Goal: Task Accomplishment & Management: Manage account settings

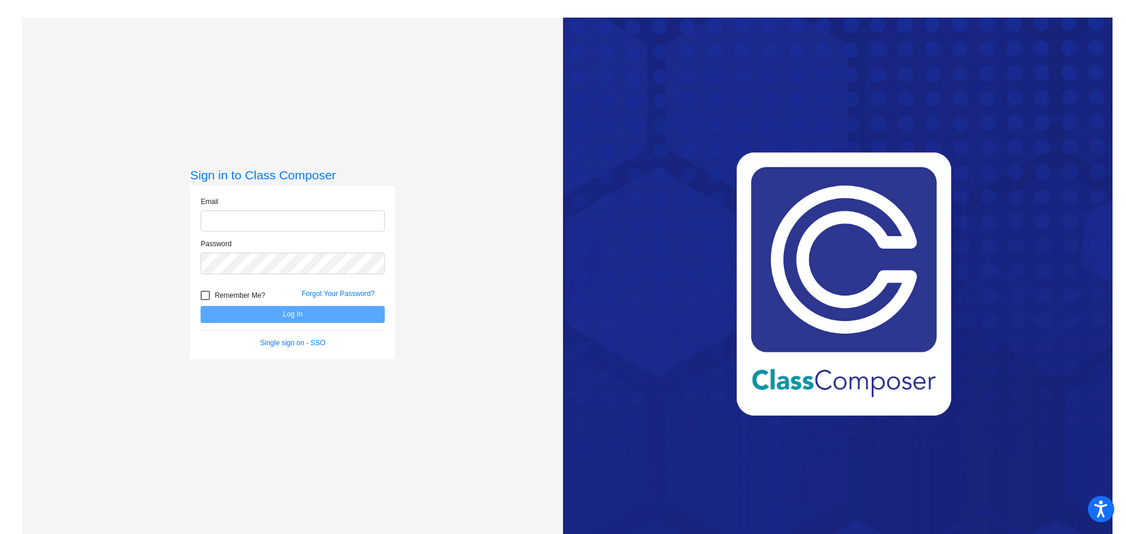
type input "[EMAIL_ADDRESS][DOMAIN_NAME]"
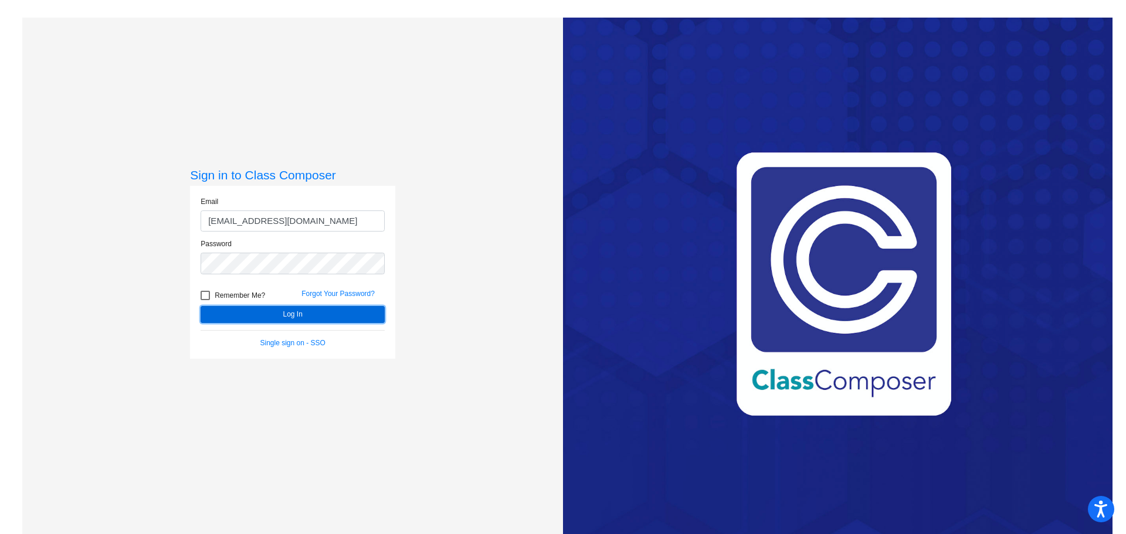
click at [302, 314] on button "Log In" at bounding box center [293, 314] width 184 height 17
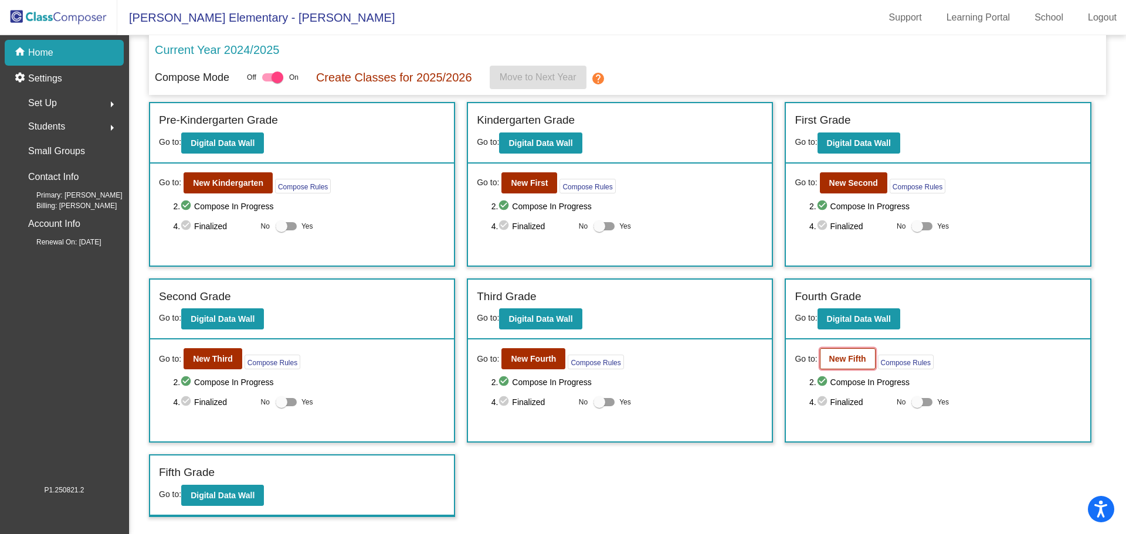
click at [851, 364] on button "New Fifth" at bounding box center [848, 358] width 56 height 21
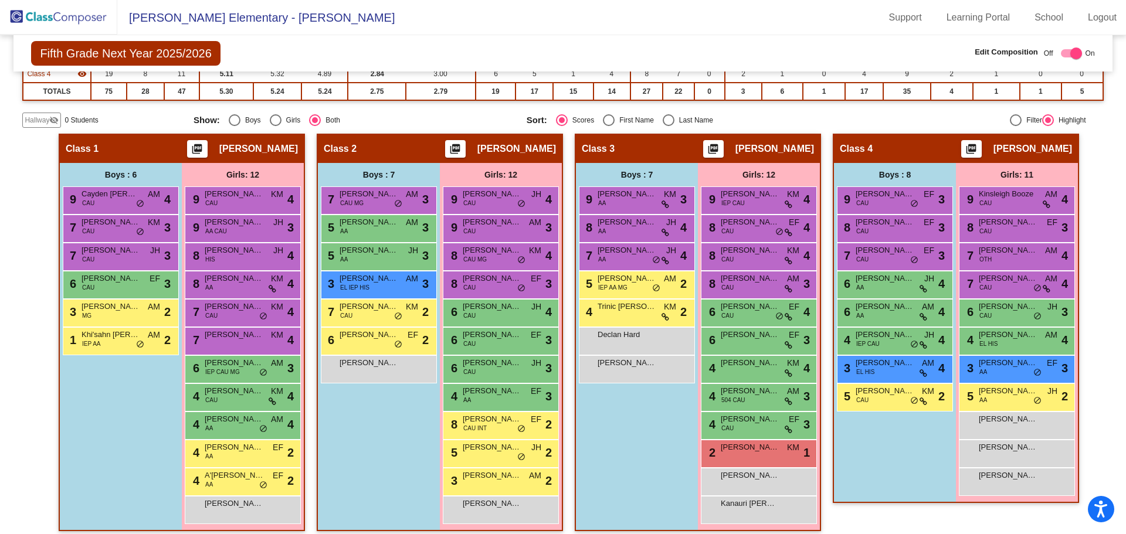
scroll to position [203, 0]
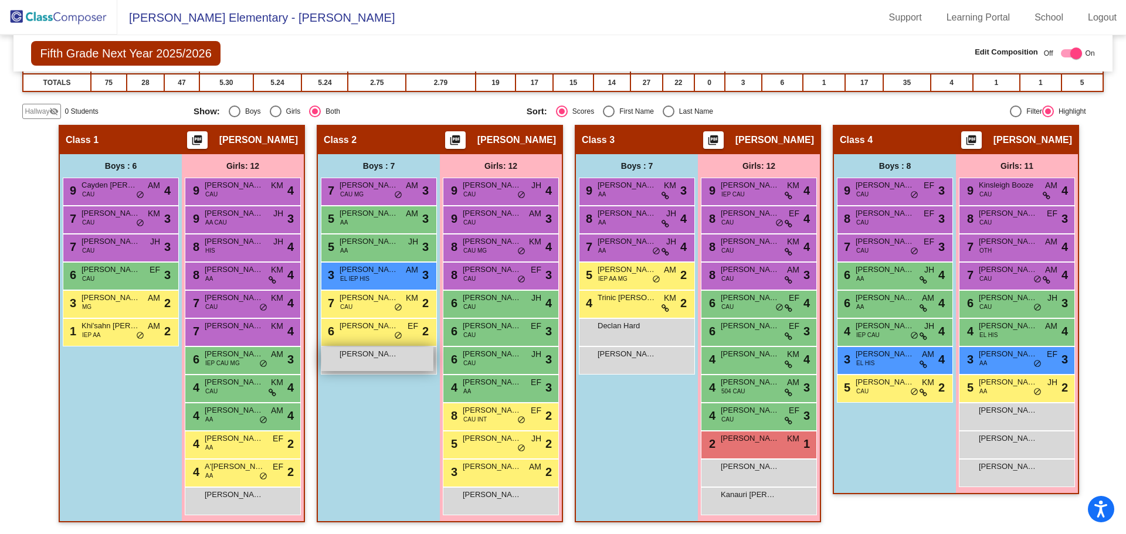
click at [382, 355] on span "[PERSON_NAME]" at bounding box center [369, 354] width 59 height 12
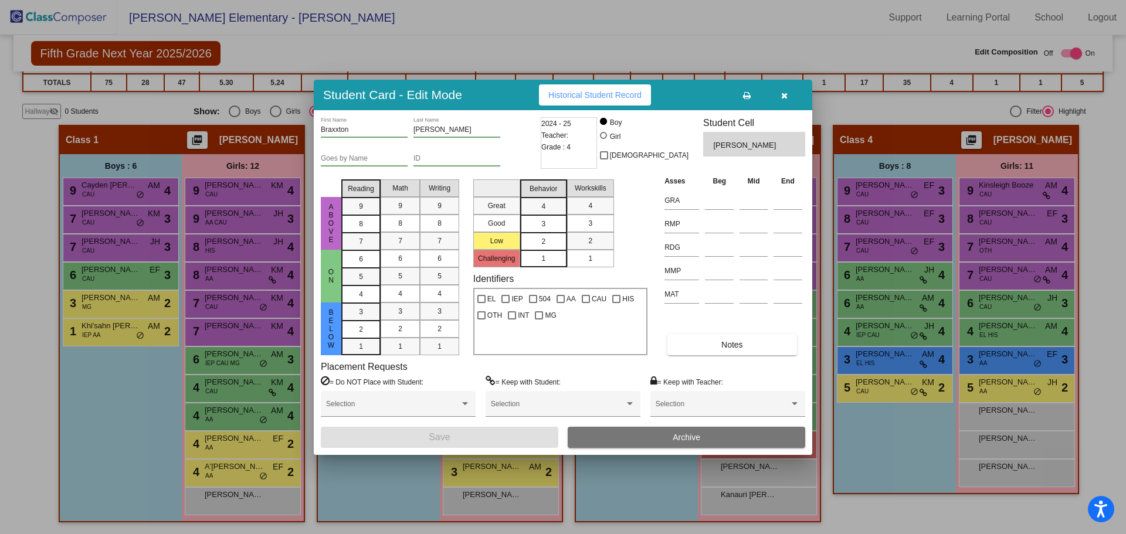
click at [539, 238] on div "2" at bounding box center [543, 242] width 23 height 18
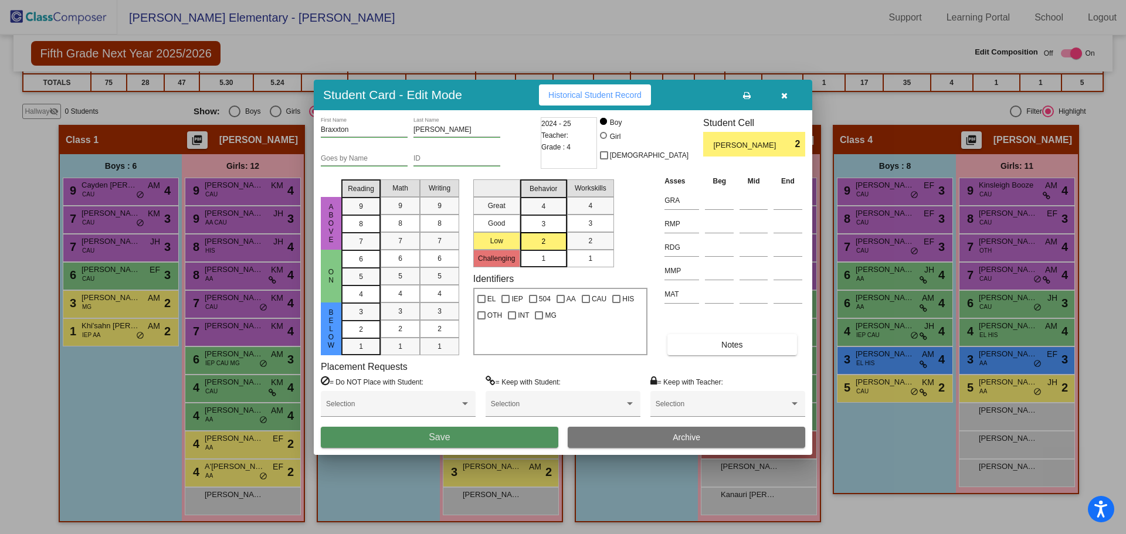
click at [512, 433] on button "Save" at bounding box center [440, 437] width 238 height 21
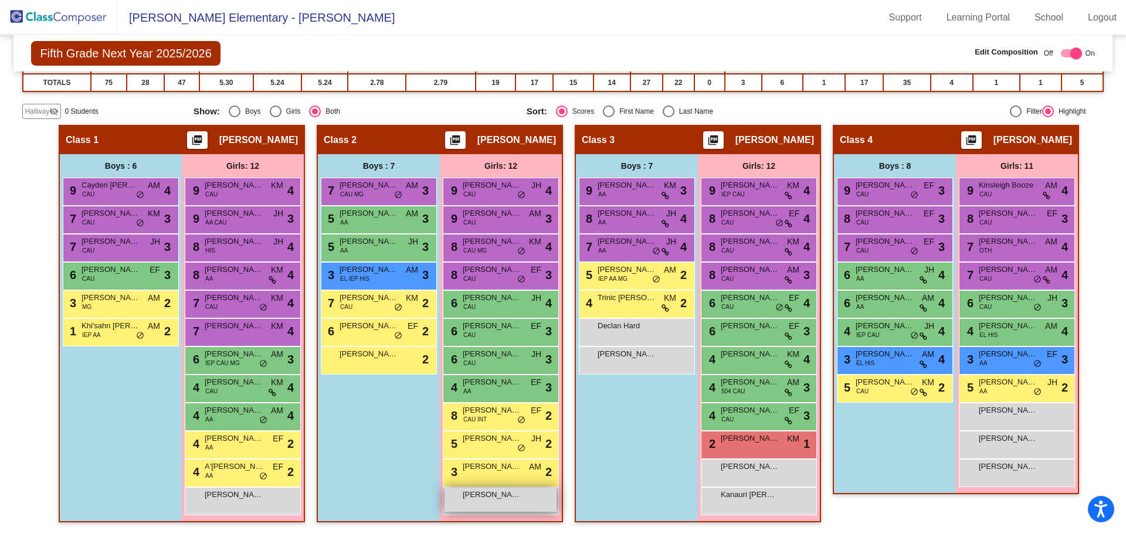
click at [501, 507] on div "Sa'[PERSON_NAME] lock do_not_disturb_alt" at bounding box center [501, 500] width 112 height 24
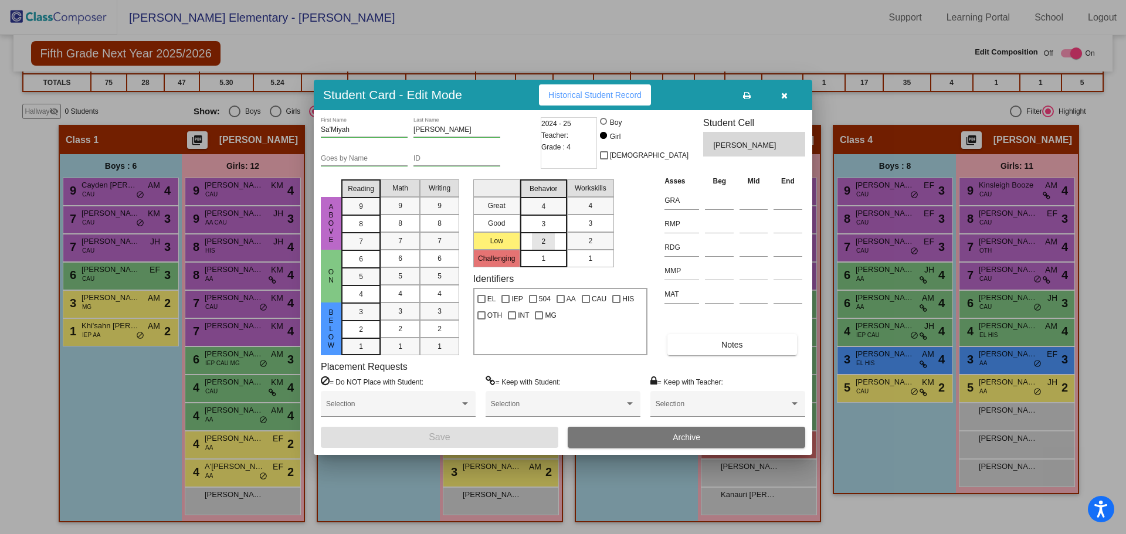
click at [545, 239] on span "2" at bounding box center [543, 241] width 4 height 11
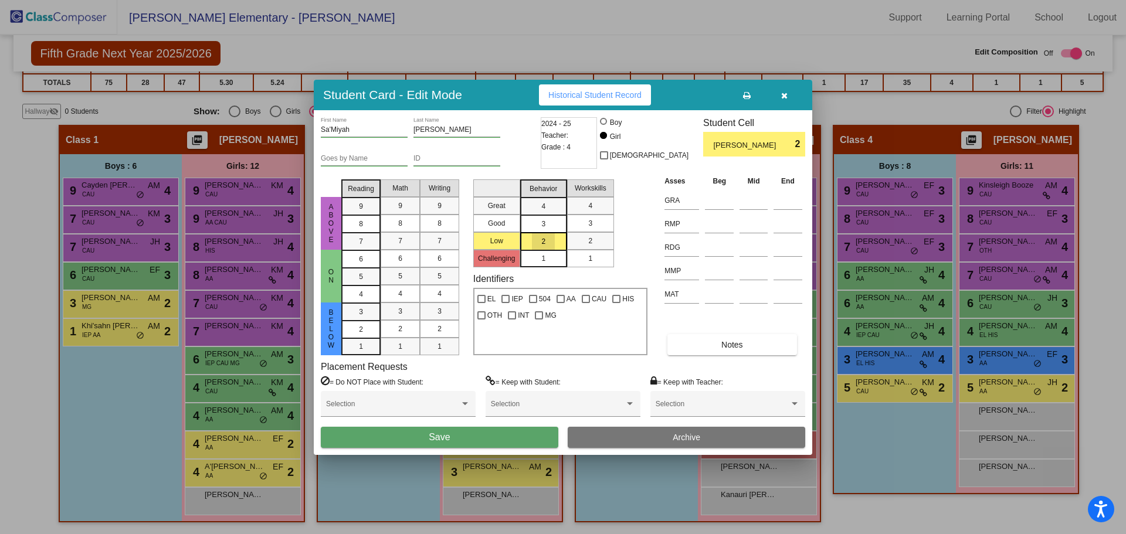
click at [548, 239] on div "2" at bounding box center [543, 242] width 23 height 18
click at [363, 321] on div "1" at bounding box center [361, 312] width 23 height 18
click at [361, 307] on span "3" at bounding box center [361, 312] width 4 height 11
click at [541, 242] on span "2" at bounding box center [543, 241] width 4 height 11
drag, startPoint x: 586, startPoint y: 240, endPoint x: 613, endPoint y: 239, distance: 26.4
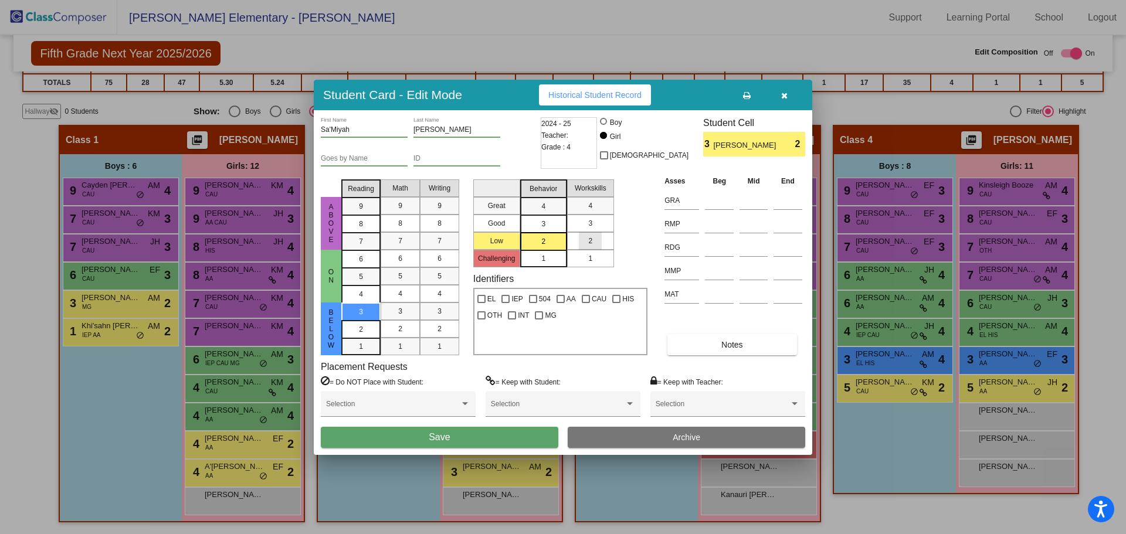
click at [588, 240] on div "2" at bounding box center [590, 241] width 23 height 18
click at [535, 215] on div "3" at bounding box center [543, 207] width 23 height 18
click at [447, 441] on span "Save" at bounding box center [439, 437] width 21 height 10
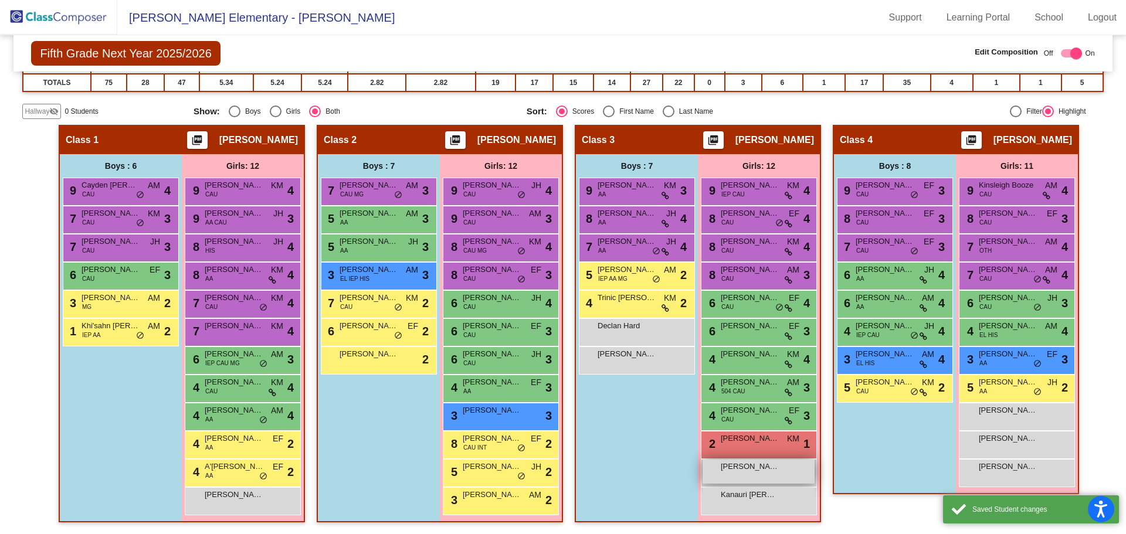
click at [742, 467] on span "[PERSON_NAME]" at bounding box center [750, 467] width 59 height 12
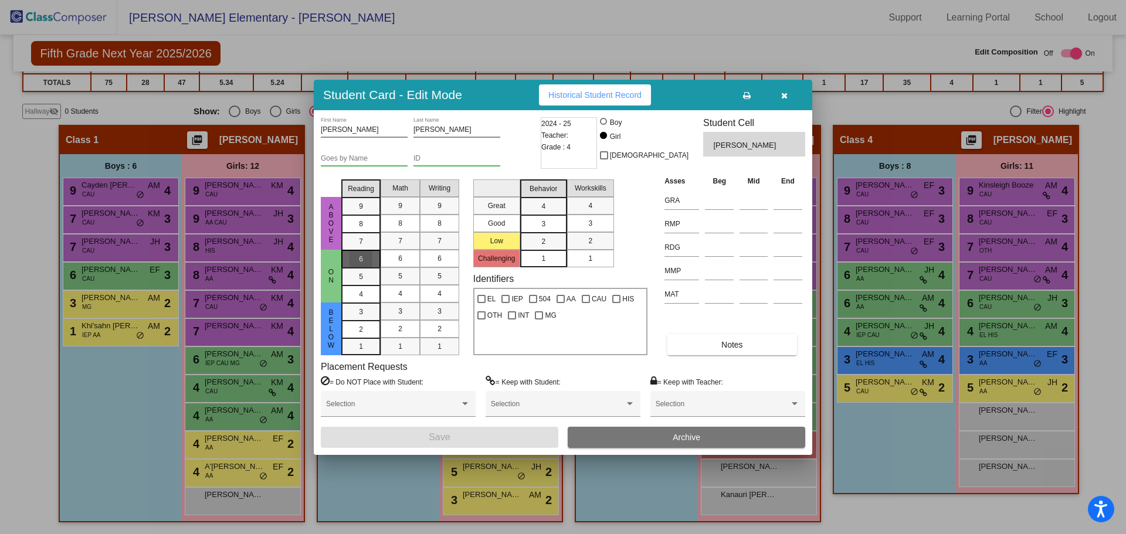
click at [370, 259] on div "6" at bounding box center [361, 259] width 23 height 18
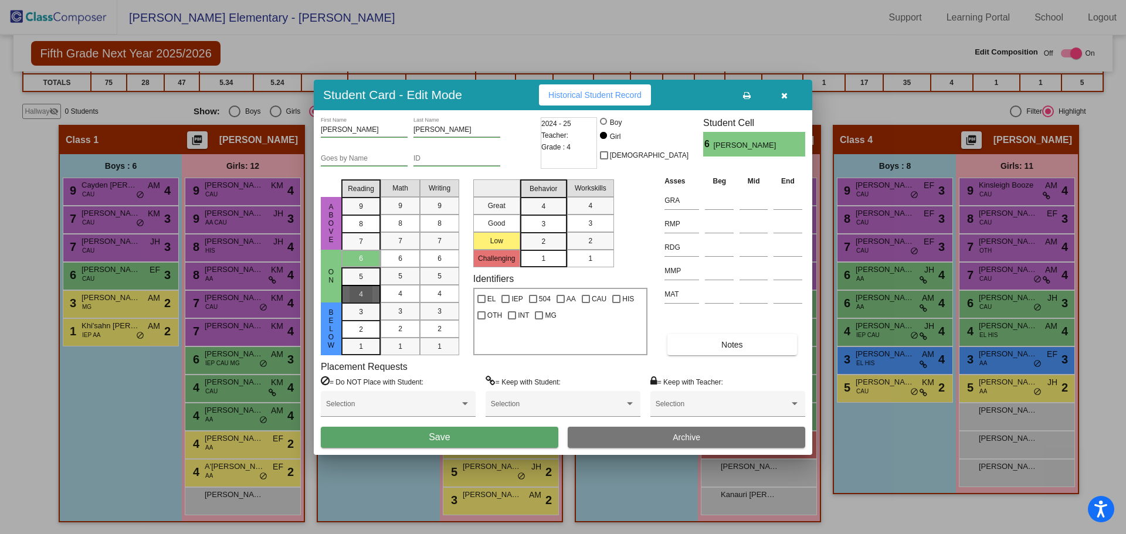
click at [368, 267] on div "4" at bounding box center [361, 259] width 23 height 18
click at [422, 438] on button "Save" at bounding box center [440, 437] width 238 height 21
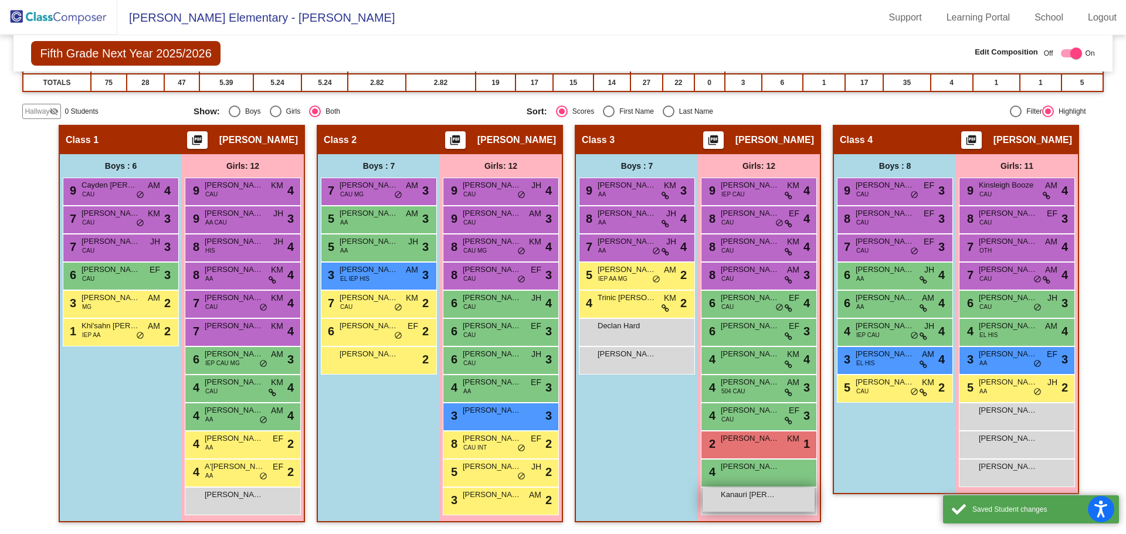
click at [728, 498] on span "Kanauri [PERSON_NAME]" at bounding box center [750, 495] width 59 height 12
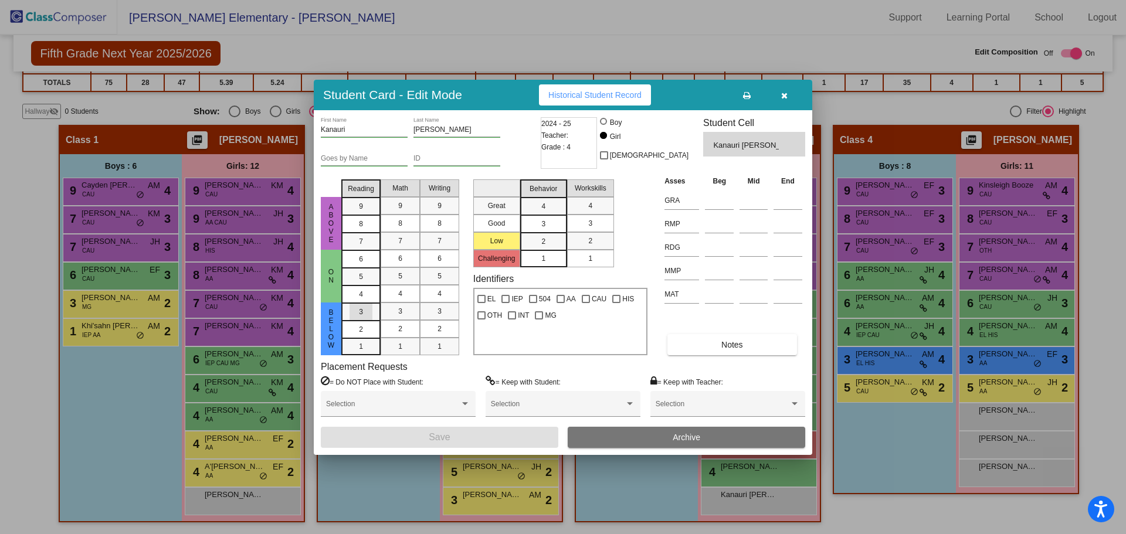
drag, startPoint x: 363, startPoint y: 310, endPoint x: 571, endPoint y: 357, distance: 212.7
click at [364, 310] on div "3" at bounding box center [361, 312] width 23 height 18
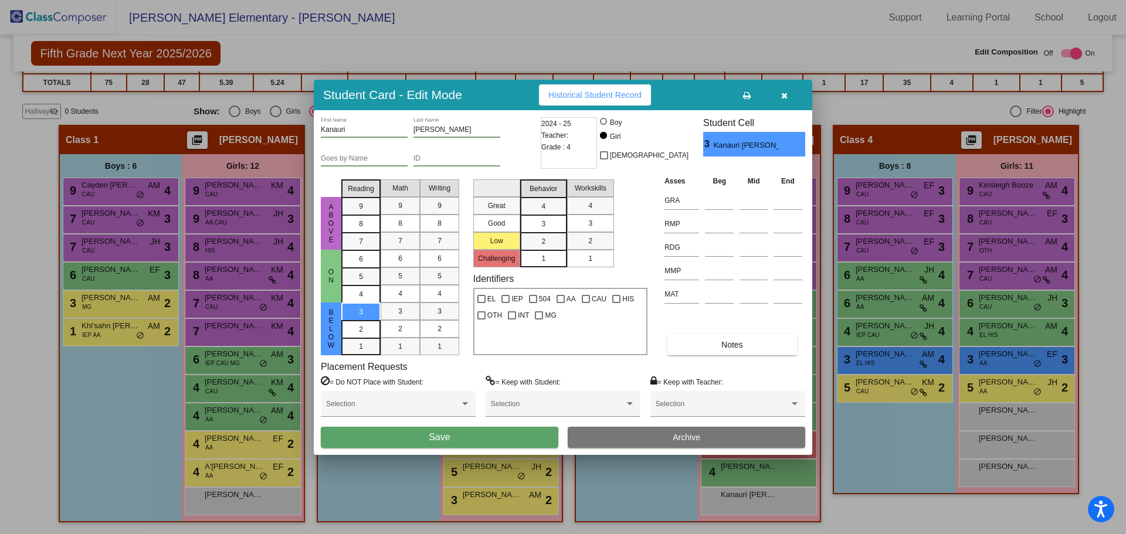
drag, startPoint x: 495, startPoint y: 438, endPoint x: 518, endPoint y: 434, distance: 23.2
click at [496, 438] on button "Save" at bounding box center [440, 437] width 238 height 21
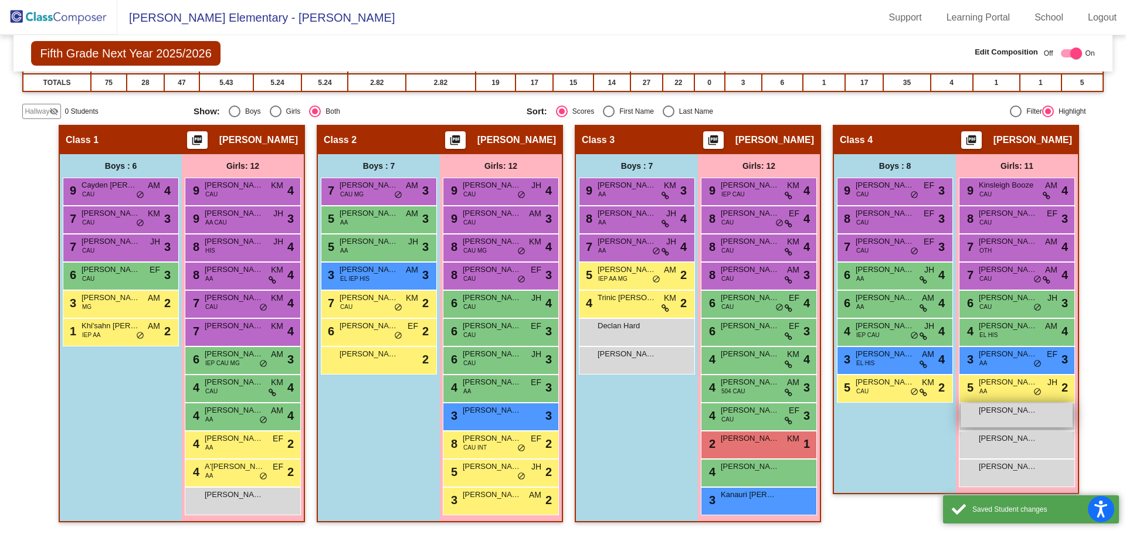
click at [1028, 418] on div "[PERSON_NAME] lock do_not_disturb_alt" at bounding box center [1017, 415] width 112 height 24
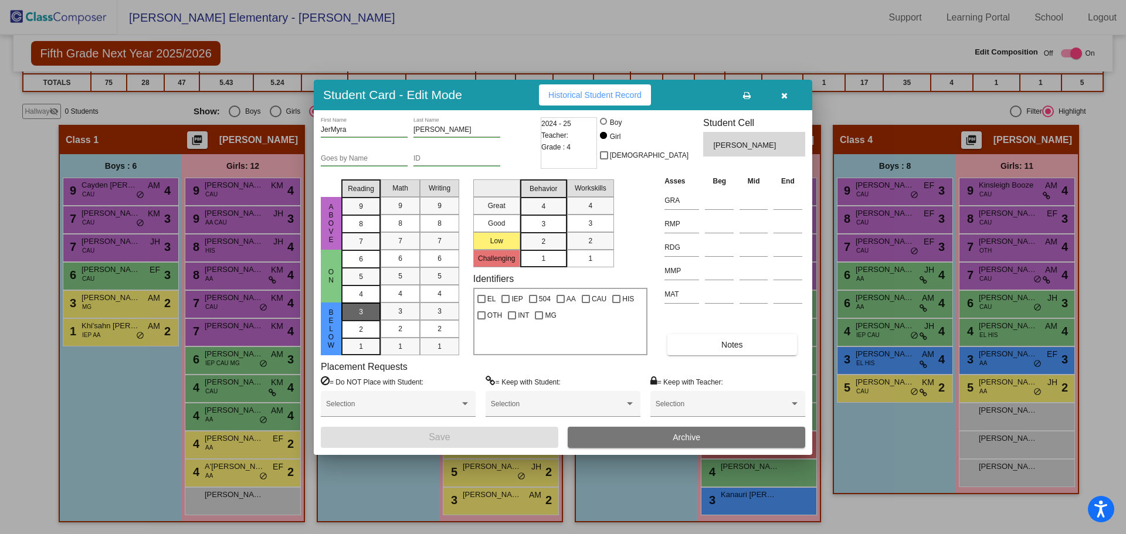
click at [364, 309] on div "3" at bounding box center [361, 312] width 23 height 18
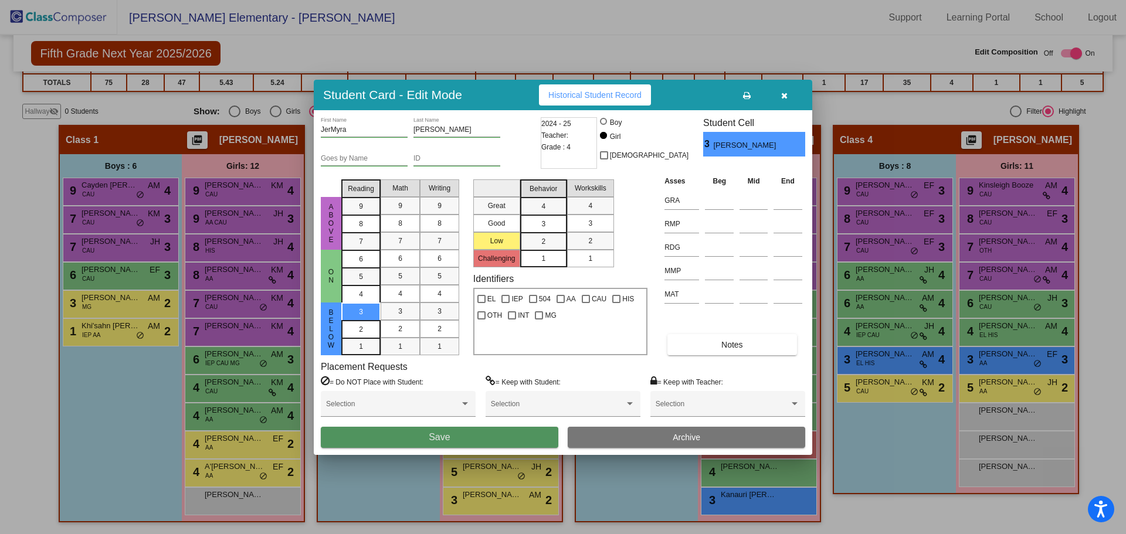
click at [497, 438] on button "Save" at bounding box center [440, 437] width 238 height 21
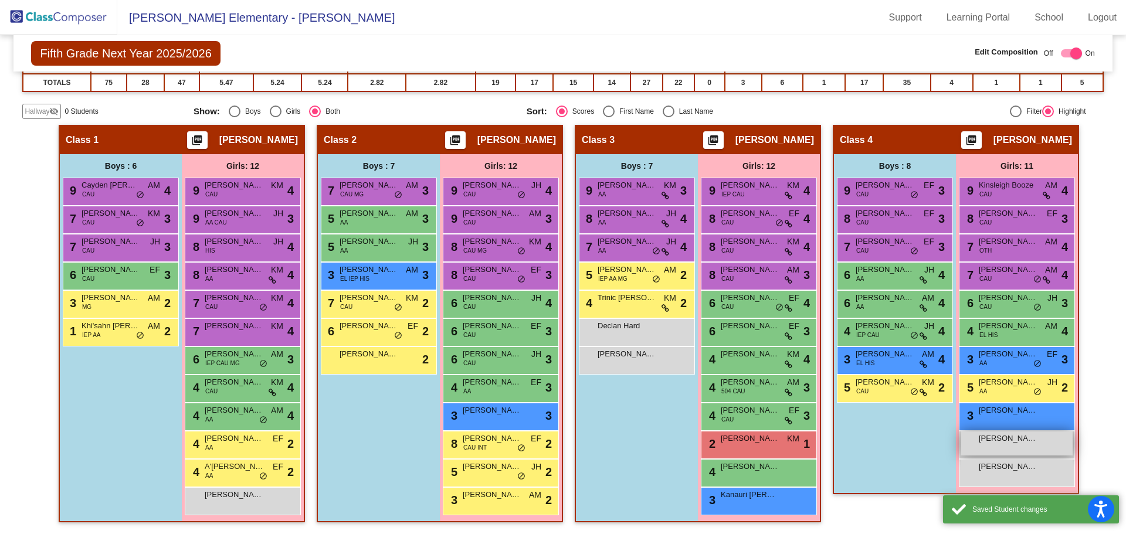
click at [1038, 440] on div "[PERSON_NAME] lock do_not_disturb_alt" at bounding box center [1017, 444] width 112 height 24
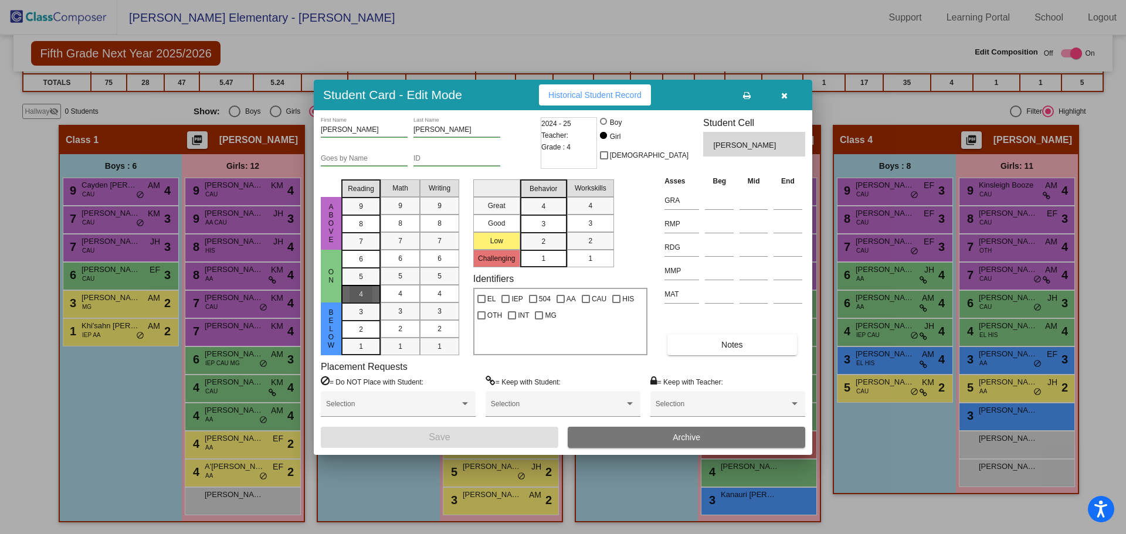
click at [362, 264] on span "4" at bounding box center [361, 259] width 4 height 11
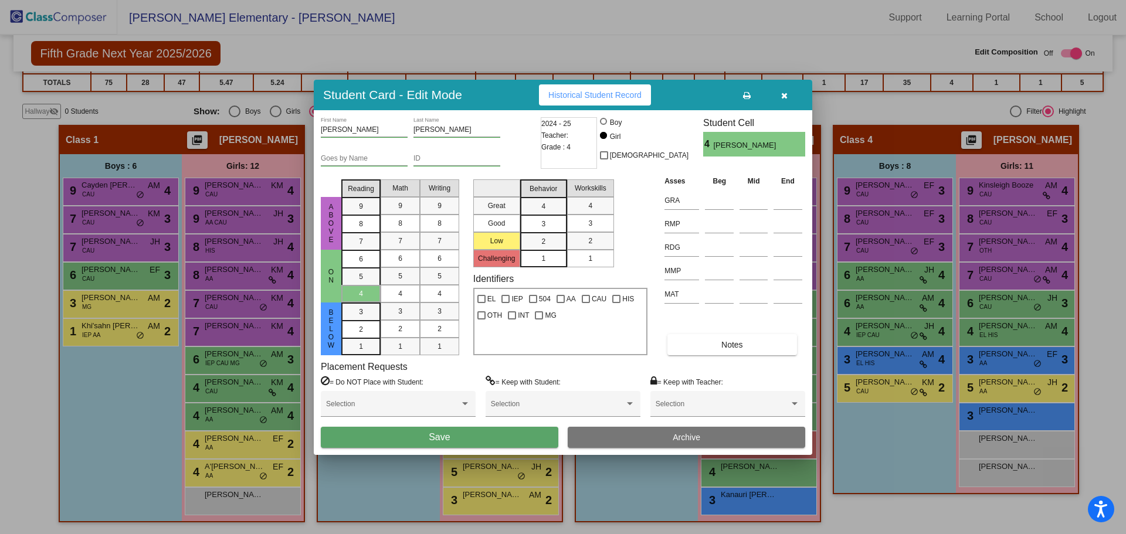
click at [452, 435] on button "Save" at bounding box center [440, 437] width 238 height 21
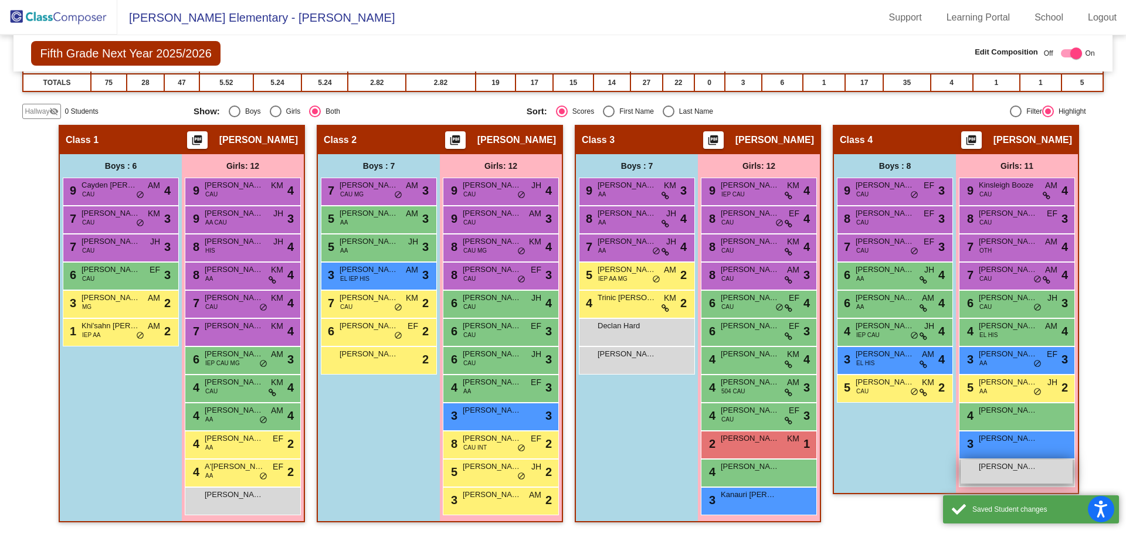
click at [994, 461] on span "[PERSON_NAME]" at bounding box center [1008, 467] width 59 height 12
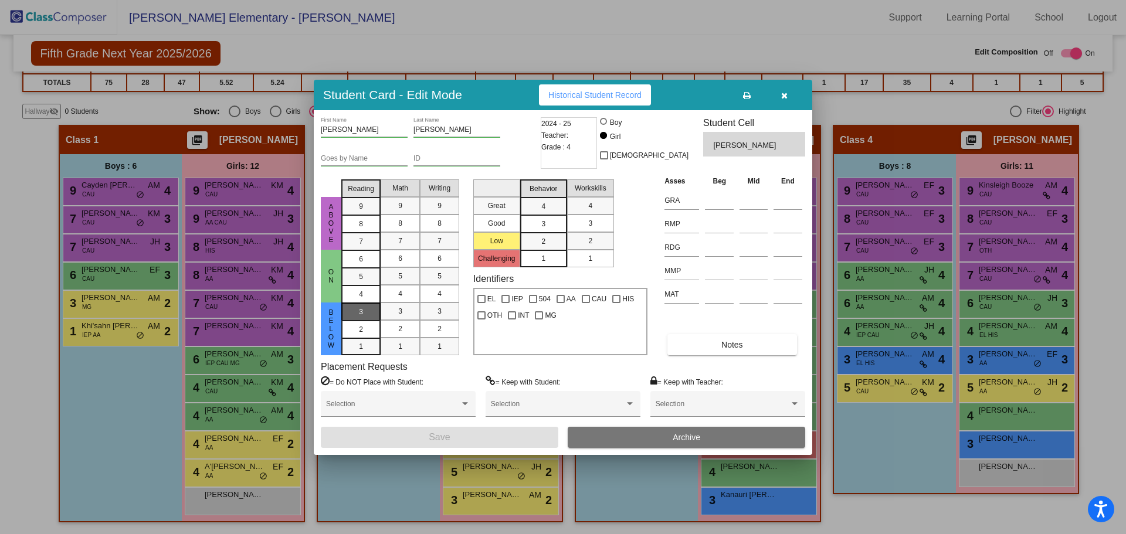
click at [368, 309] on div "3" at bounding box center [361, 312] width 23 height 18
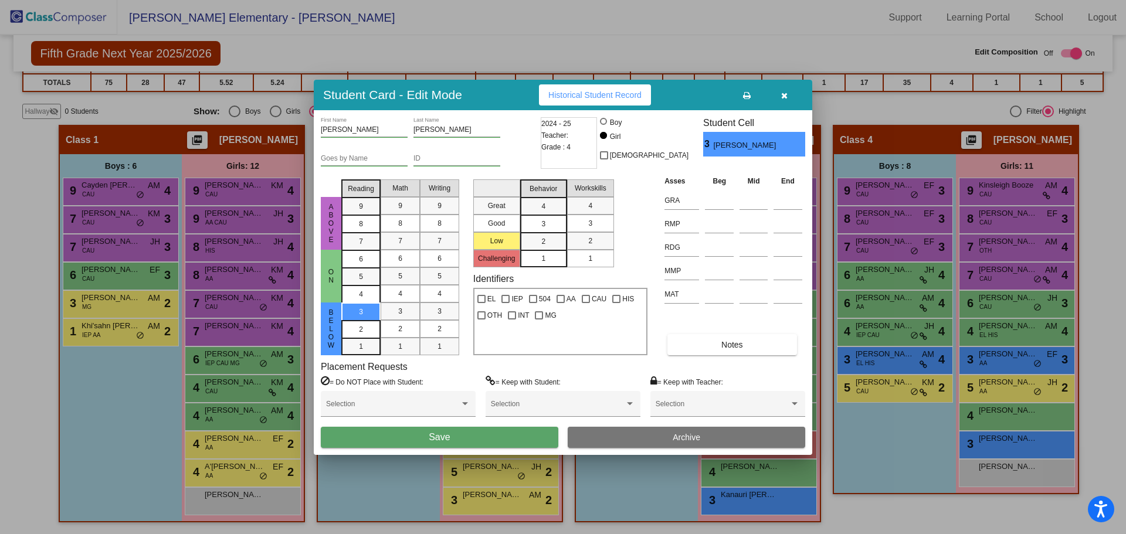
click at [464, 439] on button "Save" at bounding box center [440, 437] width 238 height 21
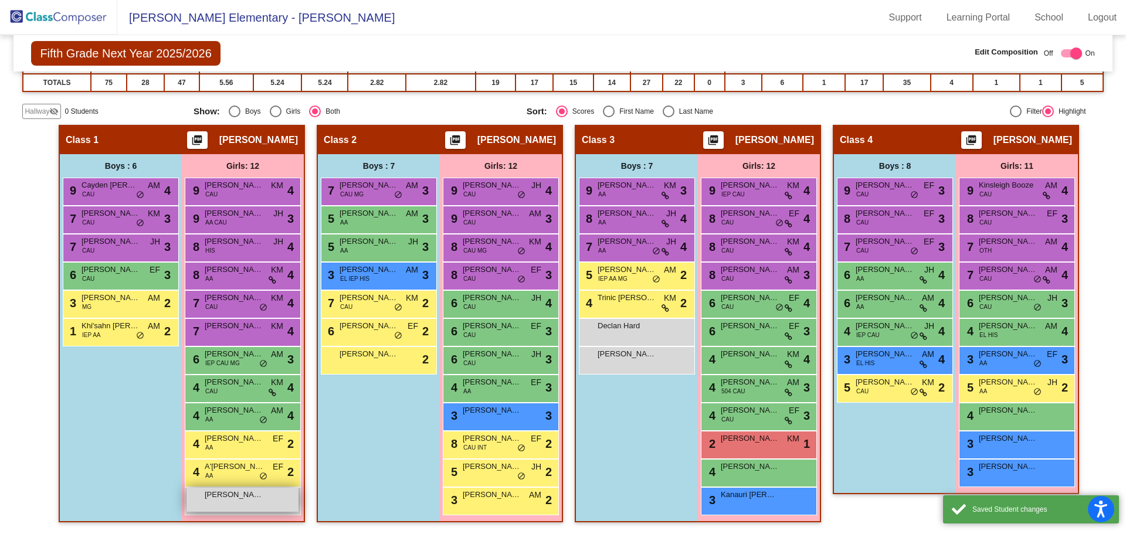
click at [210, 496] on span "[PERSON_NAME]" at bounding box center [234, 495] width 59 height 12
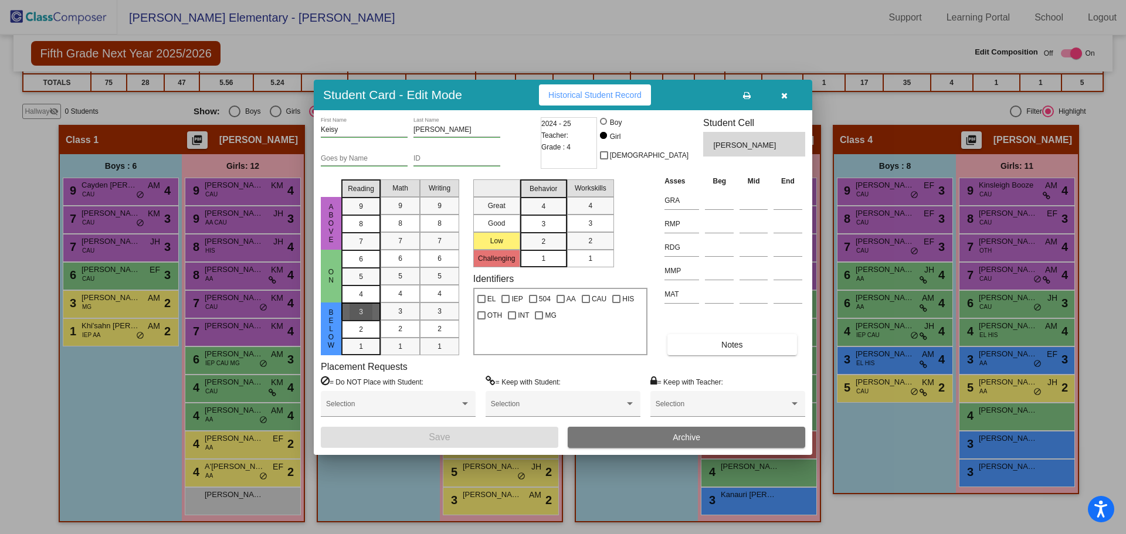
drag, startPoint x: 352, startPoint y: 310, endPoint x: 363, endPoint y: 310, distance: 10.6
click at [354, 310] on div "3" at bounding box center [361, 312] width 23 height 18
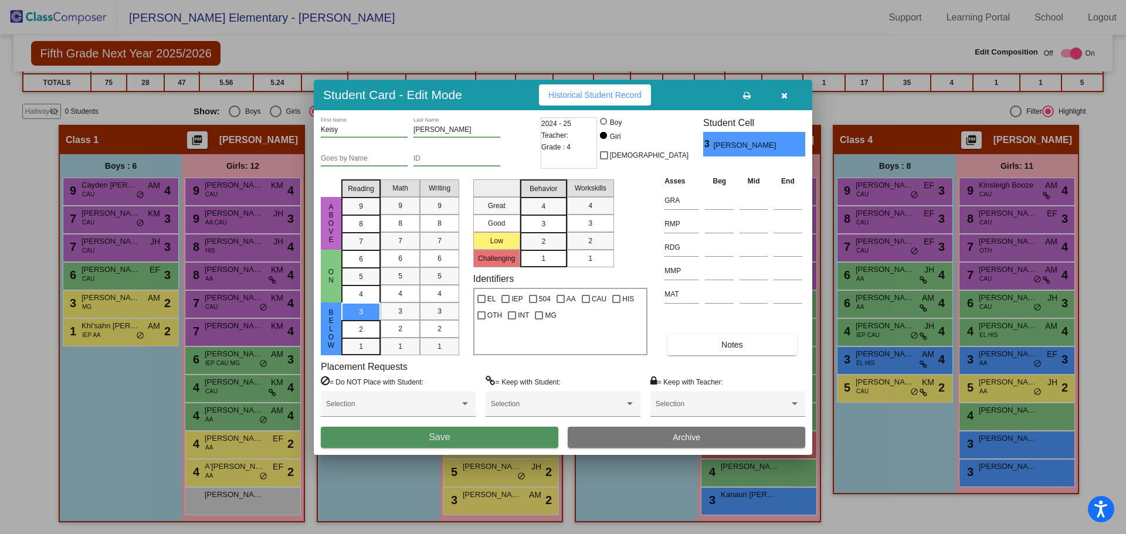
click at [449, 435] on span "Save" at bounding box center [439, 437] width 21 height 10
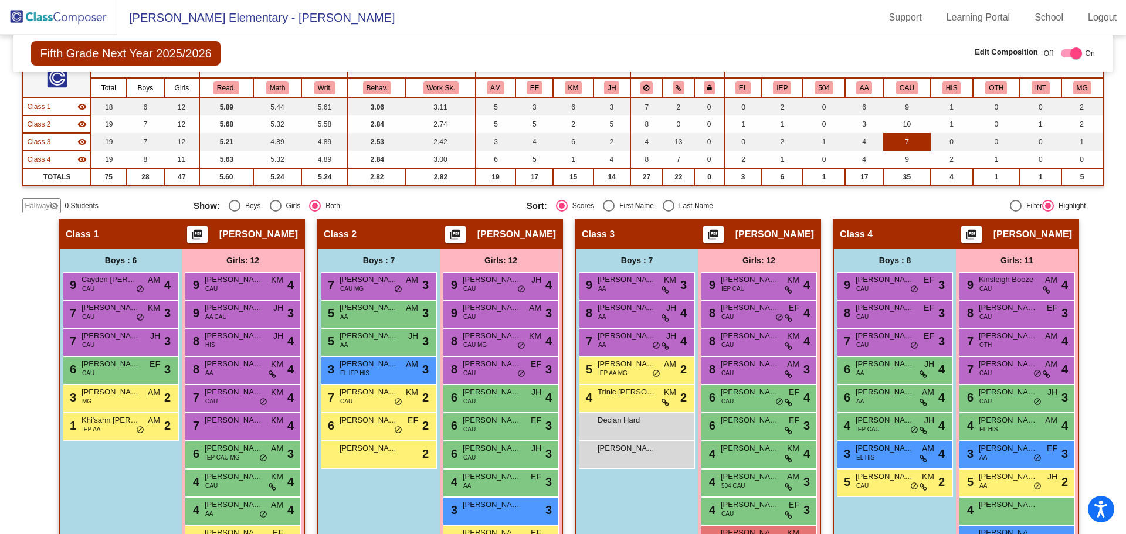
scroll to position [0, 0]
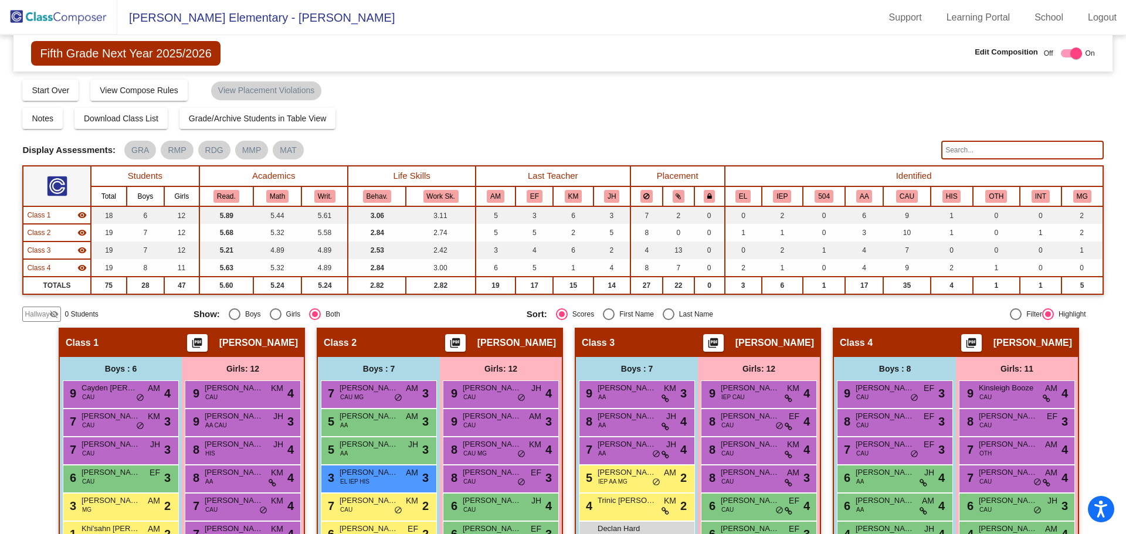
click at [1061, 53] on div at bounding box center [1071, 53] width 21 height 8
checkbox input "false"
click at [205, 91] on mat-chip "View Placement Violations" at bounding box center [198, 91] width 110 height 19
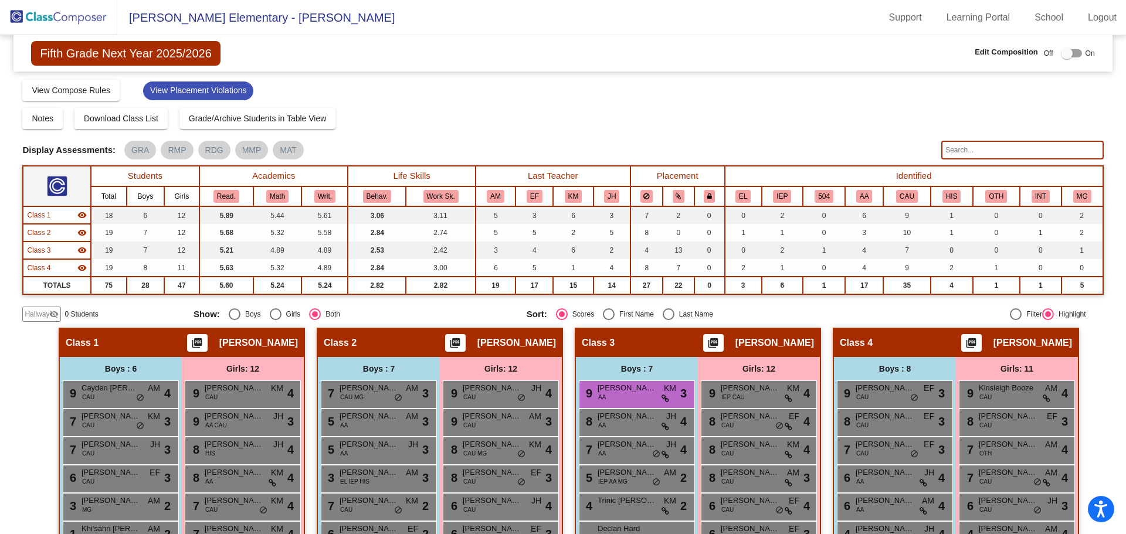
drag, startPoint x: 410, startPoint y: 124, endPoint x: 421, endPoint y: 118, distance: 11.8
click at [410, 123] on div "Notes Download Class List Import Students Grade/Archive Students in Table View …" at bounding box center [562, 118] width 1081 height 21
click at [33, 9] on img at bounding box center [58, 17] width 117 height 35
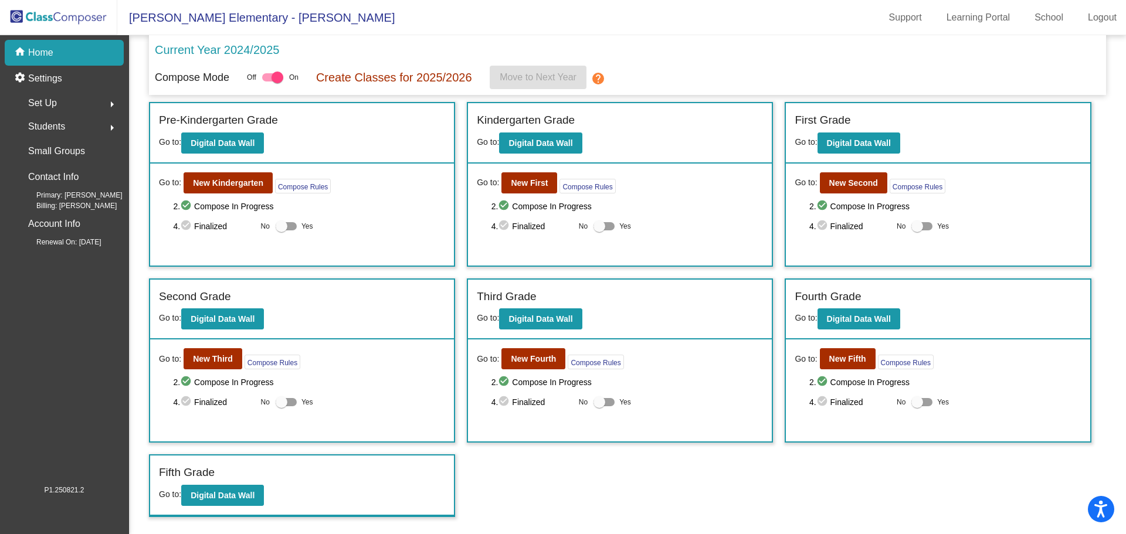
click at [425, 80] on p "Create Classes for 2025/2026" at bounding box center [394, 78] width 156 height 18
click at [531, 354] on b "New Fourth" at bounding box center [533, 358] width 45 height 9
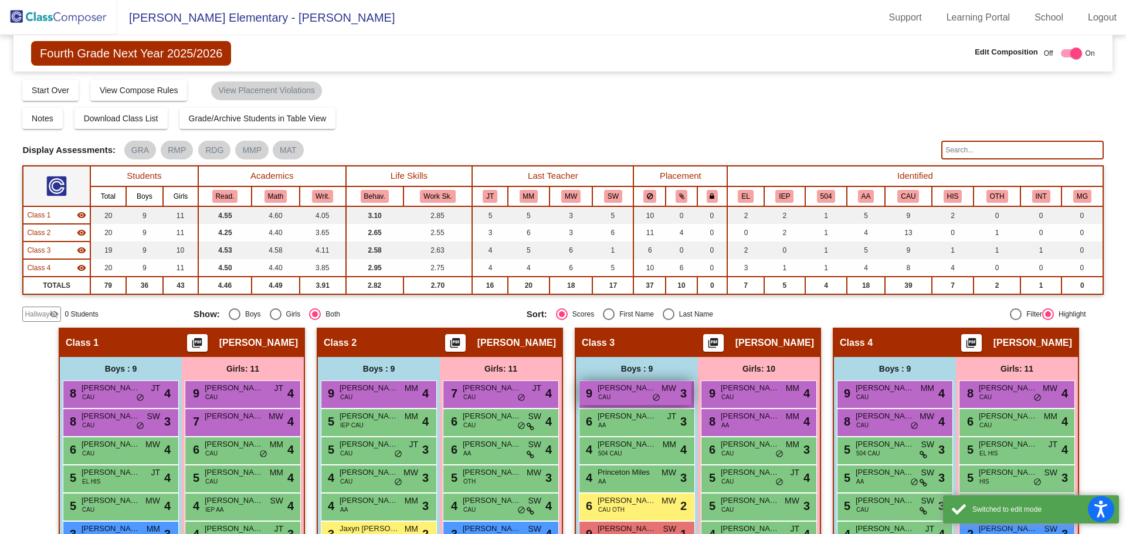
scroll to position [175, 0]
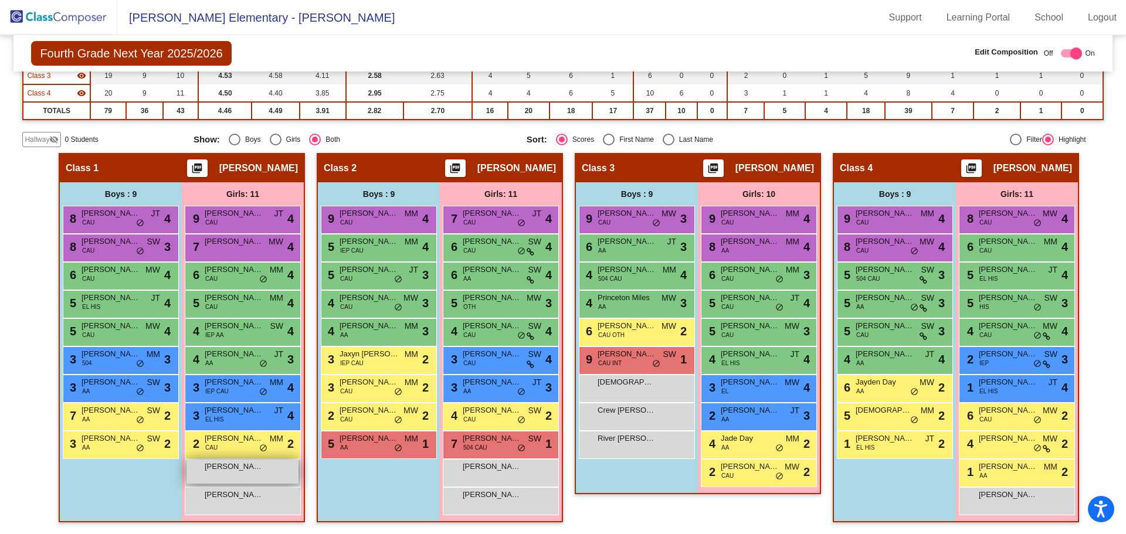
click at [246, 470] on span "[PERSON_NAME]" at bounding box center [234, 467] width 59 height 12
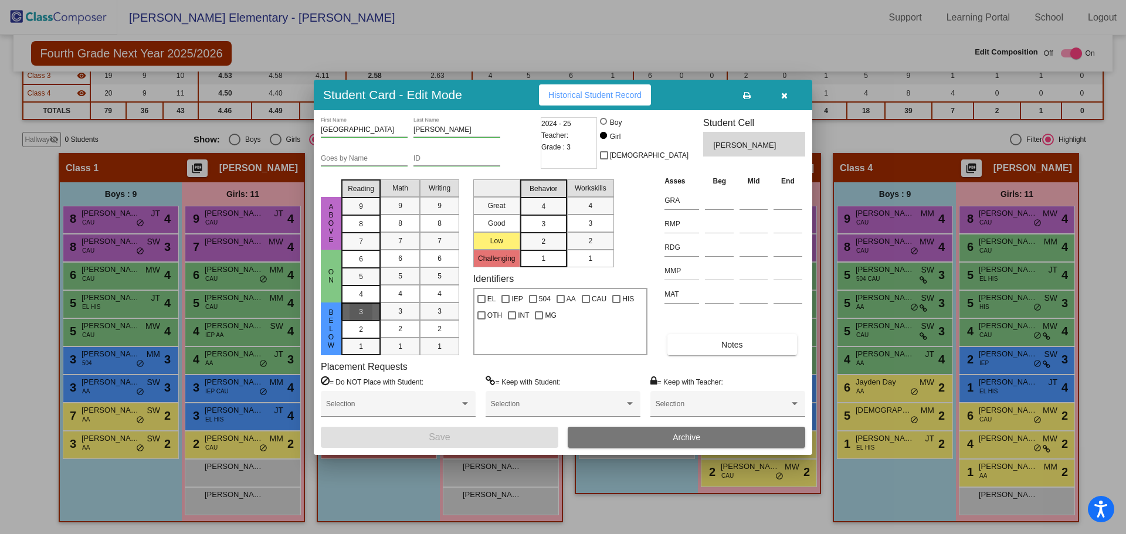
click at [353, 311] on div "3" at bounding box center [361, 312] width 23 height 18
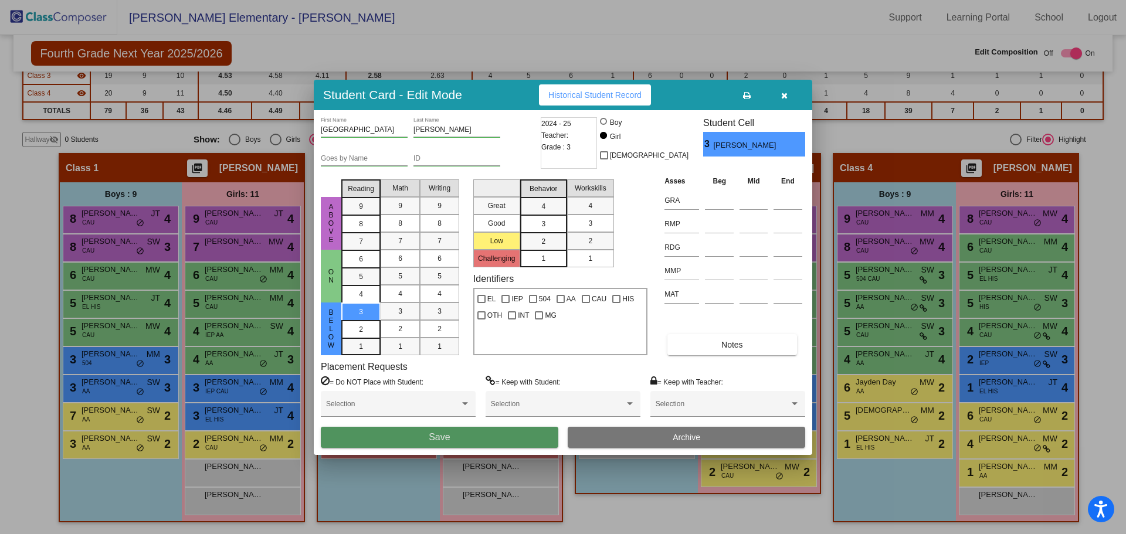
click at [505, 438] on button "Save" at bounding box center [440, 437] width 238 height 21
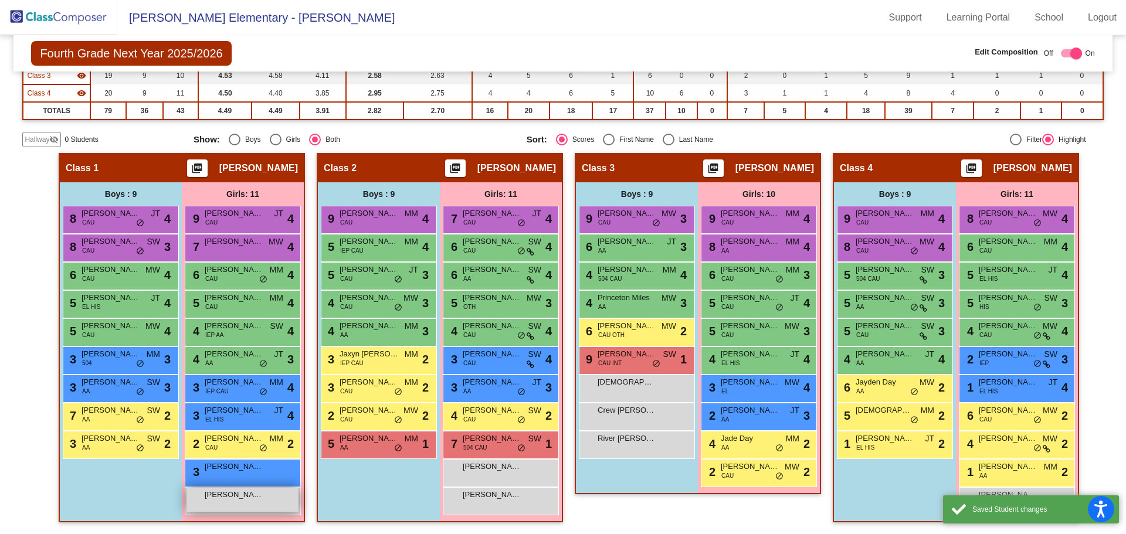
click at [250, 507] on div "[PERSON_NAME] lock do_not_disturb_alt" at bounding box center [242, 500] width 112 height 24
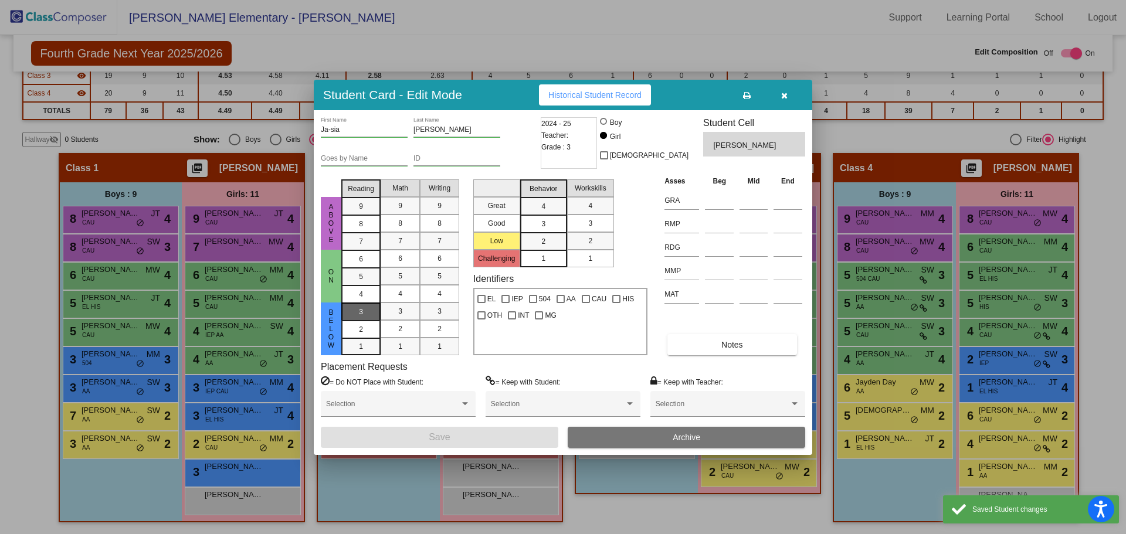
click at [365, 310] on div "3" at bounding box center [361, 312] width 23 height 18
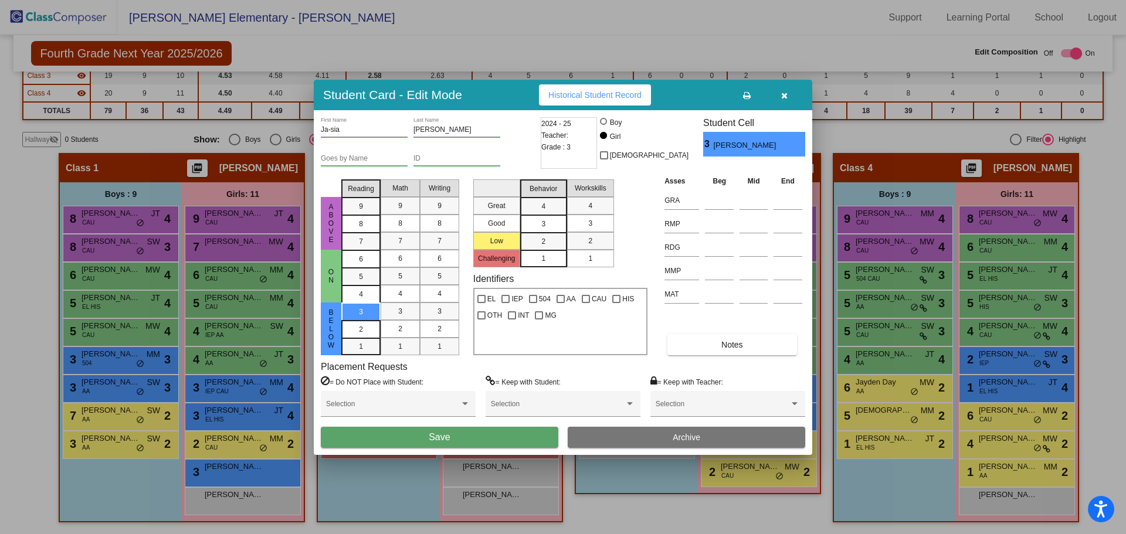
click at [456, 436] on button "Save" at bounding box center [440, 437] width 238 height 21
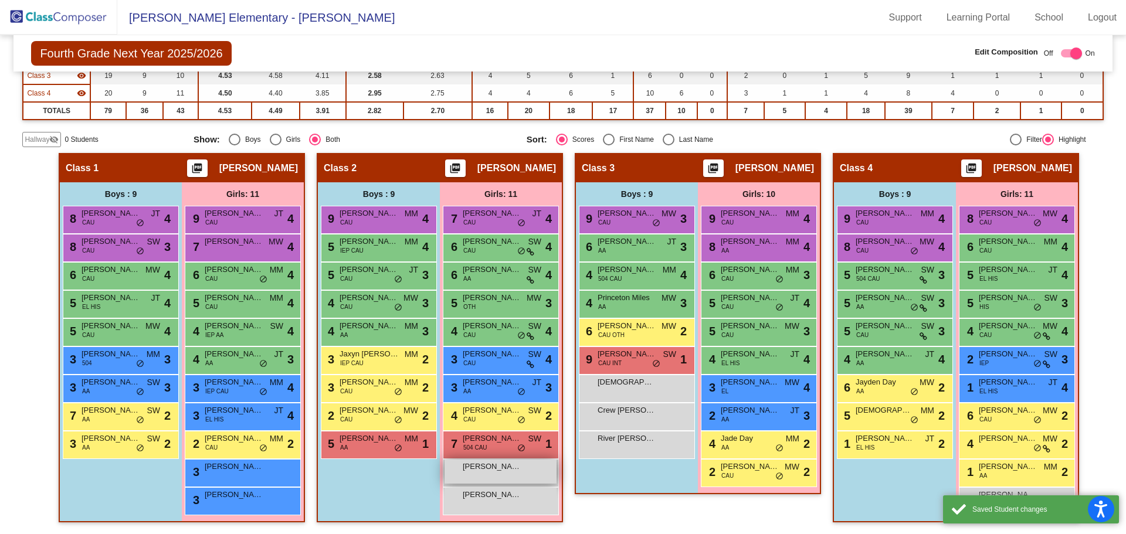
click at [476, 472] on span "[PERSON_NAME]" at bounding box center [492, 467] width 59 height 12
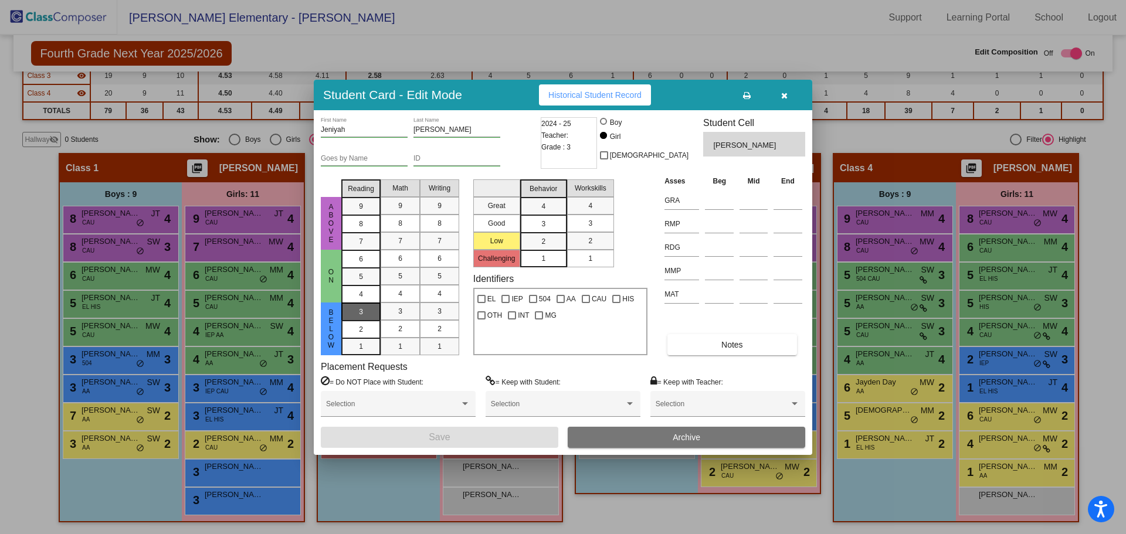
click at [360, 312] on span "3" at bounding box center [361, 312] width 4 height 11
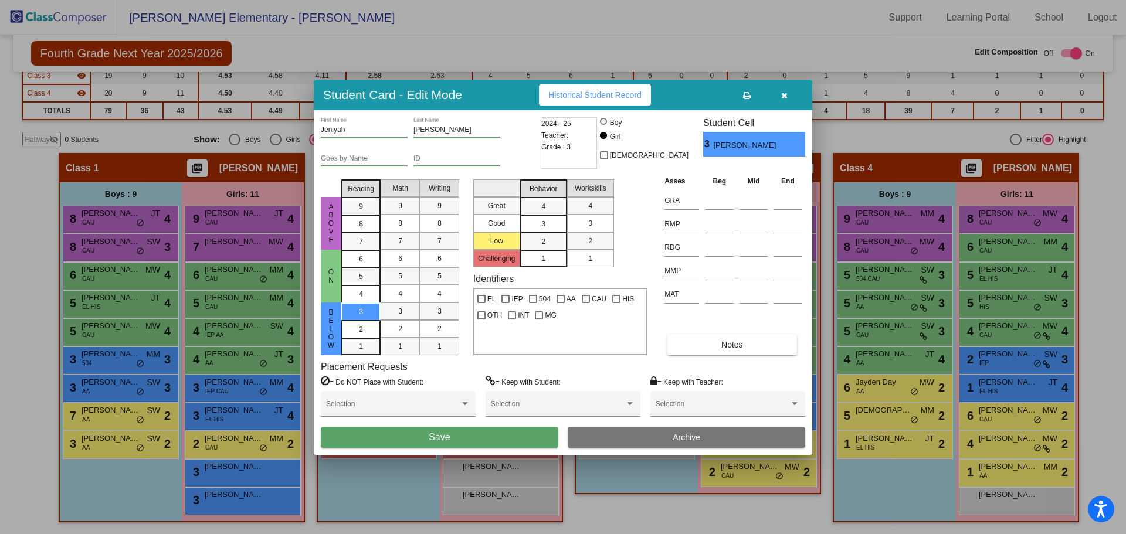
click at [420, 442] on button "Save" at bounding box center [440, 437] width 238 height 21
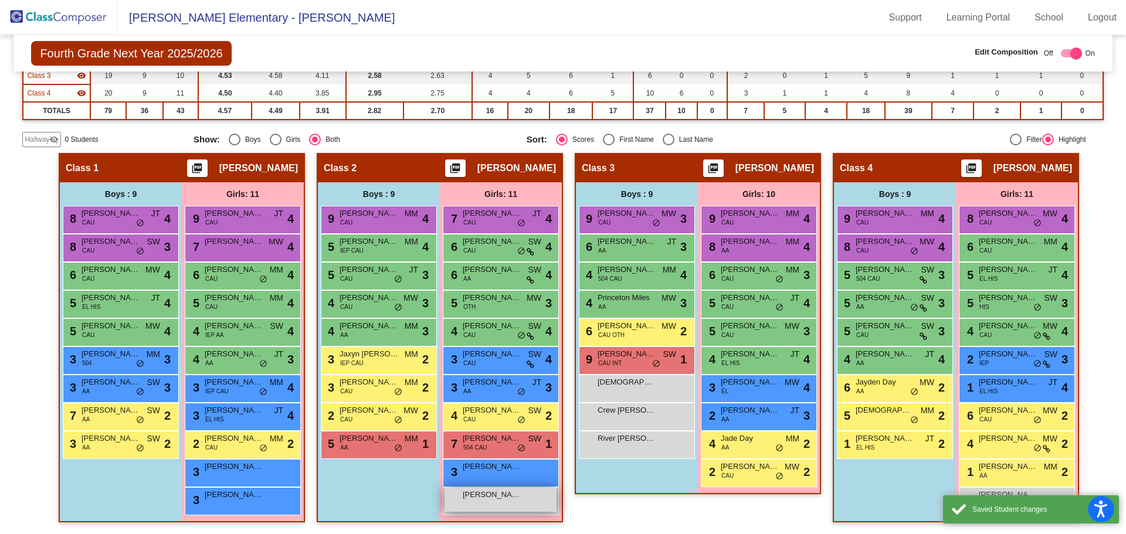
click at [479, 498] on span "[PERSON_NAME]" at bounding box center [492, 495] width 59 height 12
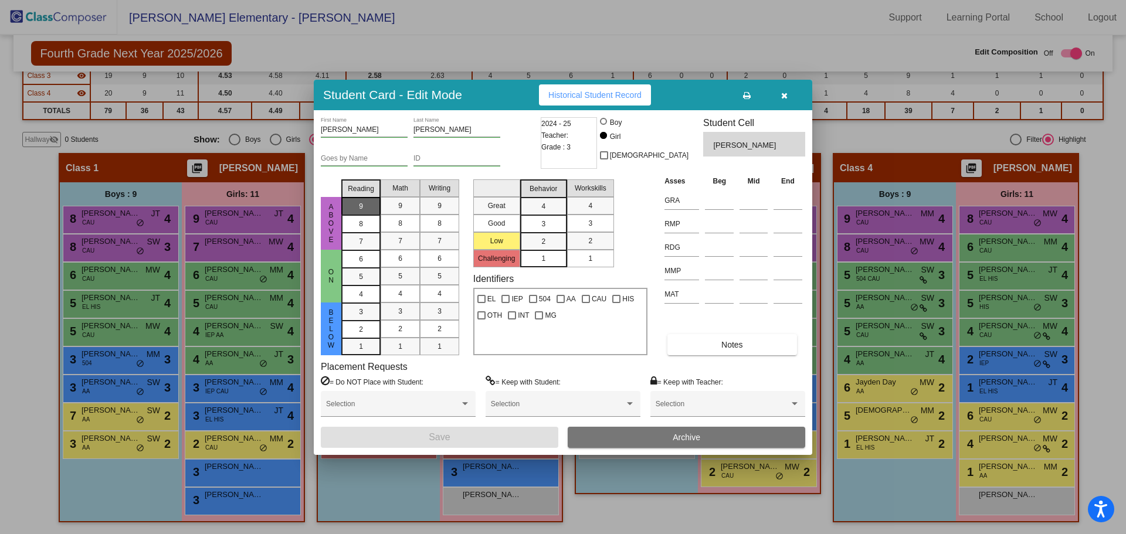
click at [359, 206] on span "9" at bounding box center [361, 206] width 4 height 11
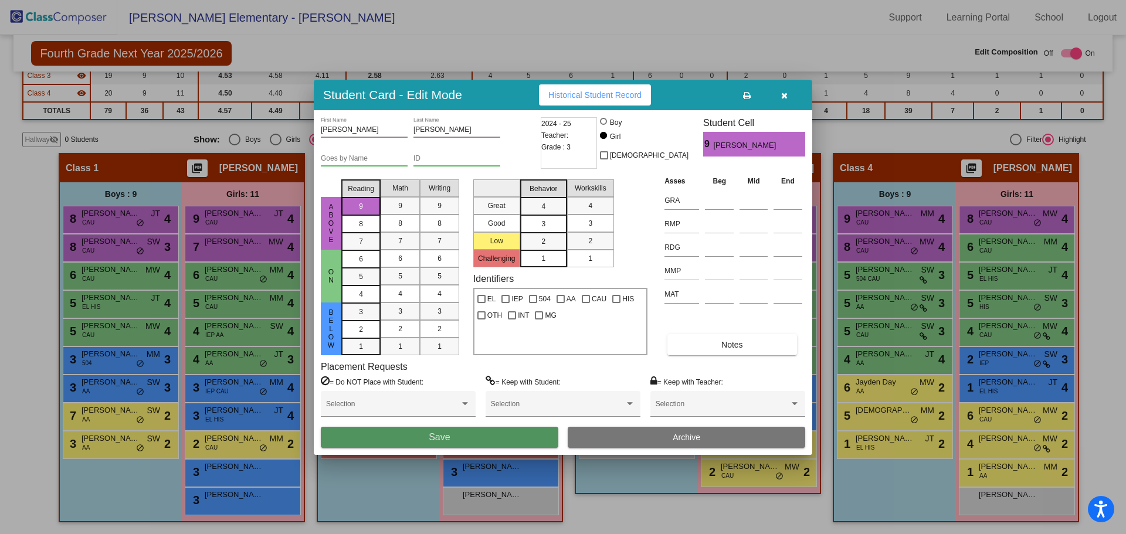
click at [515, 433] on button "Save" at bounding box center [440, 437] width 238 height 21
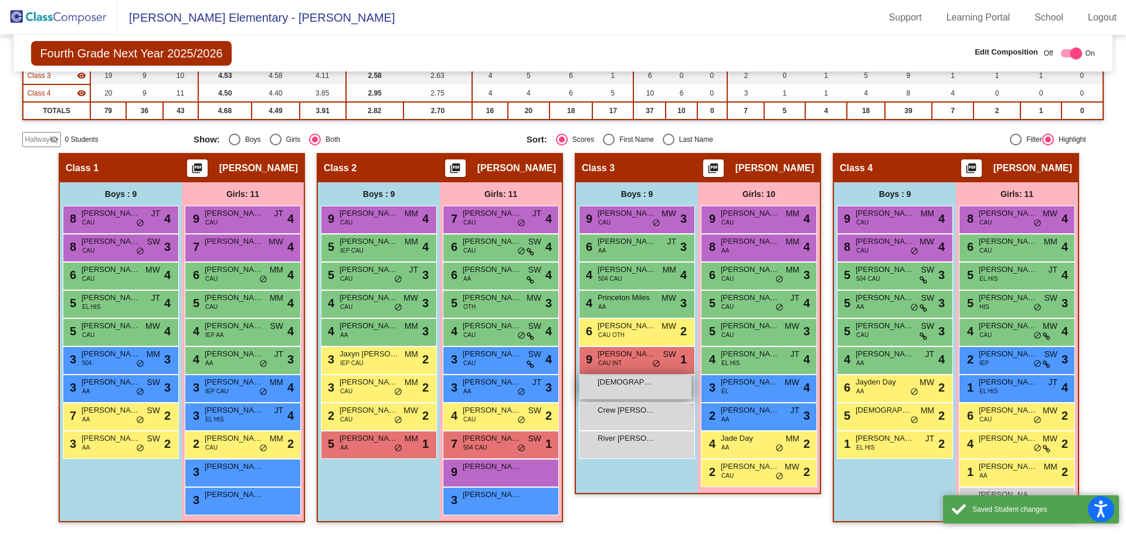
click at [619, 384] on span "[DEMOGRAPHIC_DATA][PERSON_NAME]" at bounding box center [627, 382] width 59 height 12
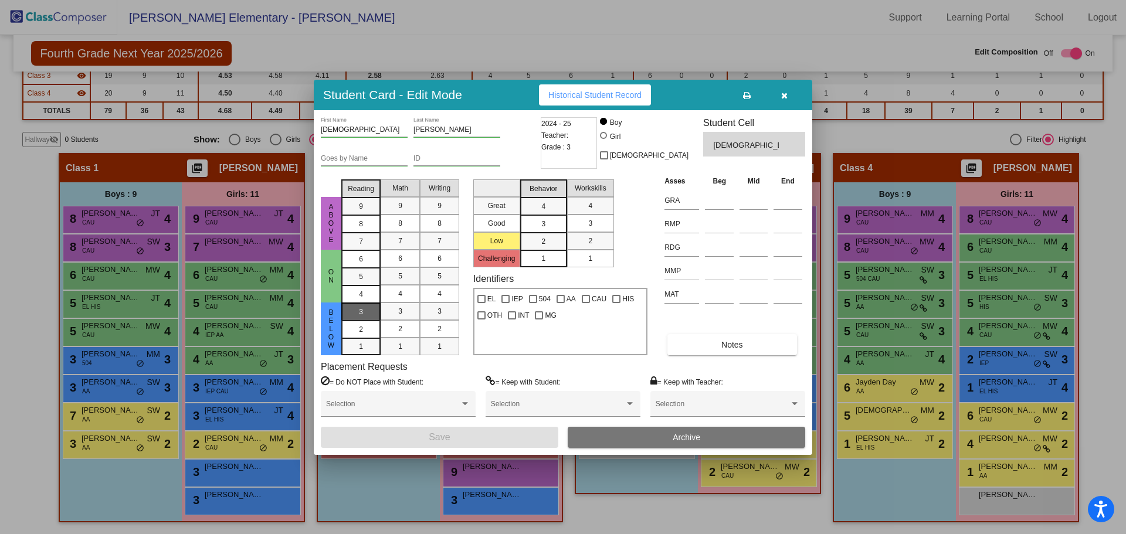
click at [362, 312] on span "3" at bounding box center [361, 312] width 4 height 11
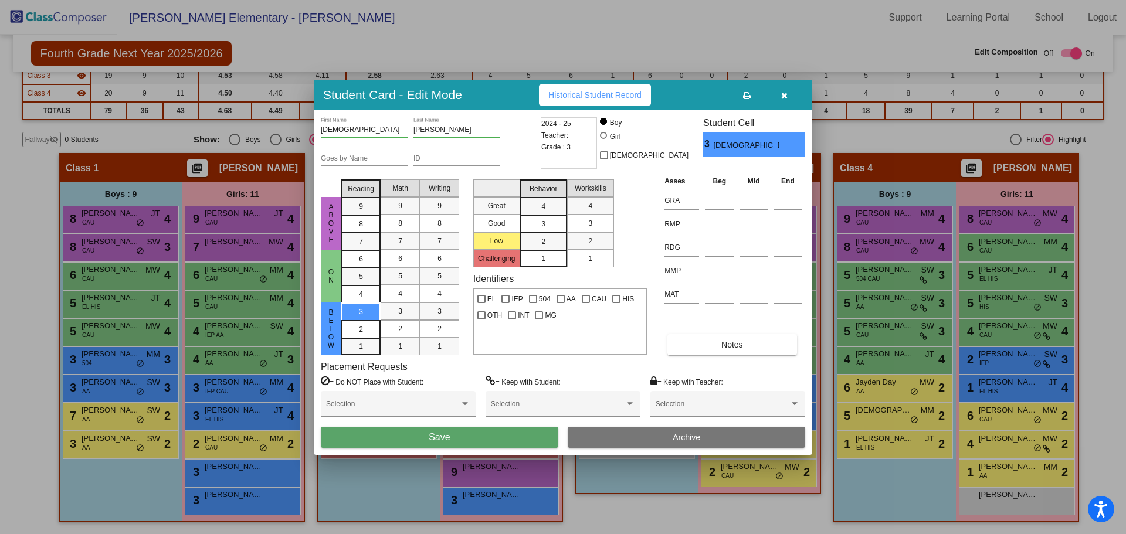
click at [475, 442] on button "Save" at bounding box center [440, 437] width 238 height 21
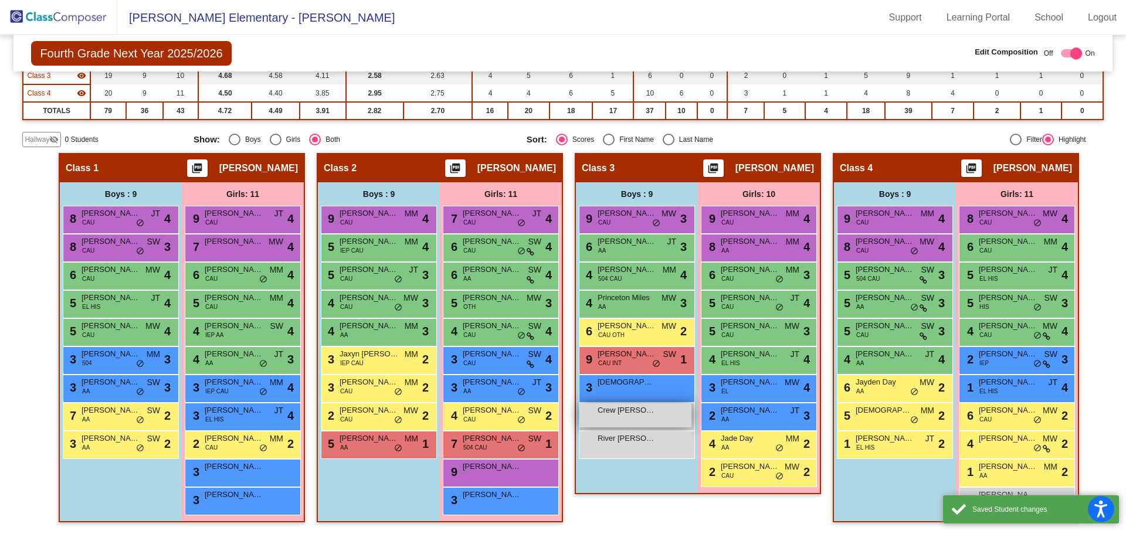
click at [634, 417] on div "Crew [PERSON_NAME] lock do_not_disturb_alt" at bounding box center [635, 415] width 112 height 24
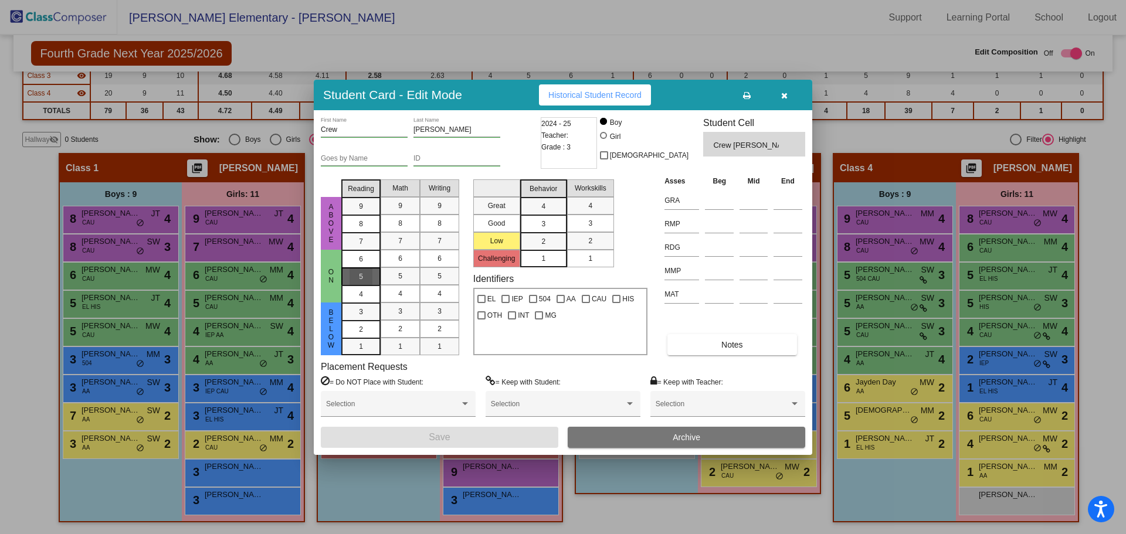
click at [357, 268] on div "5" at bounding box center [361, 259] width 23 height 18
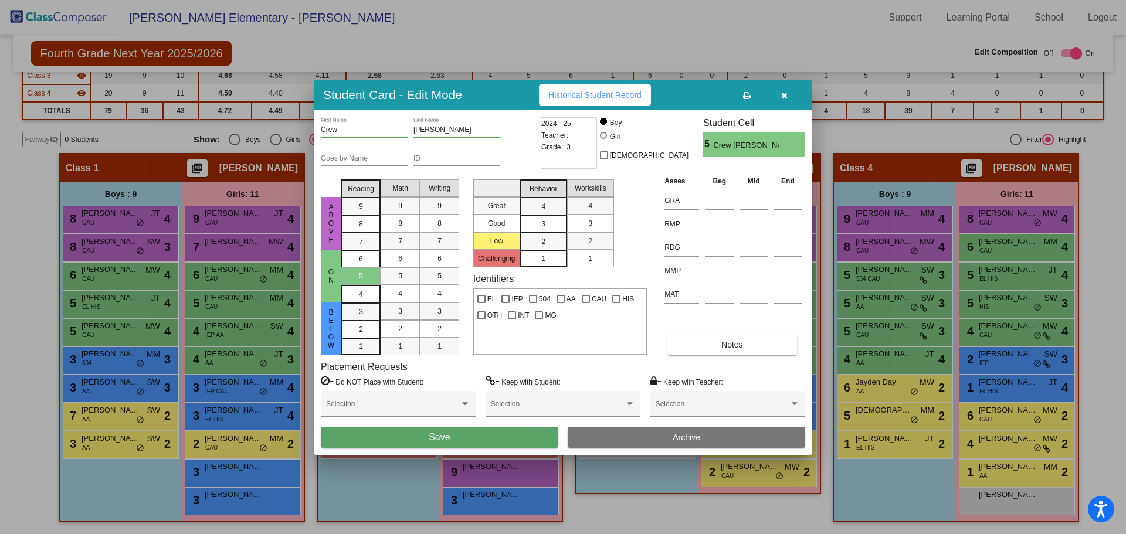
drag, startPoint x: 427, startPoint y: 435, endPoint x: 475, endPoint y: 428, distance: 48.5
click at [428, 434] on button "Save" at bounding box center [440, 437] width 238 height 21
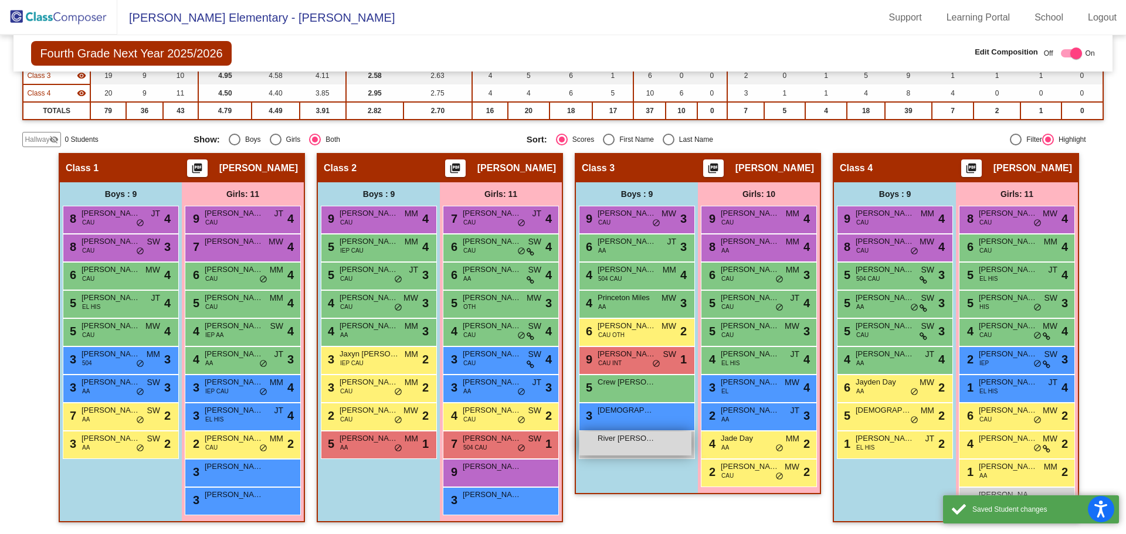
click at [620, 436] on span "River [PERSON_NAME]" at bounding box center [627, 439] width 59 height 12
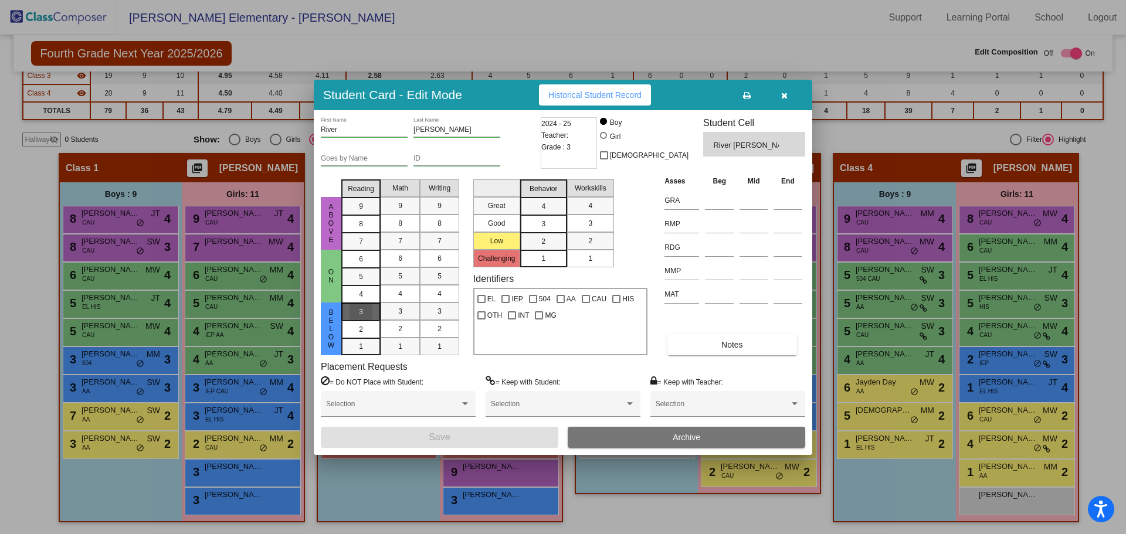
click at [351, 309] on div "3" at bounding box center [361, 312] width 23 height 18
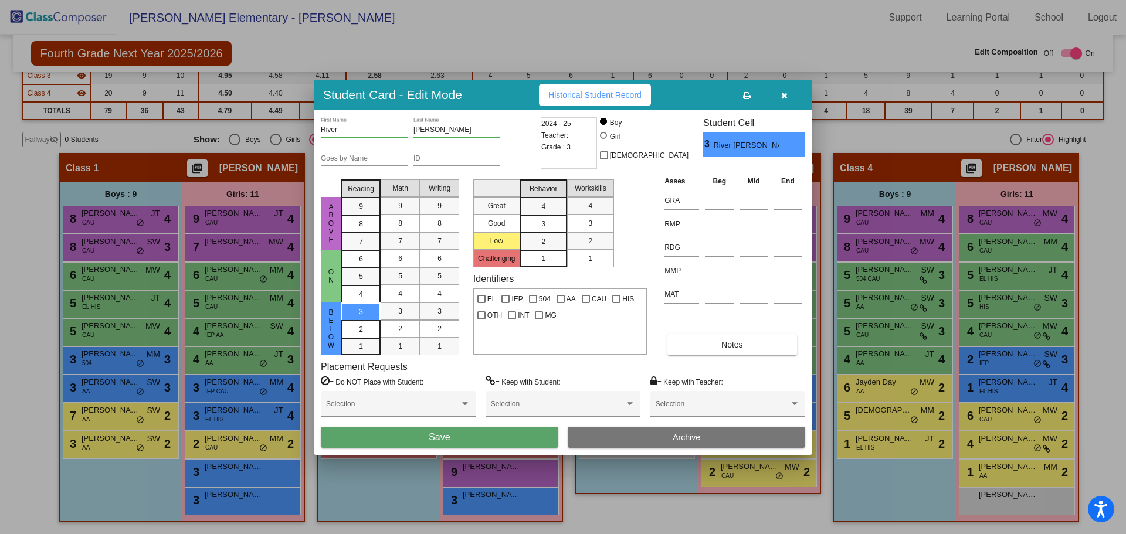
drag, startPoint x: 460, startPoint y: 437, endPoint x: 483, endPoint y: 433, distance: 23.8
click at [463, 436] on button "Save" at bounding box center [440, 437] width 238 height 21
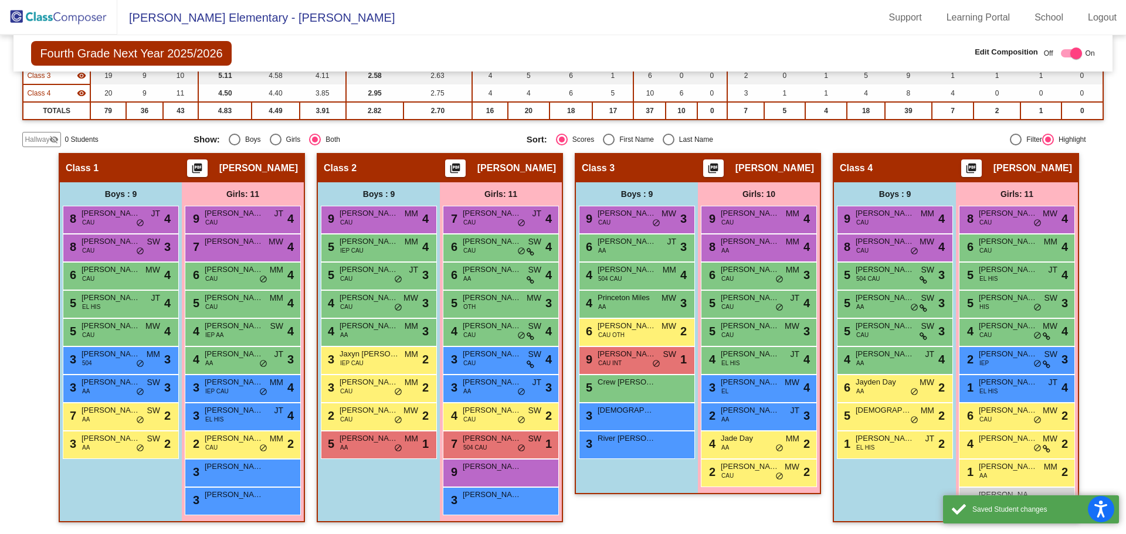
click at [0, 0] on div "Boys : 9 9 [PERSON_NAME] CAU MM lock do_not_disturb_alt 4 8 [PERSON_NAME] CAU M…" at bounding box center [0, 0] width 0 height 0
click at [1099, 442] on mat-sidenav-content "Fourth Grade Next Year 2025/2026 Edit Composition Off On Incoming Digital Data …" at bounding box center [563, 284] width 1126 height 499
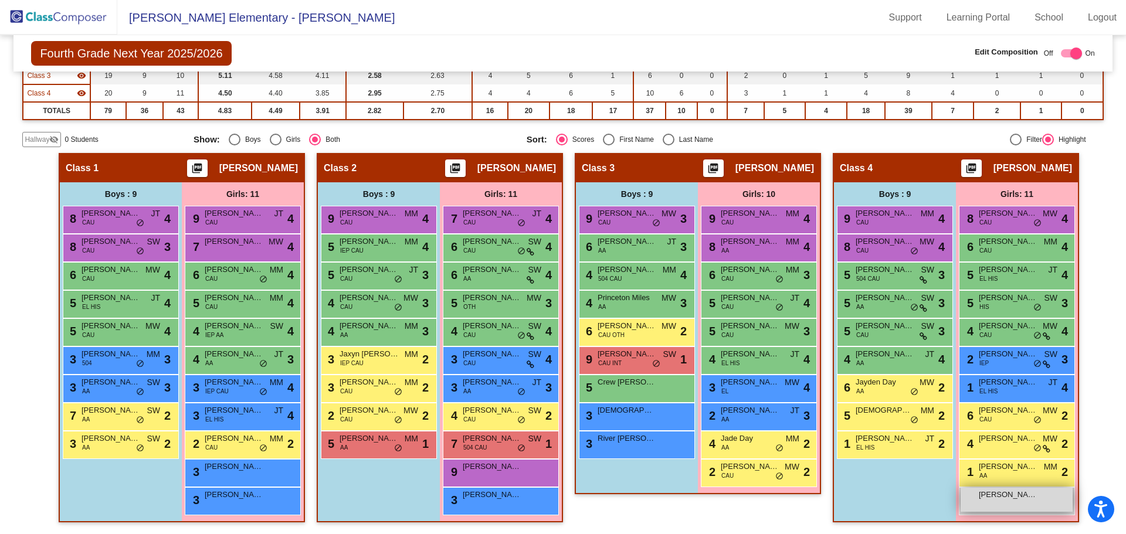
click at [992, 500] on span "[PERSON_NAME]" at bounding box center [1008, 495] width 59 height 12
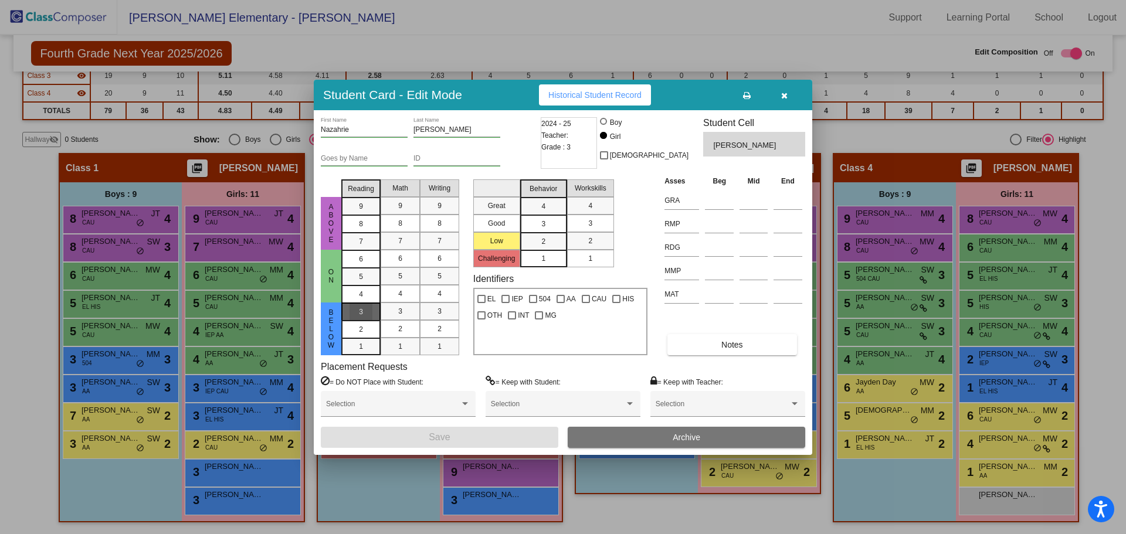
click at [361, 311] on span "3" at bounding box center [361, 312] width 4 height 11
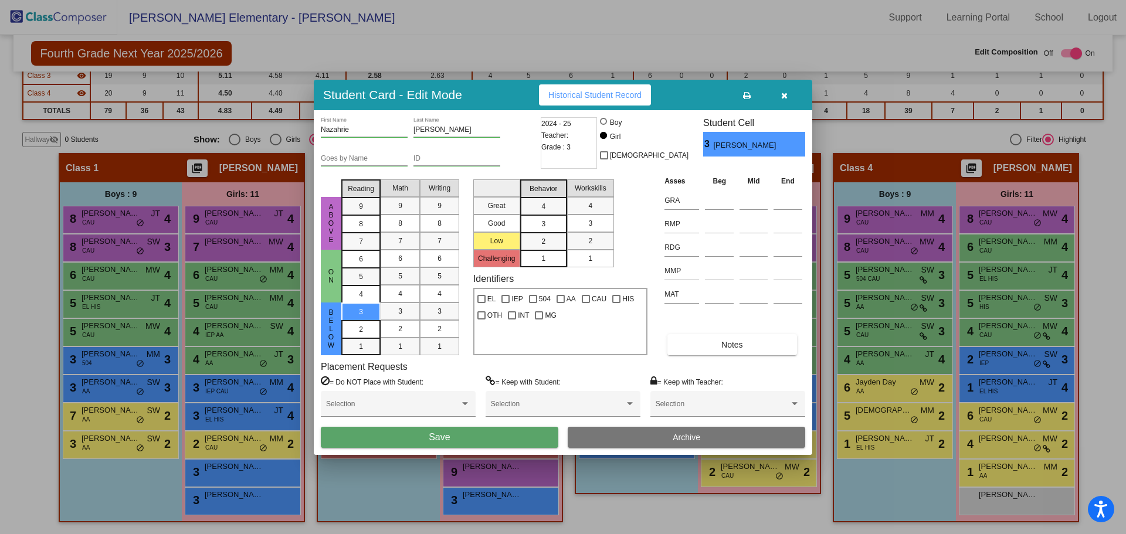
drag, startPoint x: 480, startPoint y: 439, endPoint x: 504, endPoint y: 438, distance: 23.5
click at [481, 439] on button "Save" at bounding box center [440, 437] width 238 height 21
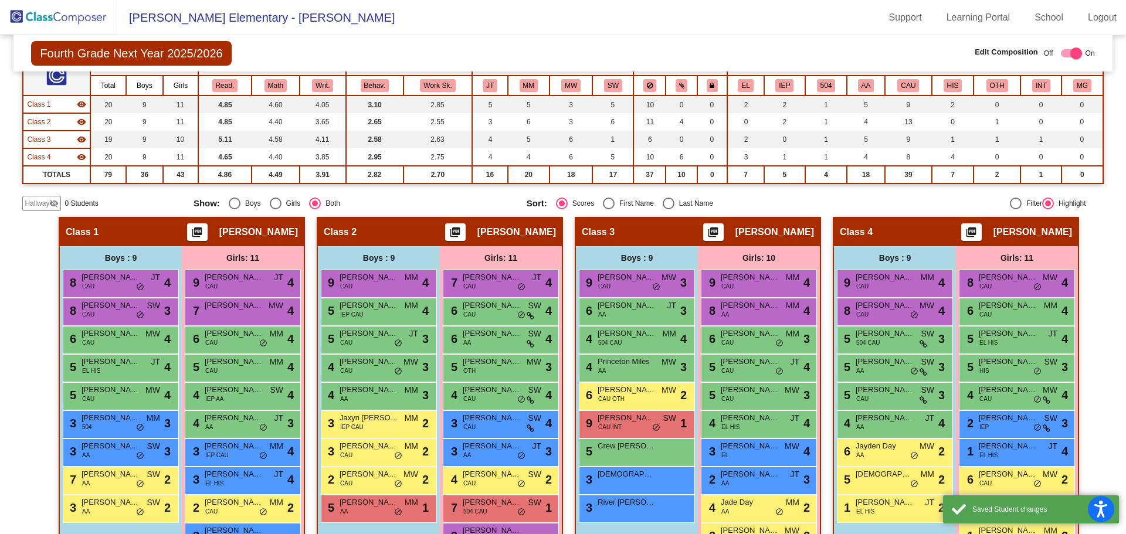
scroll to position [0, 0]
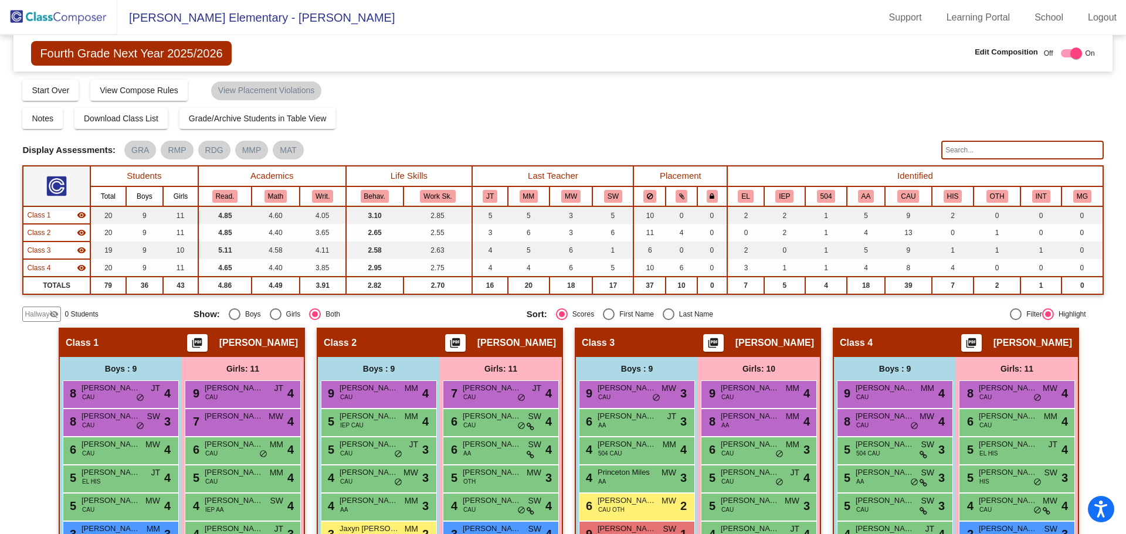
click at [64, 17] on img at bounding box center [58, 17] width 117 height 35
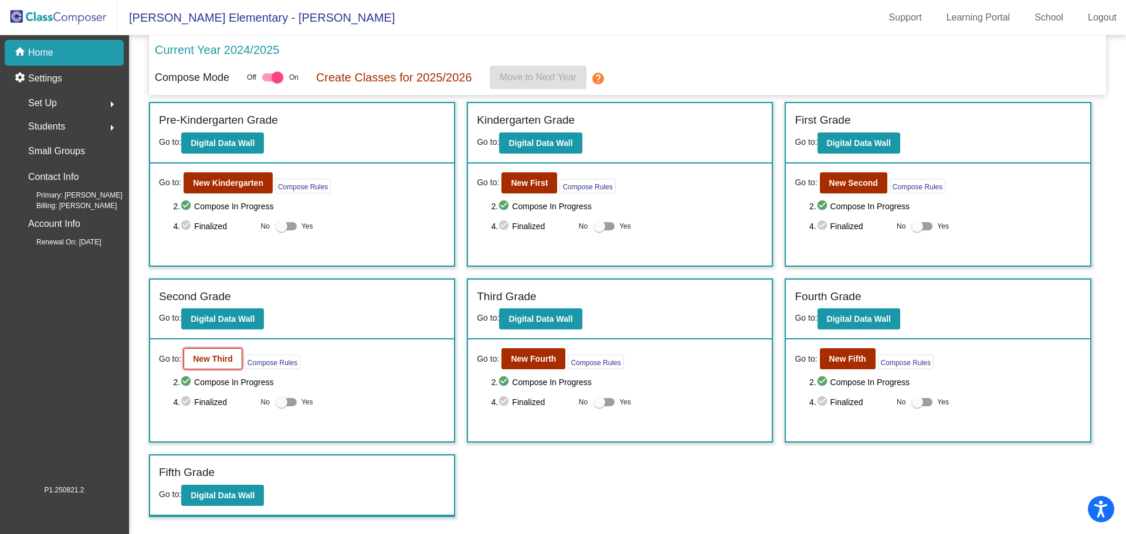
click at [218, 359] on b "New Third" at bounding box center [213, 358] width 40 height 9
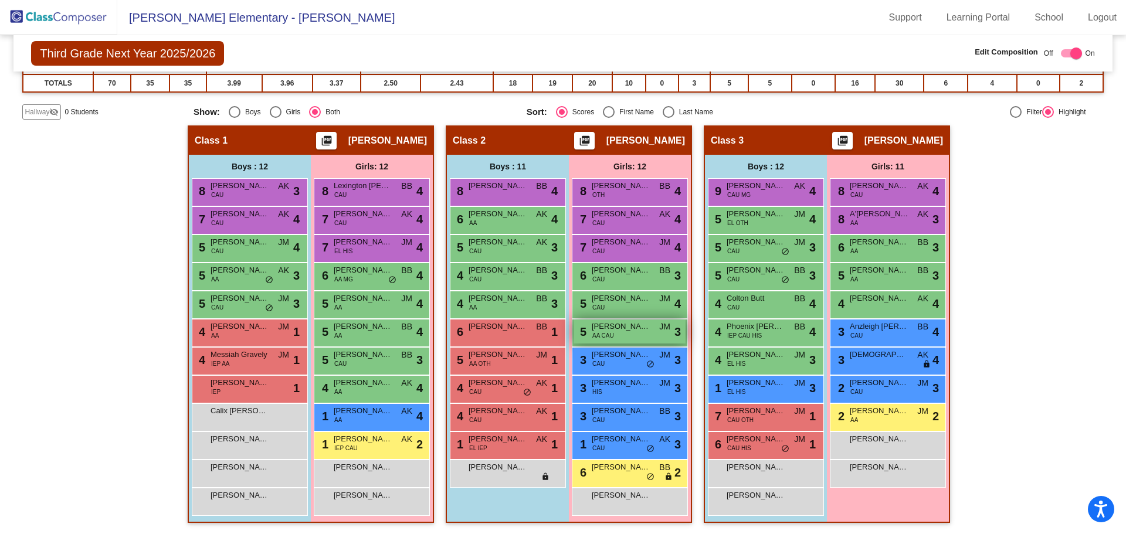
scroll to position [185, 0]
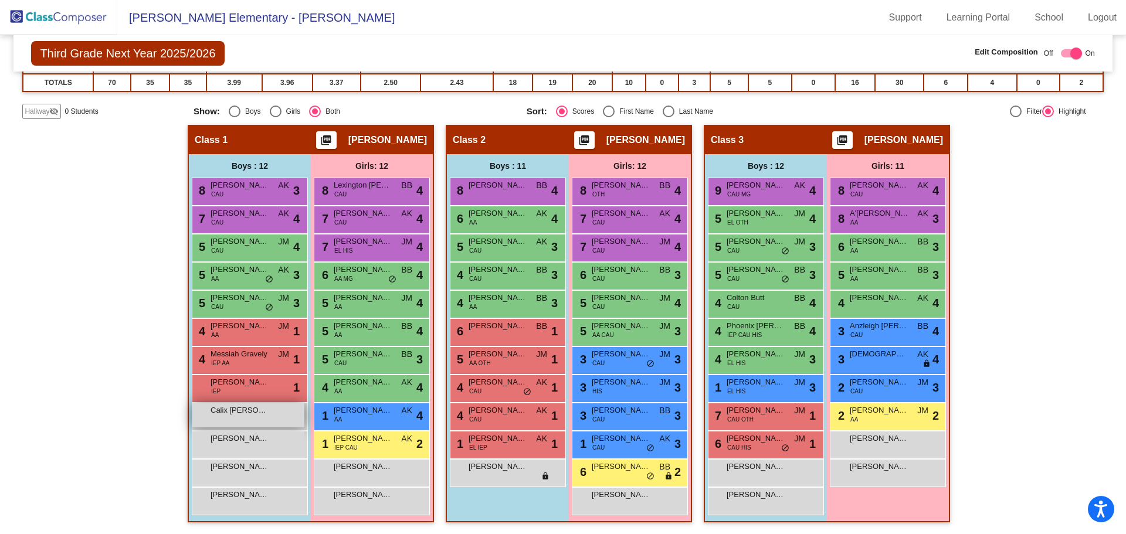
click at [272, 409] on div "Calix [PERSON_NAME] lock do_not_disturb_alt" at bounding box center [248, 415] width 112 height 24
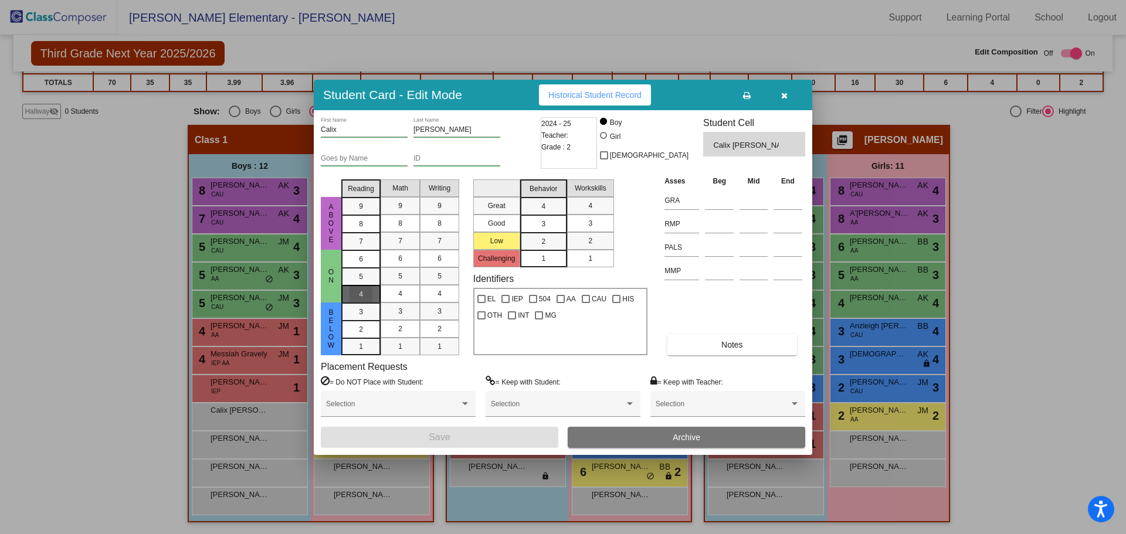
click at [354, 268] on div "4" at bounding box center [361, 259] width 23 height 18
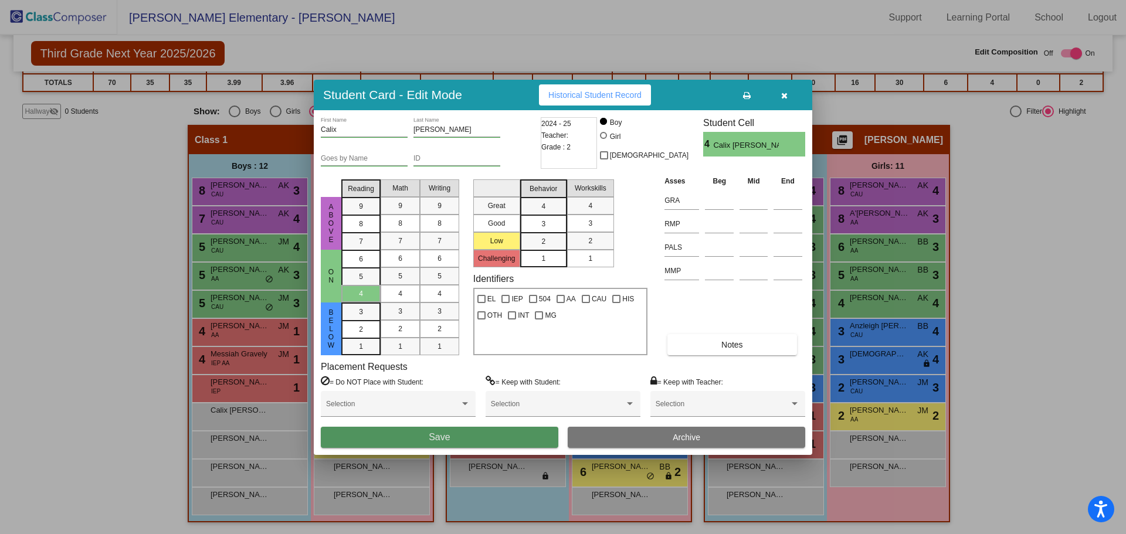
click at [433, 442] on span "Save" at bounding box center [439, 437] width 21 height 10
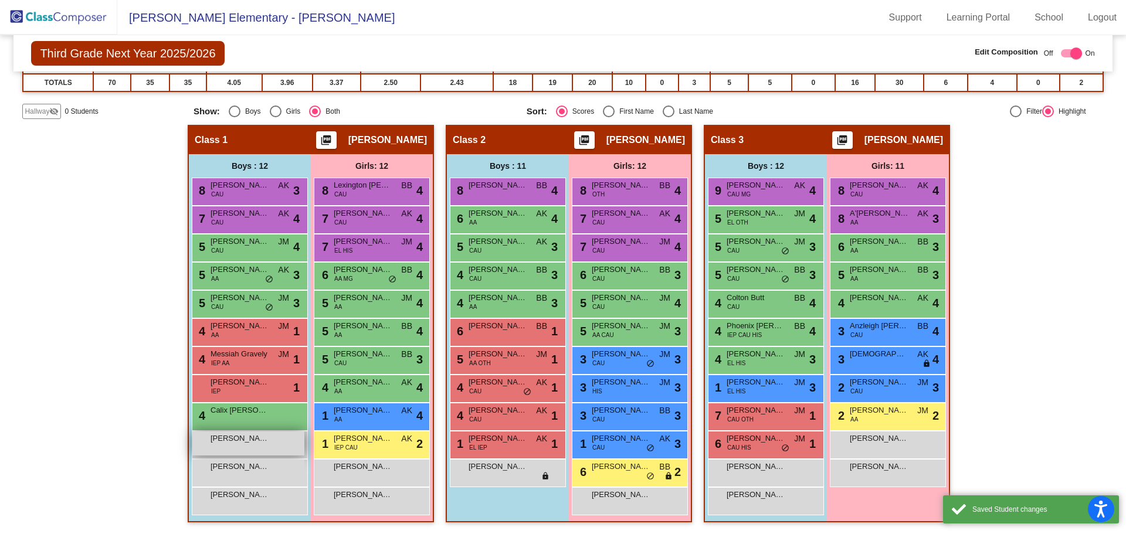
click at [263, 441] on span "[PERSON_NAME]" at bounding box center [240, 439] width 59 height 12
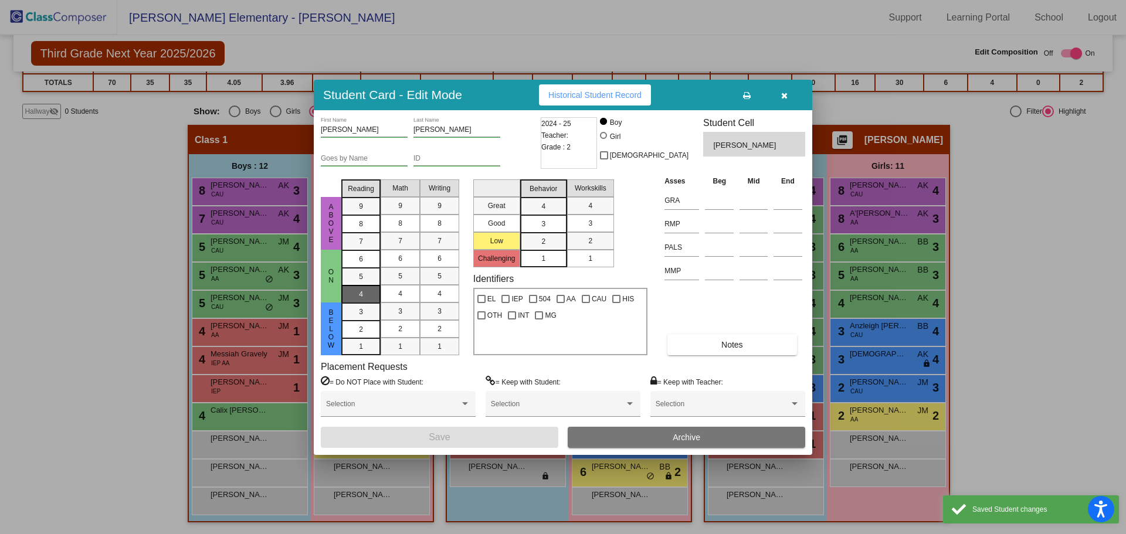
click at [350, 293] on mat-list-option "4" at bounding box center [360, 294] width 39 height 18
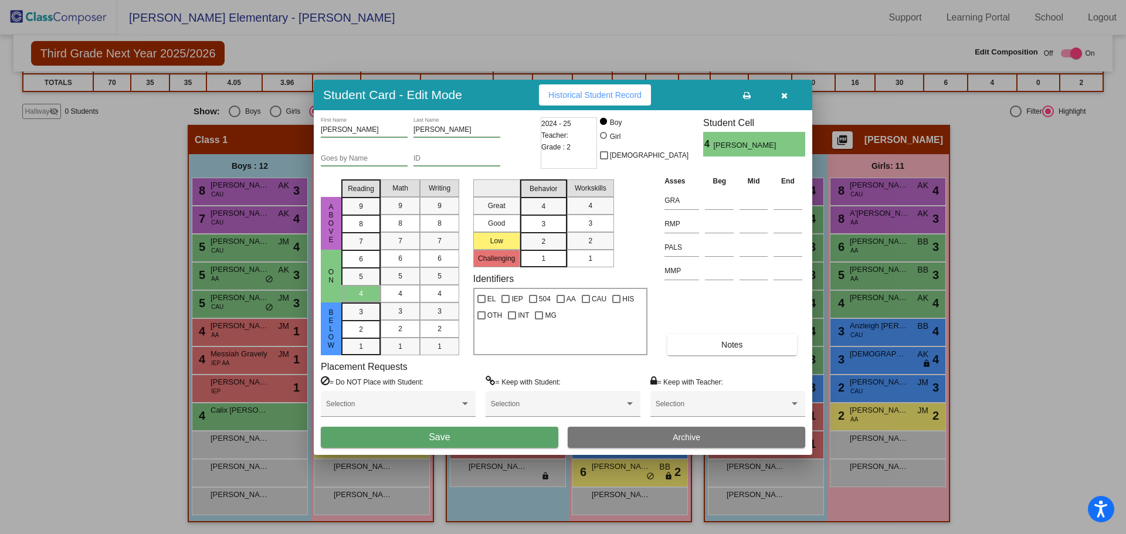
click at [403, 437] on button "Save" at bounding box center [440, 437] width 238 height 21
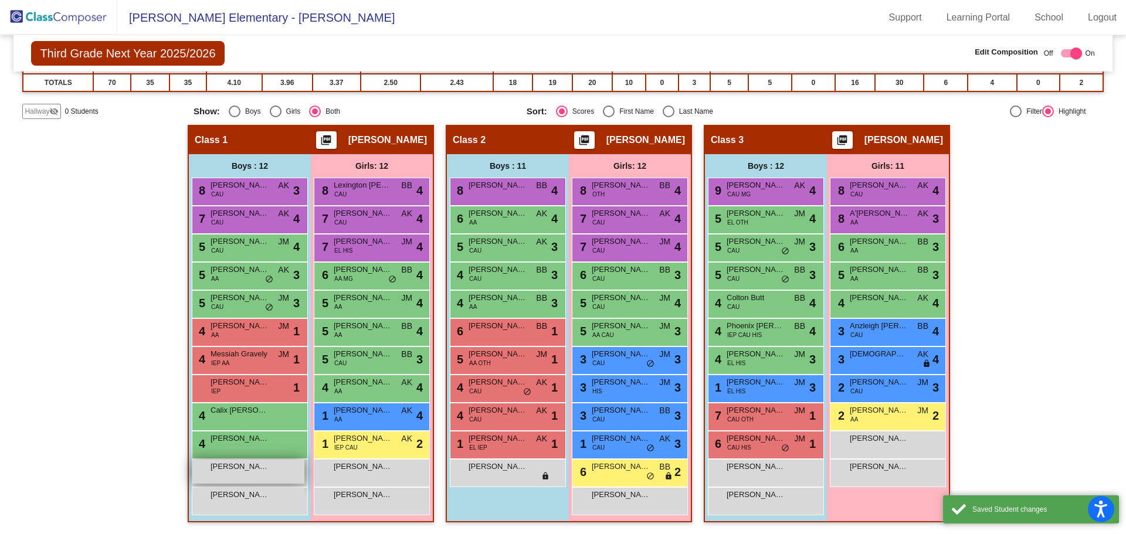
click at [260, 469] on span "[PERSON_NAME]" at bounding box center [240, 467] width 59 height 12
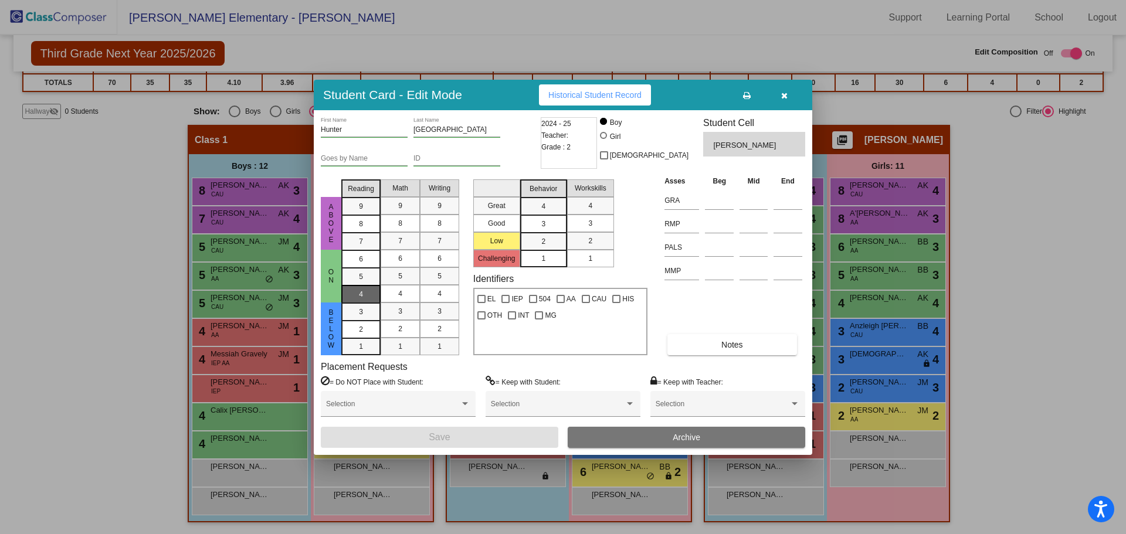
click at [361, 264] on span "4" at bounding box center [361, 259] width 4 height 11
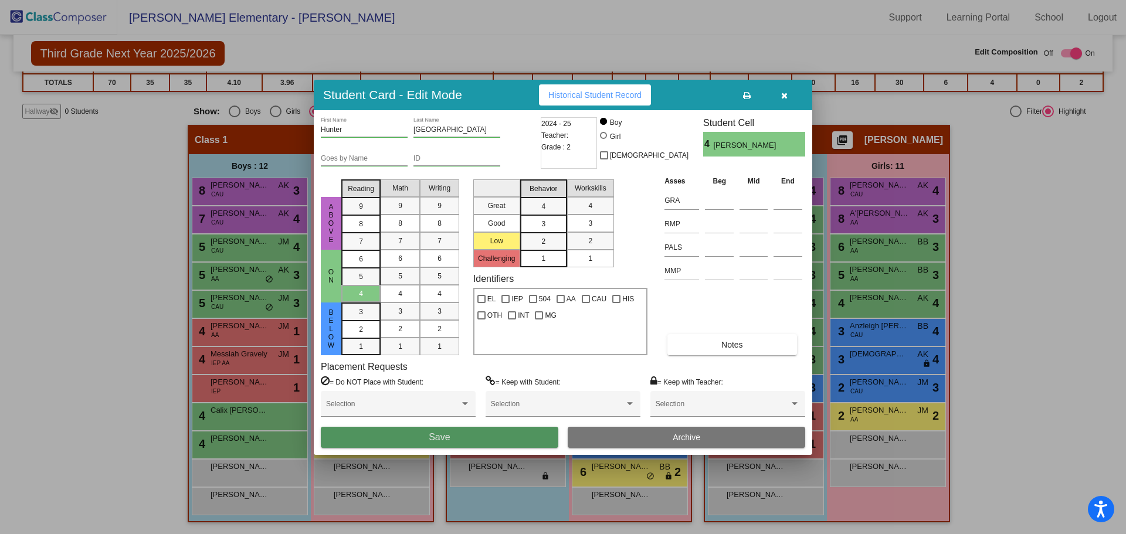
click at [390, 442] on button "Save" at bounding box center [440, 437] width 238 height 21
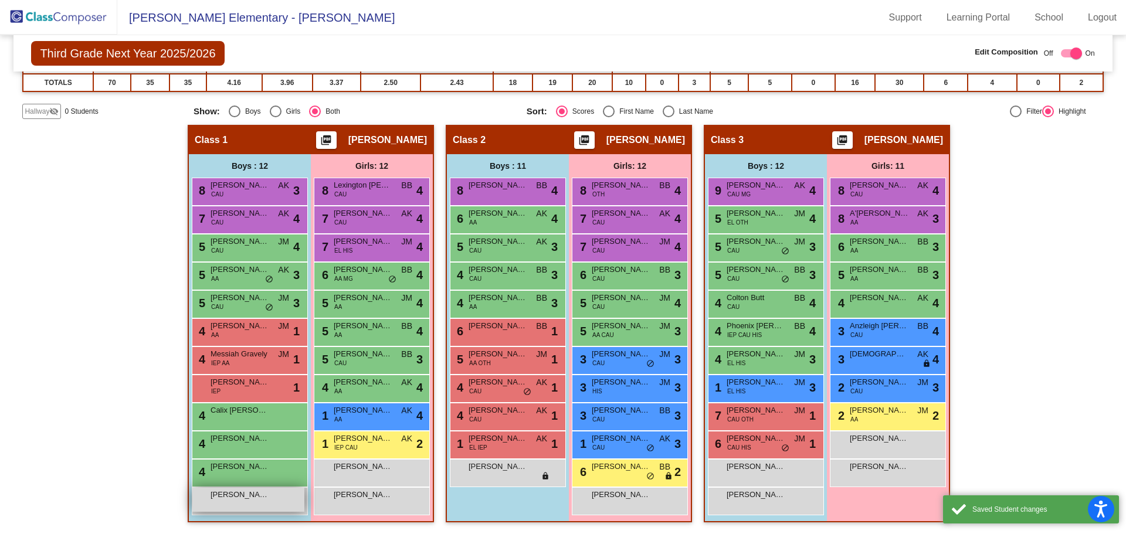
click at [253, 497] on span "[PERSON_NAME]" at bounding box center [240, 495] width 59 height 12
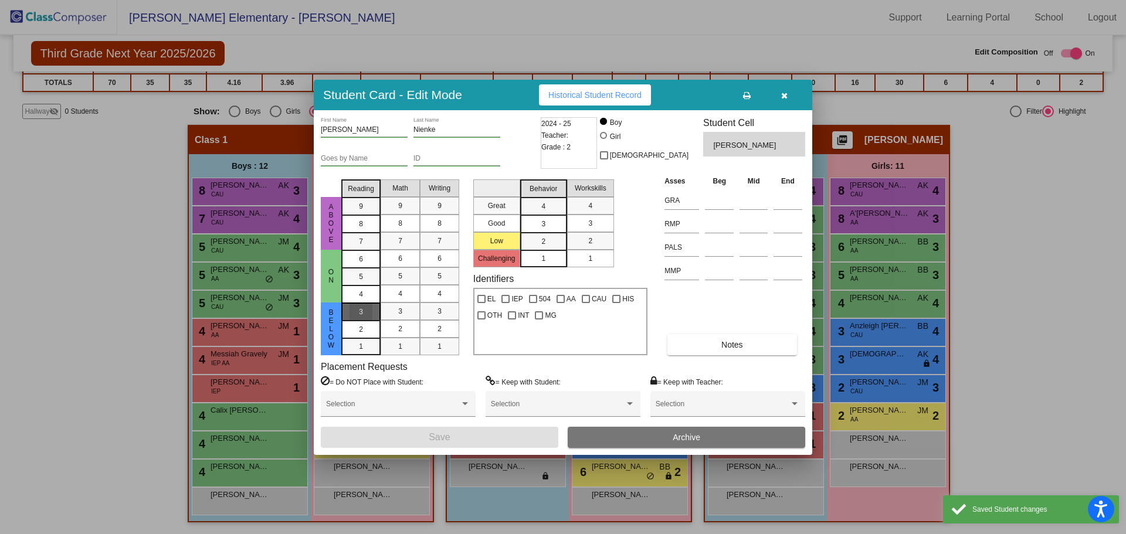
click at [359, 312] on span "3" at bounding box center [361, 312] width 4 height 11
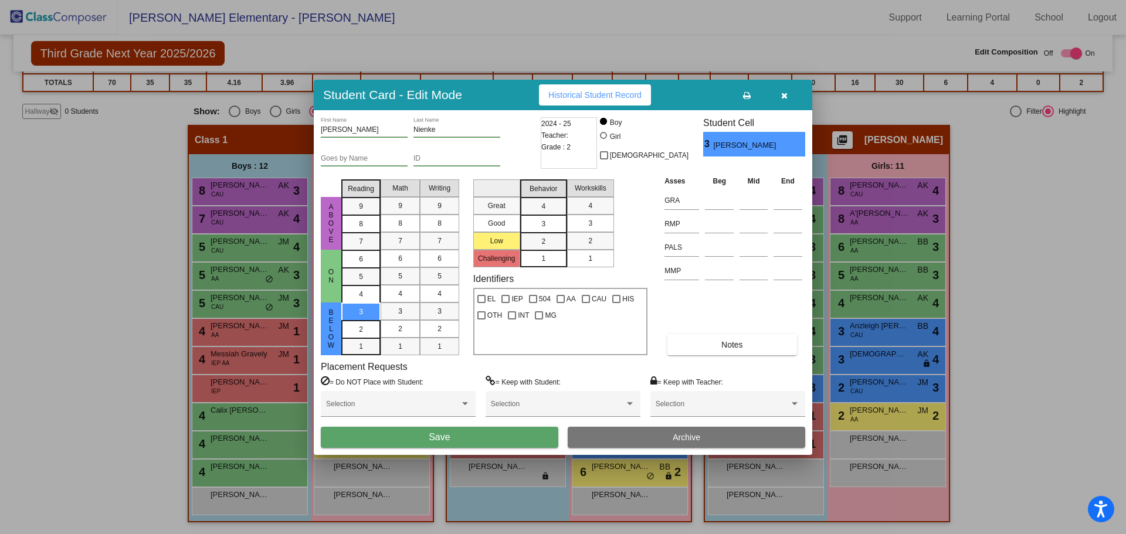
click at [386, 443] on button "Save" at bounding box center [440, 437] width 238 height 21
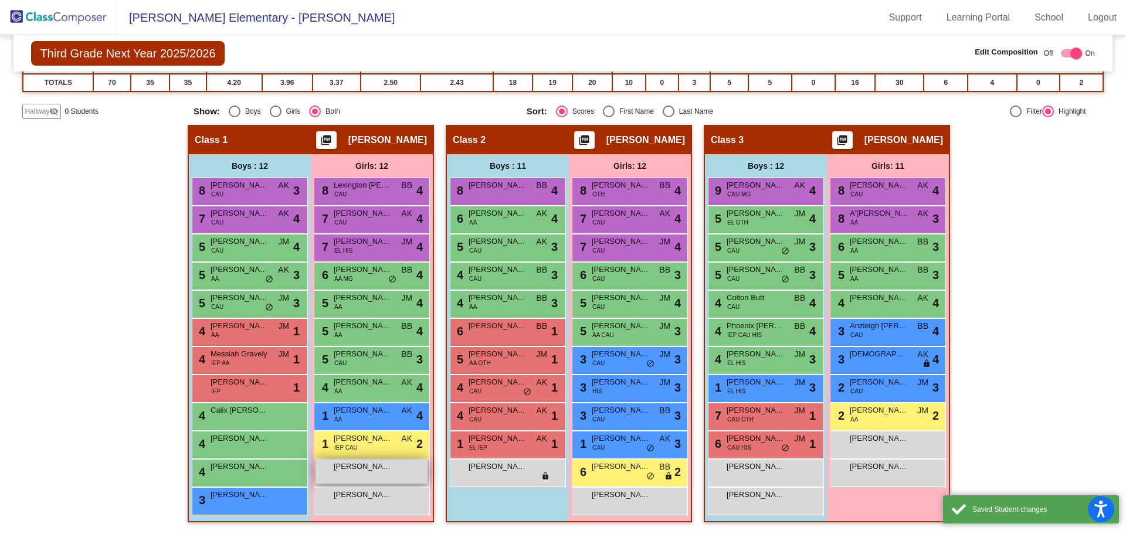
click at [378, 472] on span "[PERSON_NAME]" at bounding box center [363, 467] width 59 height 12
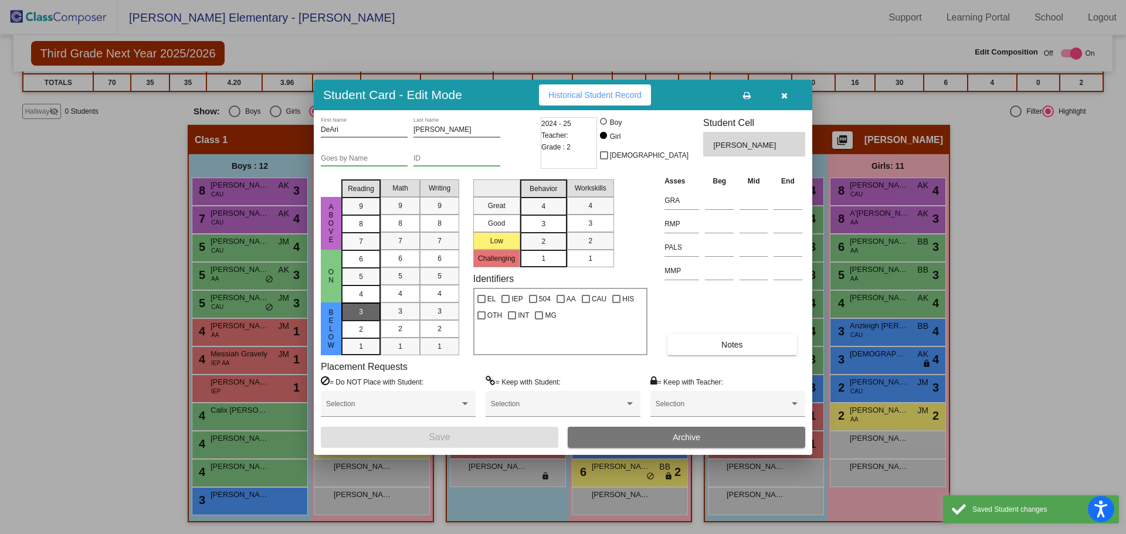
click at [365, 310] on div "3" at bounding box center [361, 312] width 23 height 18
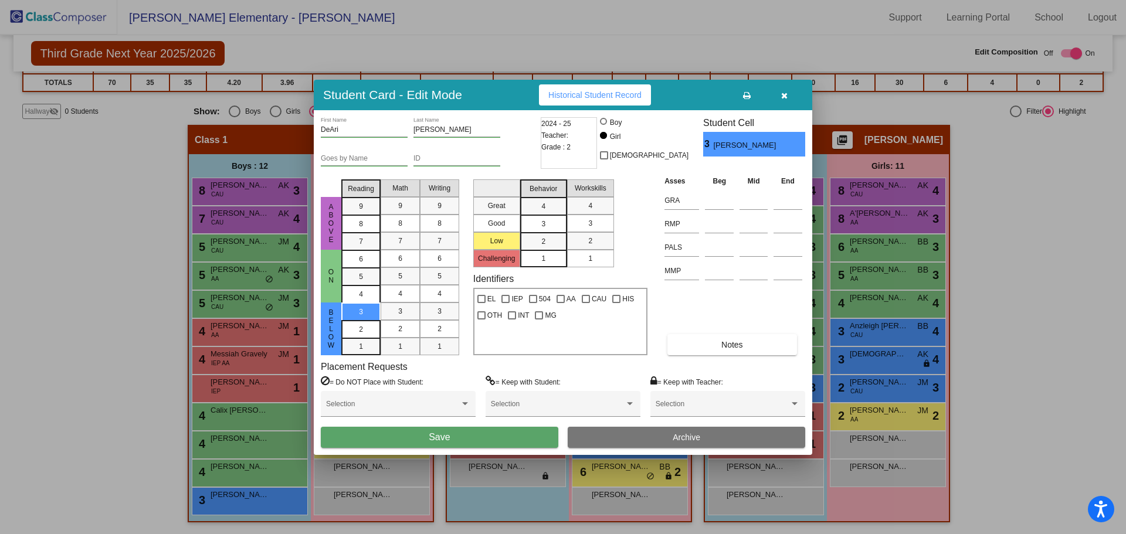
click at [402, 439] on button "Save" at bounding box center [440, 437] width 238 height 21
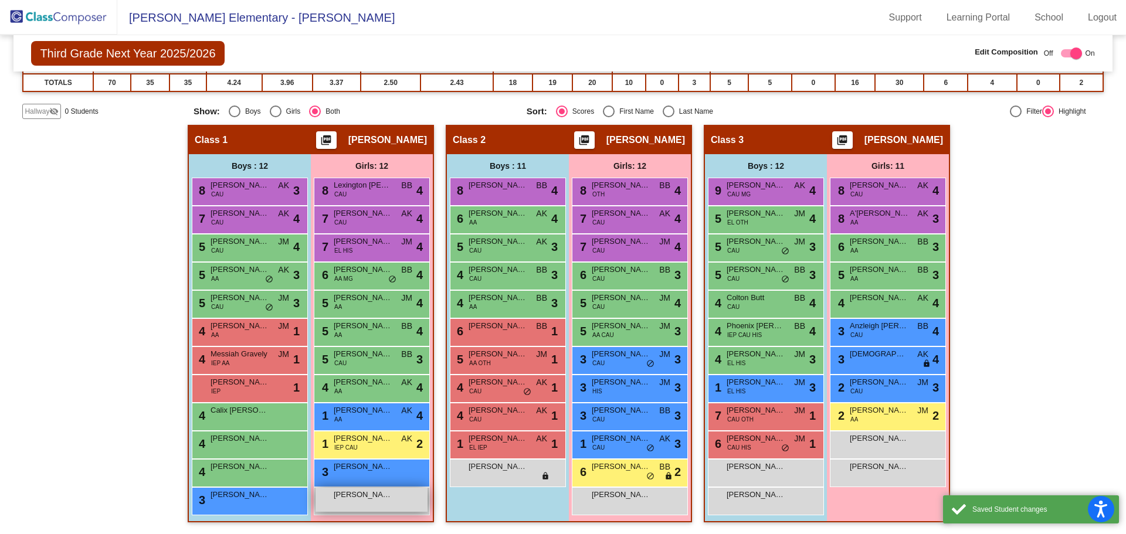
click at [375, 499] on span "[PERSON_NAME]" at bounding box center [363, 495] width 59 height 12
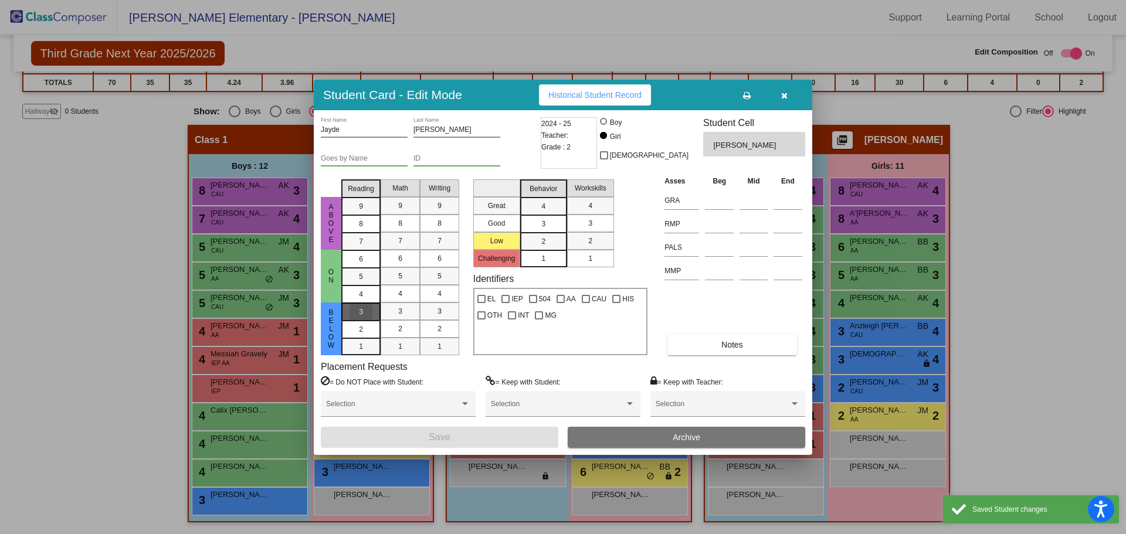
click at [354, 310] on div "3" at bounding box center [361, 312] width 23 height 18
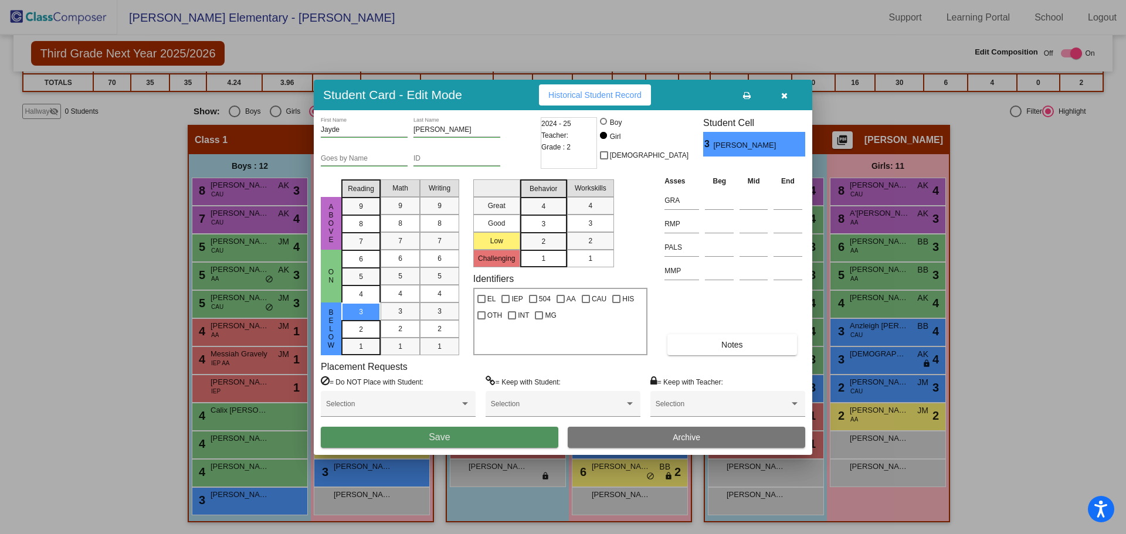
drag, startPoint x: 406, startPoint y: 439, endPoint x: 444, endPoint y: 439, distance: 38.1
click at [407, 439] on button "Save" at bounding box center [440, 437] width 238 height 21
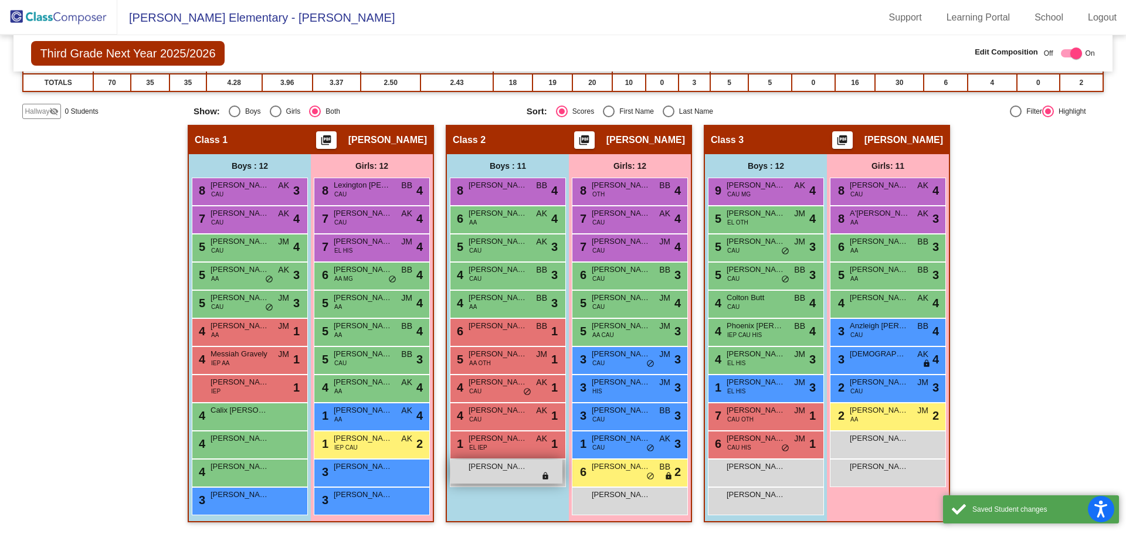
click at [509, 476] on div "[PERSON_NAME] lock do_not_disturb_alt" at bounding box center [506, 472] width 112 height 24
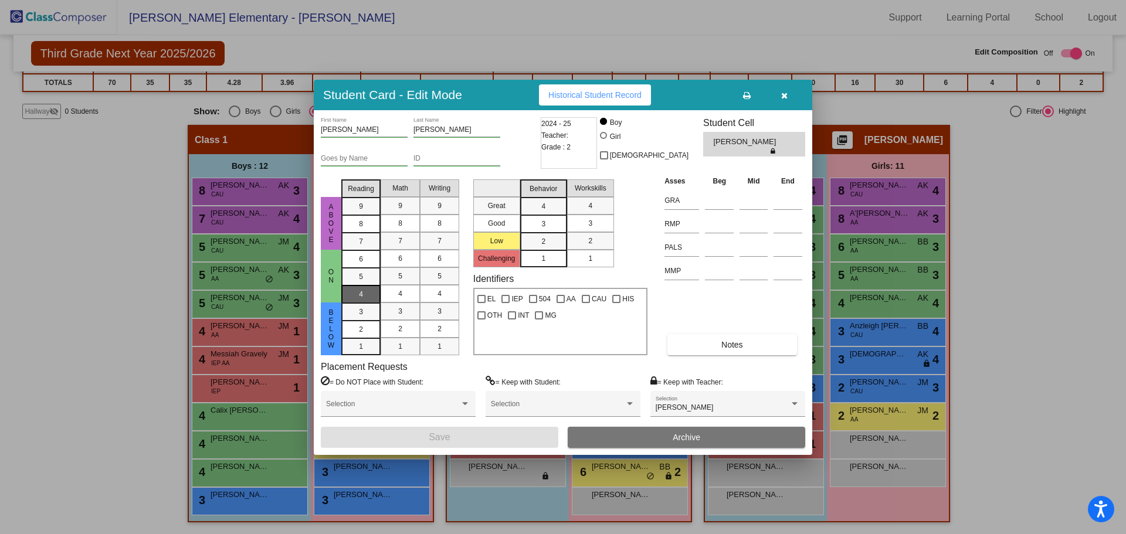
click at [368, 268] on div "4" at bounding box center [361, 259] width 23 height 18
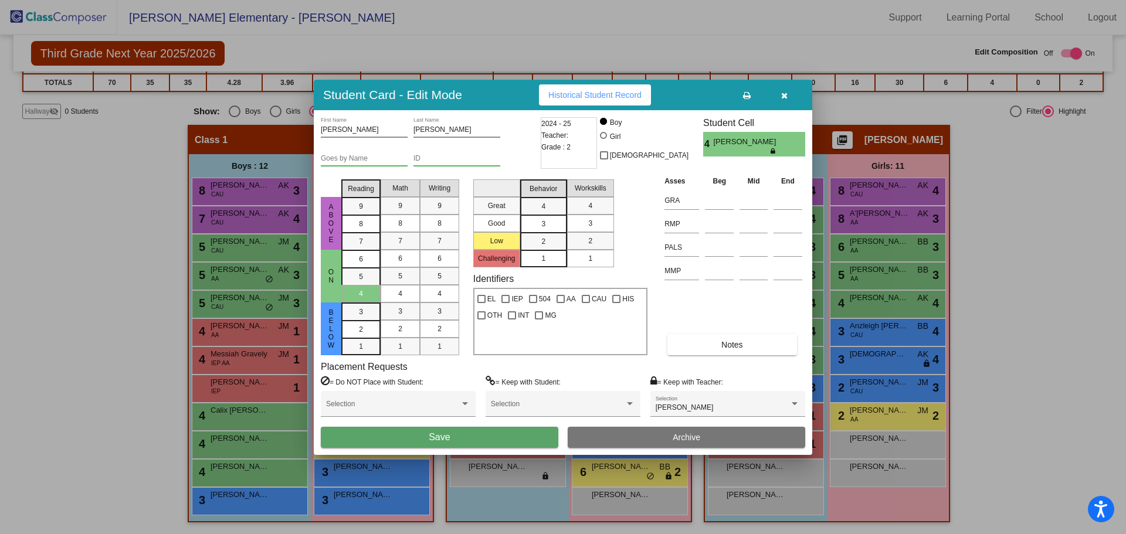
drag, startPoint x: 435, startPoint y: 435, endPoint x: 447, endPoint y: 423, distance: 17.4
click at [435, 434] on span "Save" at bounding box center [439, 437] width 21 height 10
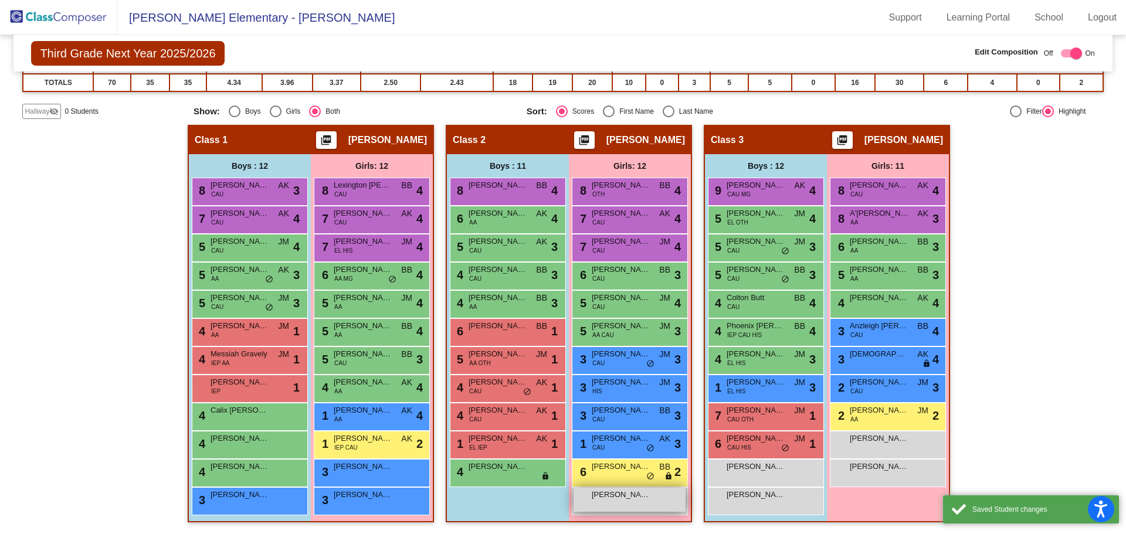
click at [617, 508] on div "[PERSON_NAME] lock do_not_disturb_alt" at bounding box center [630, 500] width 112 height 24
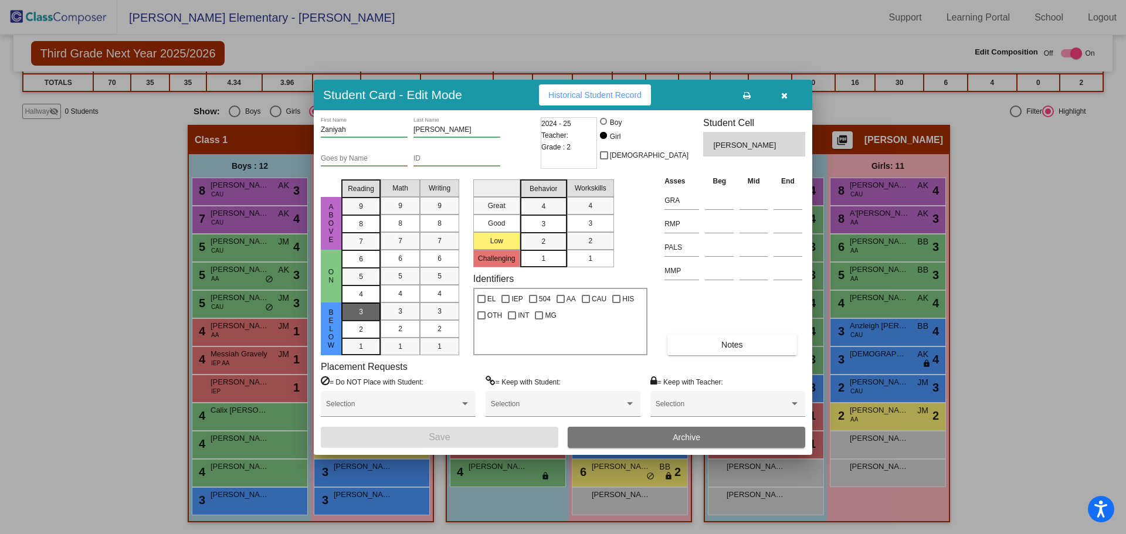
click at [365, 313] on div "3" at bounding box center [361, 312] width 23 height 18
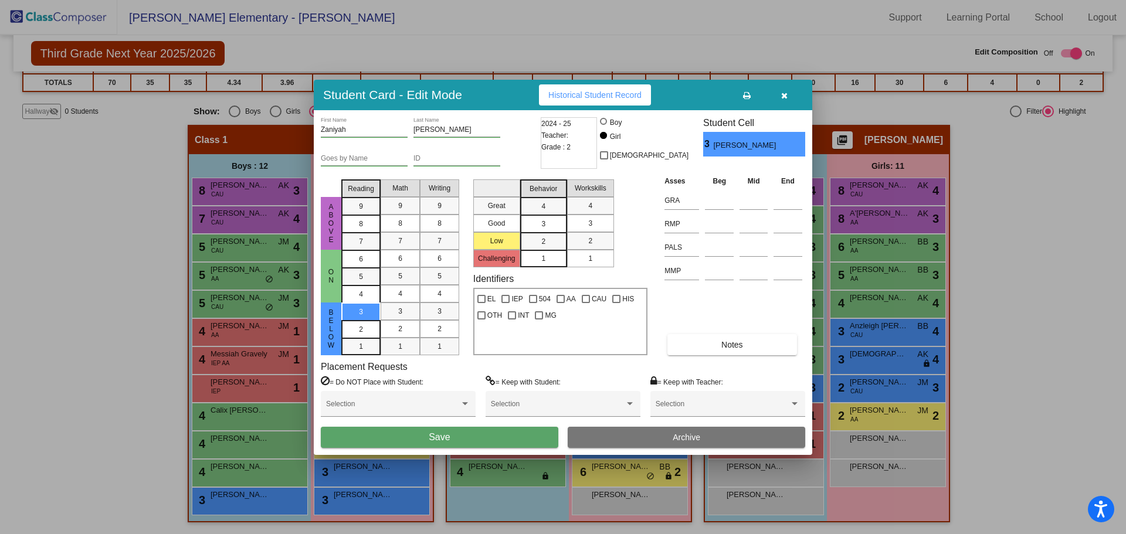
click at [512, 437] on button "Save" at bounding box center [440, 437] width 238 height 21
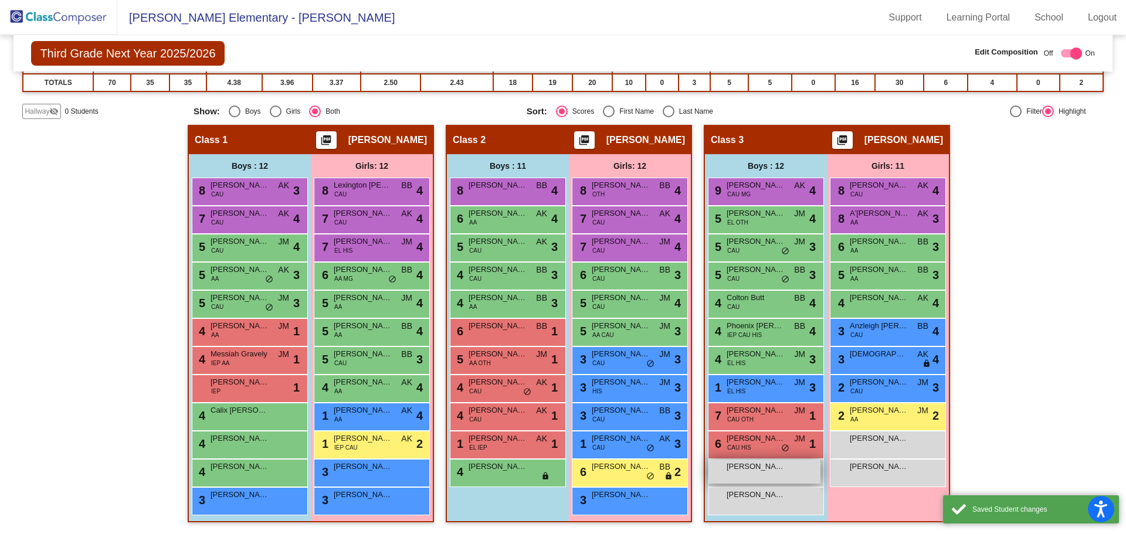
click at [766, 470] on span "[PERSON_NAME]" at bounding box center [756, 467] width 59 height 12
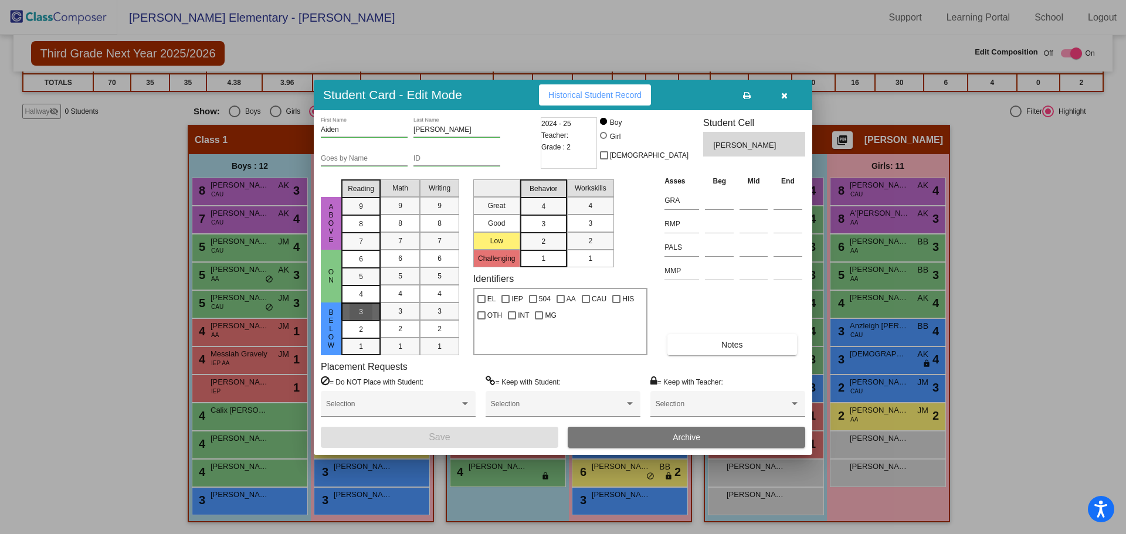
click at [370, 307] on div "3" at bounding box center [361, 312] width 23 height 18
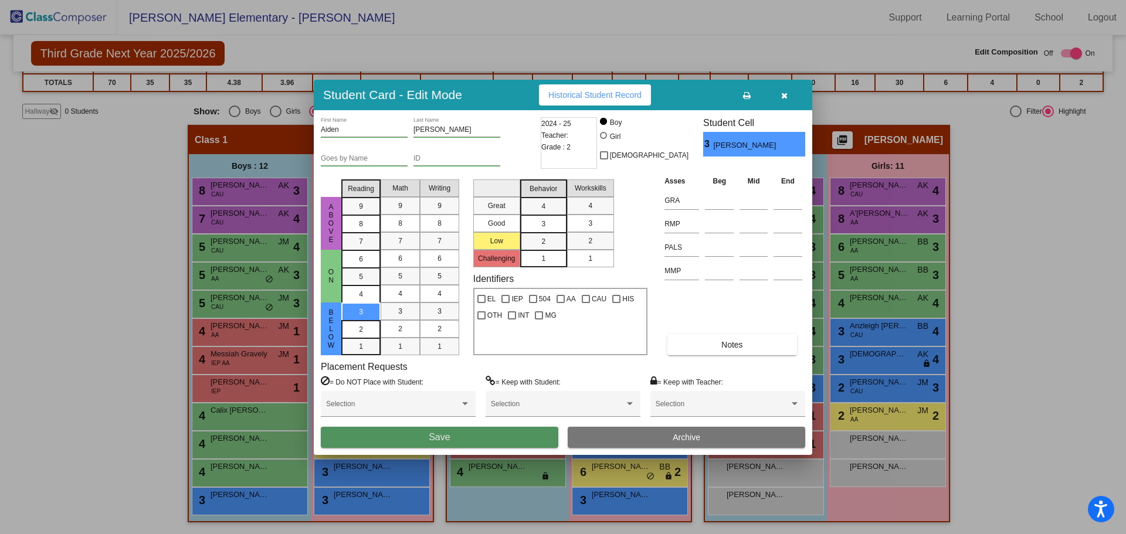
drag, startPoint x: 464, startPoint y: 438, endPoint x: 531, endPoint y: 428, distance: 68.2
click at [464, 437] on button "Save" at bounding box center [440, 437] width 238 height 21
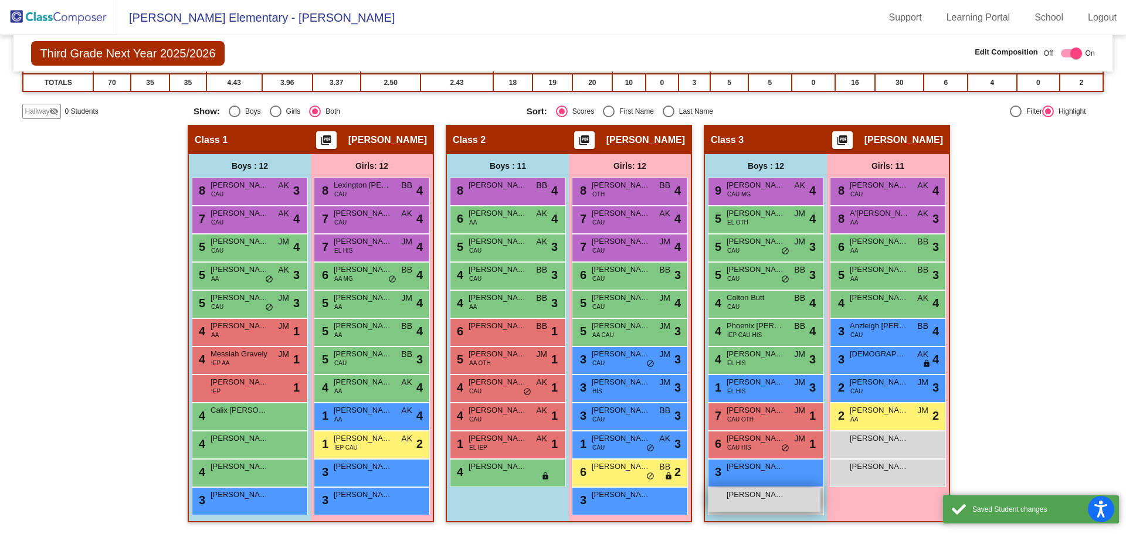
click at [776, 490] on span "[PERSON_NAME]" at bounding box center [756, 495] width 59 height 12
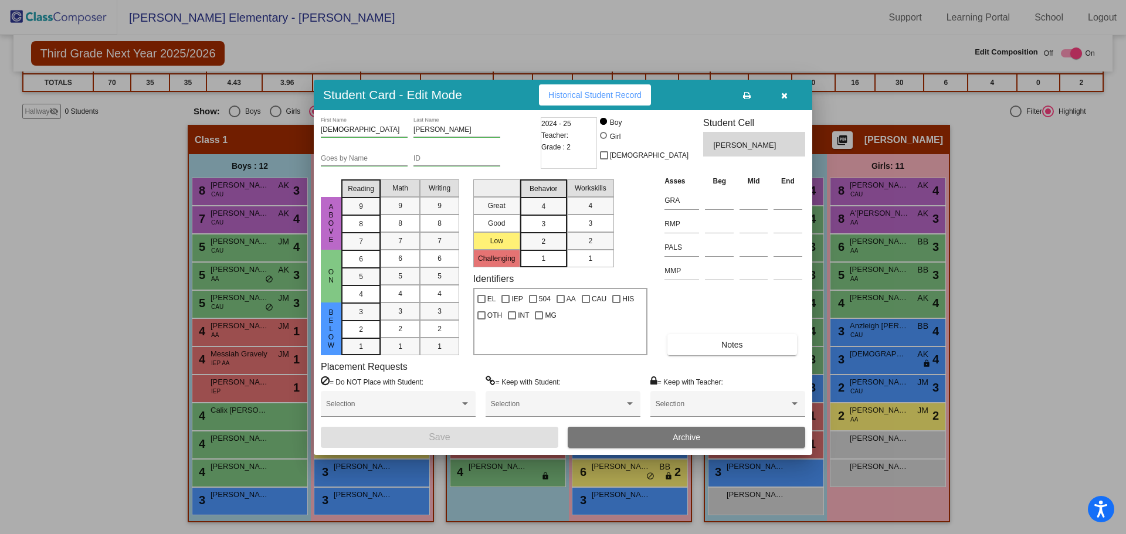
click at [788, 94] on button "button" at bounding box center [784, 94] width 38 height 21
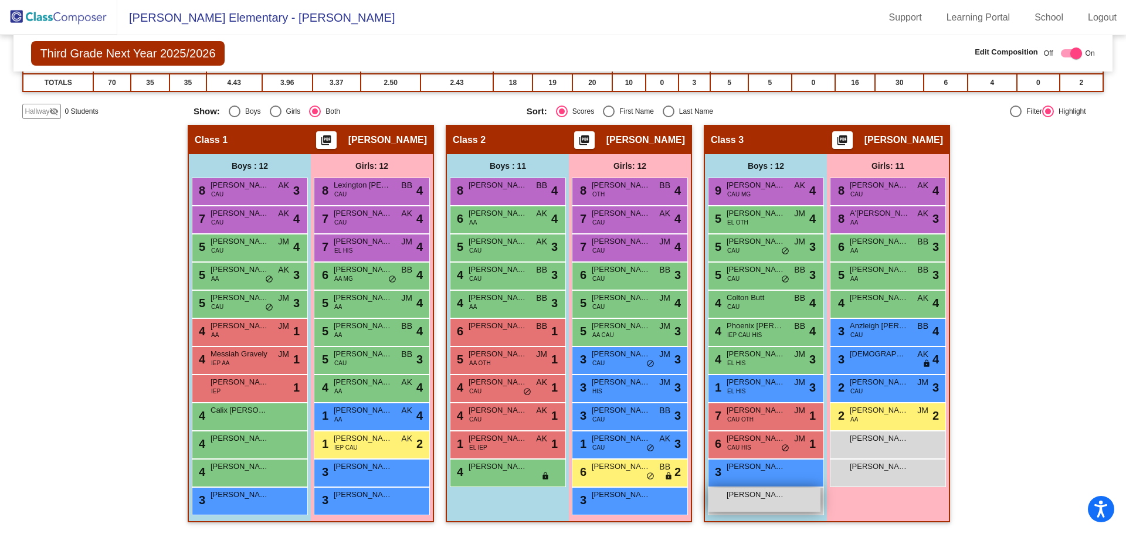
click at [745, 503] on div "[PERSON_NAME] lock do_not_disturb_alt" at bounding box center [764, 500] width 112 height 24
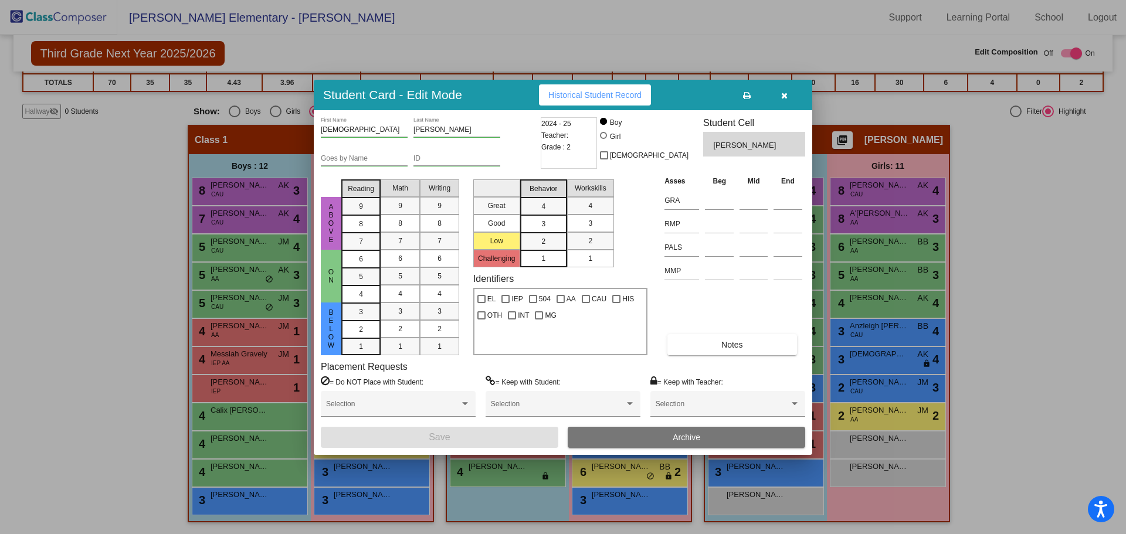
click at [670, 429] on button "Archive" at bounding box center [687, 437] width 238 height 21
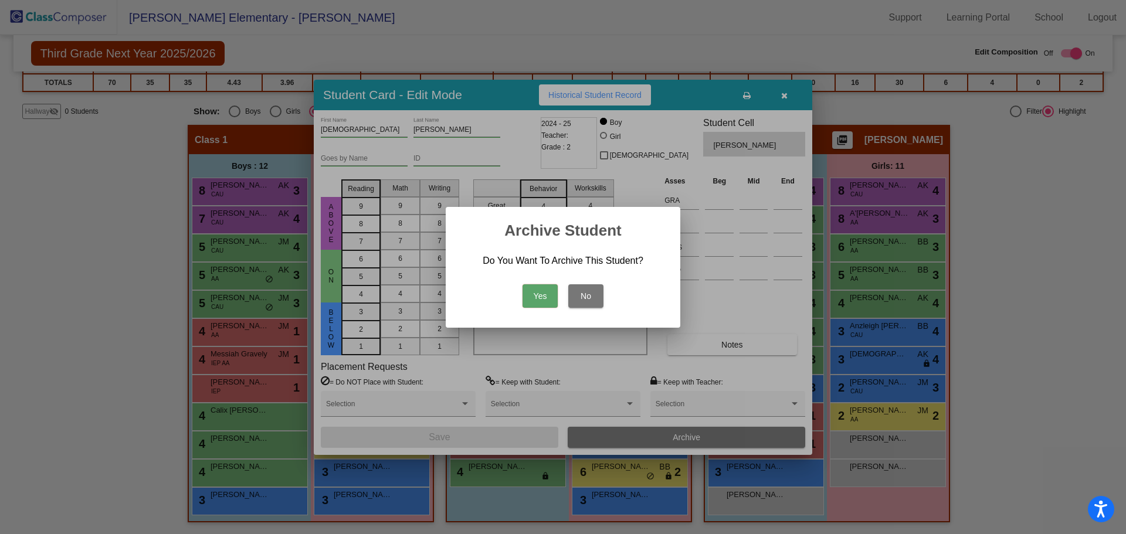
click at [539, 284] on button "Yes" at bounding box center [540, 295] width 35 height 23
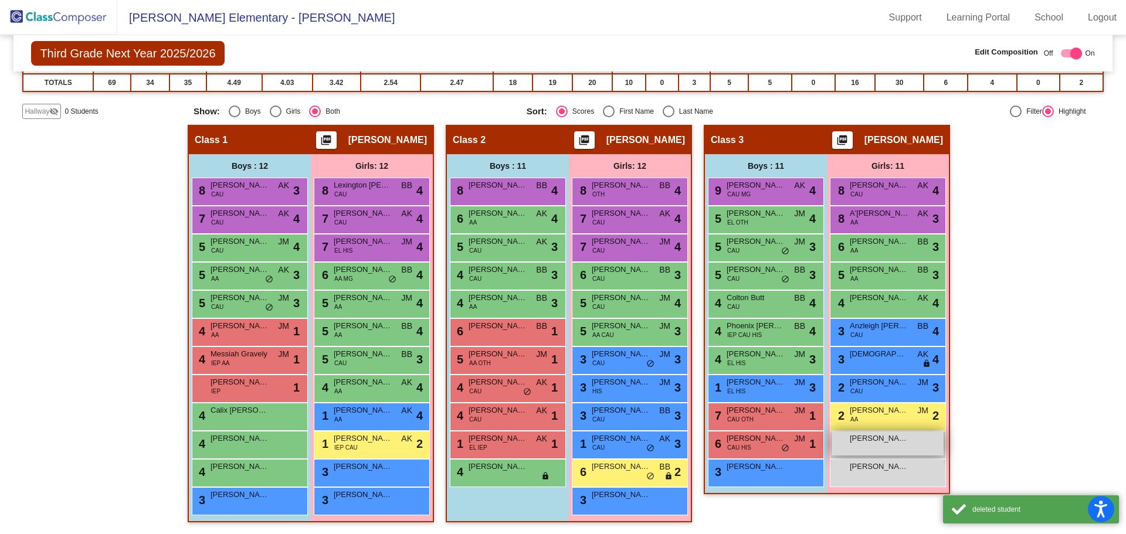
click at [883, 441] on span "[PERSON_NAME] Price" at bounding box center [879, 439] width 59 height 12
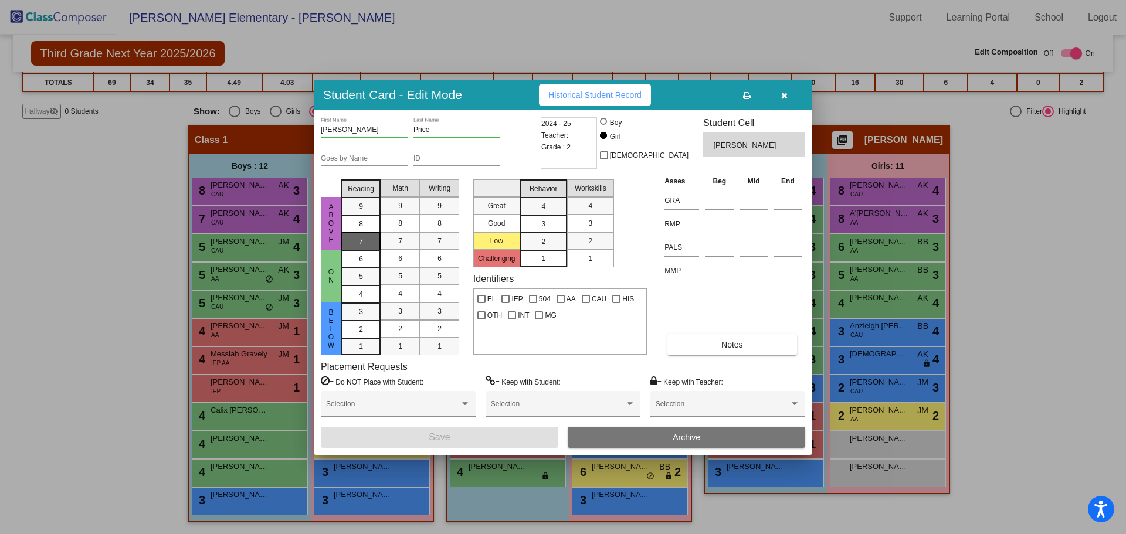
click at [352, 215] on div "7" at bounding box center [361, 207] width 23 height 18
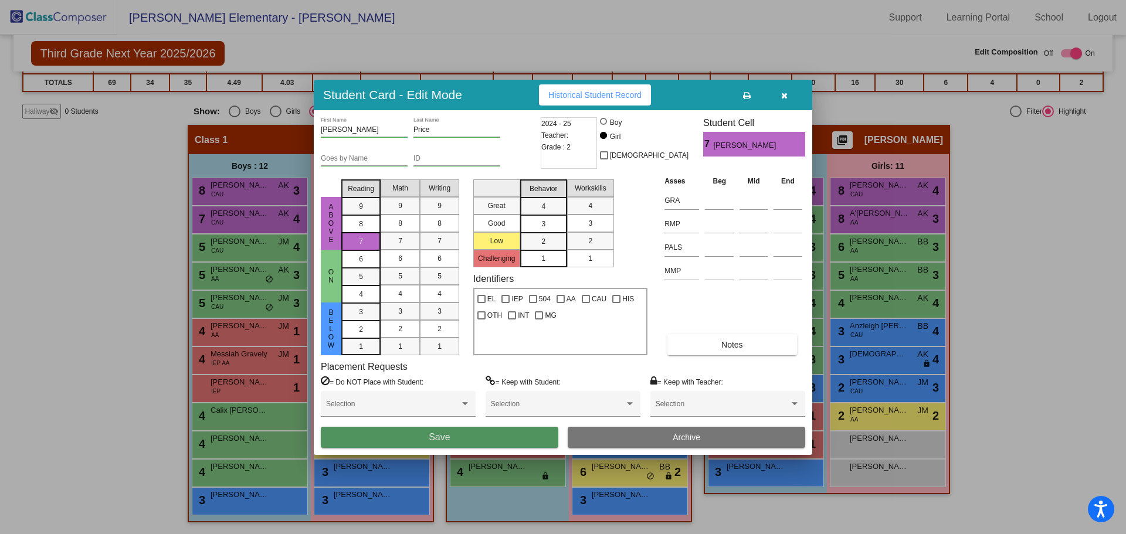
drag, startPoint x: 422, startPoint y: 434, endPoint x: 432, endPoint y: 436, distance: 10.8
click at [423, 436] on button "Save" at bounding box center [440, 437] width 238 height 21
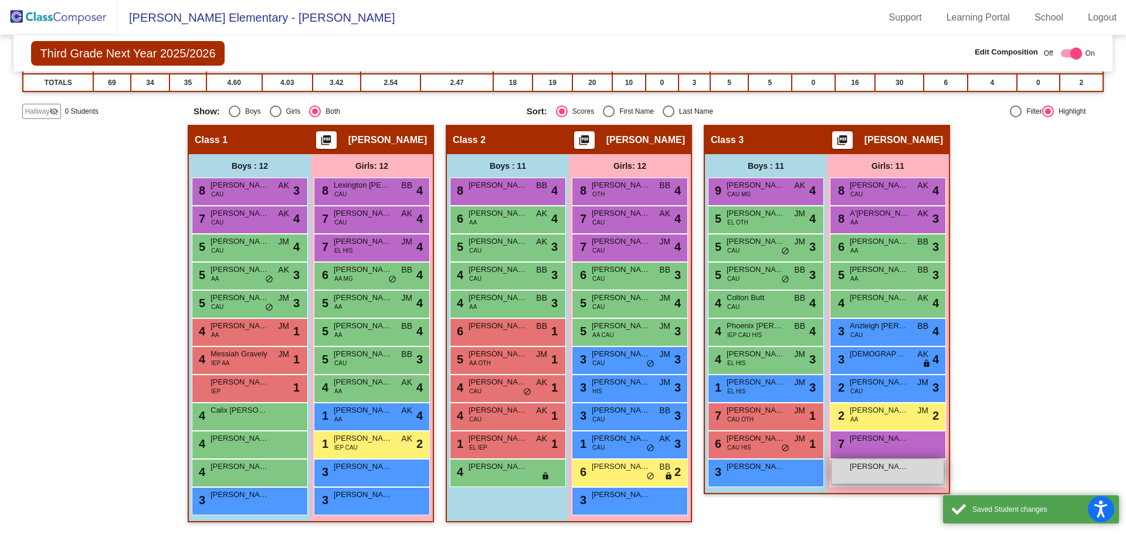
click at [891, 471] on span "[PERSON_NAME]" at bounding box center [879, 467] width 59 height 12
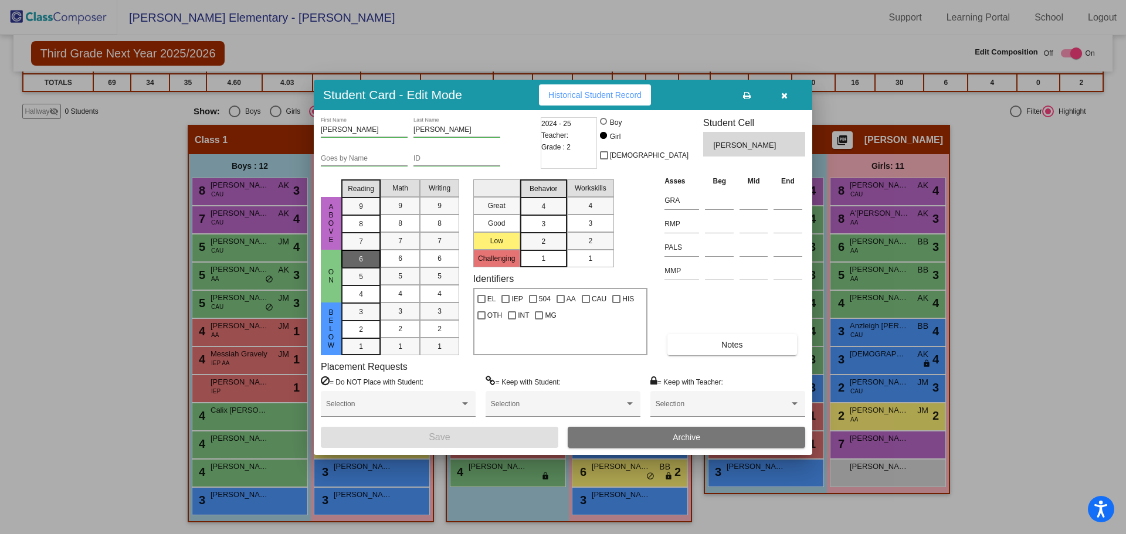
click at [357, 263] on div "6" at bounding box center [361, 259] width 23 height 18
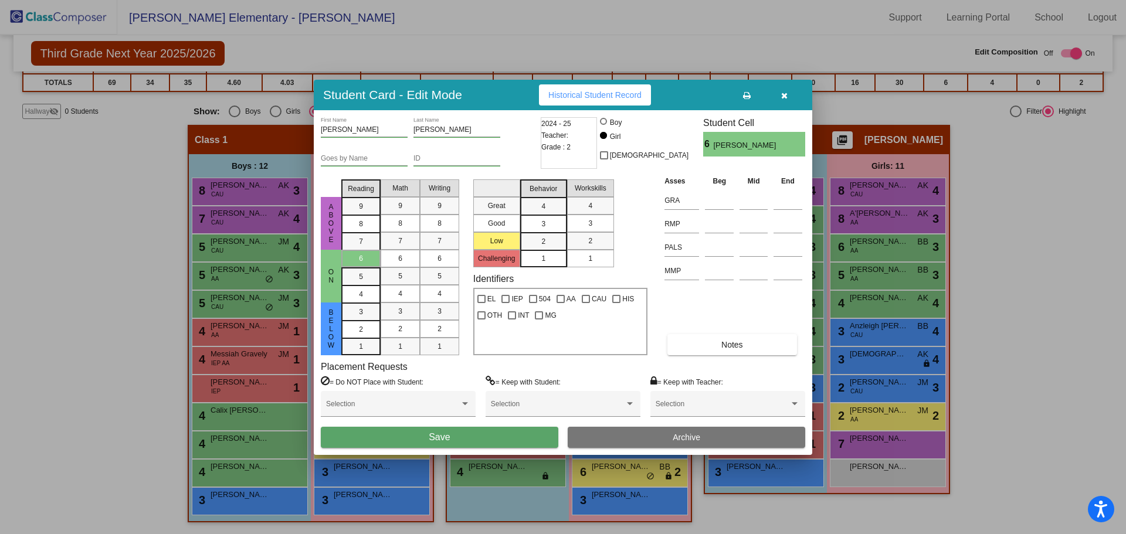
click at [446, 432] on button "Save" at bounding box center [440, 437] width 238 height 21
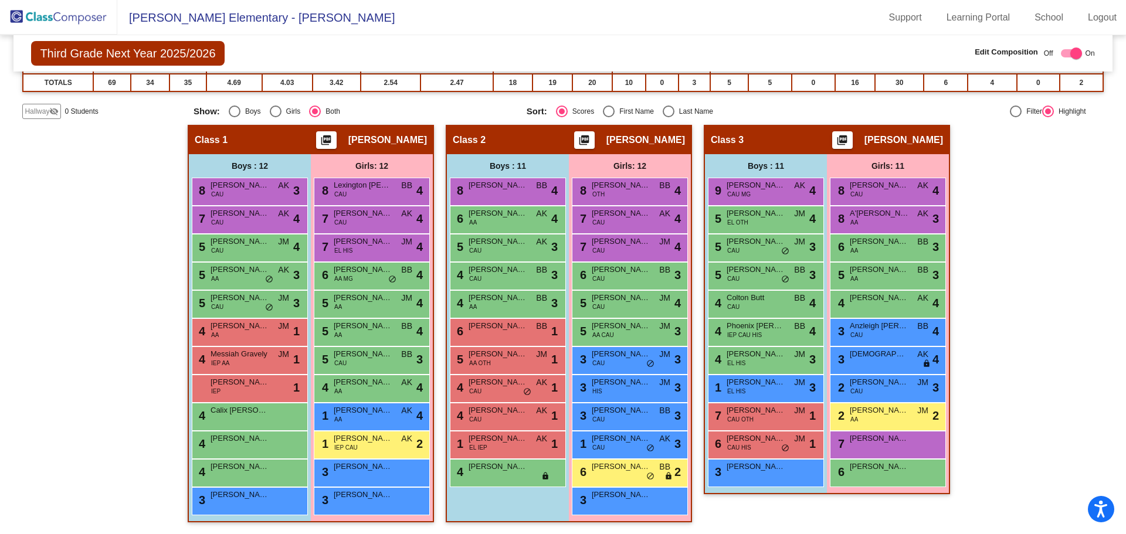
click at [87, 224] on div "Hallway - Hallway Class picture_as_pdf Add Student First Name Last Name Student…" at bounding box center [562, 329] width 1081 height 409
click at [23, 8] on img at bounding box center [58, 17] width 117 height 35
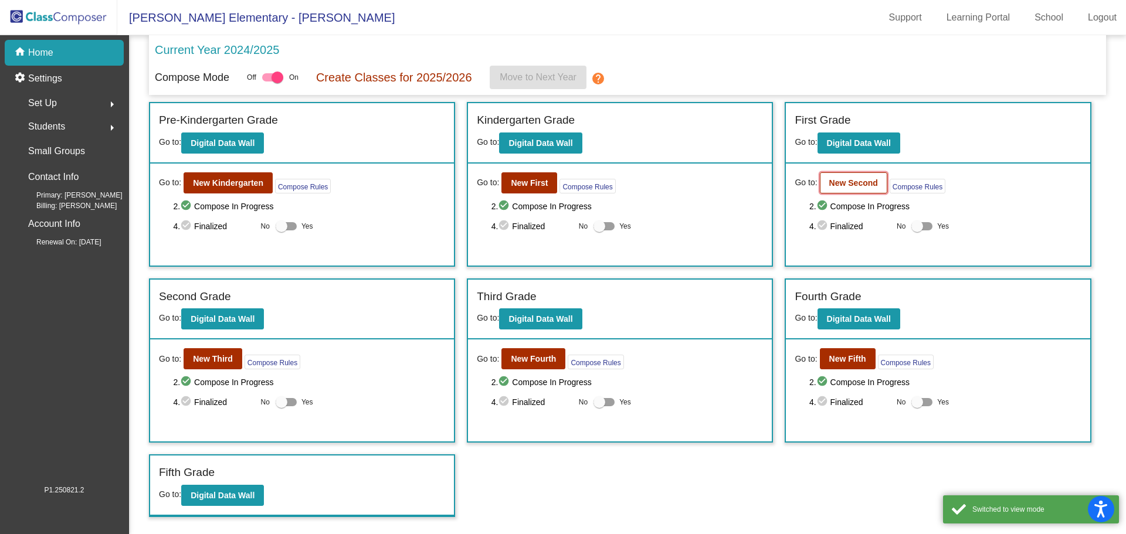
click at [849, 185] on b "New Second" at bounding box center [853, 182] width 49 height 9
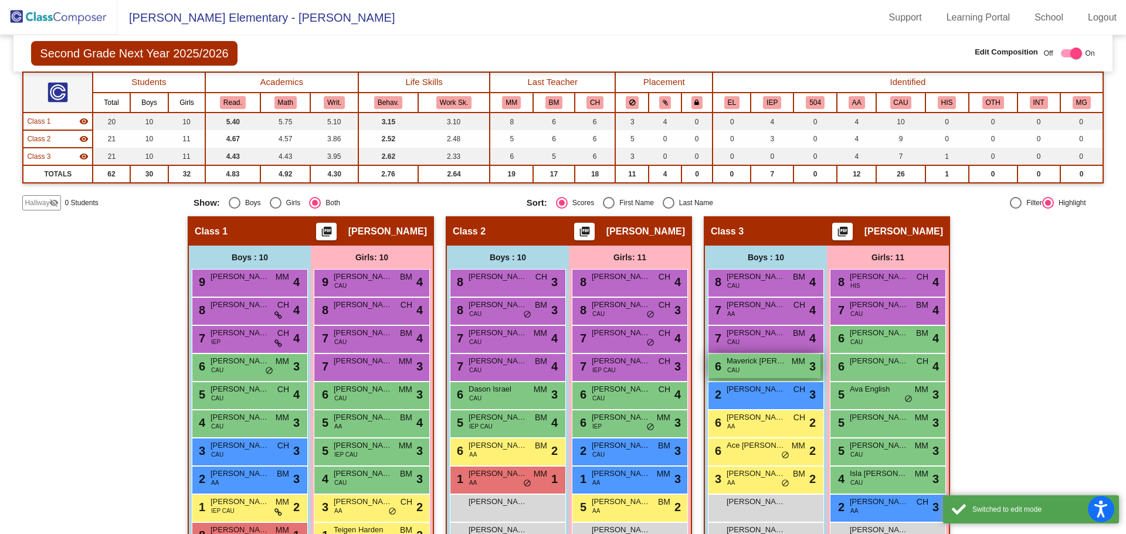
scroll to position [157, 0]
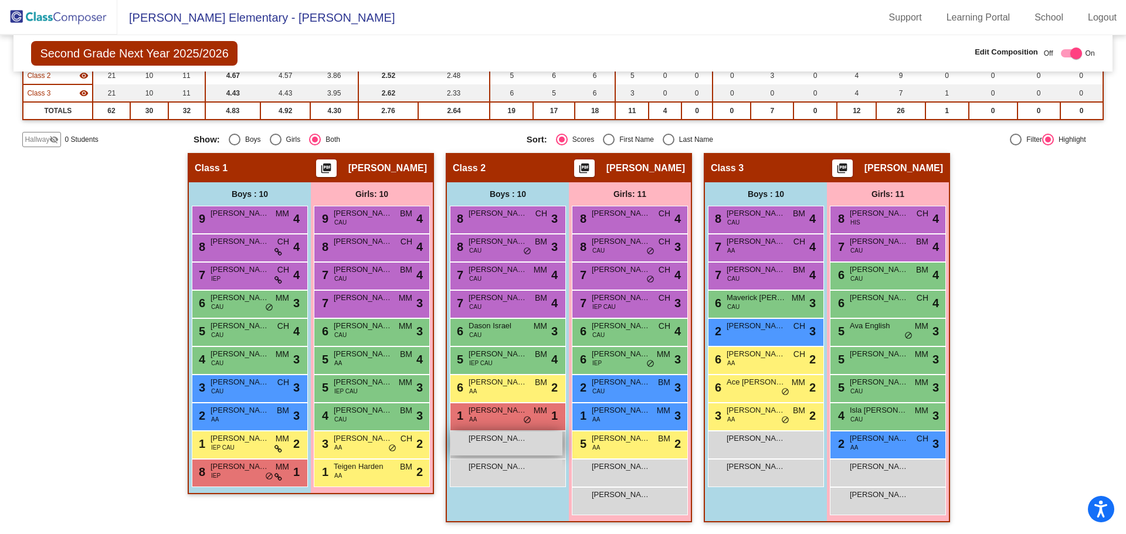
click at [493, 438] on span "[PERSON_NAME]" at bounding box center [498, 439] width 59 height 12
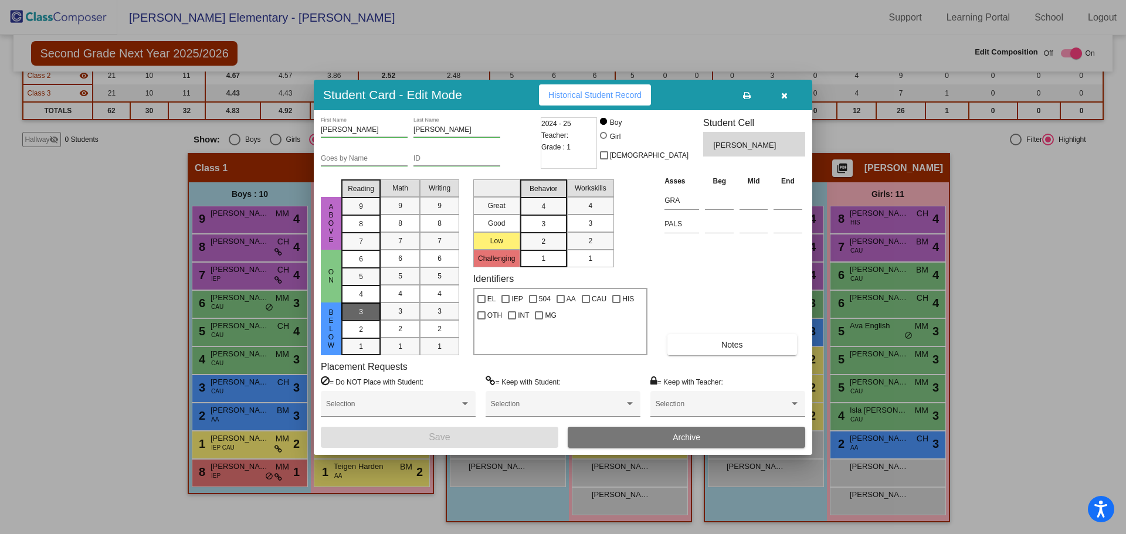
click at [357, 307] on div "3" at bounding box center [361, 312] width 23 height 18
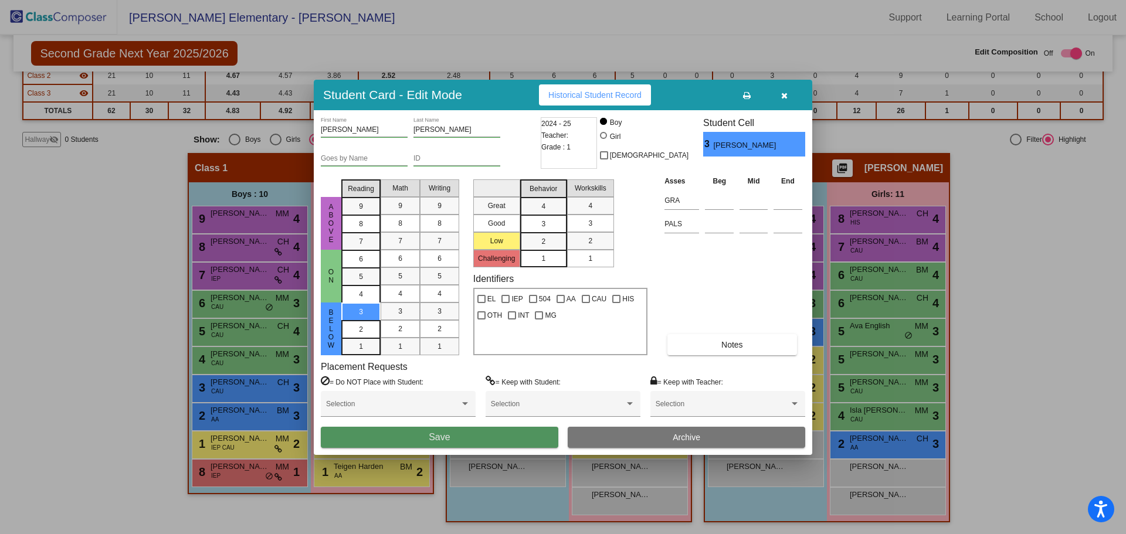
click at [433, 434] on span "Save" at bounding box center [439, 437] width 21 height 10
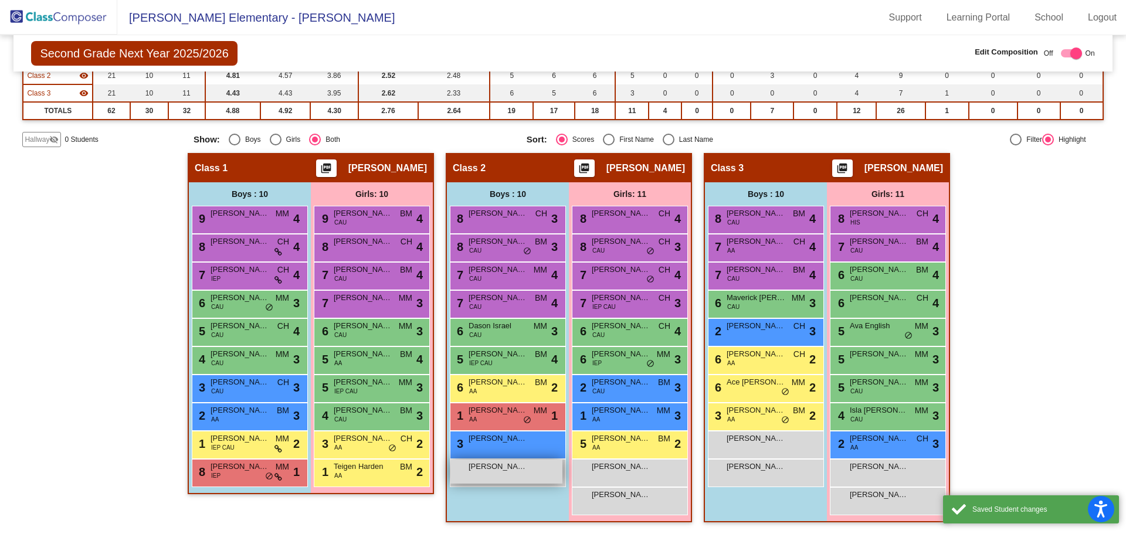
click at [515, 475] on div "[PERSON_NAME] lock do_not_disturb_alt" at bounding box center [506, 472] width 112 height 24
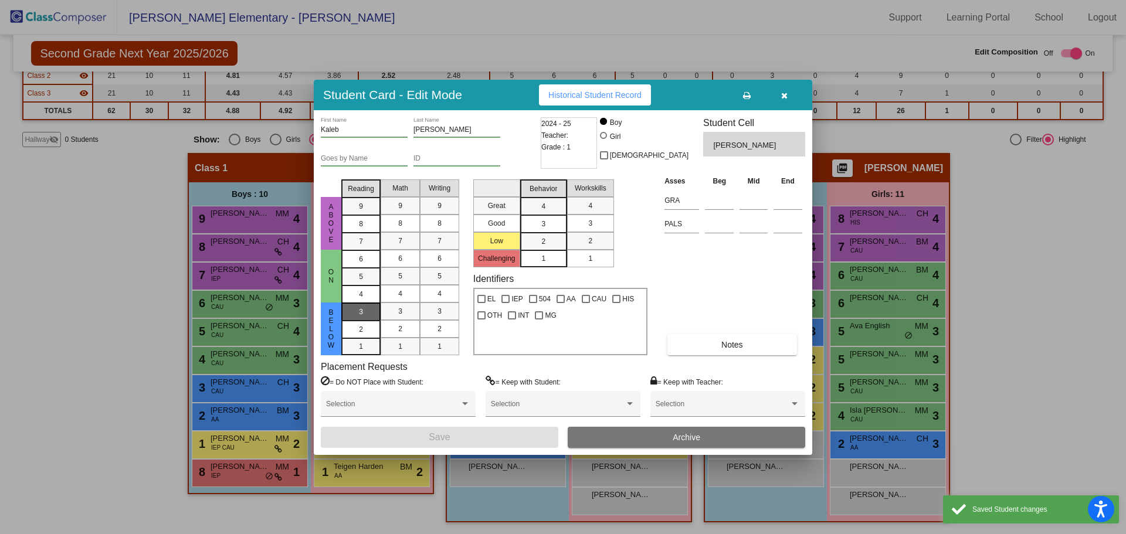
drag, startPoint x: 357, startPoint y: 310, endPoint x: 362, endPoint y: 317, distance: 9.3
click at [357, 310] on div "3" at bounding box center [361, 312] width 23 height 18
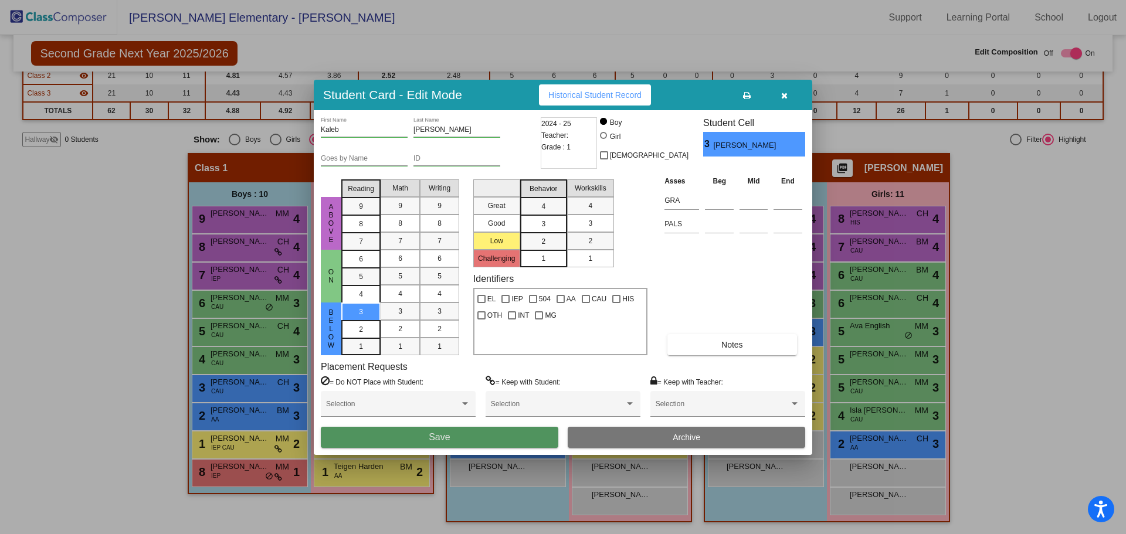
click at [420, 440] on button "Save" at bounding box center [440, 437] width 238 height 21
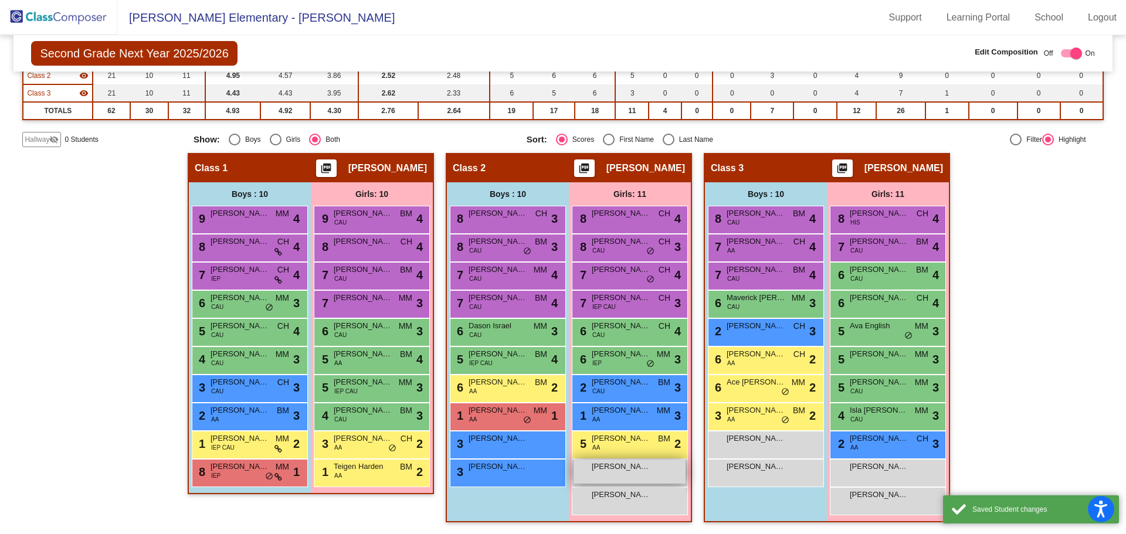
click at [608, 466] on span "[PERSON_NAME]" at bounding box center [621, 467] width 59 height 12
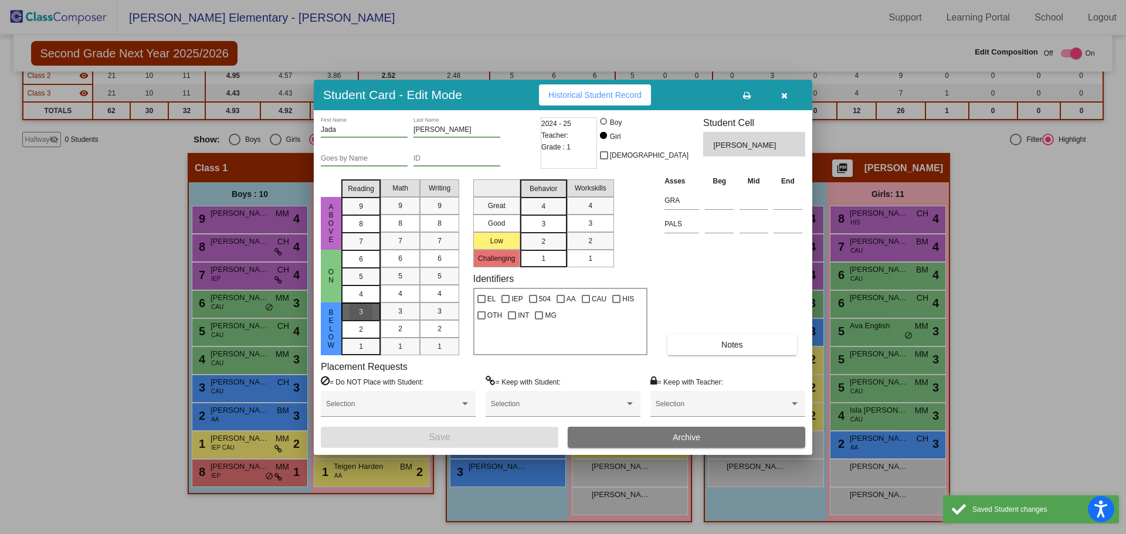
click at [362, 308] on span "3" at bounding box center [361, 312] width 4 height 11
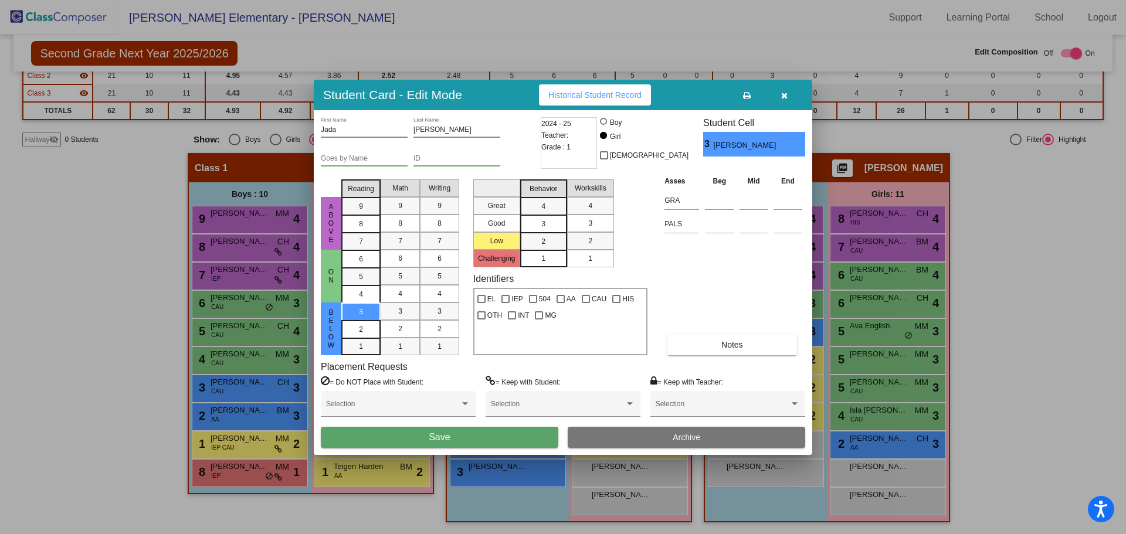
drag, startPoint x: 491, startPoint y: 430, endPoint x: 486, endPoint y: 420, distance: 10.5
click at [491, 431] on button "Save" at bounding box center [440, 437] width 238 height 21
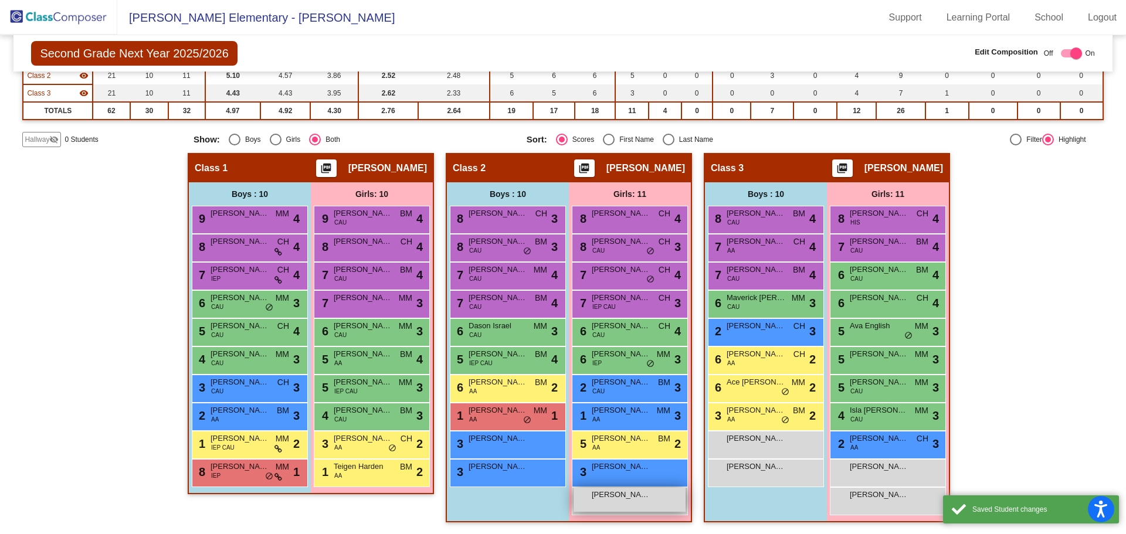
click at [598, 504] on div "[PERSON_NAME] lock do_not_disturb_alt" at bounding box center [630, 500] width 112 height 24
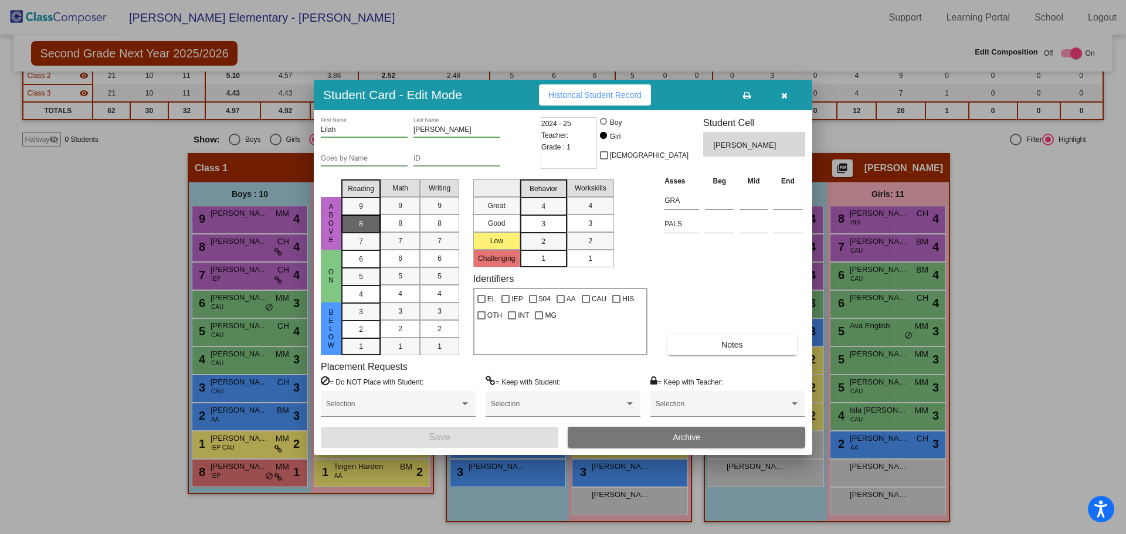
drag, startPoint x: 357, startPoint y: 205, endPoint x: 364, endPoint y: 215, distance: 11.9
click at [359, 208] on div "9" at bounding box center [361, 207] width 23 height 18
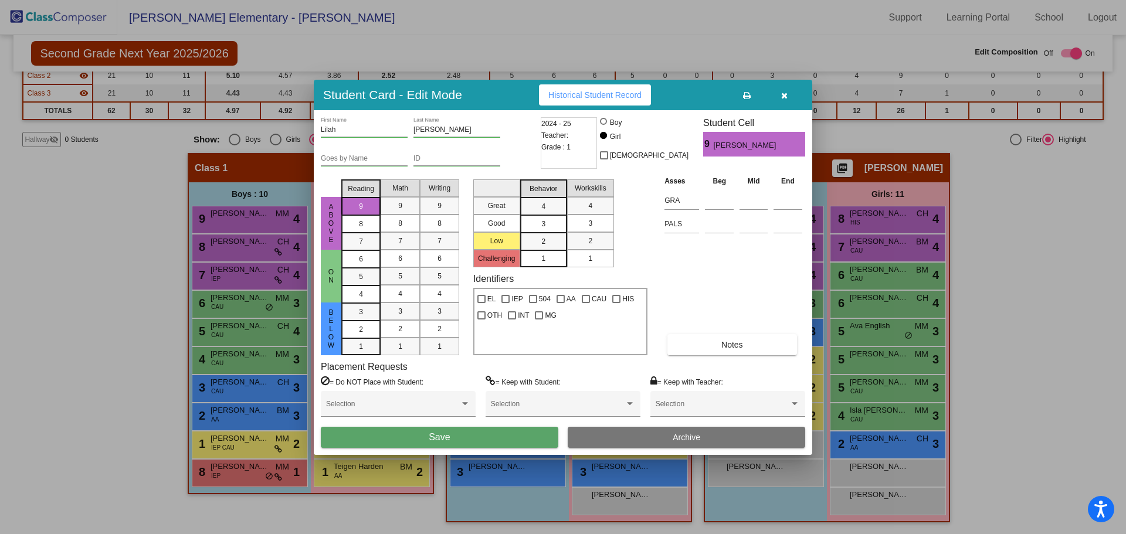
click at [509, 429] on button "Save" at bounding box center [440, 437] width 238 height 21
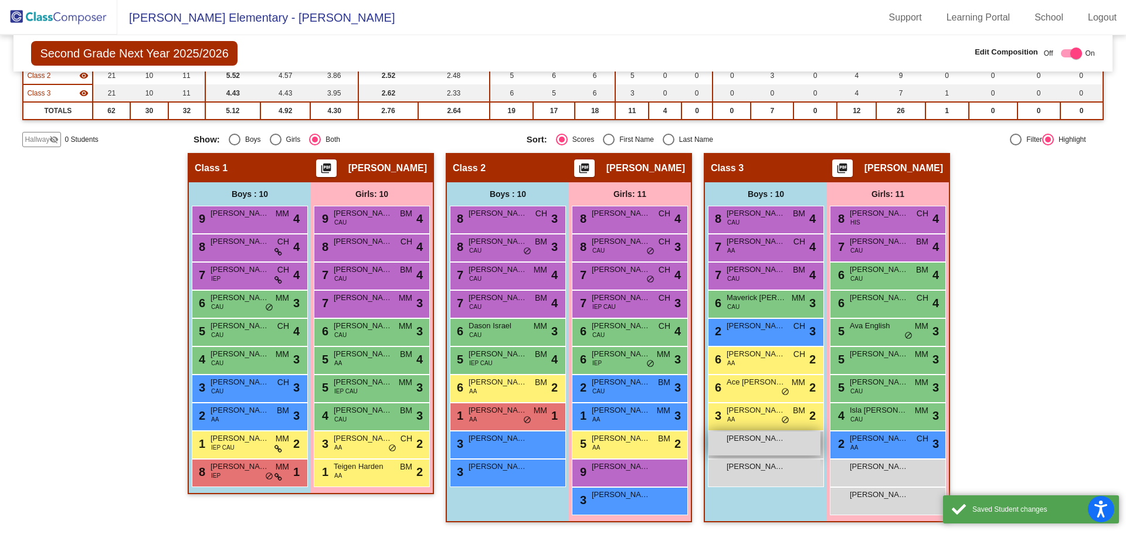
click at [781, 444] on span "[PERSON_NAME]" at bounding box center [756, 439] width 59 height 12
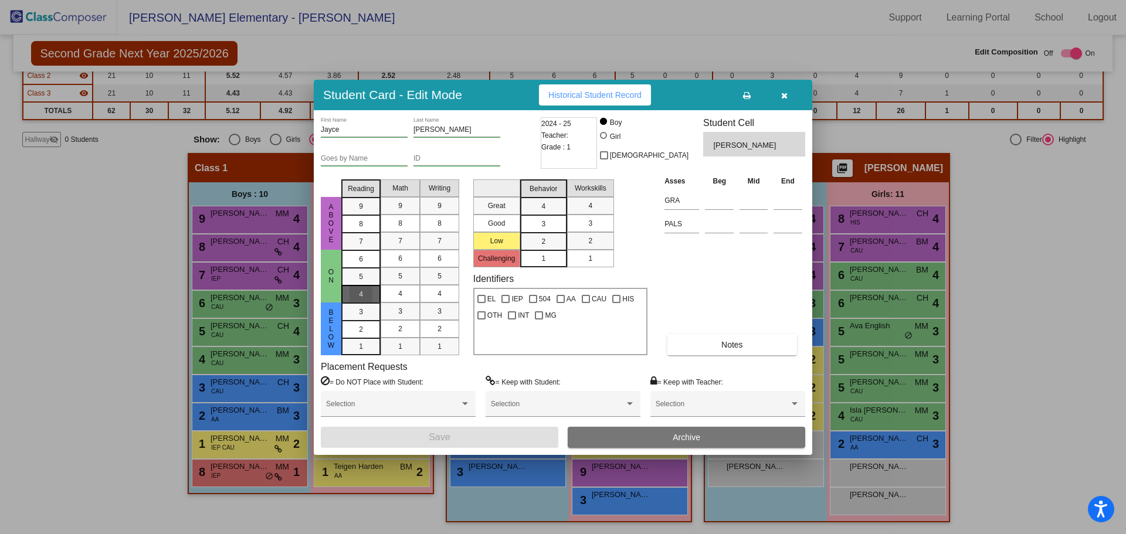
click at [361, 264] on span "4" at bounding box center [361, 259] width 4 height 11
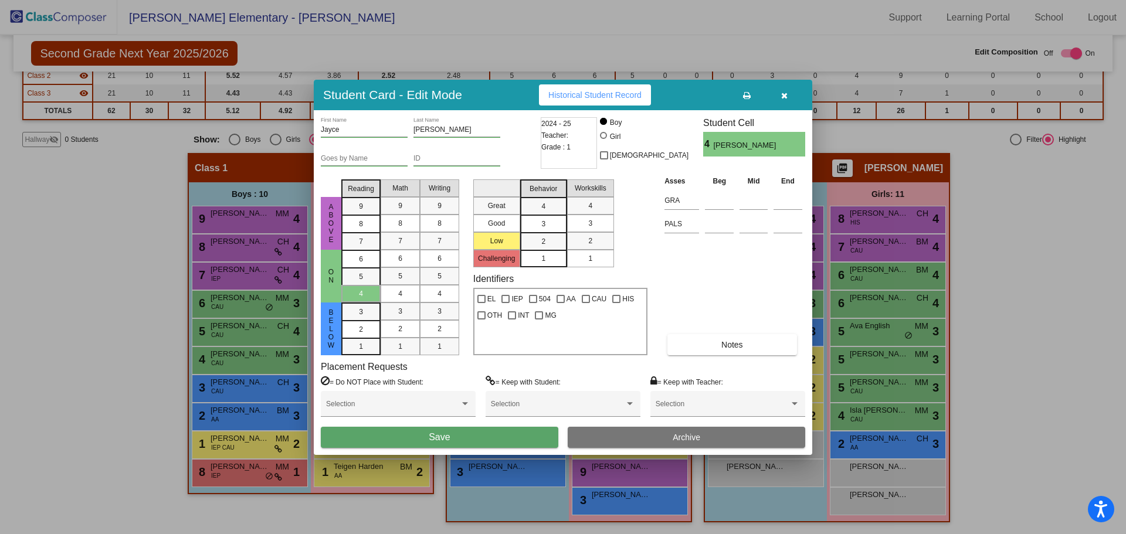
click at [484, 439] on button "Save" at bounding box center [440, 437] width 238 height 21
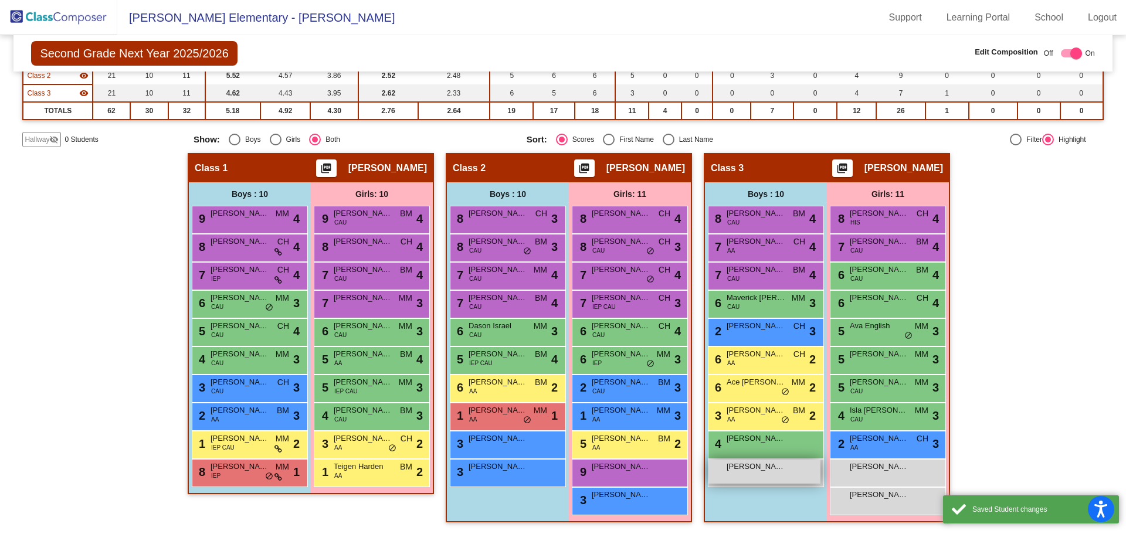
click at [765, 463] on span "[PERSON_NAME]" at bounding box center [756, 467] width 59 height 12
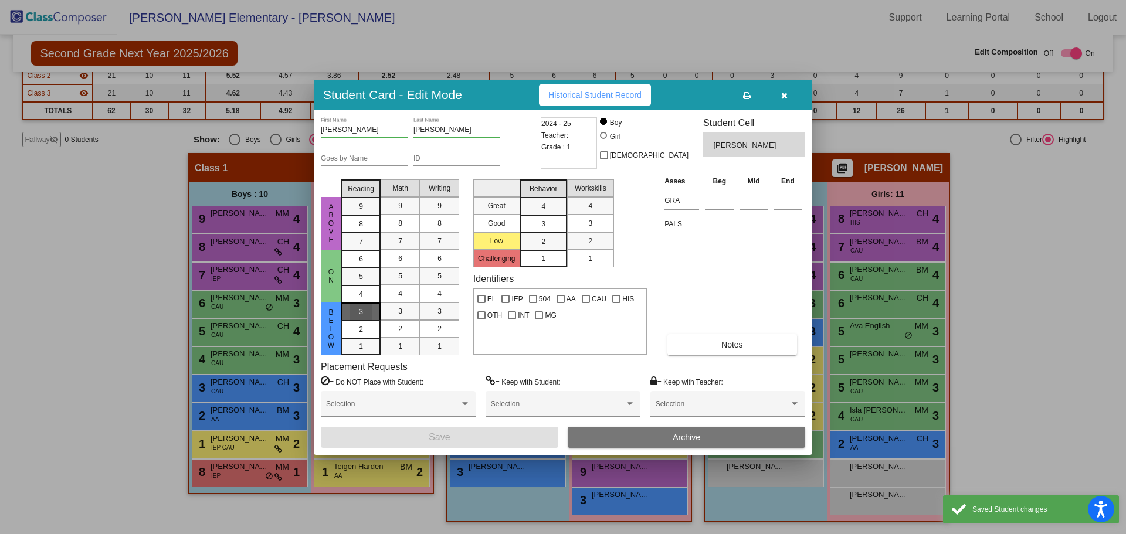
click at [366, 308] on div "3" at bounding box center [361, 312] width 23 height 18
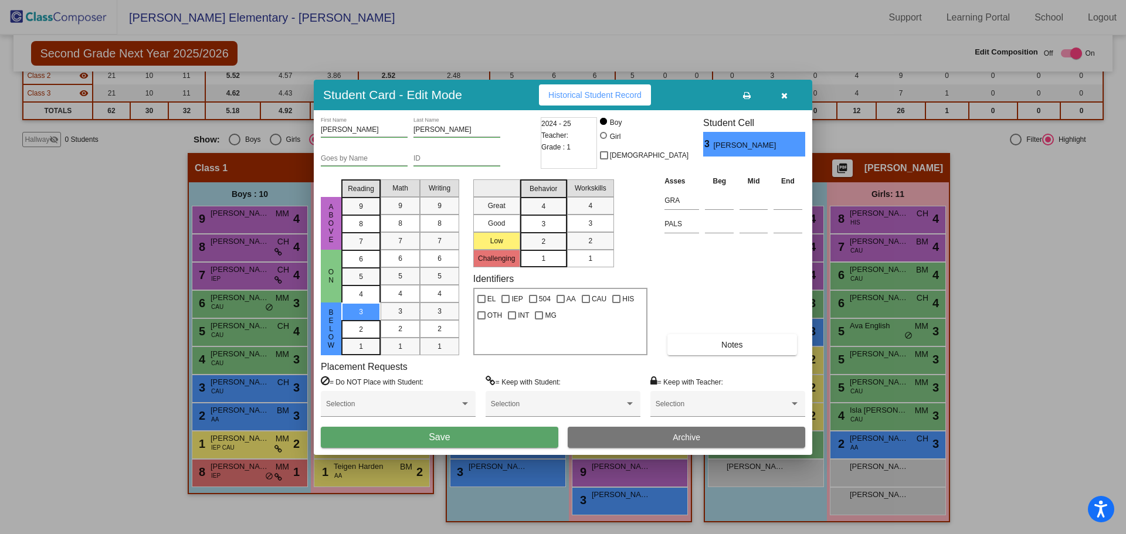
drag, startPoint x: 504, startPoint y: 435, endPoint x: 533, endPoint y: 432, distance: 29.5
click at [504, 435] on button "Save" at bounding box center [440, 437] width 238 height 21
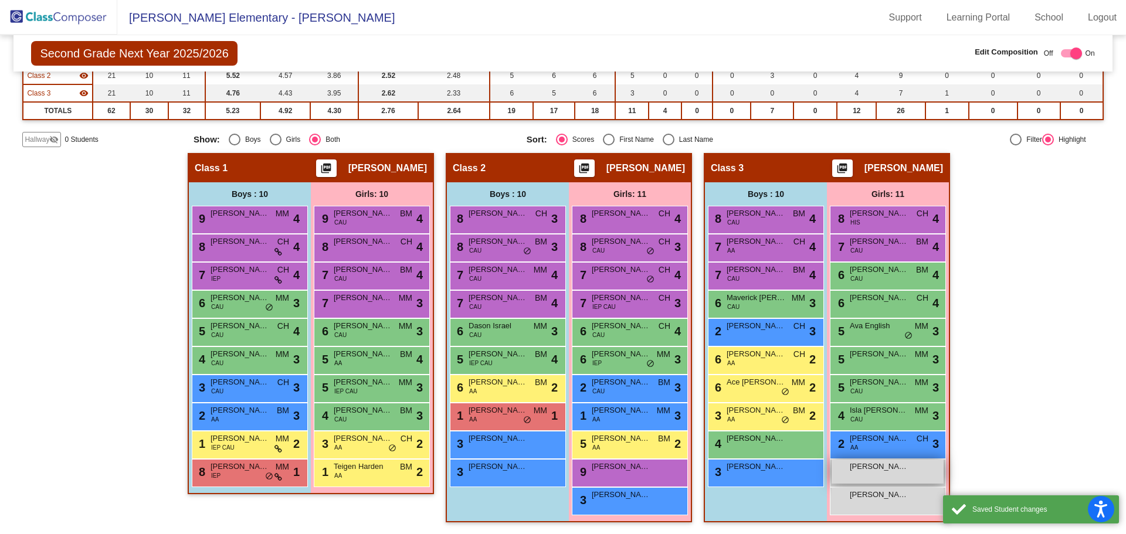
click at [866, 465] on span "[PERSON_NAME]" at bounding box center [879, 467] width 59 height 12
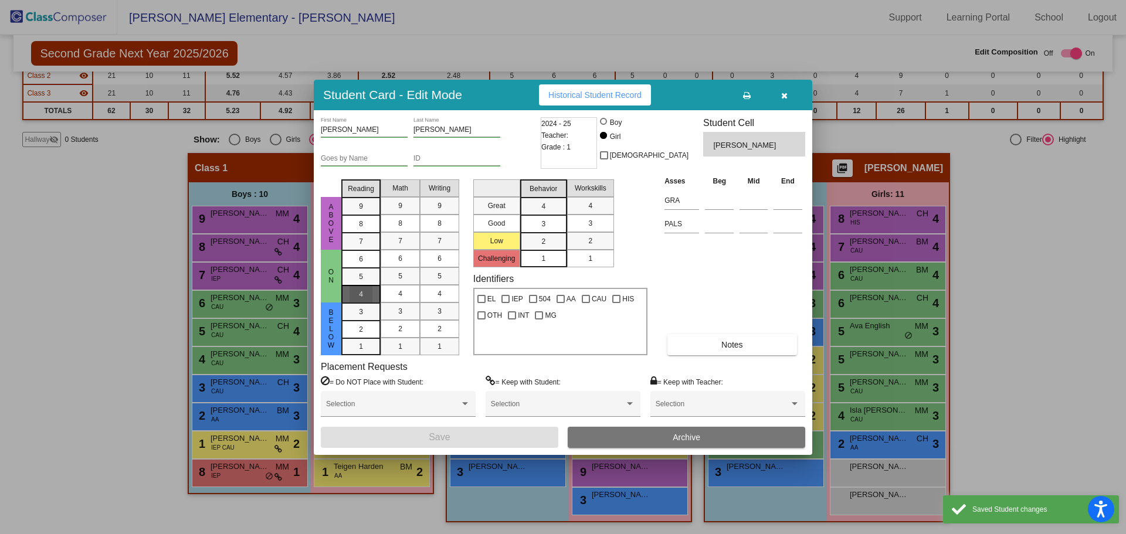
click at [368, 268] on div "4" at bounding box center [361, 259] width 23 height 18
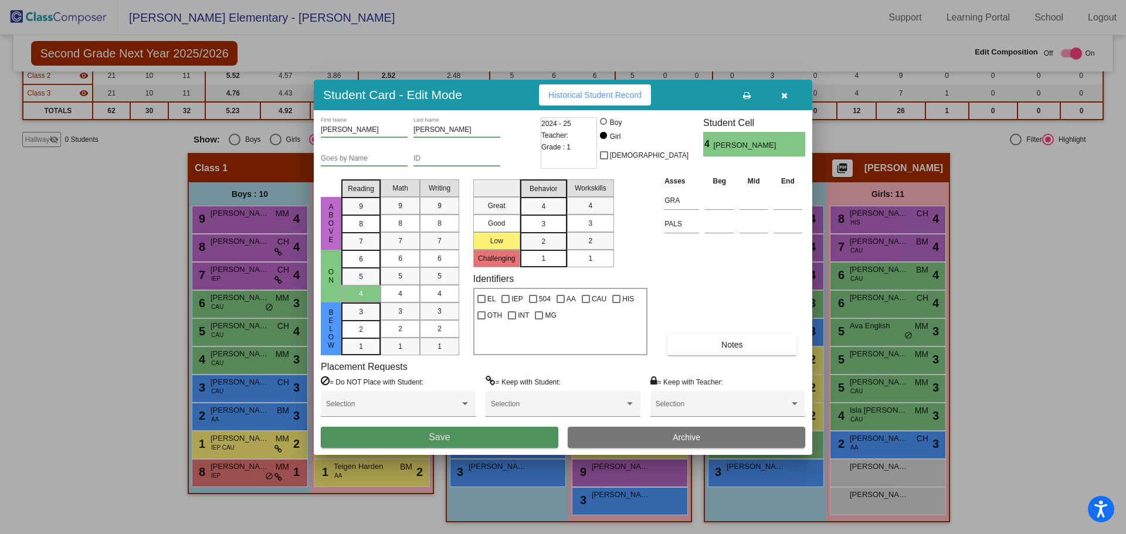
click at [455, 438] on button "Save" at bounding box center [440, 437] width 238 height 21
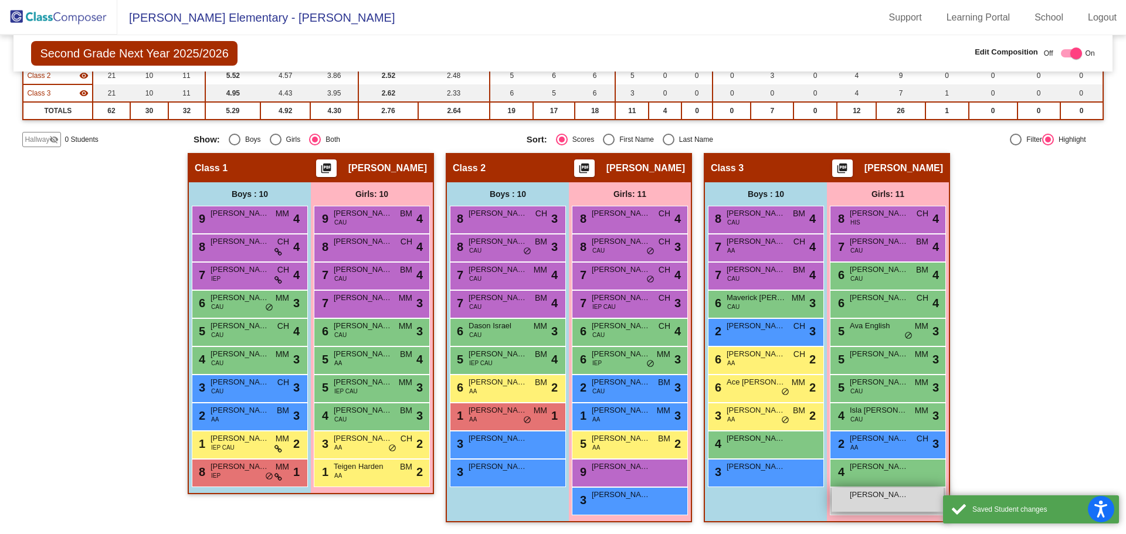
click at [854, 495] on span "[PERSON_NAME]" at bounding box center [879, 495] width 59 height 12
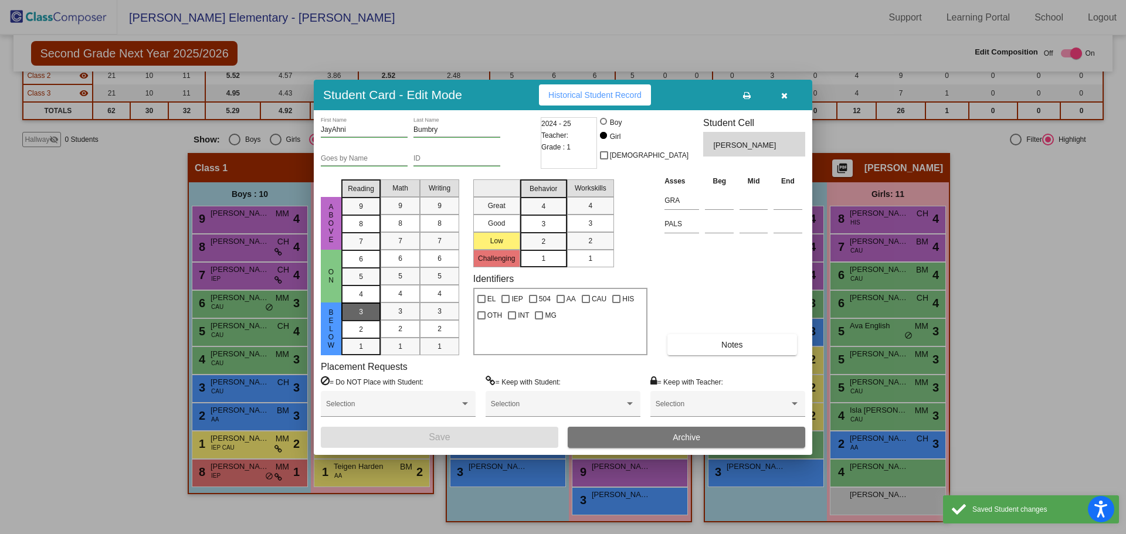
click at [355, 310] on div "3" at bounding box center [361, 312] width 23 height 18
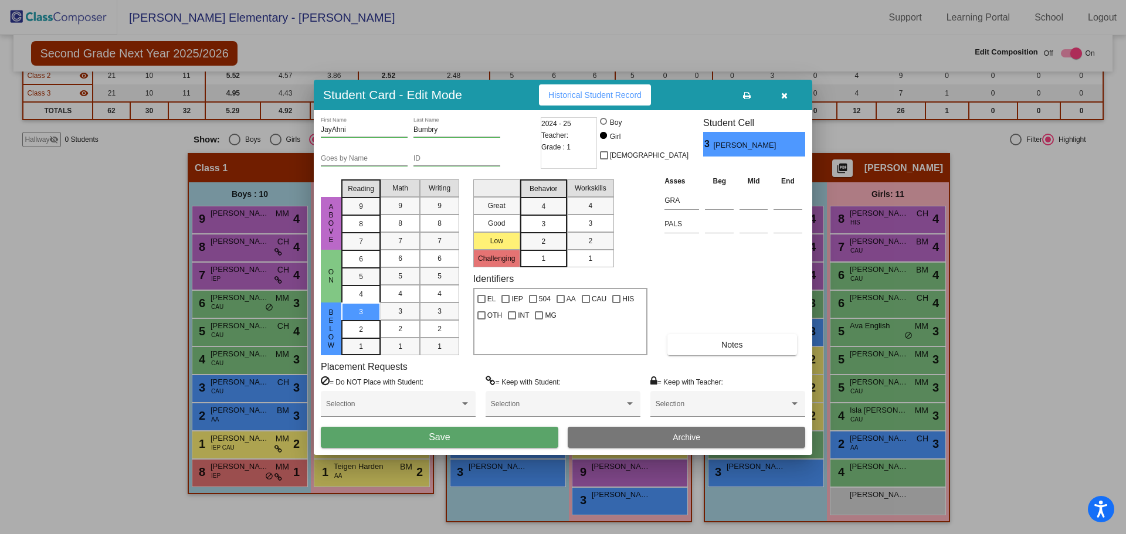
click at [426, 440] on button "Save" at bounding box center [440, 437] width 238 height 21
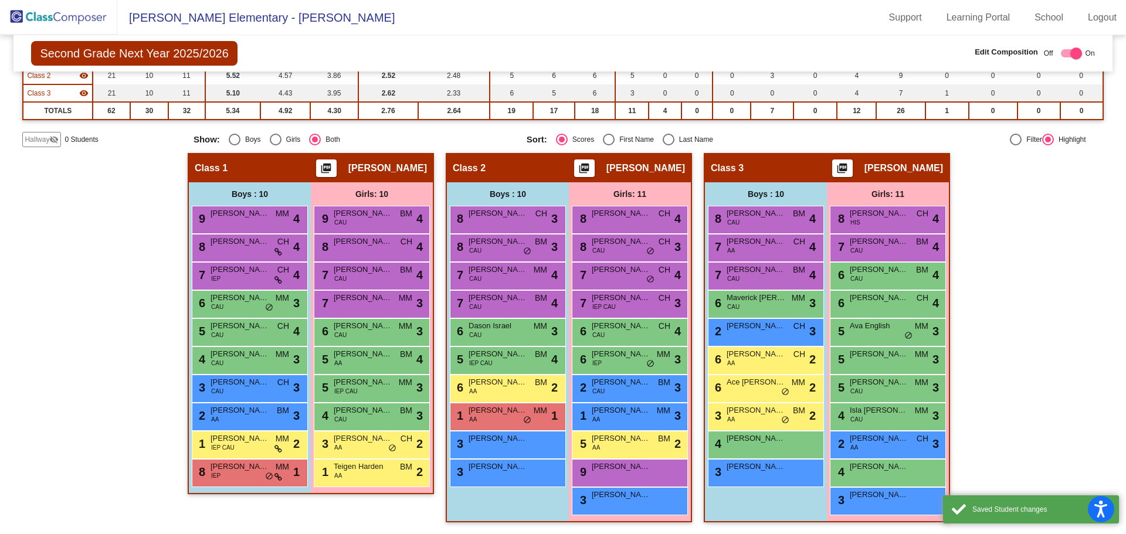
drag, startPoint x: 25, startPoint y: 14, endPoint x: 33, endPoint y: 14, distance: 7.6
click at [25, 14] on img at bounding box center [58, 17] width 117 height 35
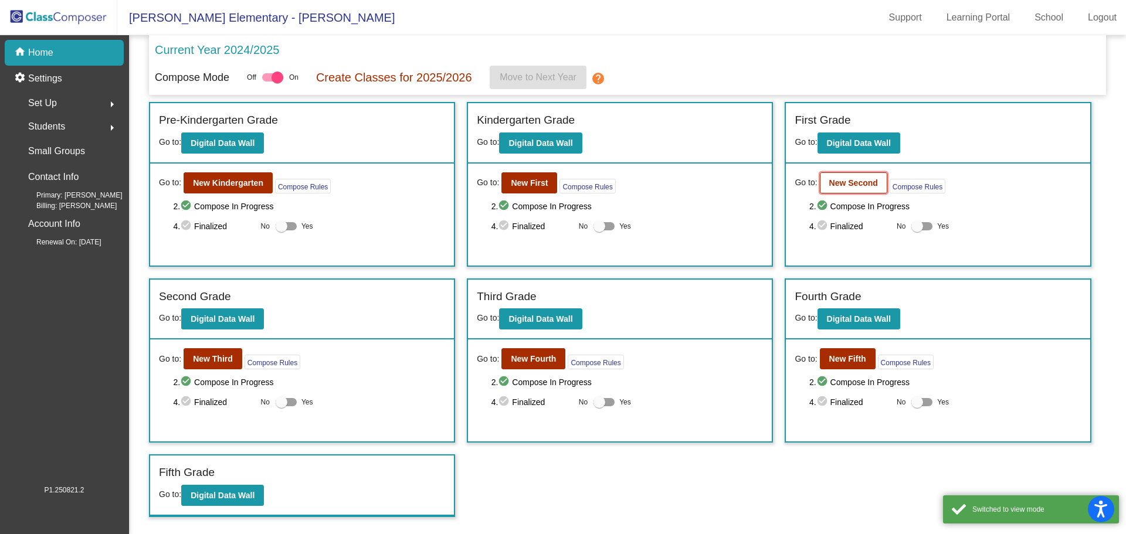
click at [851, 180] on b "New Second" at bounding box center [853, 182] width 49 height 9
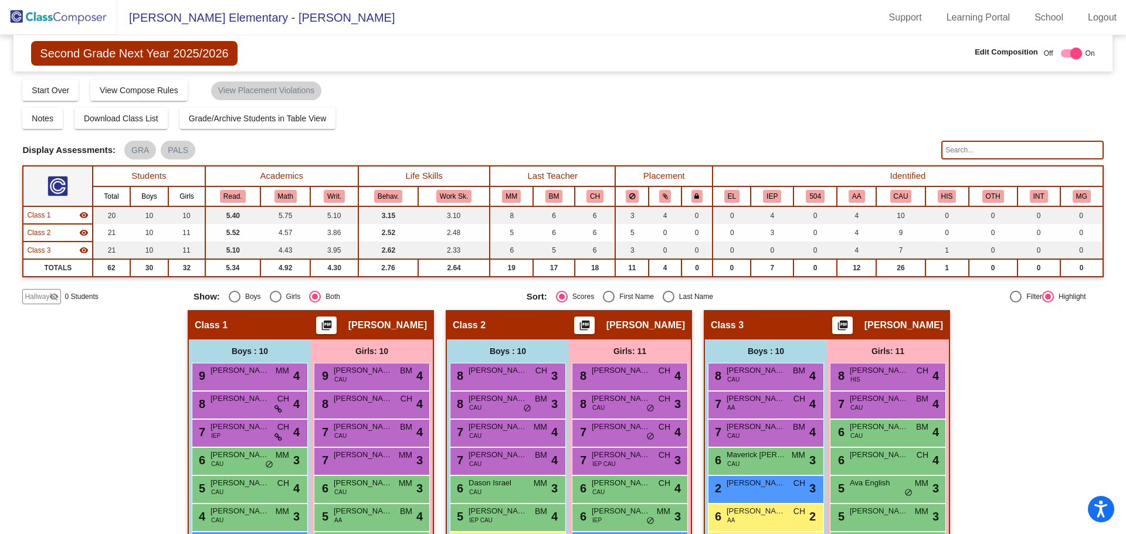
click at [30, 10] on img at bounding box center [58, 17] width 117 height 35
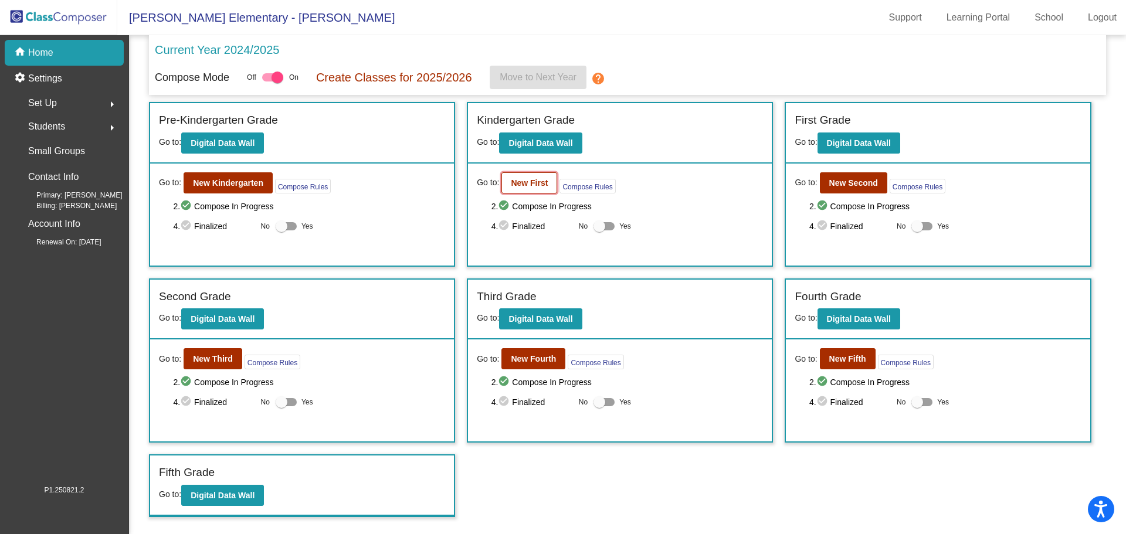
click at [531, 183] on b "New First" at bounding box center [529, 182] width 37 height 9
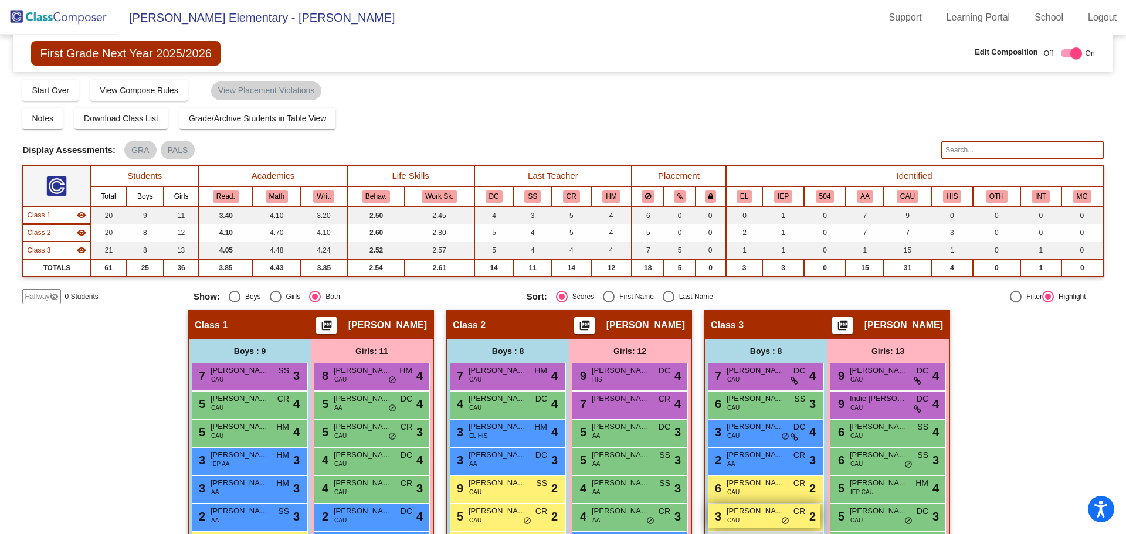
scroll to position [213, 0]
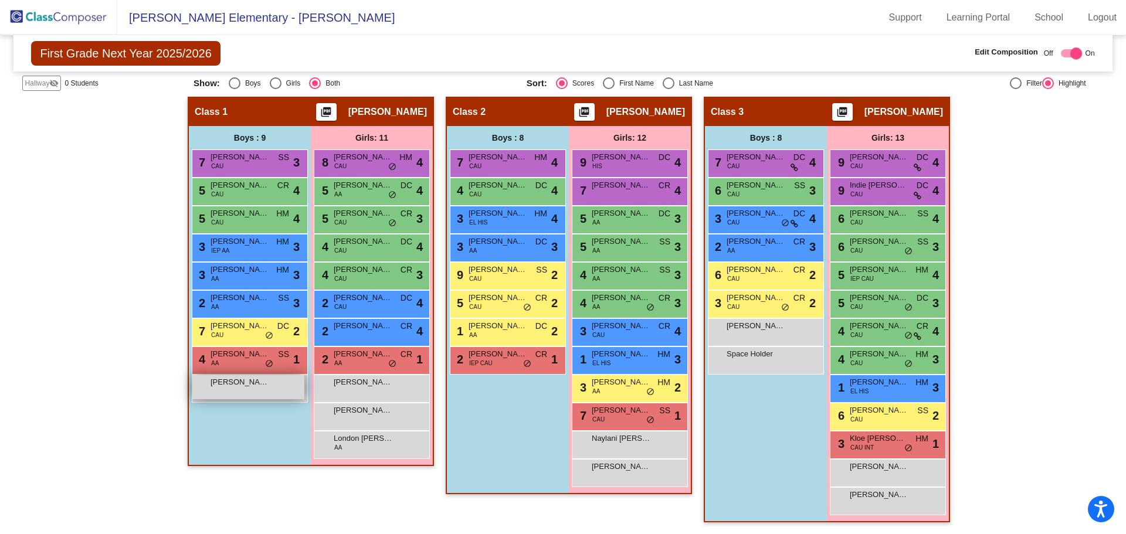
click at [247, 382] on span "[PERSON_NAME]" at bounding box center [240, 382] width 59 height 12
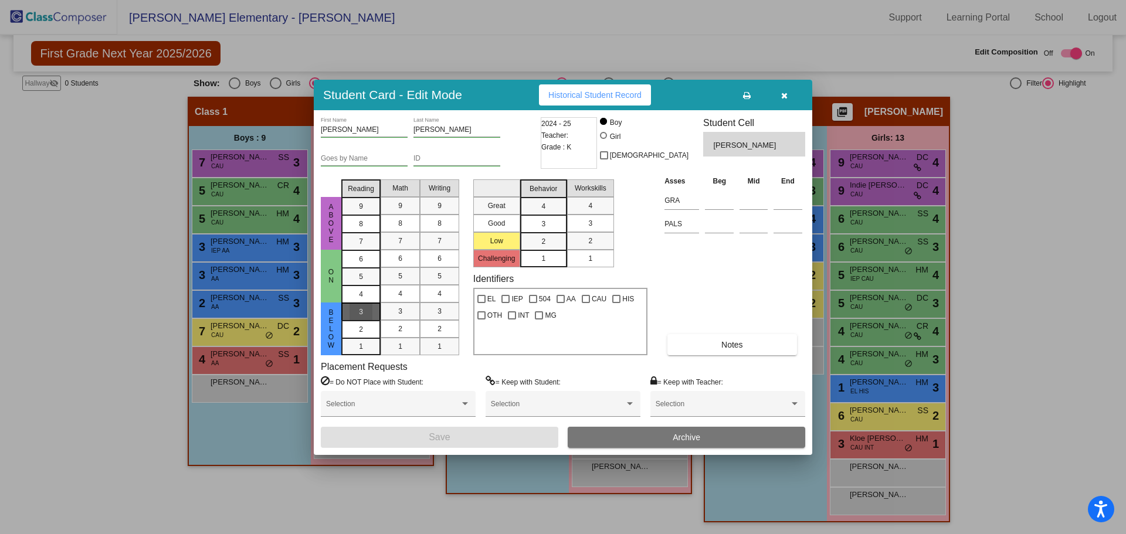
click at [358, 310] on div "3" at bounding box center [361, 312] width 23 height 18
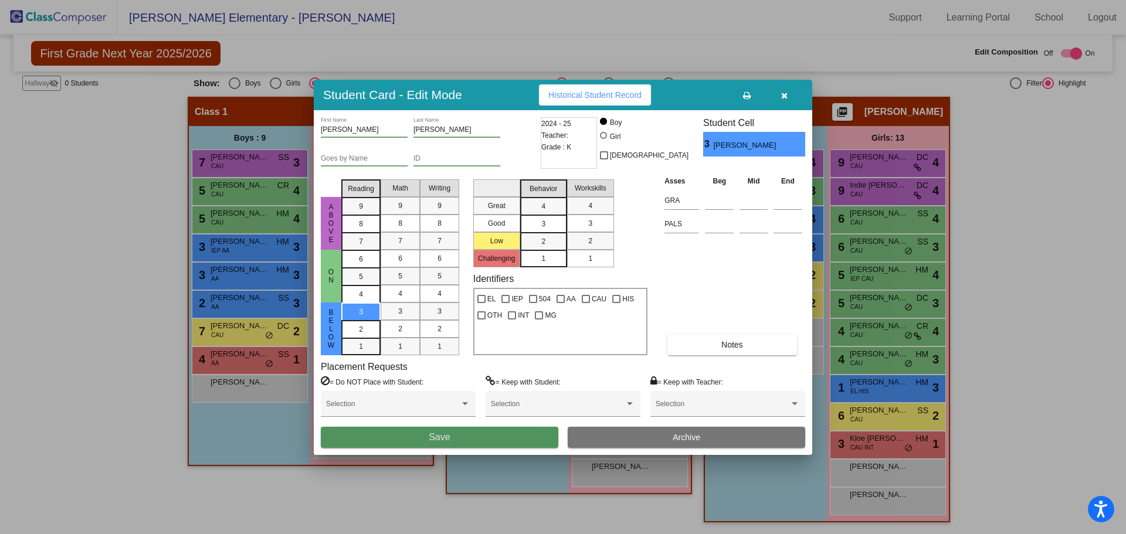
click at [413, 436] on button "Save" at bounding box center [440, 437] width 238 height 21
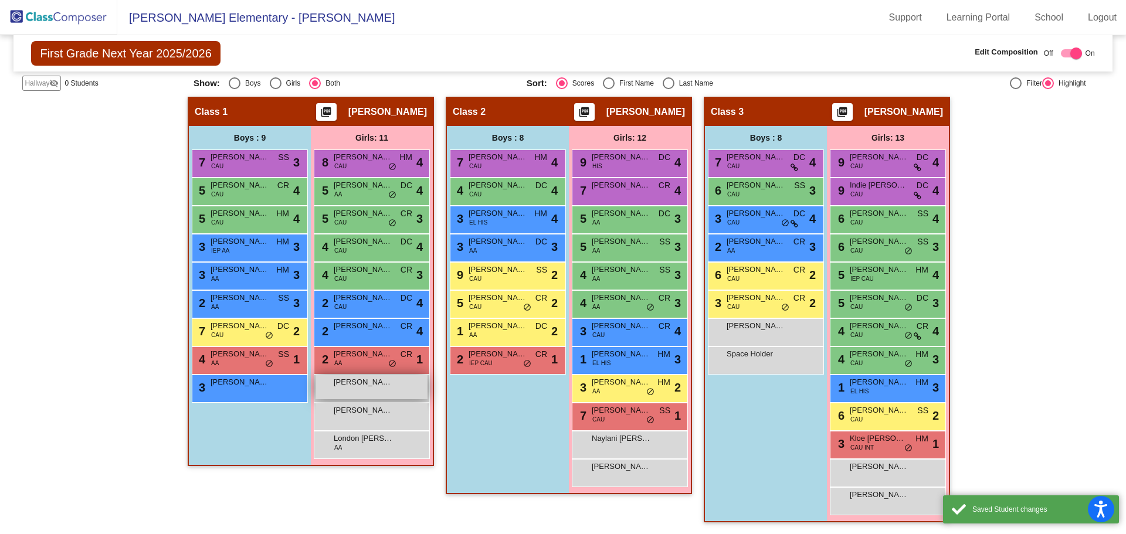
click at [383, 387] on span "[PERSON_NAME]" at bounding box center [363, 382] width 59 height 12
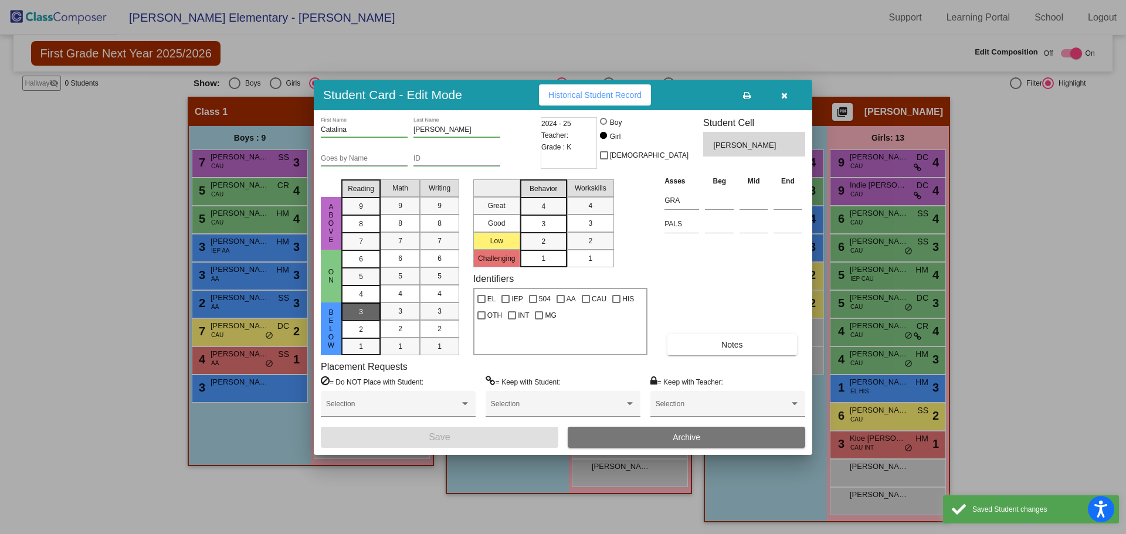
click at [357, 313] on div "3" at bounding box center [361, 312] width 23 height 18
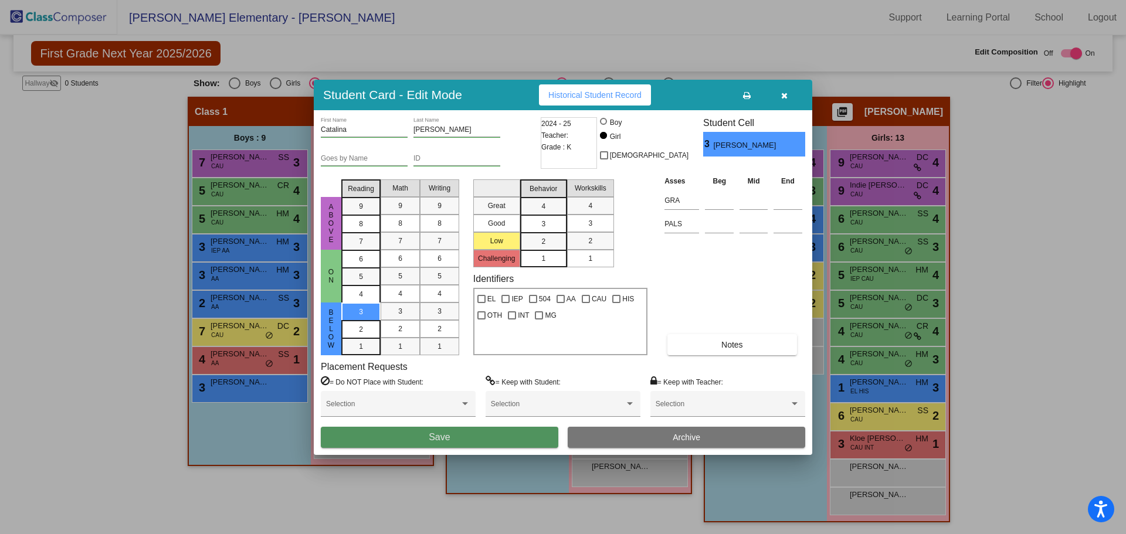
click at [393, 438] on button "Save" at bounding box center [440, 437] width 238 height 21
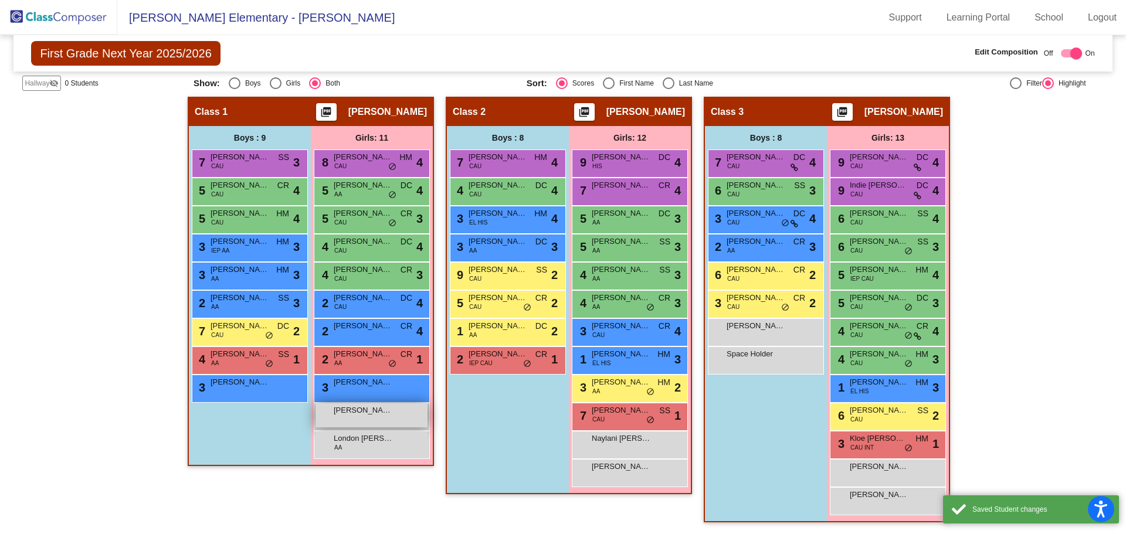
click at [368, 418] on div "[PERSON_NAME] lock do_not_disturb_alt" at bounding box center [371, 415] width 112 height 24
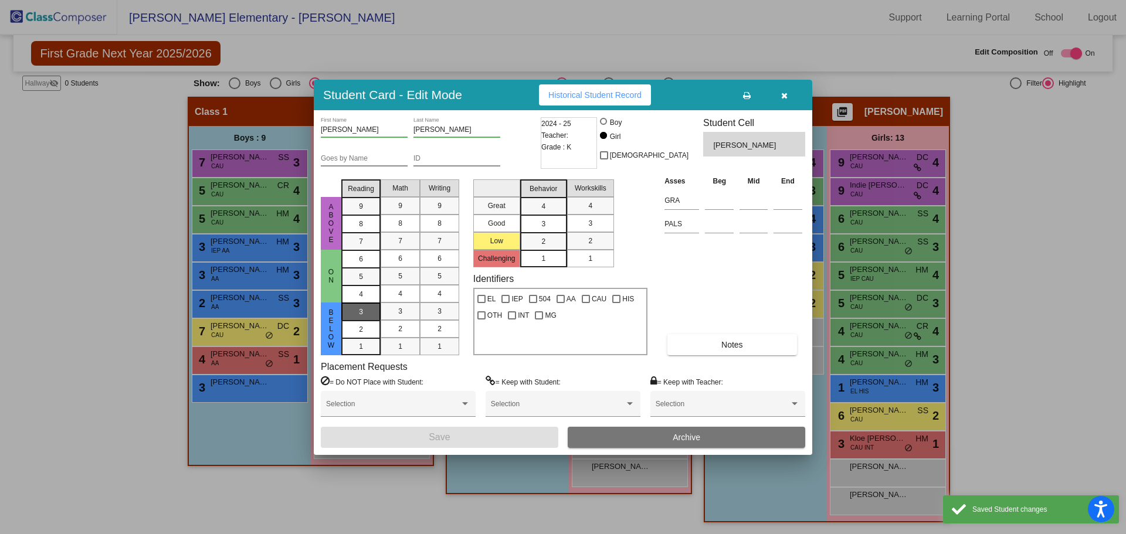
click at [357, 311] on div "3" at bounding box center [361, 312] width 23 height 18
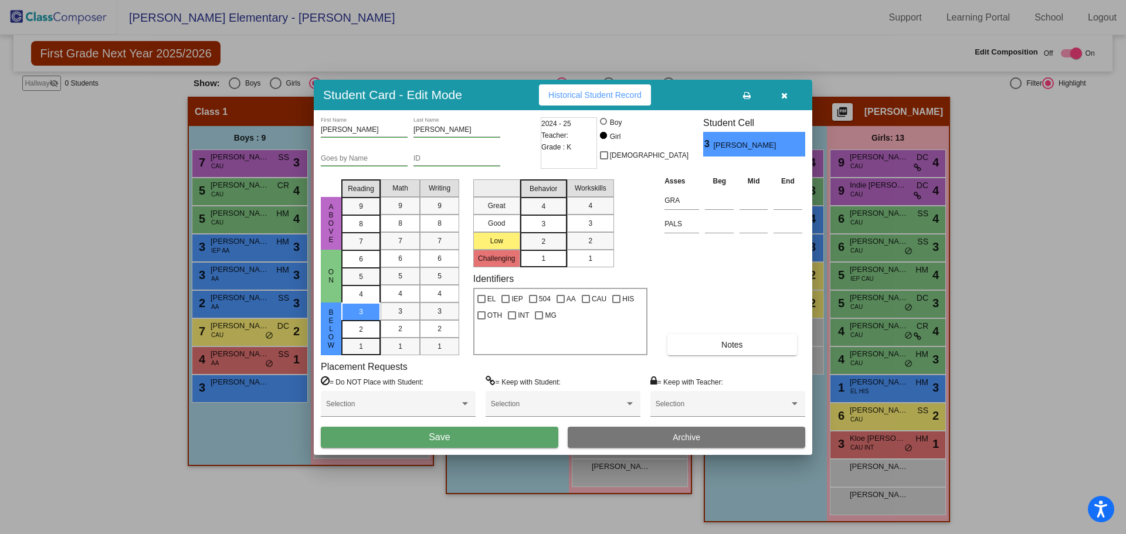
click at [393, 431] on button "Save" at bounding box center [440, 437] width 238 height 21
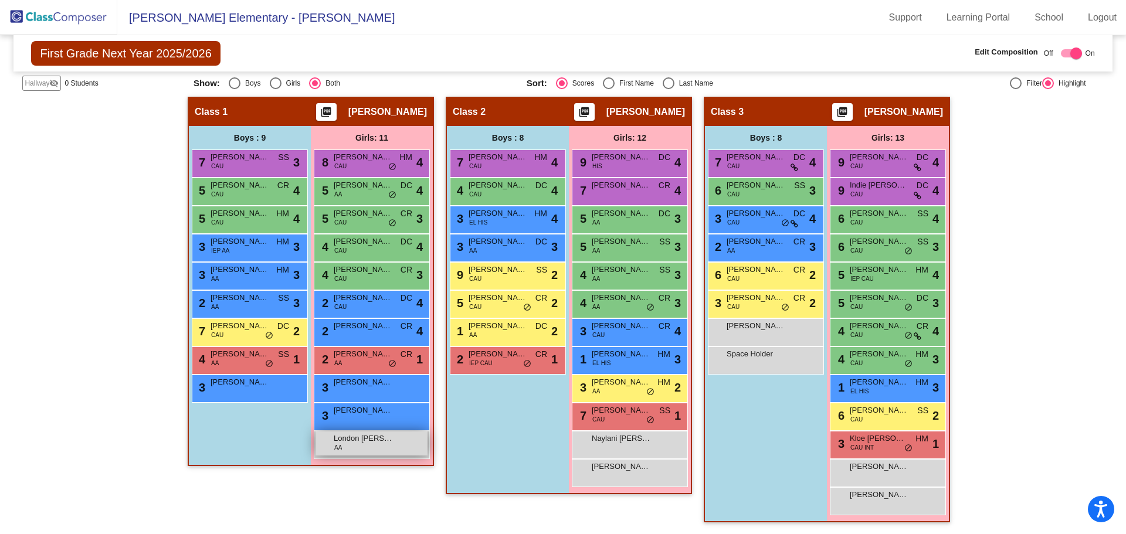
click at [379, 443] on span "London [PERSON_NAME]" at bounding box center [363, 439] width 59 height 12
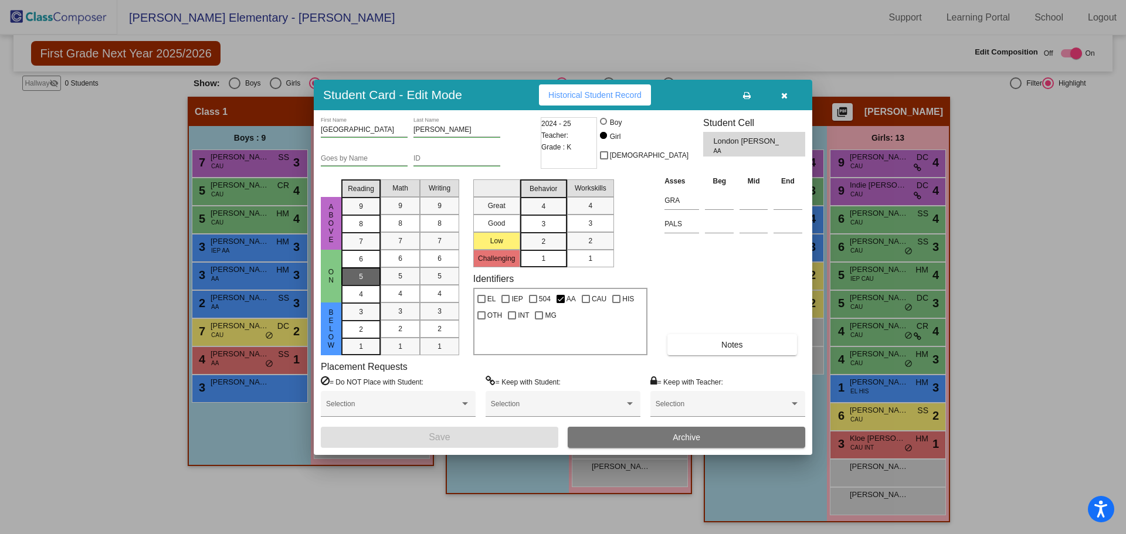
click at [361, 264] on span "5" at bounding box center [361, 259] width 4 height 11
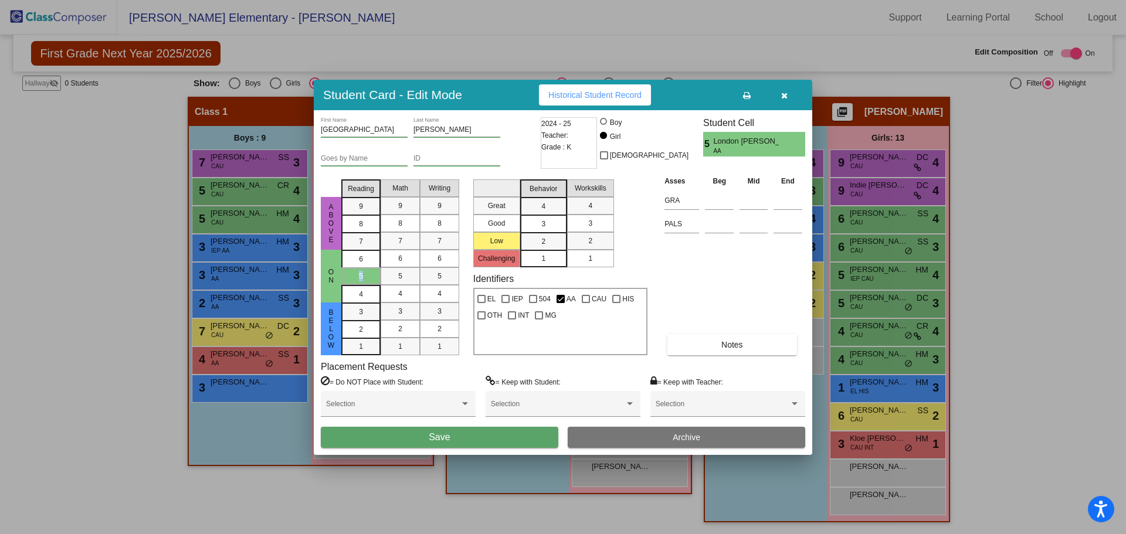
click at [402, 436] on button "Save" at bounding box center [440, 437] width 238 height 21
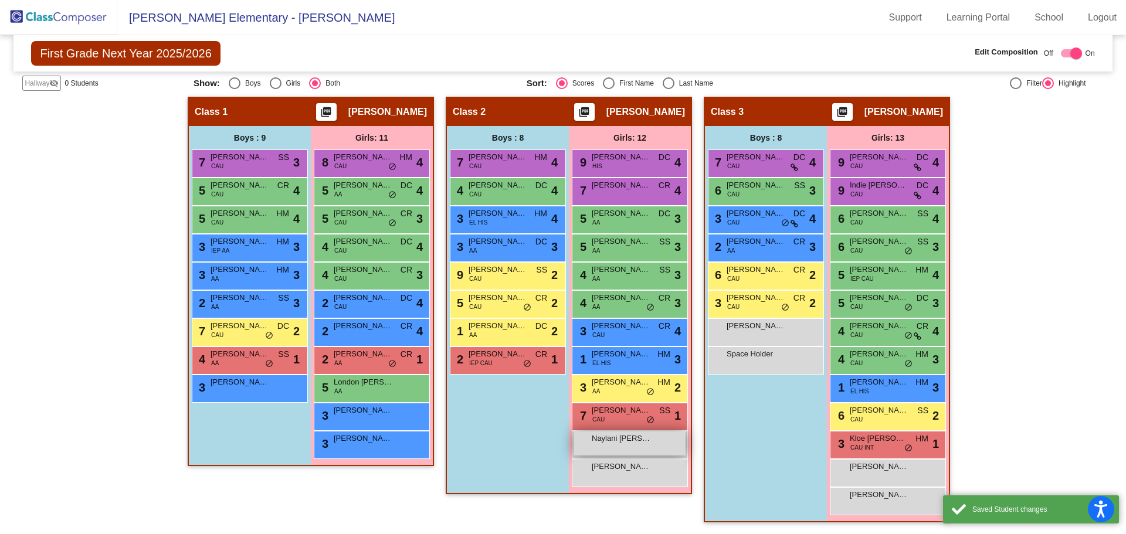
click at [625, 449] on div "Naylani [PERSON_NAME] lock do_not_disturb_alt" at bounding box center [630, 444] width 112 height 24
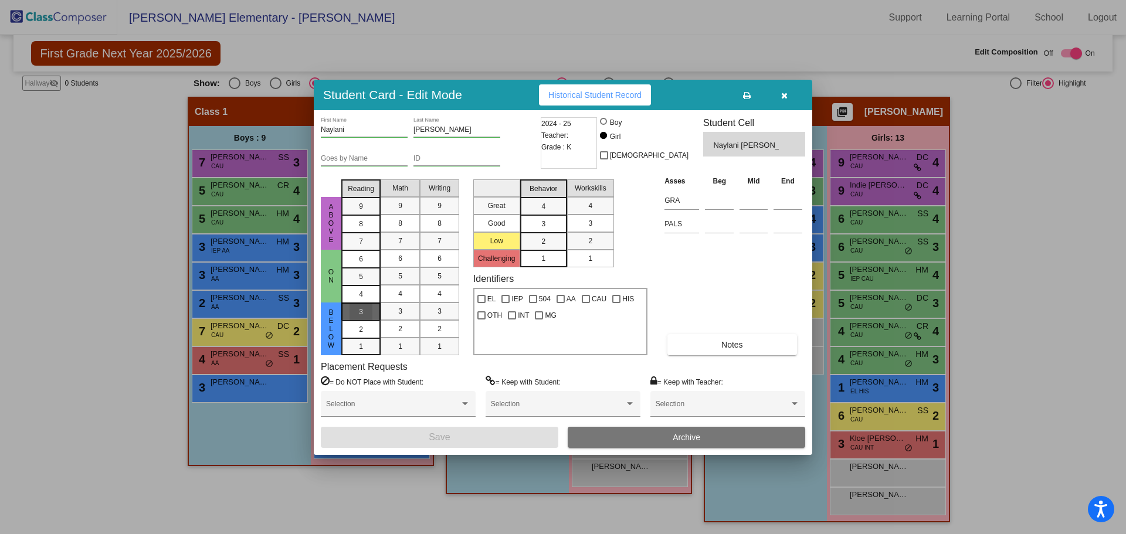
click at [369, 308] on div "3" at bounding box center [361, 312] width 23 height 18
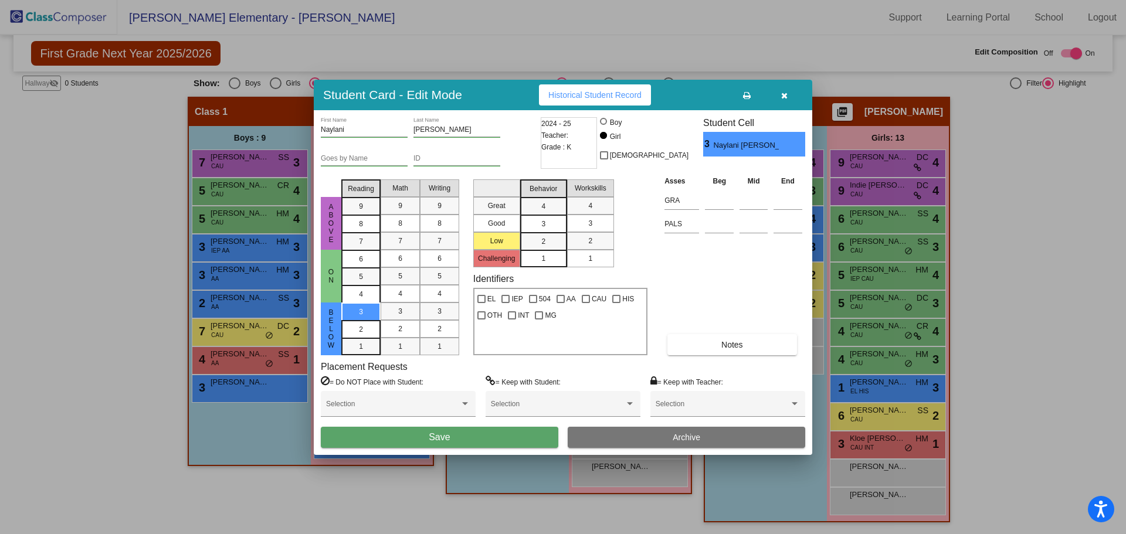
click at [440, 437] on span "Save" at bounding box center [439, 437] width 21 height 10
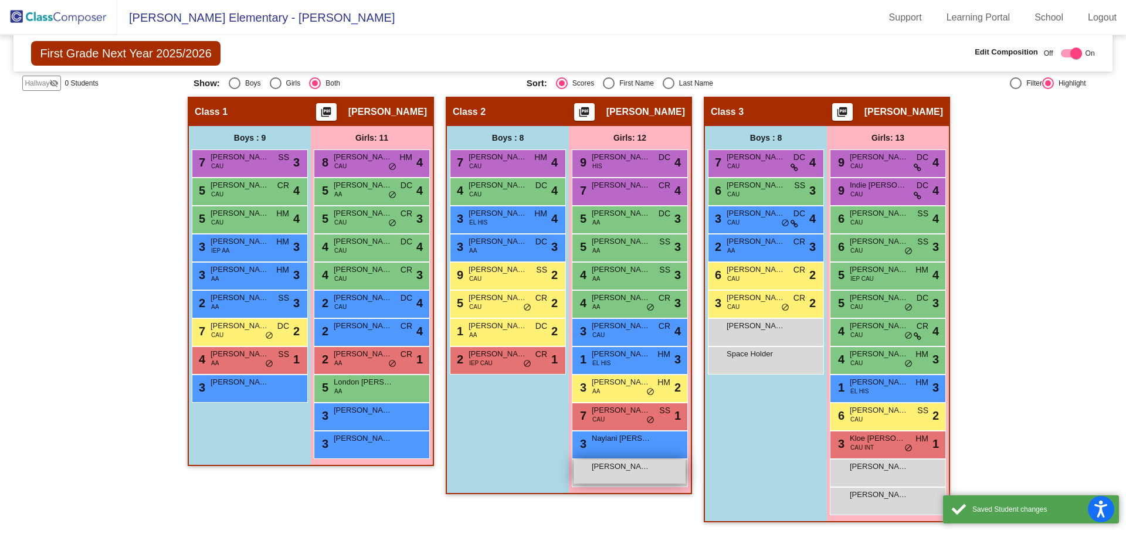
click at [604, 473] on div "[PERSON_NAME] lock do_not_disturb_alt" at bounding box center [630, 472] width 112 height 24
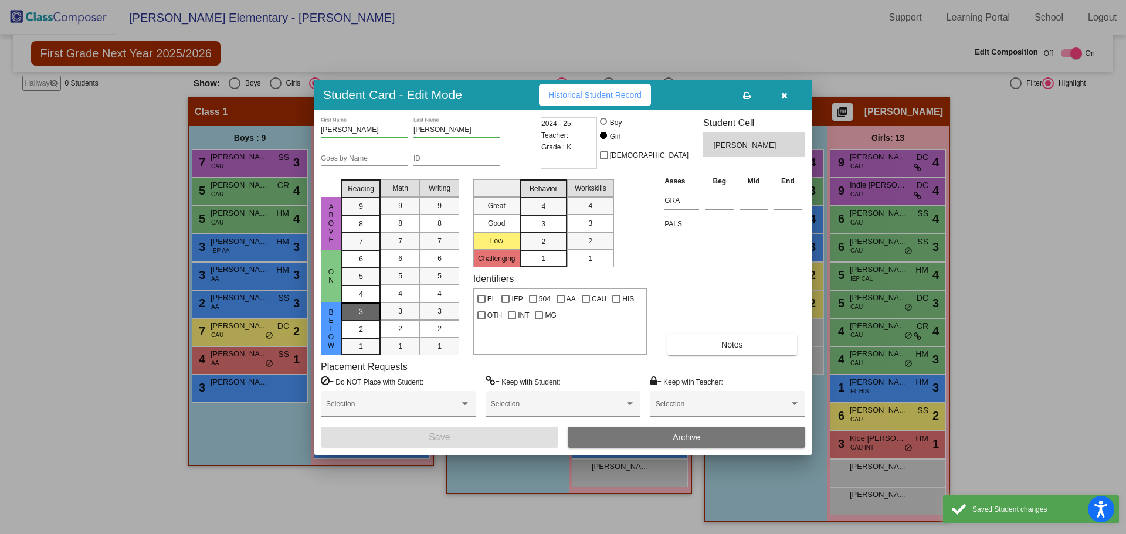
click at [368, 313] on div "3" at bounding box center [361, 312] width 23 height 18
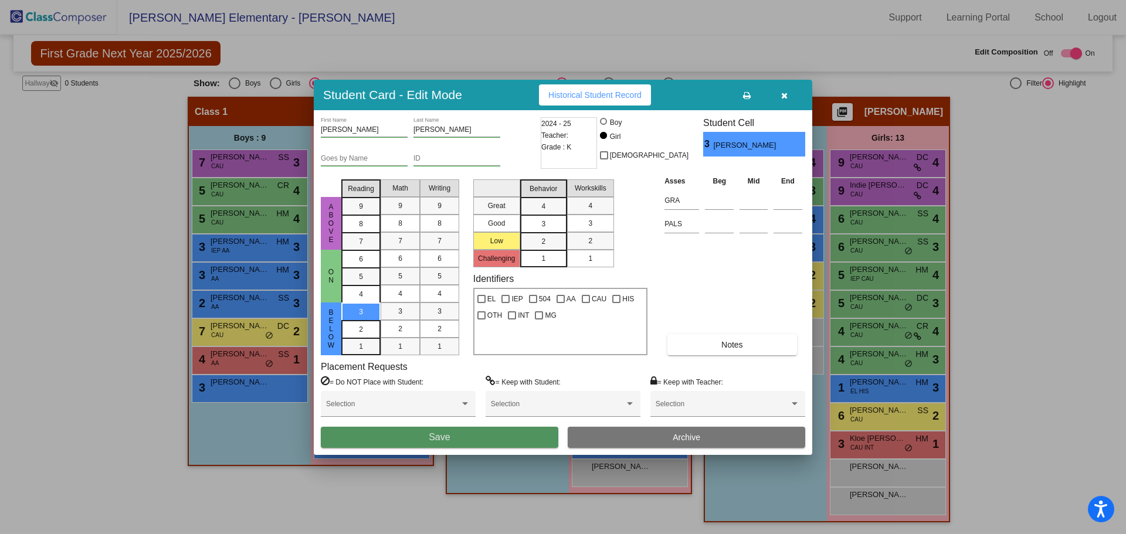
drag, startPoint x: 435, startPoint y: 435, endPoint x: 516, endPoint y: 434, distance: 81.5
click at [437, 435] on span "Save" at bounding box center [439, 437] width 21 height 10
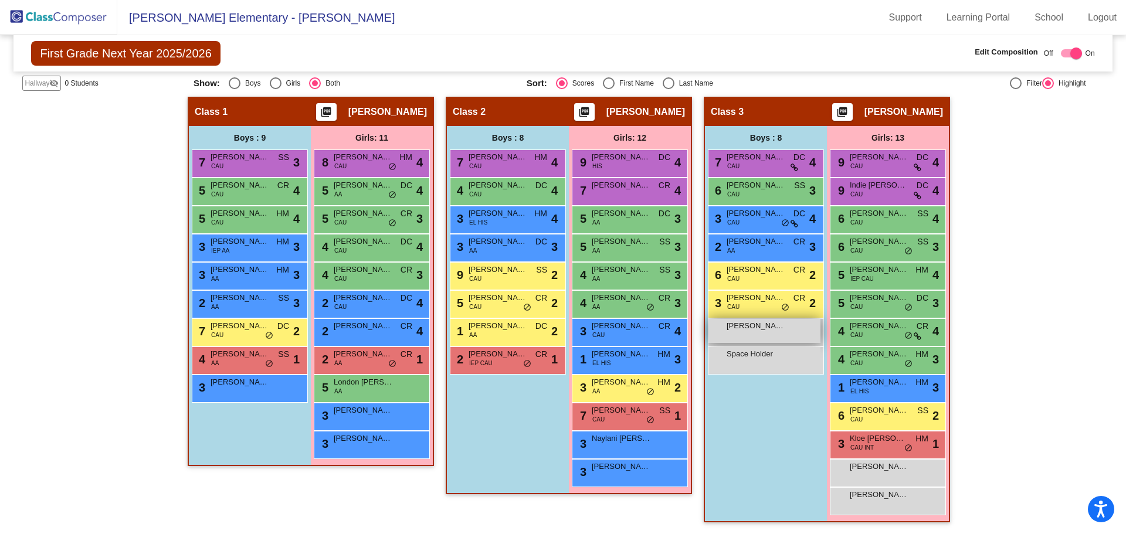
click at [741, 334] on div "[PERSON_NAME] lock do_not_disturb_alt" at bounding box center [764, 331] width 112 height 24
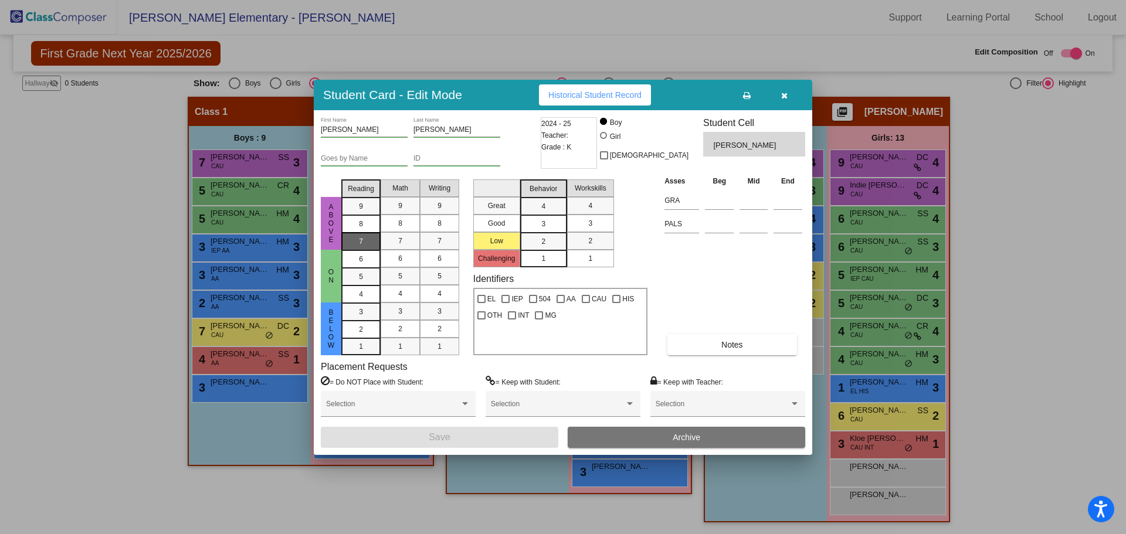
click at [360, 212] on span "7" at bounding box center [361, 206] width 4 height 11
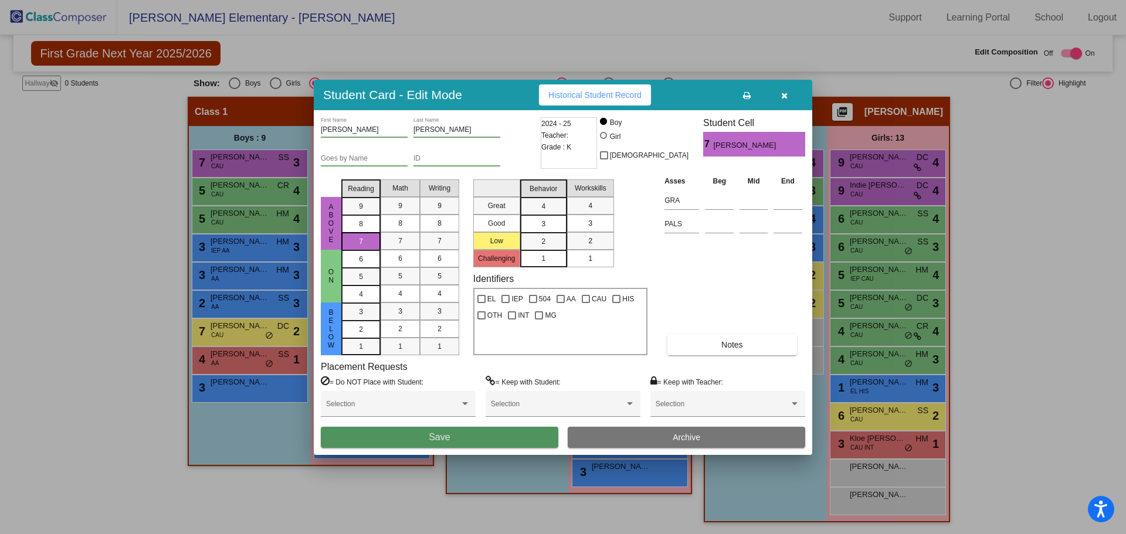
click at [454, 439] on button "Save" at bounding box center [440, 437] width 238 height 21
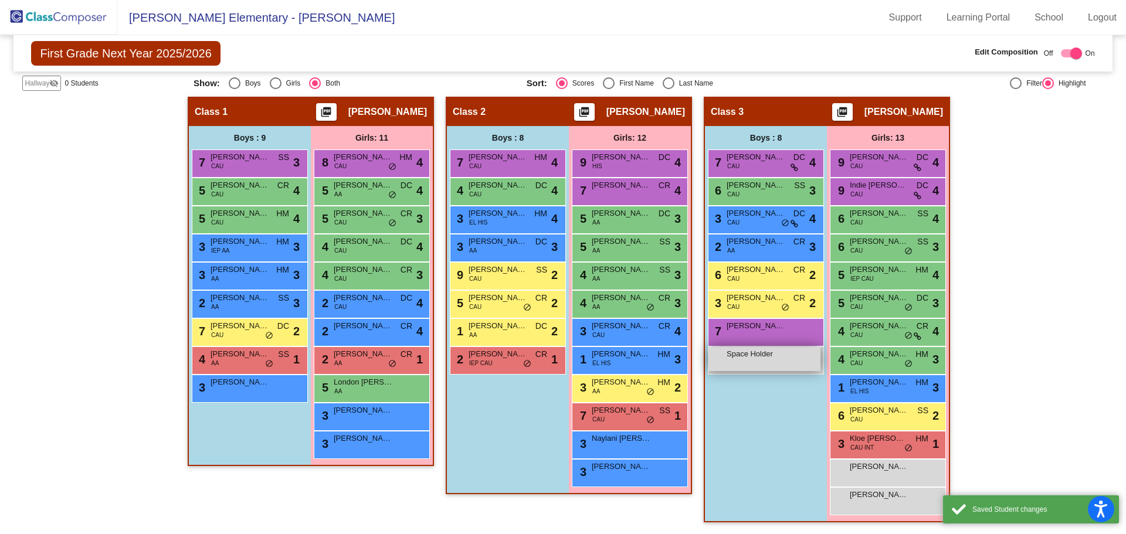
click at [755, 359] on span "Space Holder" at bounding box center [756, 354] width 59 height 12
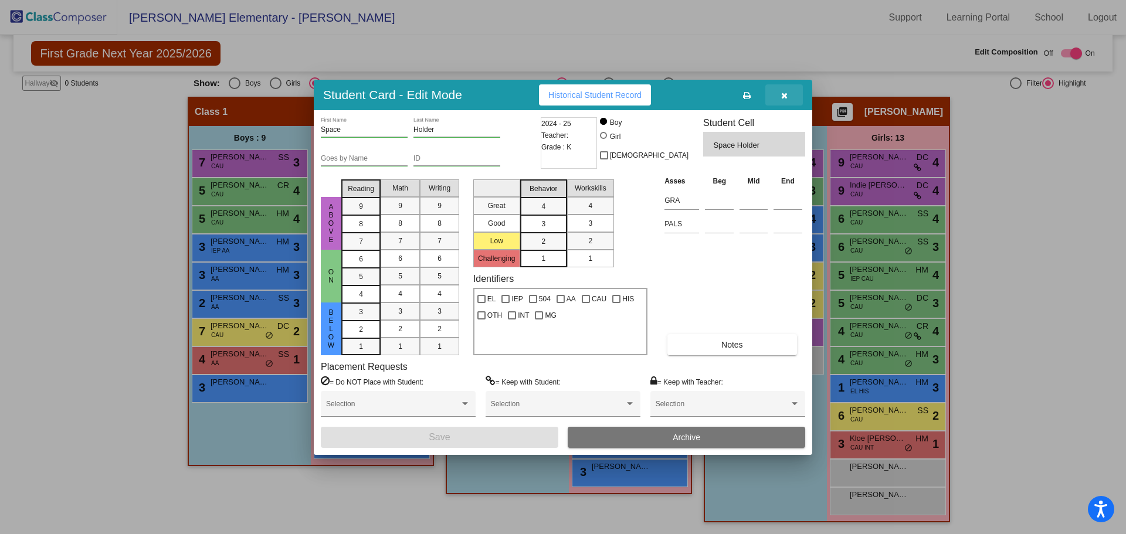
click at [783, 94] on icon "button" at bounding box center [784, 95] width 6 height 8
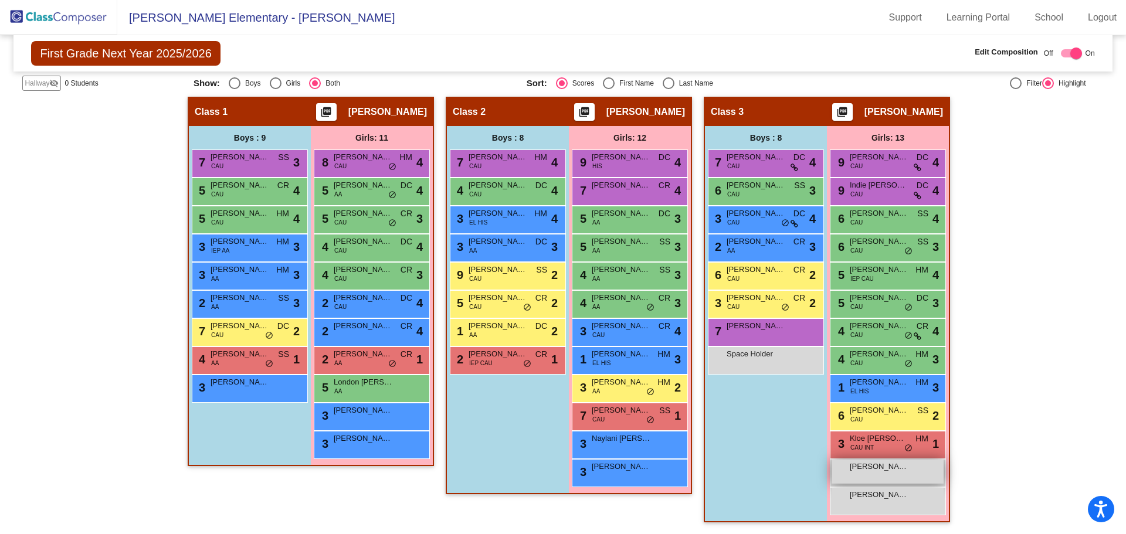
click at [877, 466] on span "[PERSON_NAME]" at bounding box center [879, 467] width 59 height 12
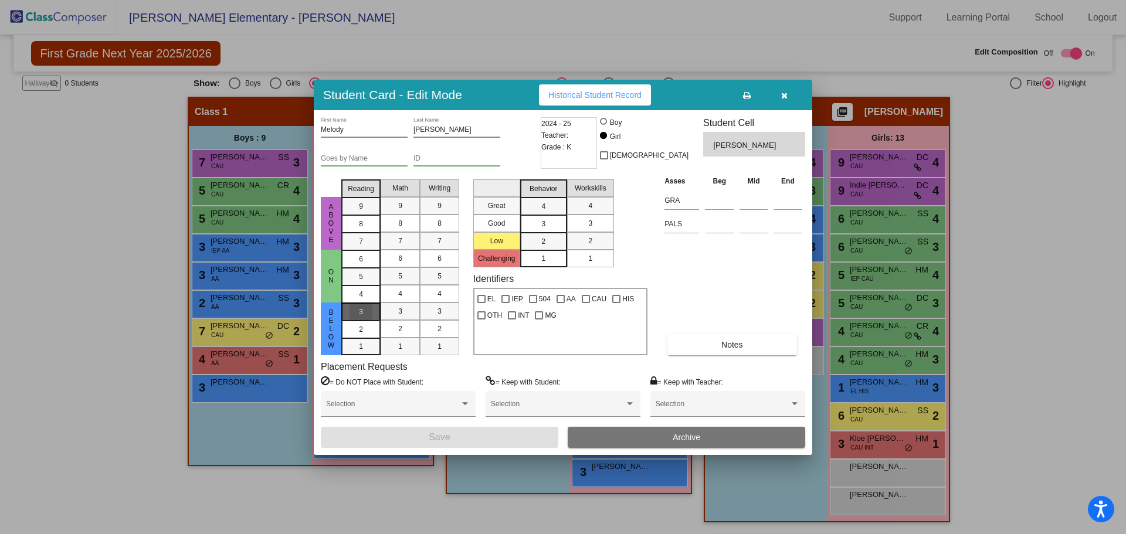
click at [358, 307] on div "3" at bounding box center [361, 312] width 23 height 18
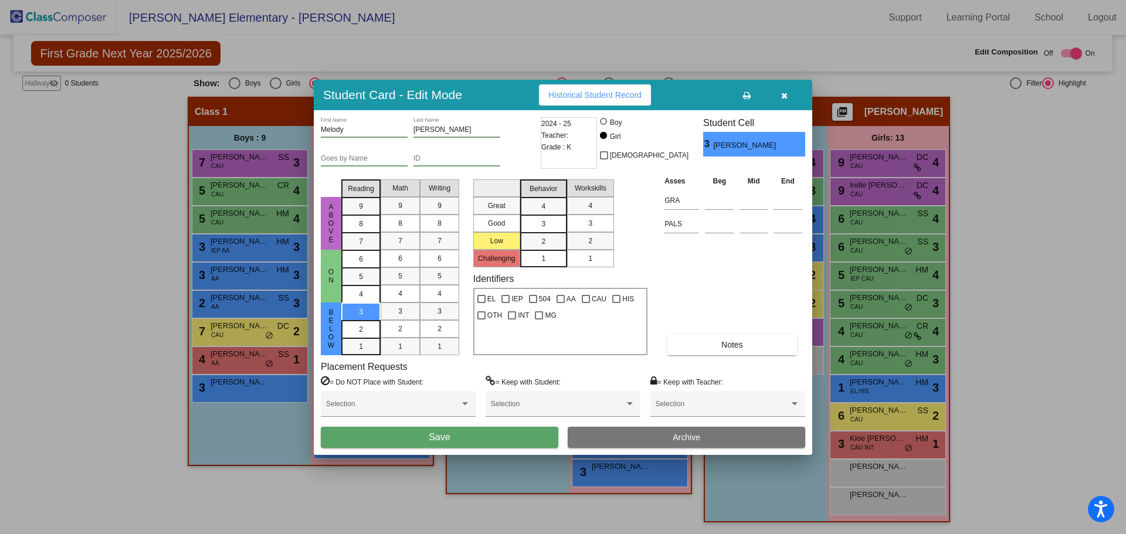
click at [450, 447] on button "Save" at bounding box center [440, 437] width 238 height 21
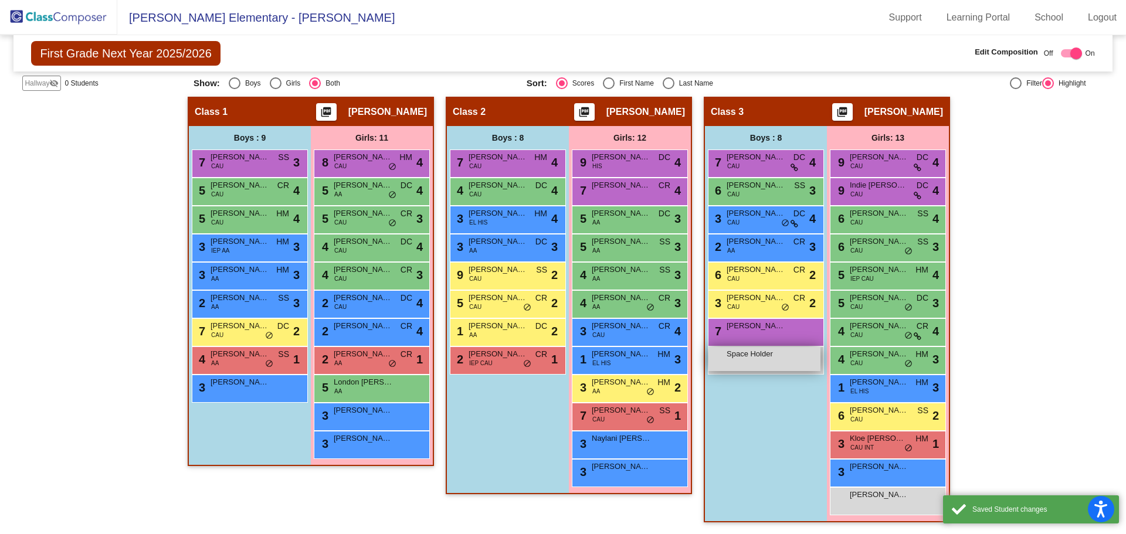
click at [737, 357] on span "Space Holder" at bounding box center [756, 354] width 59 height 12
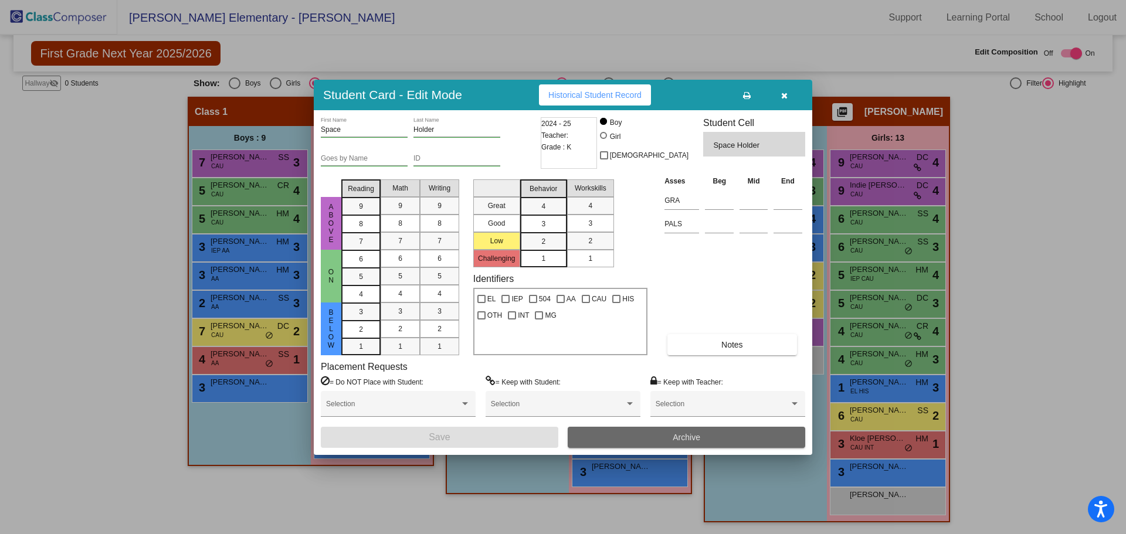
click at [673, 433] on span "Archive" at bounding box center [687, 437] width 28 height 9
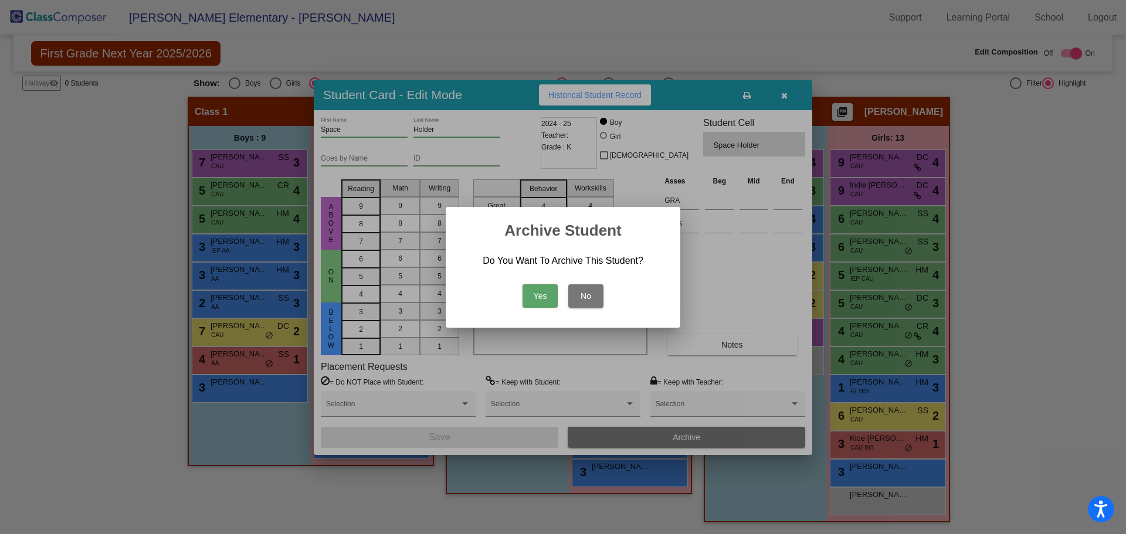
click at [535, 295] on button "Yes" at bounding box center [540, 295] width 35 height 23
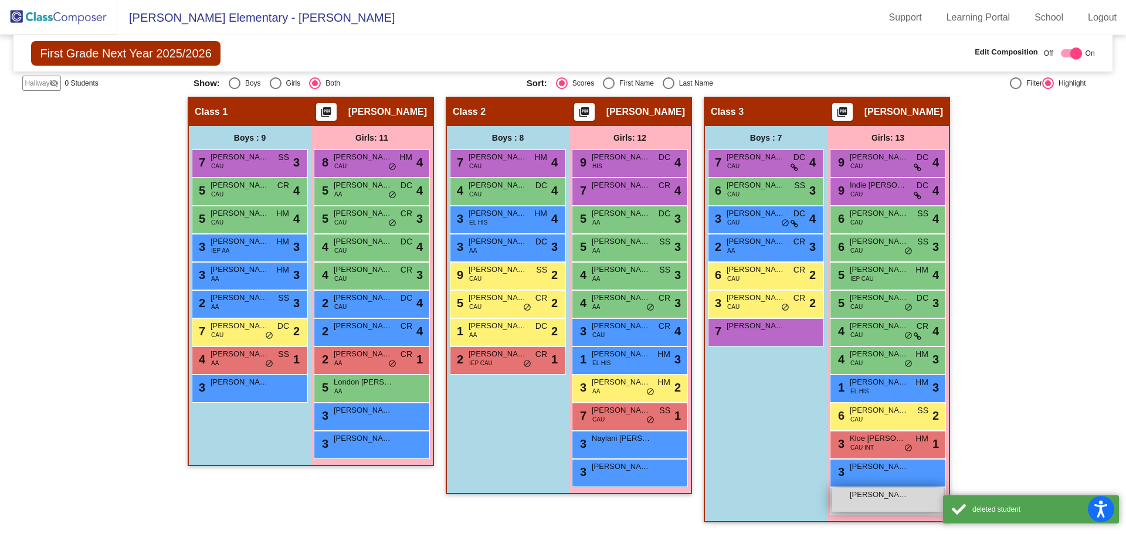
click at [897, 500] on span "[PERSON_NAME] (EL)" at bounding box center [879, 495] width 59 height 12
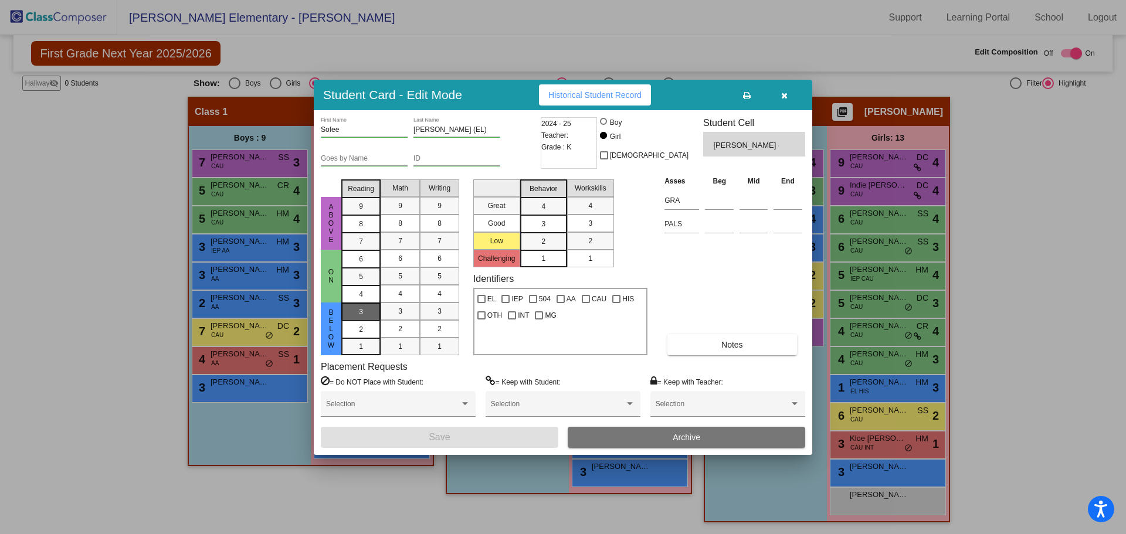
click at [357, 311] on div "3" at bounding box center [361, 312] width 23 height 18
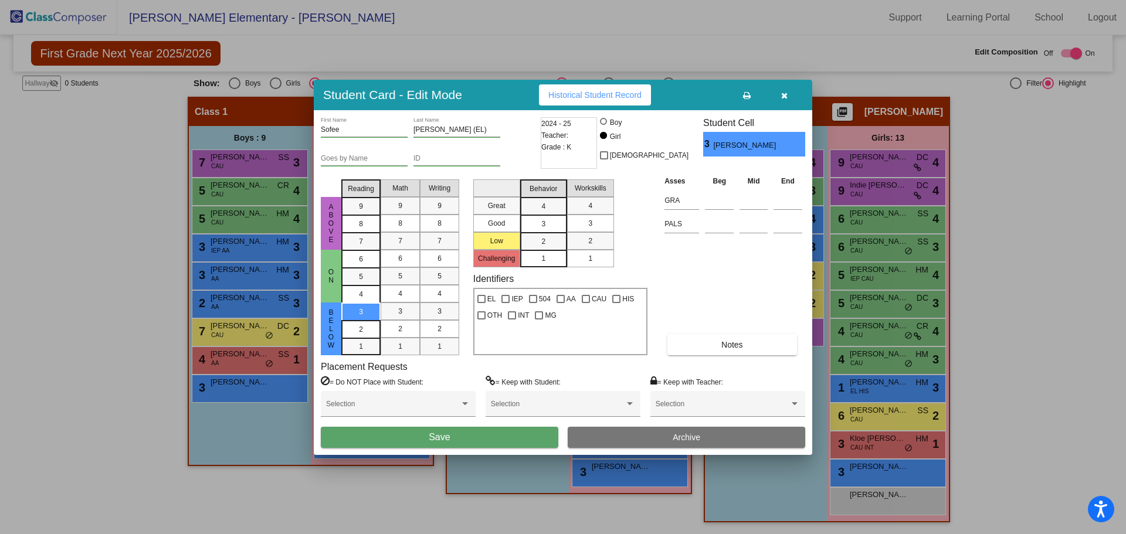
click at [453, 435] on button "Save" at bounding box center [440, 437] width 238 height 21
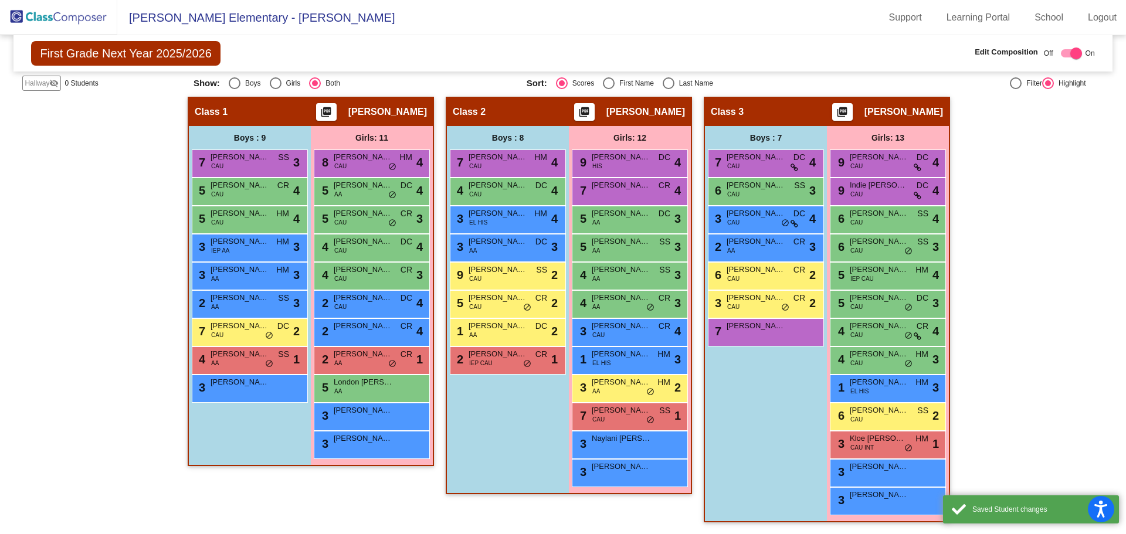
click at [19, 15] on img at bounding box center [58, 17] width 117 height 35
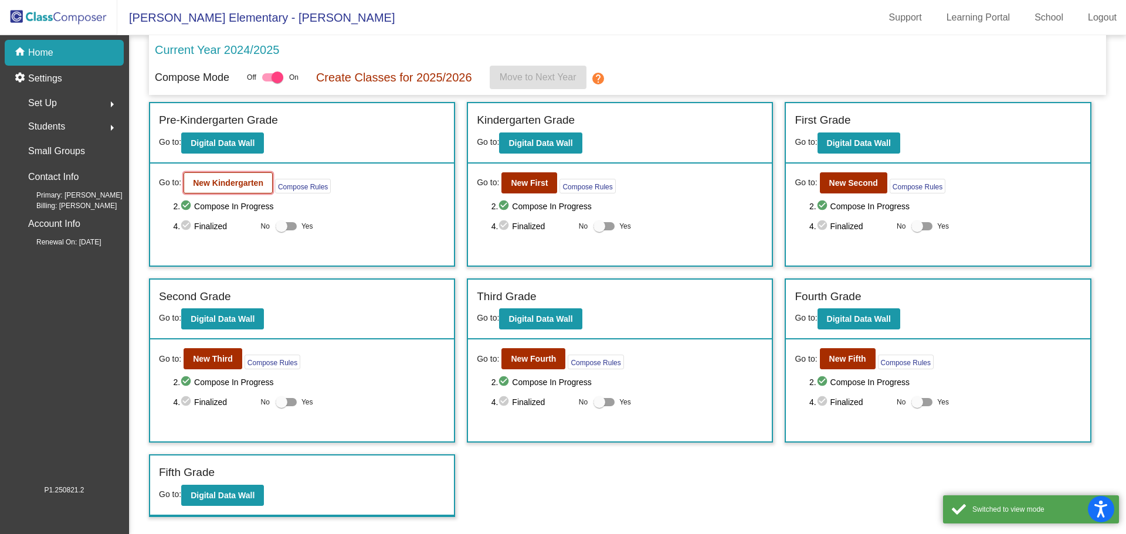
click at [229, 182] on b "New Kindergarten" at bounding box center [228, 182] width 70 height 9
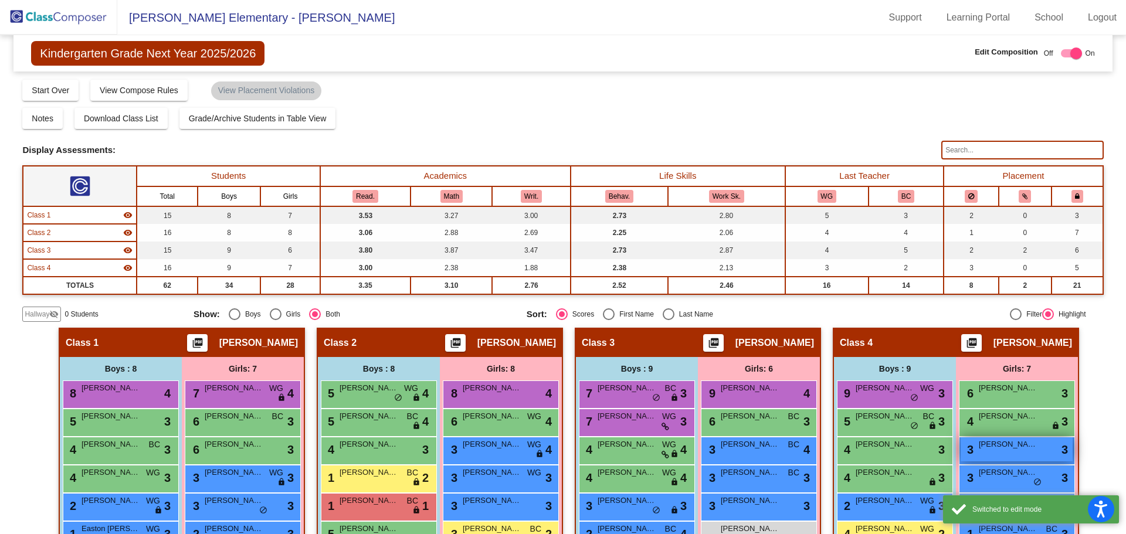
scroll to position [118, 0]
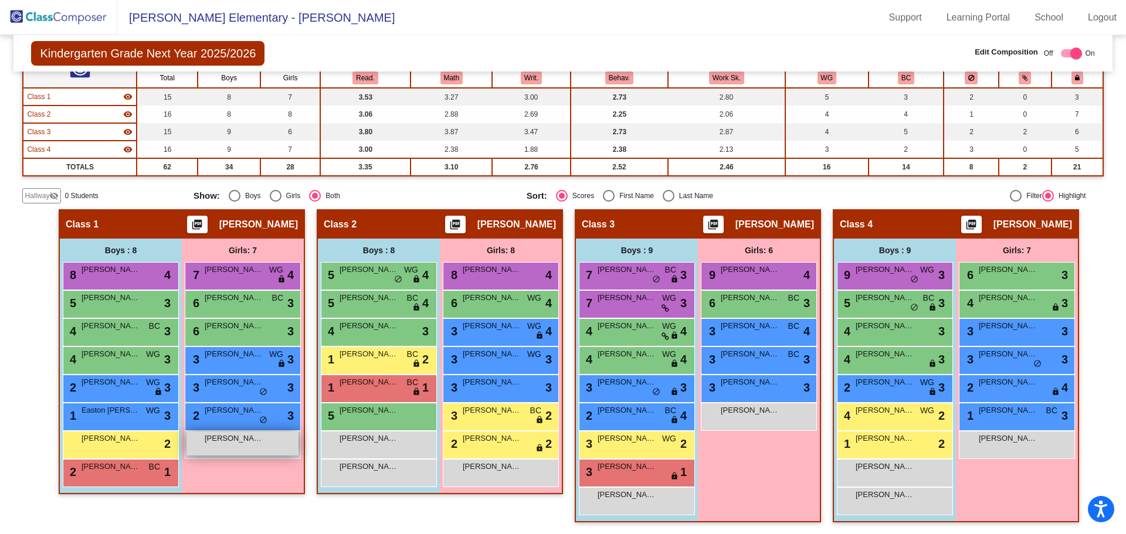
click at [253, 449] on div "[PERSON_NAME] lock do_not_disturb_alt" at bounding box center [242, 444] width 112 height 24
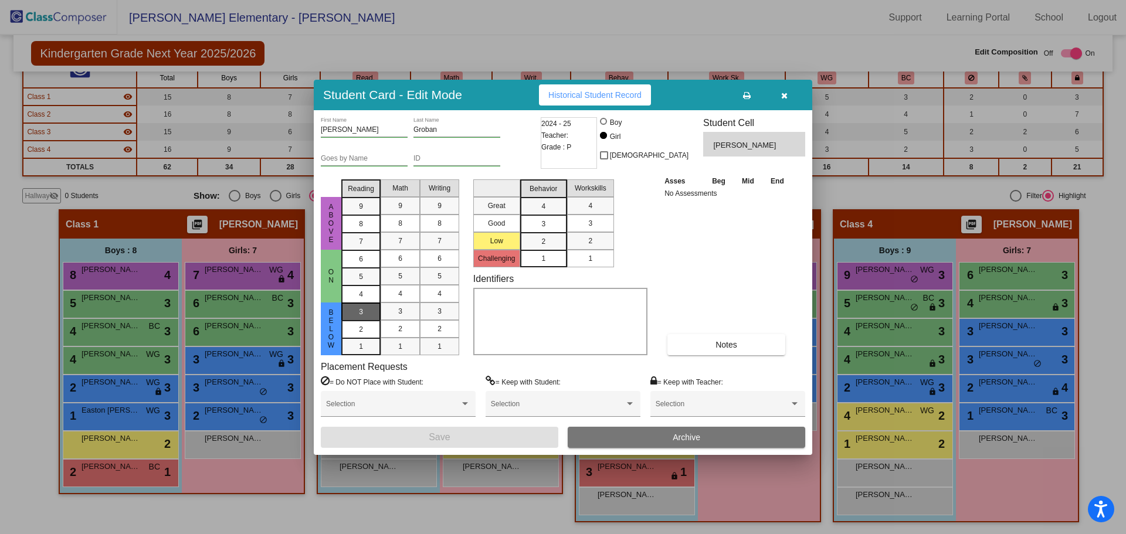
click at [367, 310] on div "3" at bounding box center [361, 312] width 23 height 18
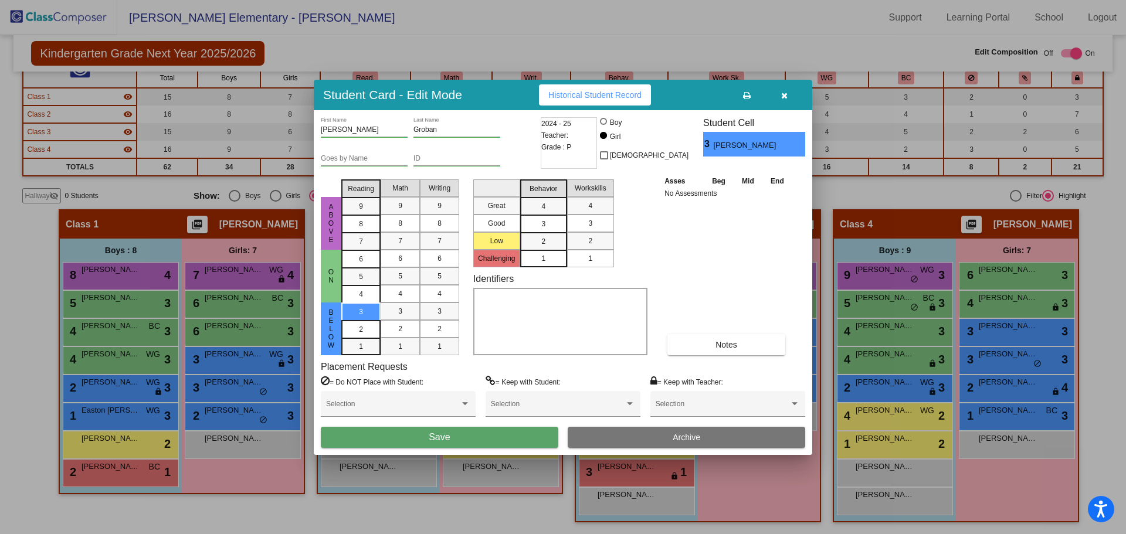
click at [399, 443] on button "Save" at bounding box center [440, 437] width 238 height 21
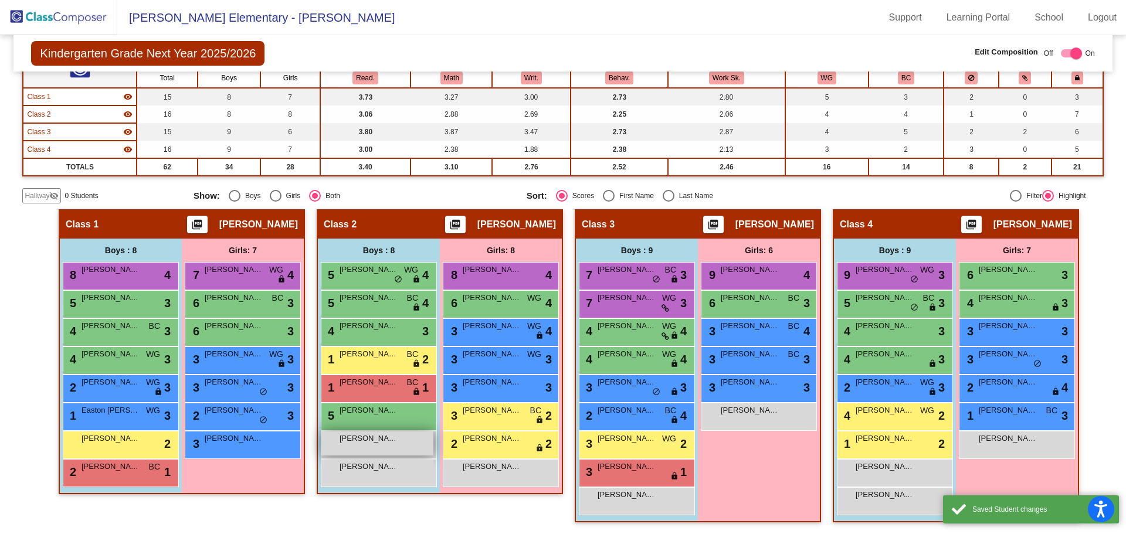
click at [376, 441] on span "[PERSON_NAME]" at bounding box center [369, 439] width 59 height 12
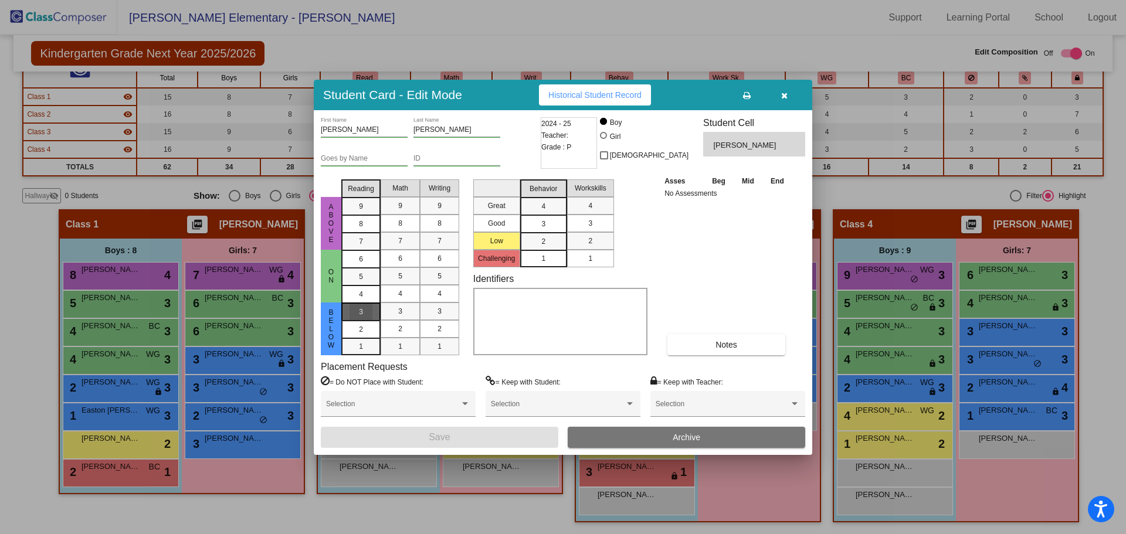
click at [358, 313] on div "3" at bounding box center [361, 312] width 23 height 18
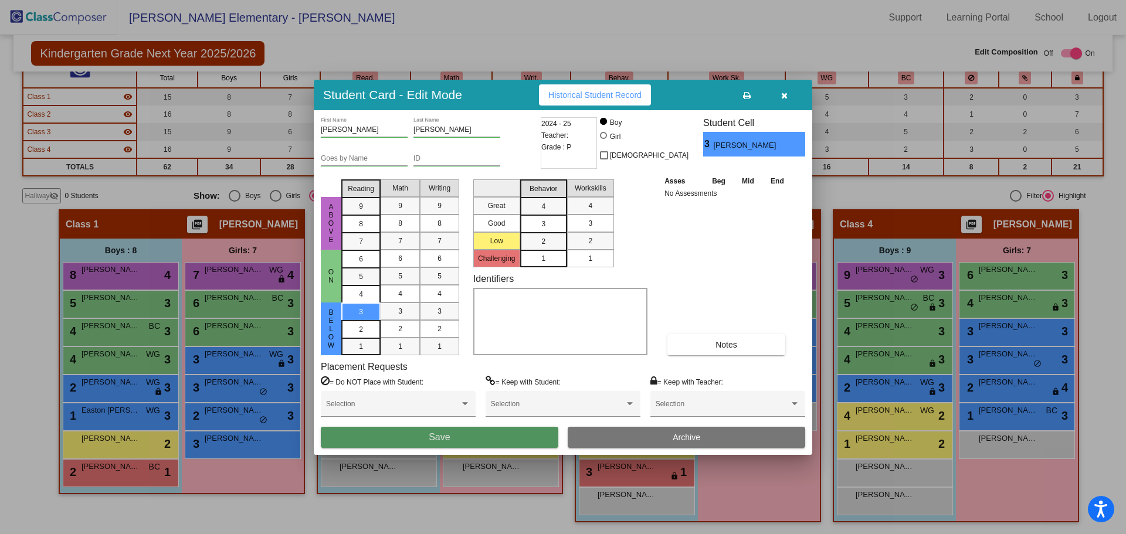
click at [432, 436] on span "Save" at bounding box center [439, 437] width 21 height 10
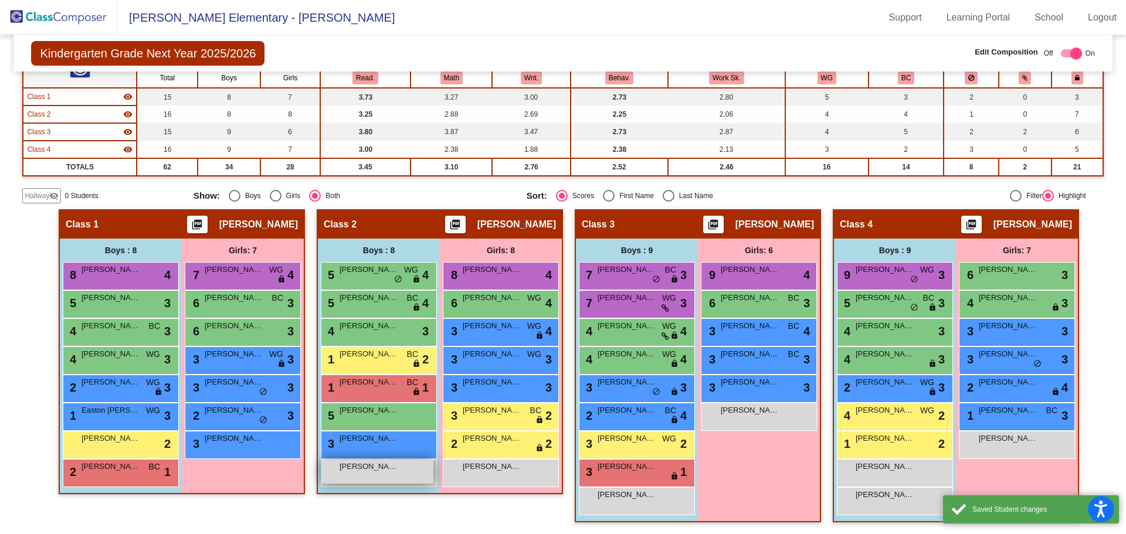
click at [403, 472] on div "[PERSON_NAME] lock do_not_disturb_alt" at bounding box center [377, 472] width 112 height 24
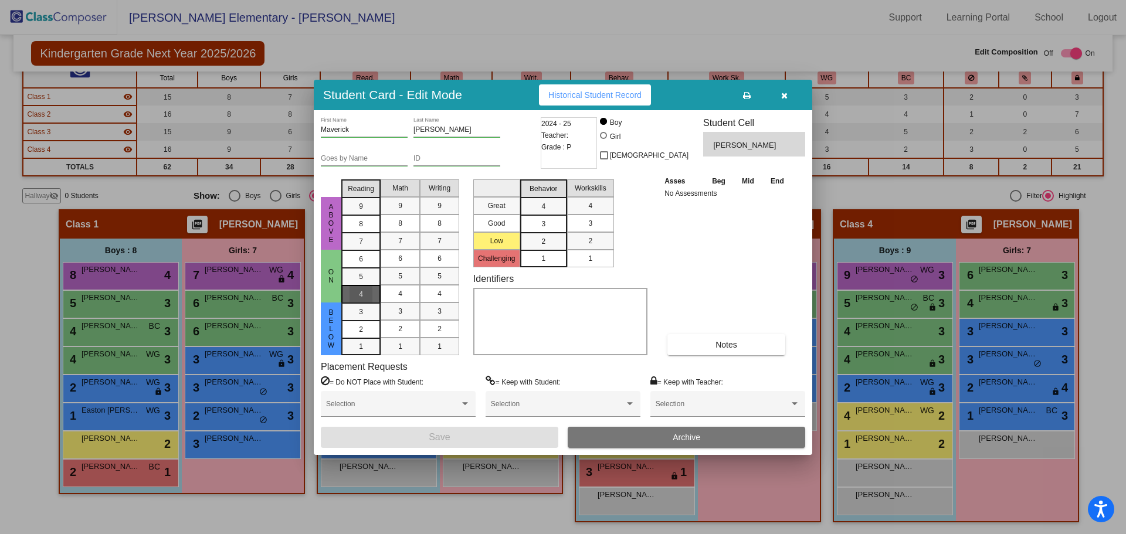
click at [359, 264] on span "4" at bounding box center [361, 259] width 4 height 11
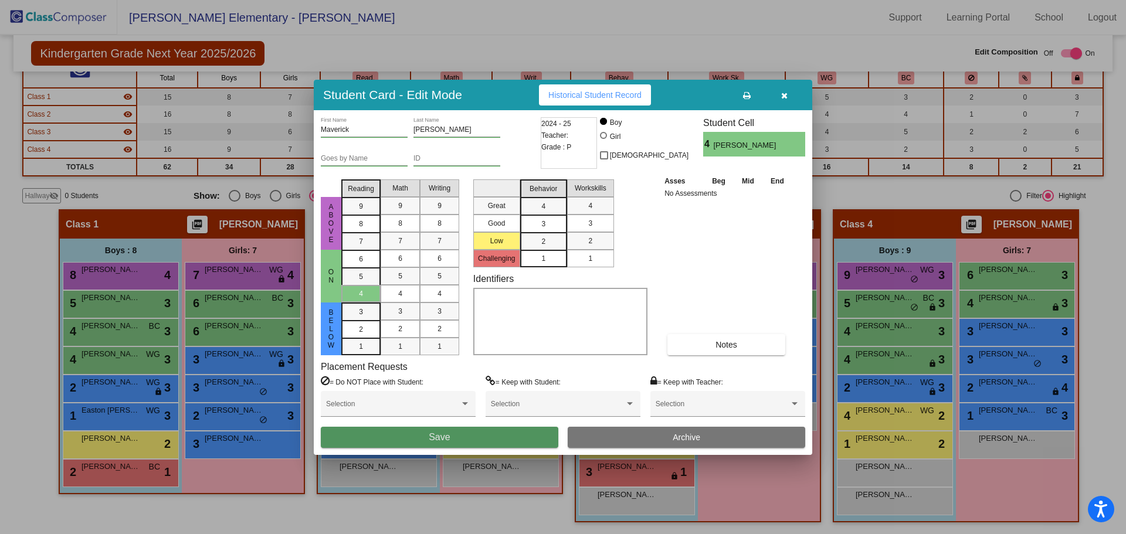
click at [412, 440] on button "Save" at bounding box center [440, 437] width 238 height 21
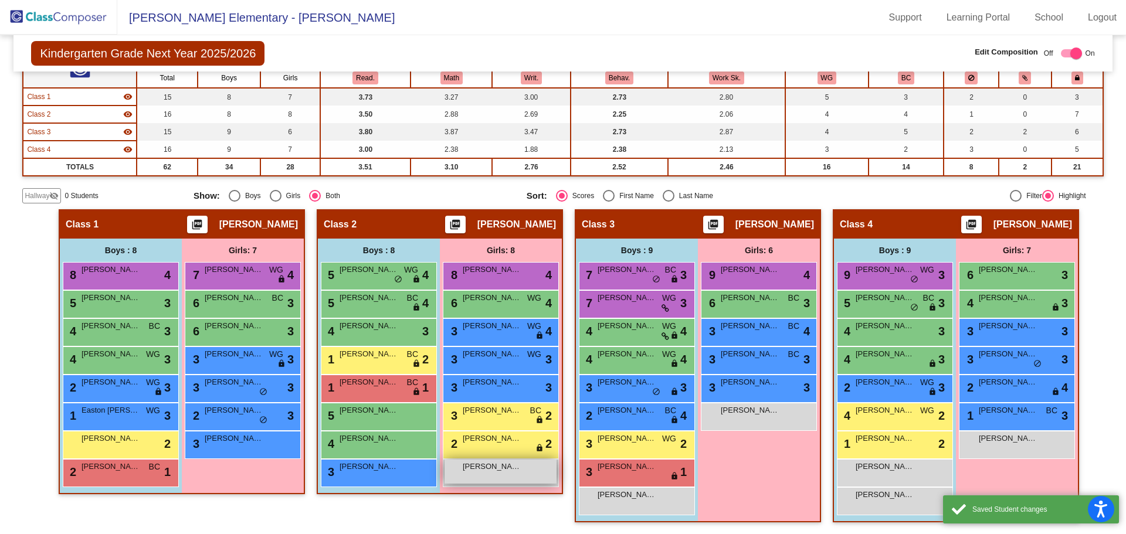
click at [486, 471] on span "[PERSON_NAME]" at bounding box center [492, 467] width 59 height 12
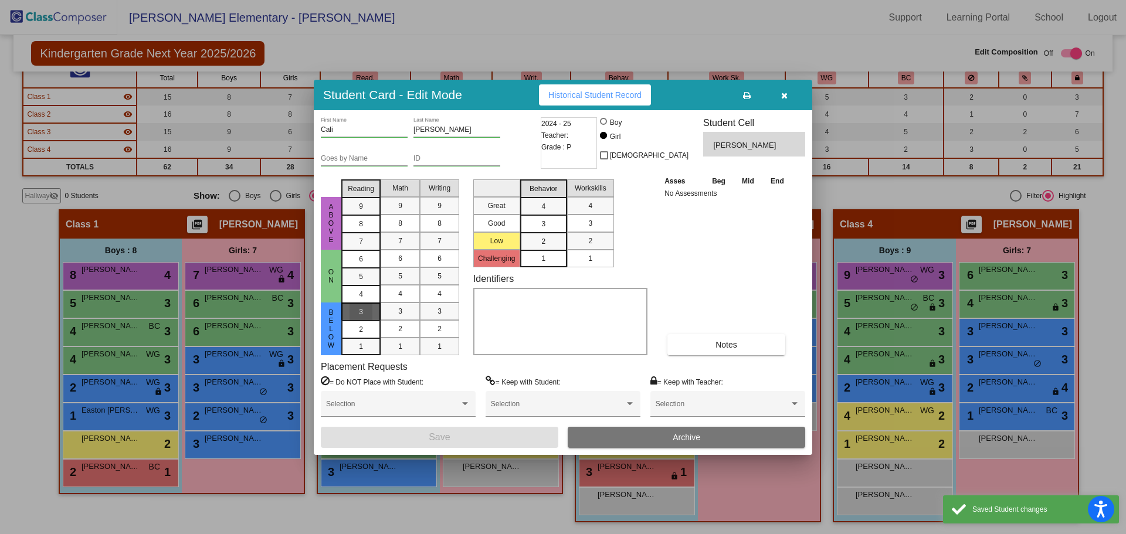
click at [362, 309] on span "3" at bounding box center [361, 312] width 4 height 11
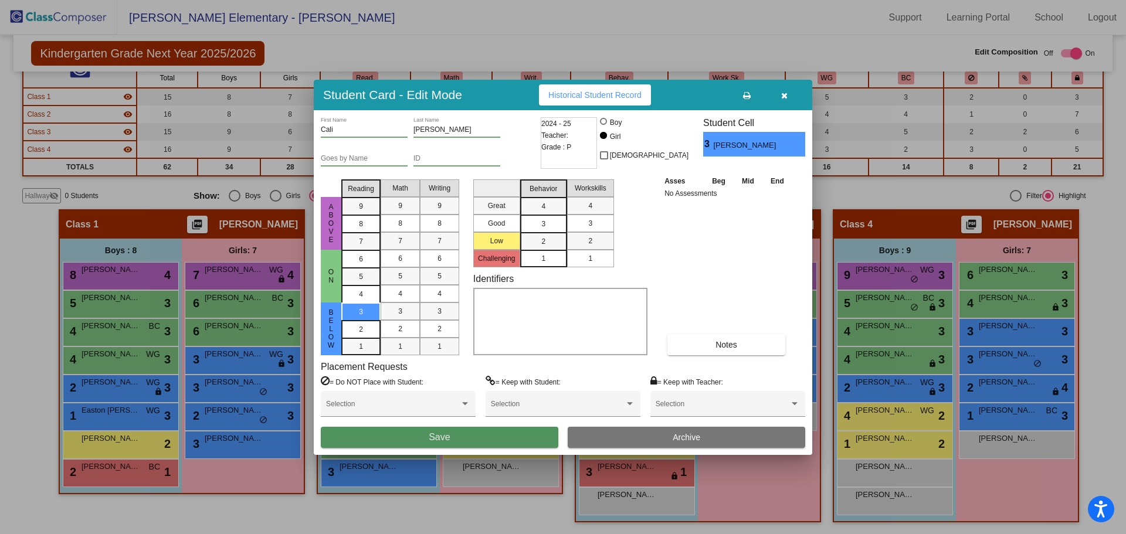
drag, startPoint x: 482, startPoint y: 437, endPoint x: 504, endPoint y: 436, distance: 22.3
click at [483, 437] on button "Save" at bounding box center [440, 437] width 238 height 21
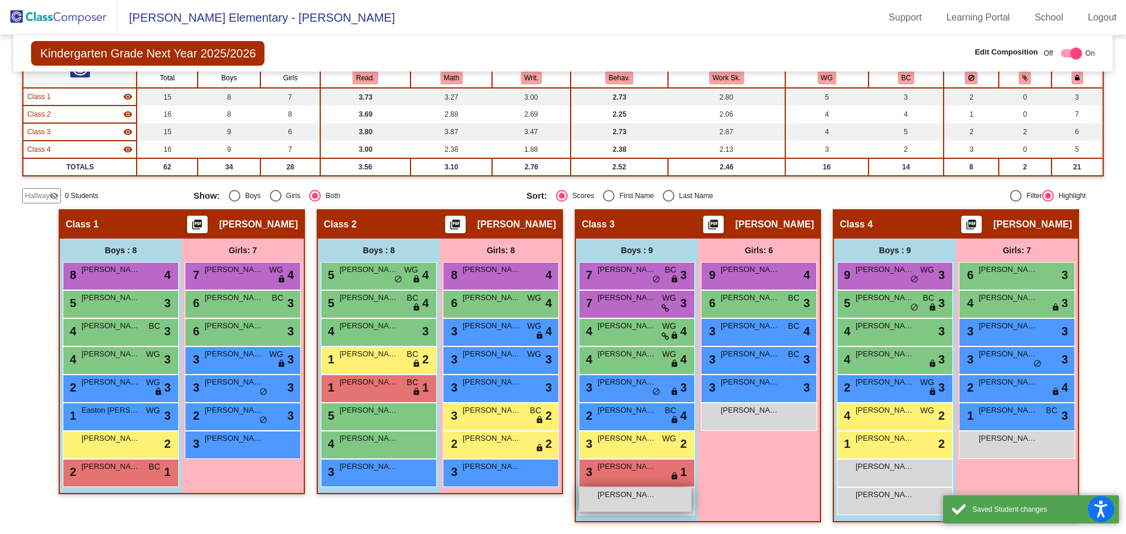
click at [610, 503] on div "[PERSON_NAME] lock do_not_disturb_alt" at bounding box center [635, 500] width 112 height 24
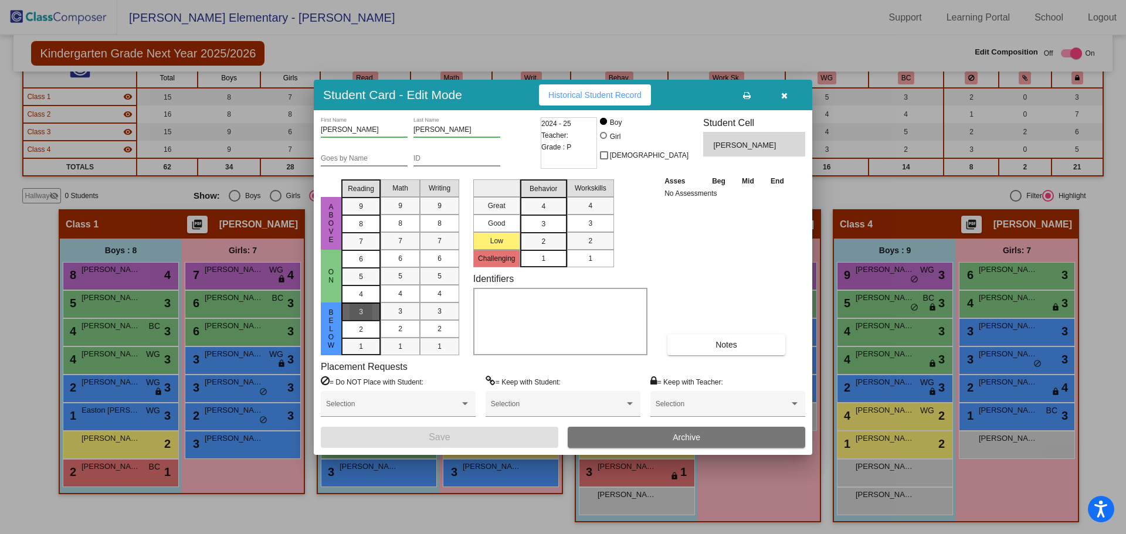
click at [365, 315] on div "3" at bounding box center [361, 312] width 23 height 18
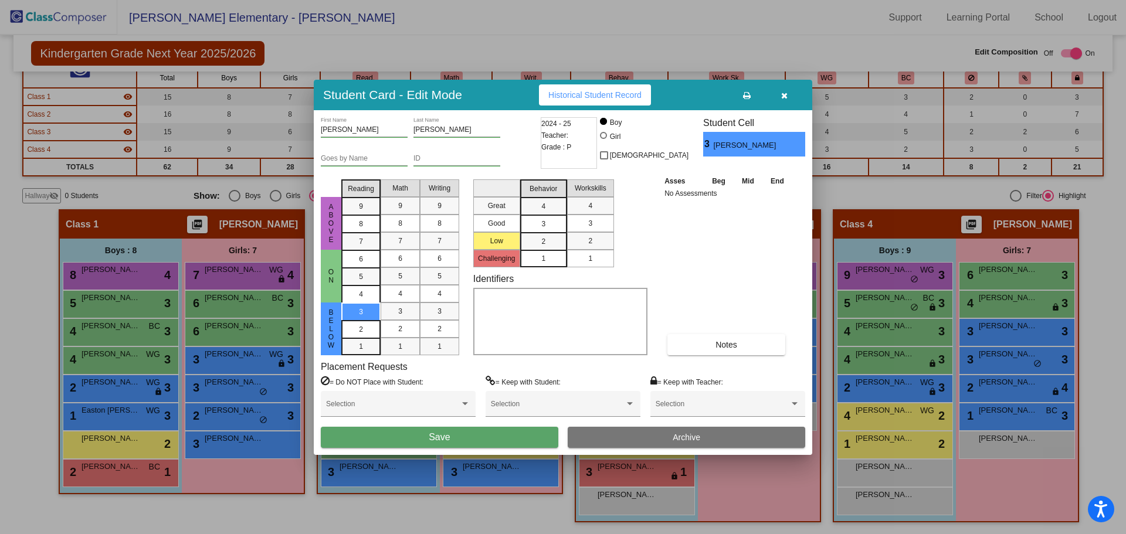
drag, startPoint x: 445, startPoint y: 435, endPoint x: 529, endPoint y: 435, distance: 84.4
click at [449, 436] on span "Save" at bounding box center [439, 437] width 21 height 10
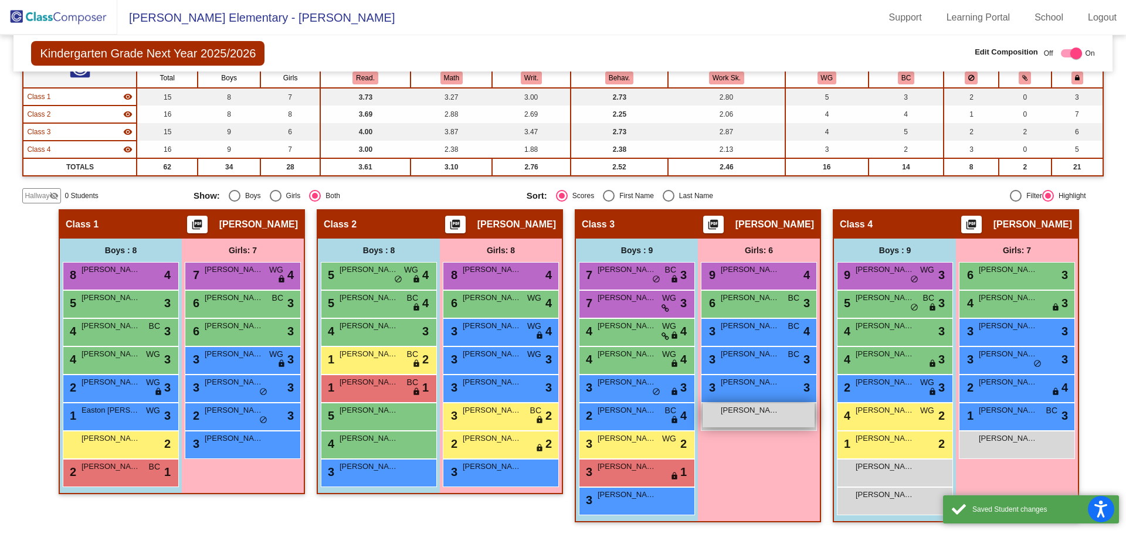
click at [730, 416] on span "[PERSON_NAME]" at bounding box center [750, 411] width 59 height 12
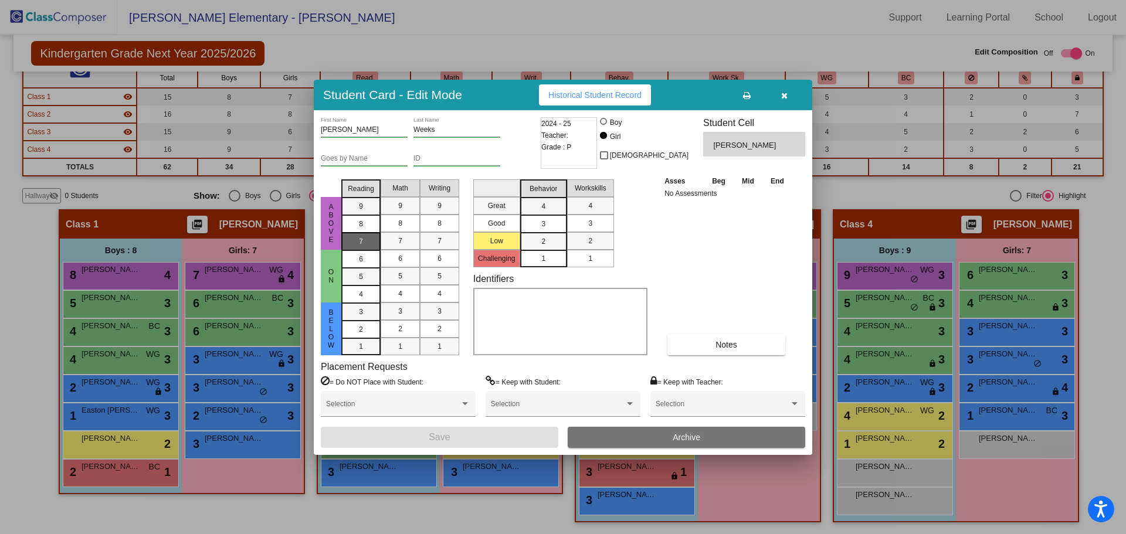
click at [363, 215] on div "7" at bounding box center [361, 207] width 23 height 18
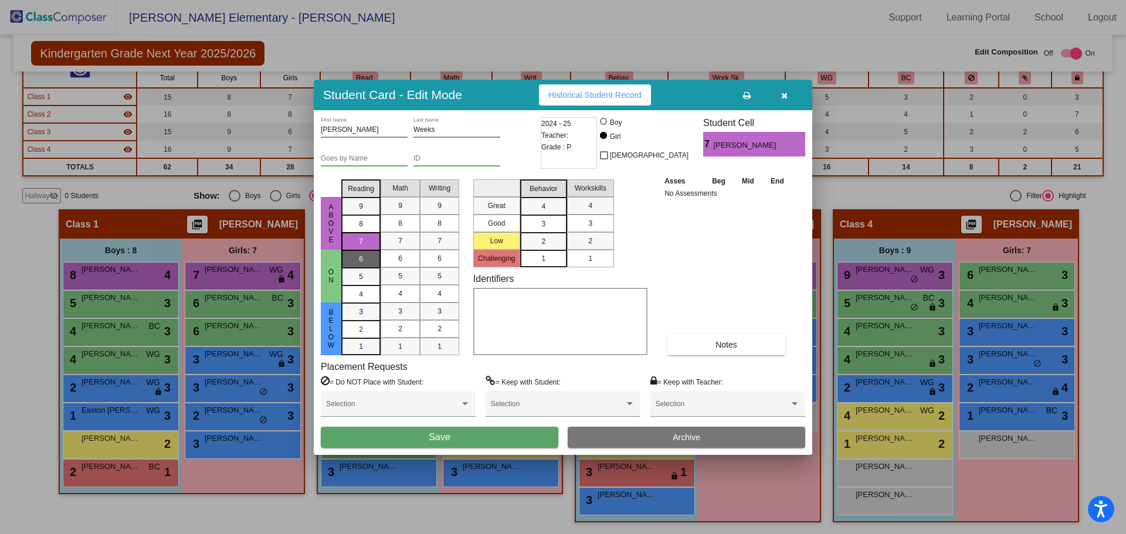
click at [364, 261] on div "6" at bounding box center [361, 259] width 23 height 18
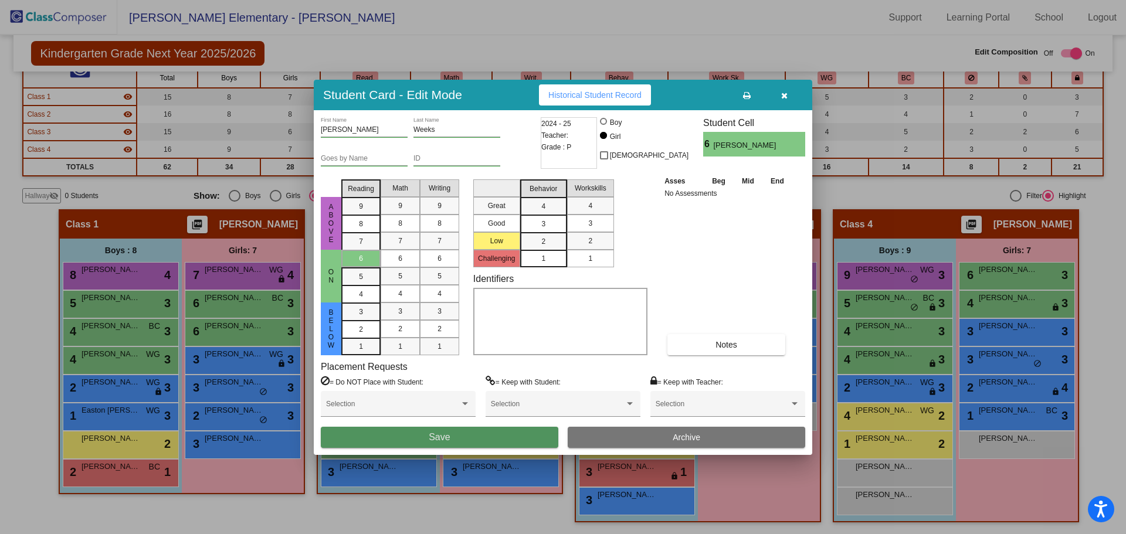
click at [427, 439] on button "Save" at bounding box center [440, 437] width 238 height 21
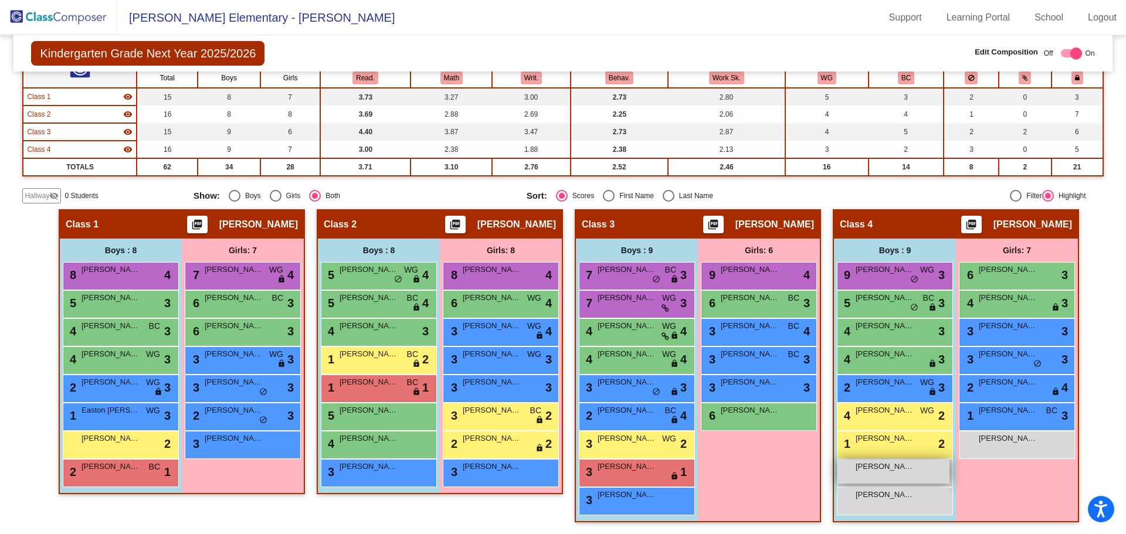
click at [869, 469] on span "[PERSON_NAME]" at bounding box center [885, 467] width 59 height 12
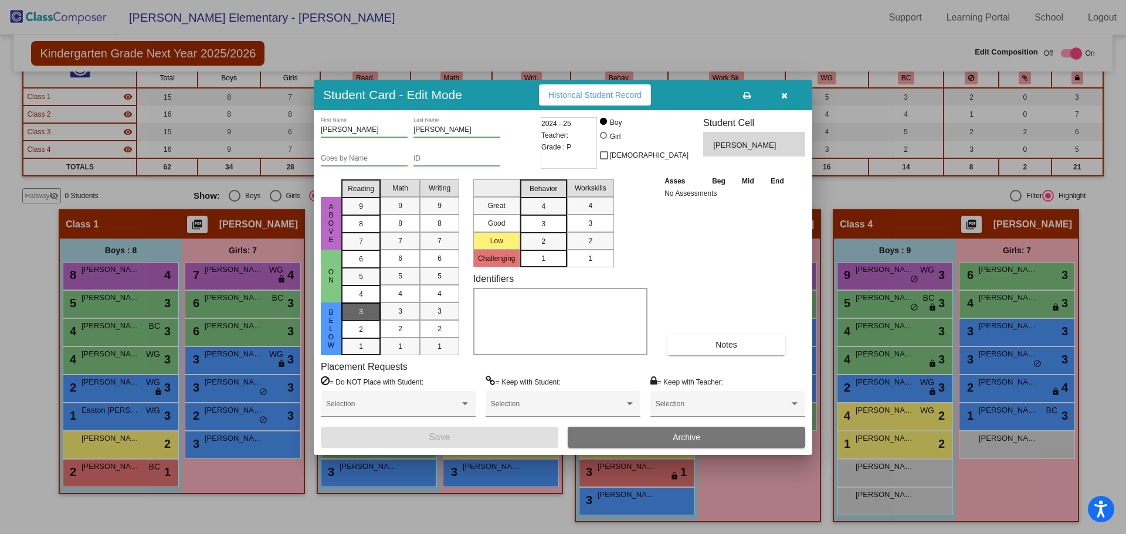
click at [351, 308] on div "3" at bounding box center [361, 312] width 23 height 18
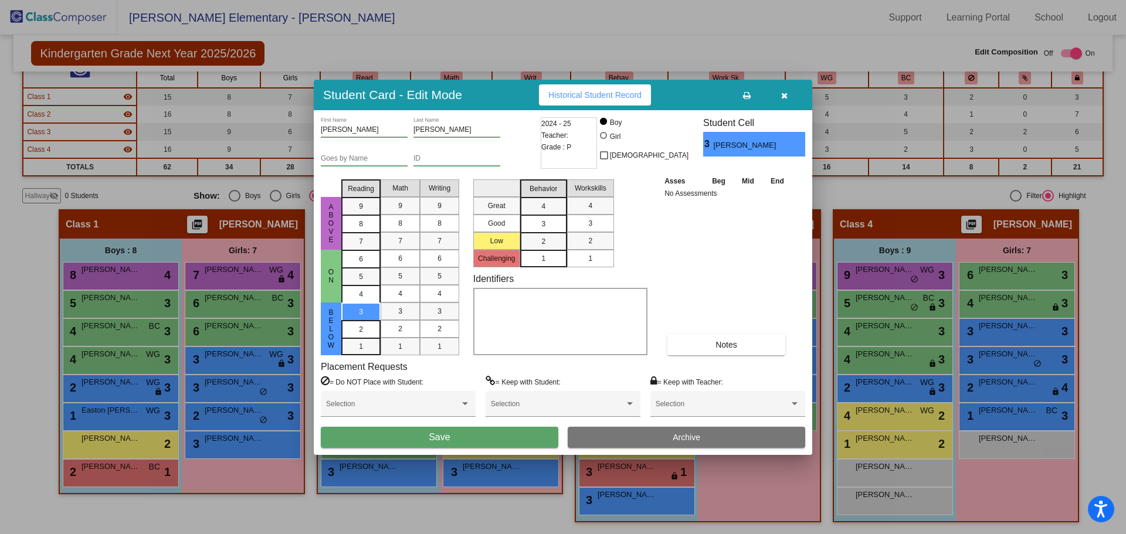
click at [412, 442] on button "Save" at bounding box center [440, 437] width 238 height 21
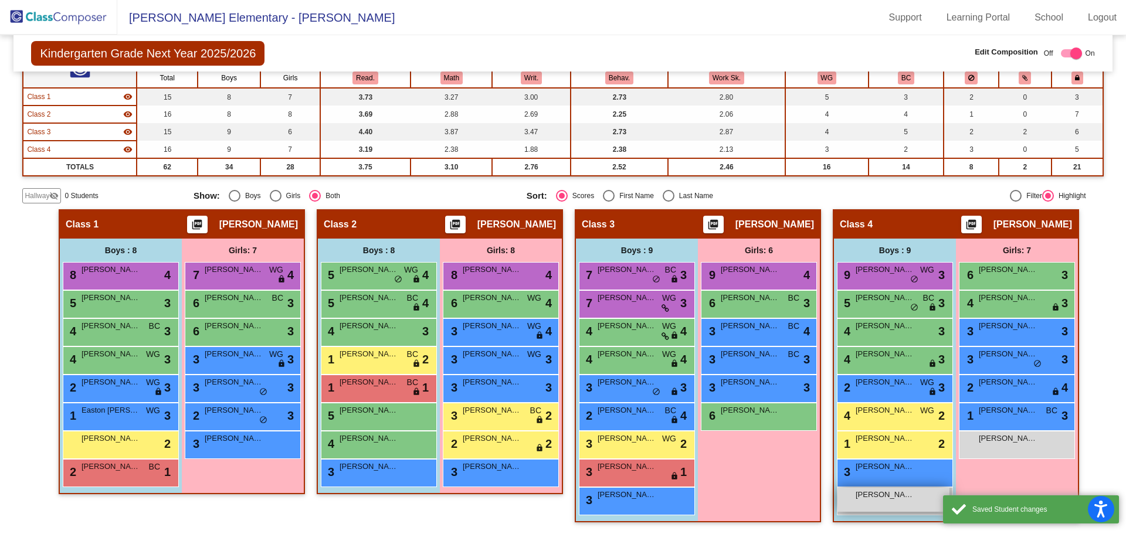
click at [866, 500] on div "Qavier [PERSON_NAME] lock do_not_disturb_alt" at bounding box center [893, 500] width 112 height 24
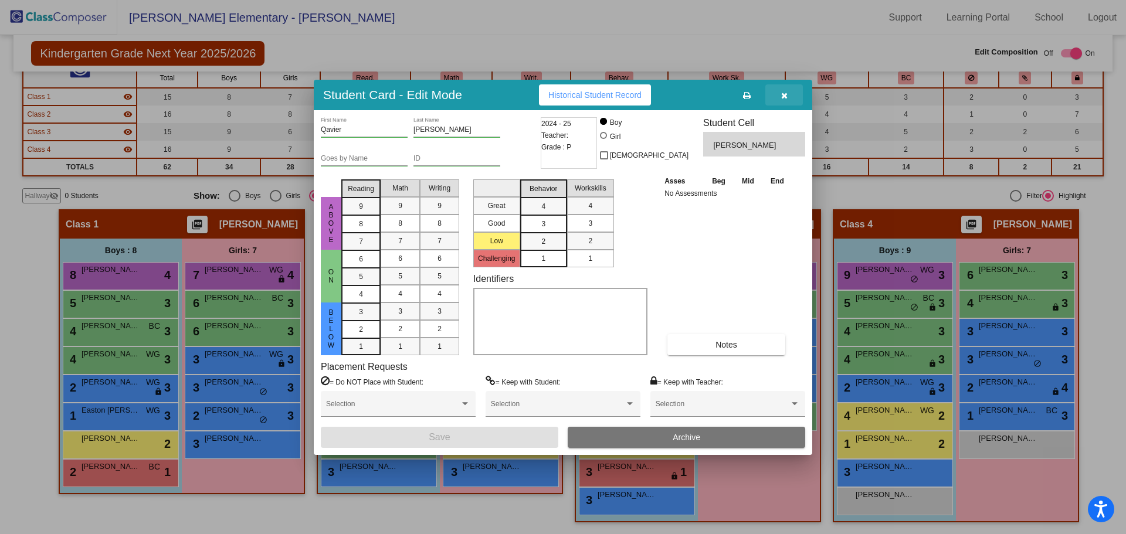
click at [783, 94] on icon "button" at bounding box center [784, 95] width 6 height 8
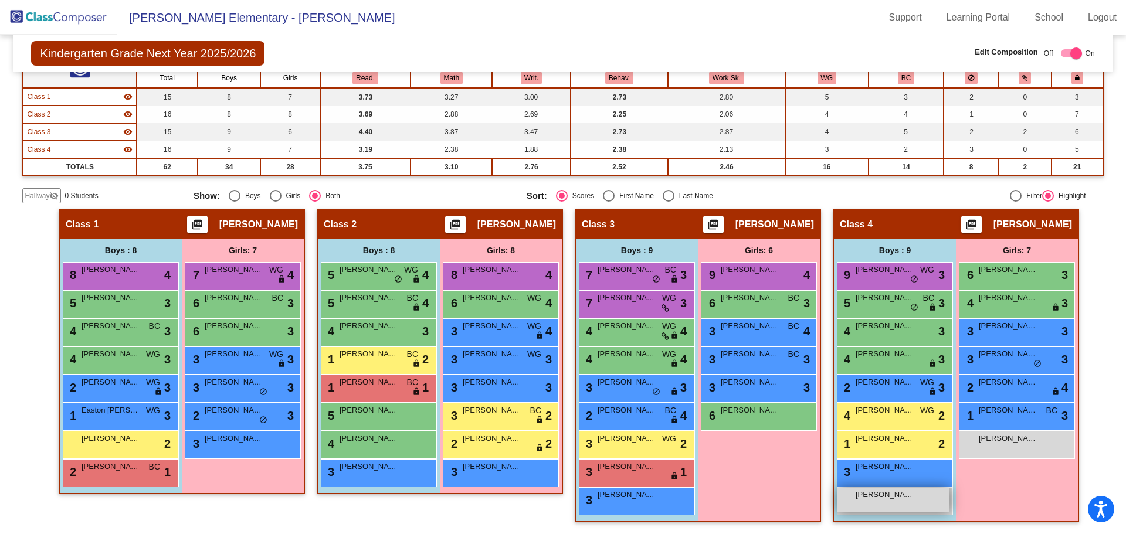
click at [871, 503] on div "Qavier [PERSON_NAME] lock do_not_disturb_alt" at bounding box center [893, 500] width 112 height 24
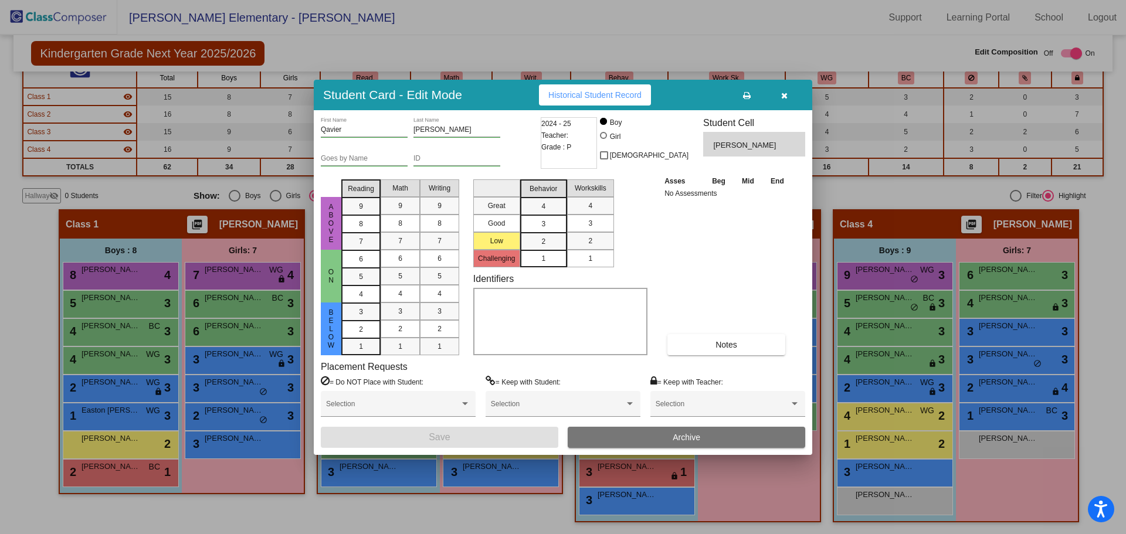
click at [640, 434] on button "Archive" at bounding box center [687, 437] width 238 height 21
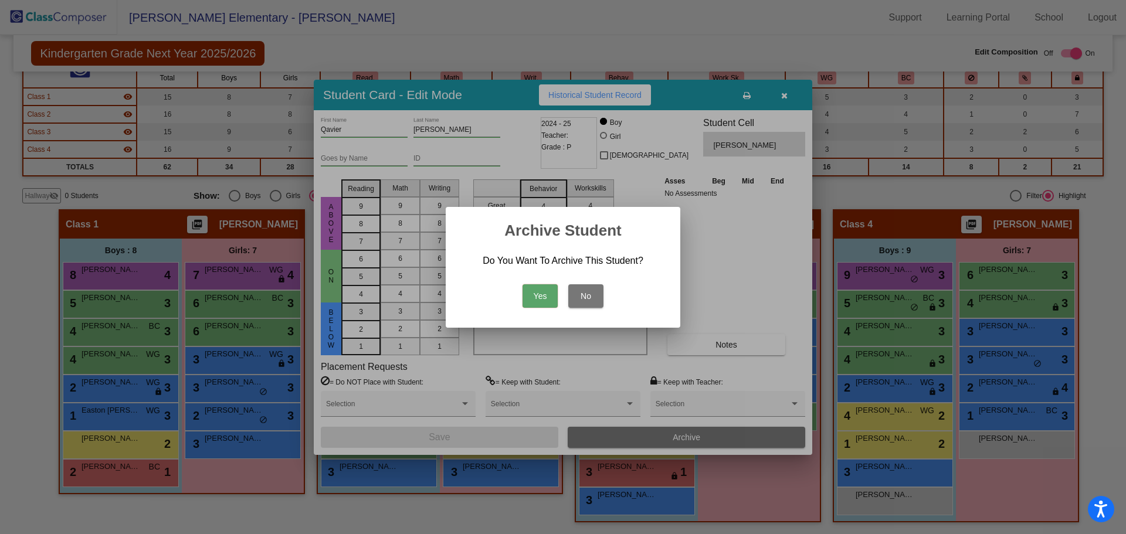
click at [544, 294] on button "Yes" at bounding box center [540, 295] width 35 height 23
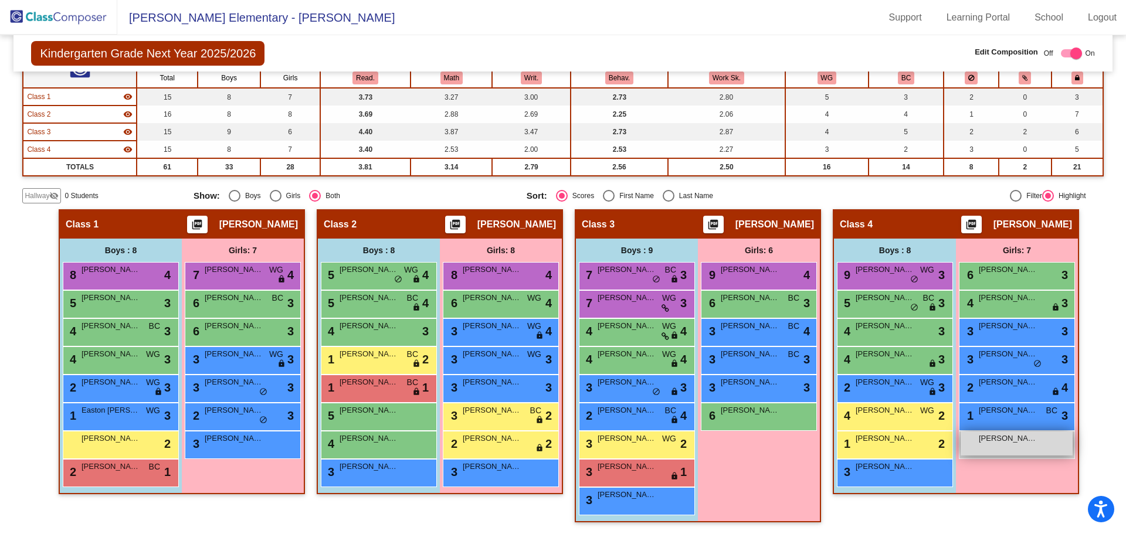
click at [985, 441] on span "[PERSON_NAME]" at bounding box center [1008, 439] width 59 height 12
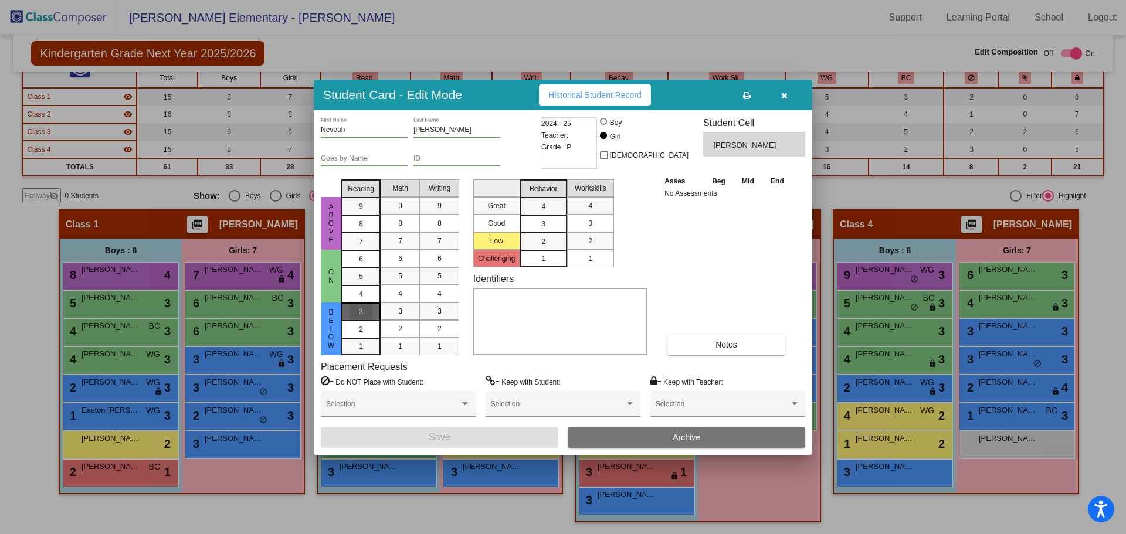
click at [353, 313] on div "3" at bounding box center [361, 312] width 23 height 18
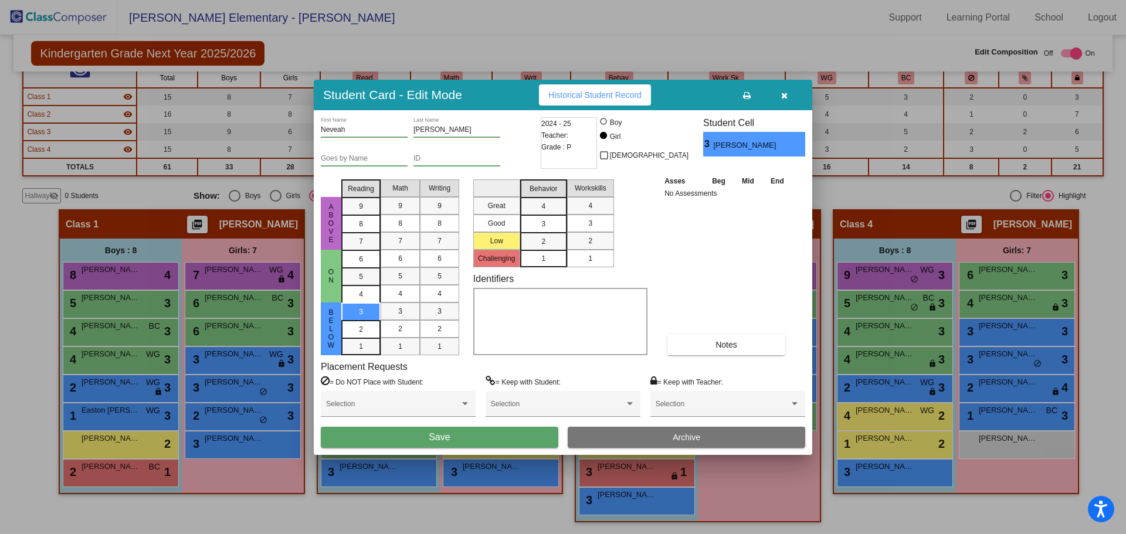
click at [428, 442] on button "Save" at bounding box center [440, 437] width 238 height 21
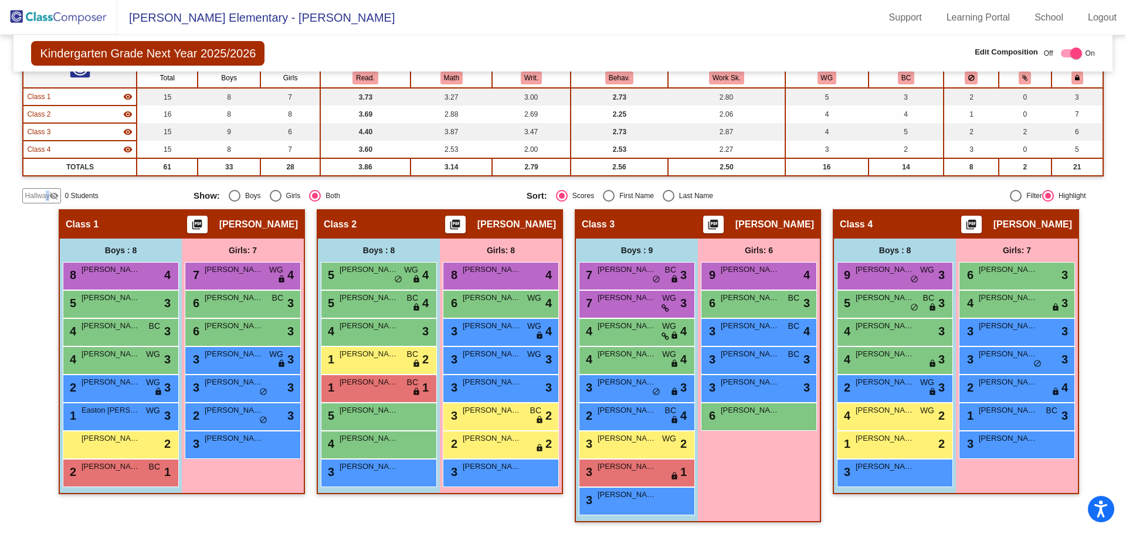
click at [47, 194] on span "Hallway" at bounding box center [37, 196] width 25 height 11
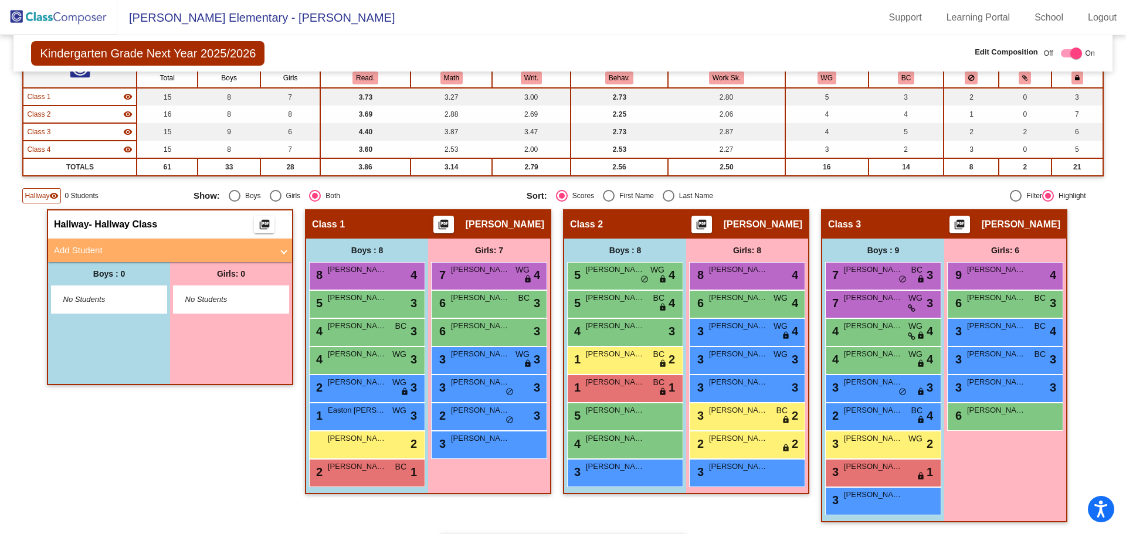
drag, startPoint x: 99, startPoint y: 250, endPoint x: 94, endPoint y: 257, distance: 8.1
click at [98, 250] on mat-panel-title "Add Student" at bounding box center [163, 250] width 218 height 13
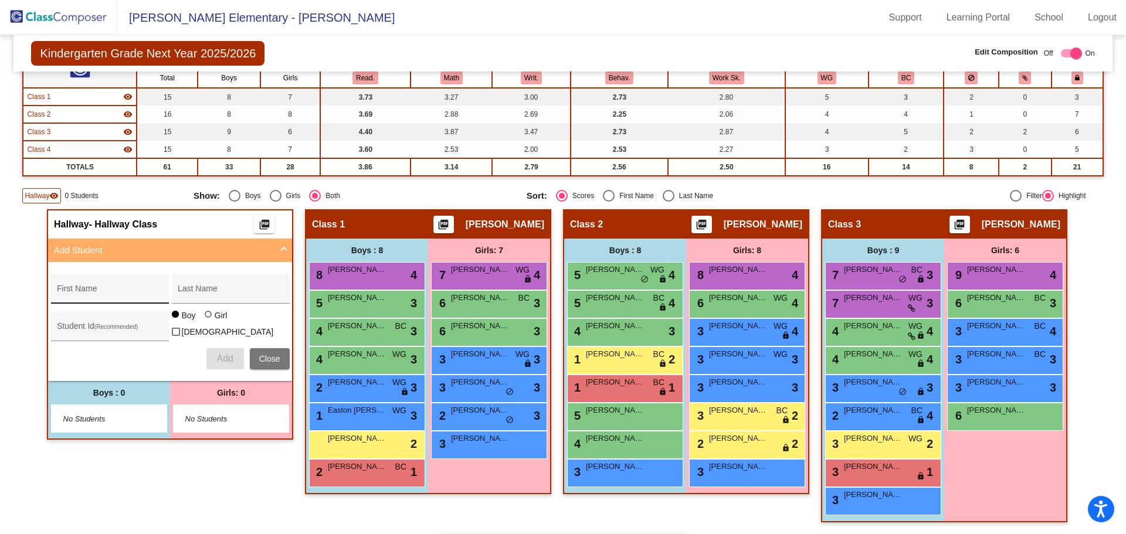
click at [99, 297] on input "First Name" at bounding box center [110, 293] width 106 height 9
type input "Deija"
type input "[PERSON_NAME]"
click at [206, 318] on div at bounding box center [208, 314] width 7 height 7
click at [209, 321] on input "Girl" at bounding box center [209, 320] width 1 height 1
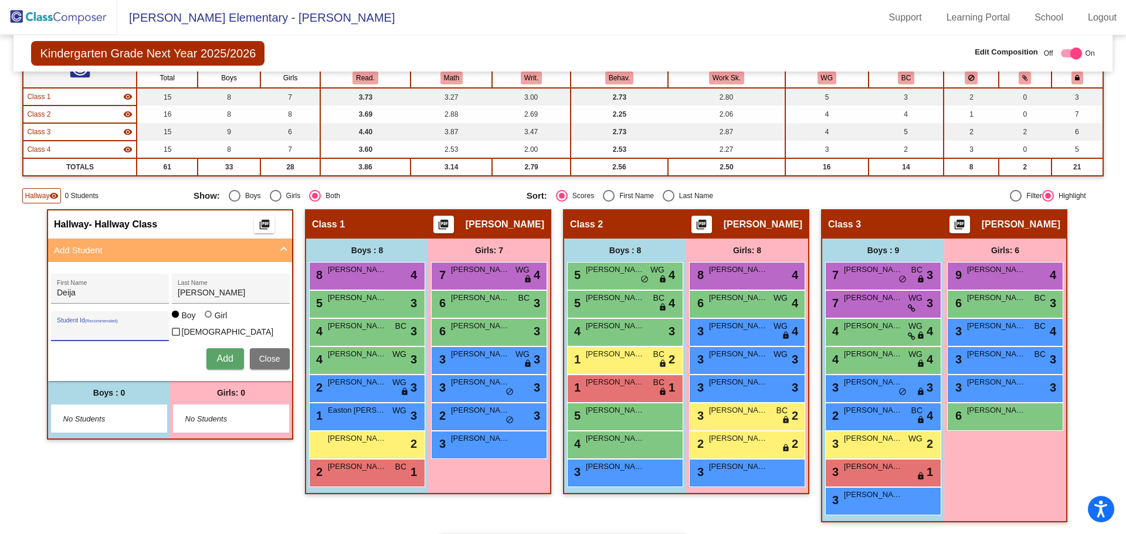
radio input "true"
drag, startPoint x: 221, startPoint y: 350, endPoint x: 235, endPoint y: 348, distance: 14.2
click at [222, 350] on button "Add" at bounding box center [225, 358] width 38 height 21
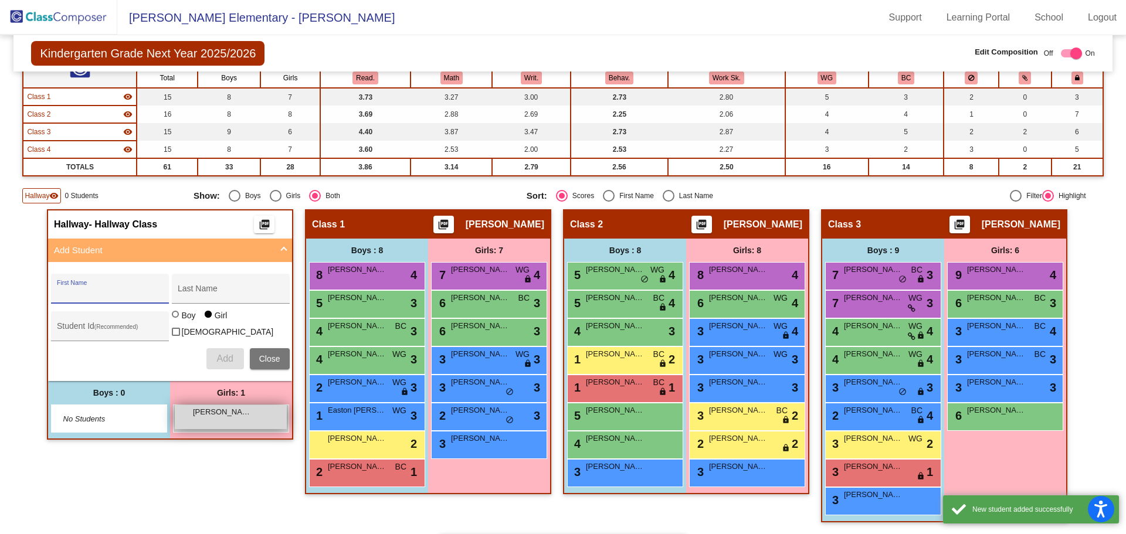
click at [228, 415] on span "[PERSON_NAME]" at bounding box center [222, 412] width 59 height 12
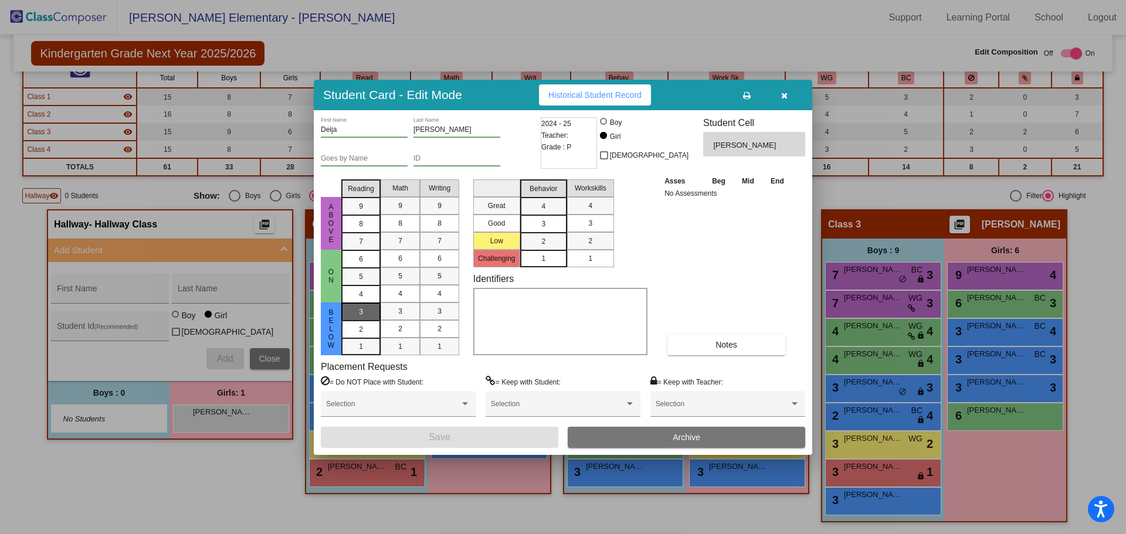
click at [362, 311] on span "3" at bounding box center [361, 312] width 4 height 11
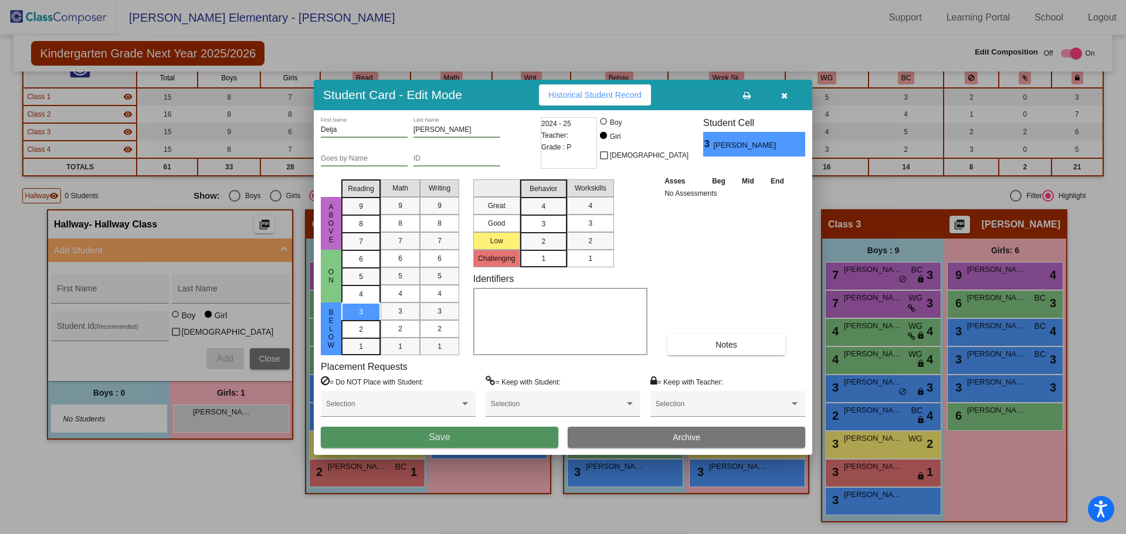
drag, startPoint x: 413, startPoint y: 436, endPoint x: 427, endPoint y: 433, distance: 13.9
click at [413, 436] on button "Save" at bounding box center [440, 437] width 238 height 21
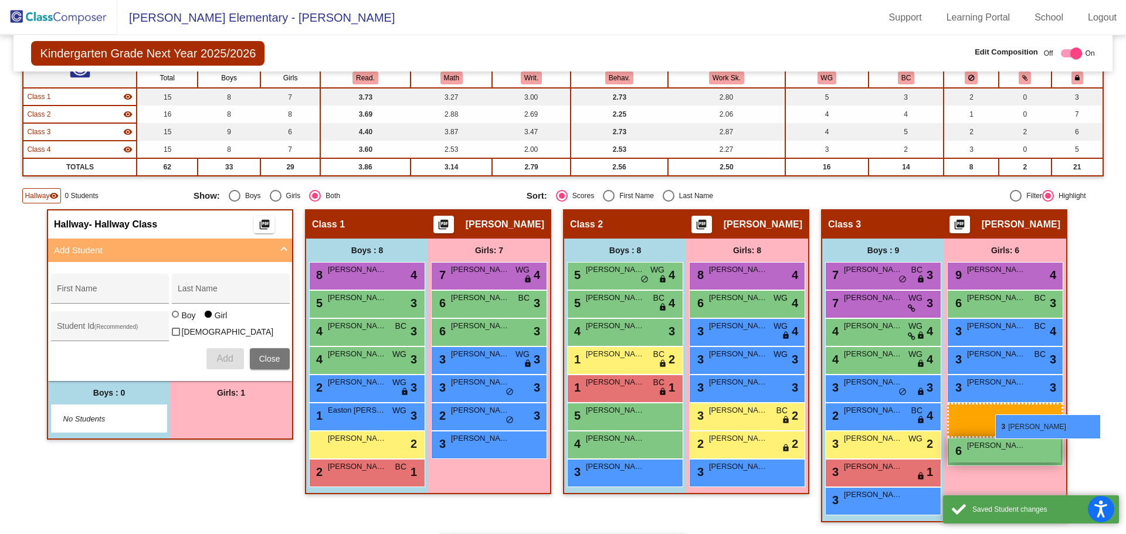
drag, startPoint x: 238, startPoint y: 415, endPoint x: 991, endPoint y: 419, distance: 753.6
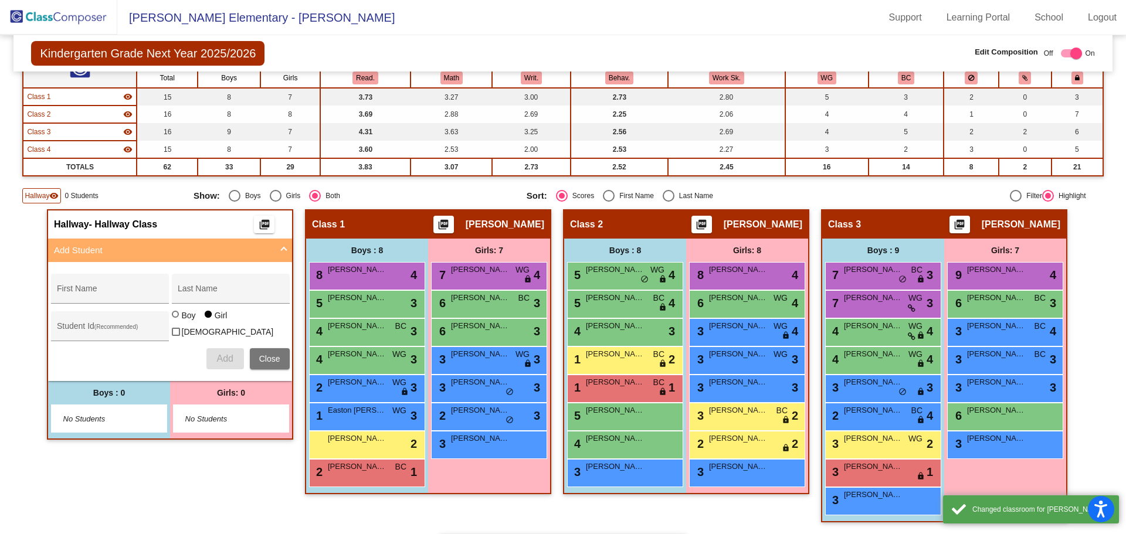
click at [20, 18] on img at bounding box center [58, 17] width 117 height 35
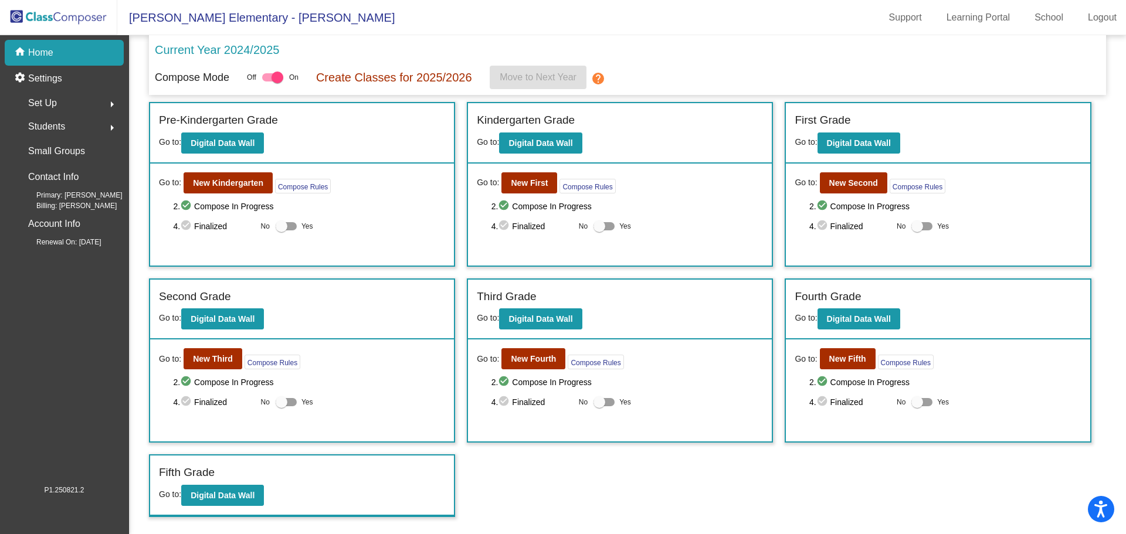
click at [269, 77] on div at bounding box center [272, 77] width 21 height 8
click at [268, 82] on input "checkbox" at bounding box center [267, 82] width 1 height 1
checkbox input "false"
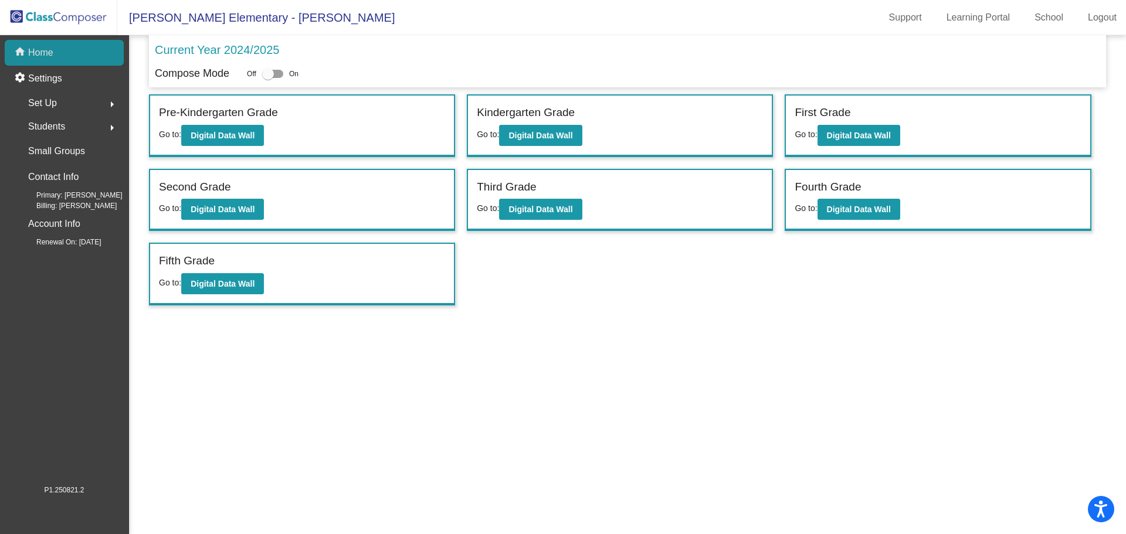
click at [65, 45] on div "home Home" at bounding box center [64, 53] width 119 height 26
click at [262, 49] on p "Current Year 2024/2025" at bounding box center [217, 50] width 124 height 18
click at [14, 4] on img at bounding box center [58, 17] width 117 height 35
click at [28, 13] on img at bounding box center [58, 17] width 117 height 35
click at [36, 12] on img at bounding box center [58, 17] width 117 height 35
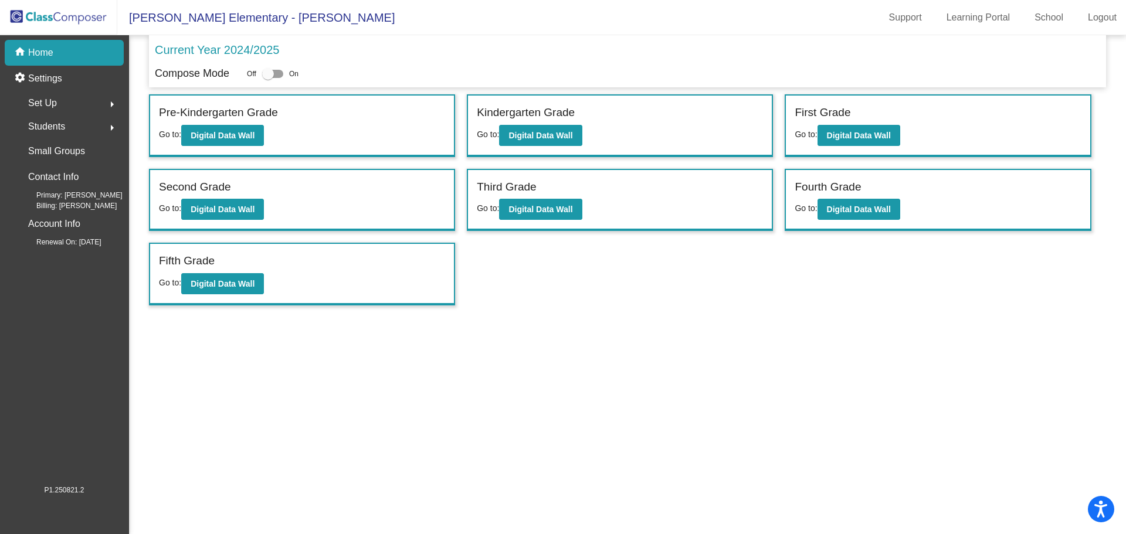
click at [36, 12] on img at bounding box center [58, 17] width 117 height 35
click at [46, 74] on p "Settings" at bounding box center [45, 79] width 34 height 14
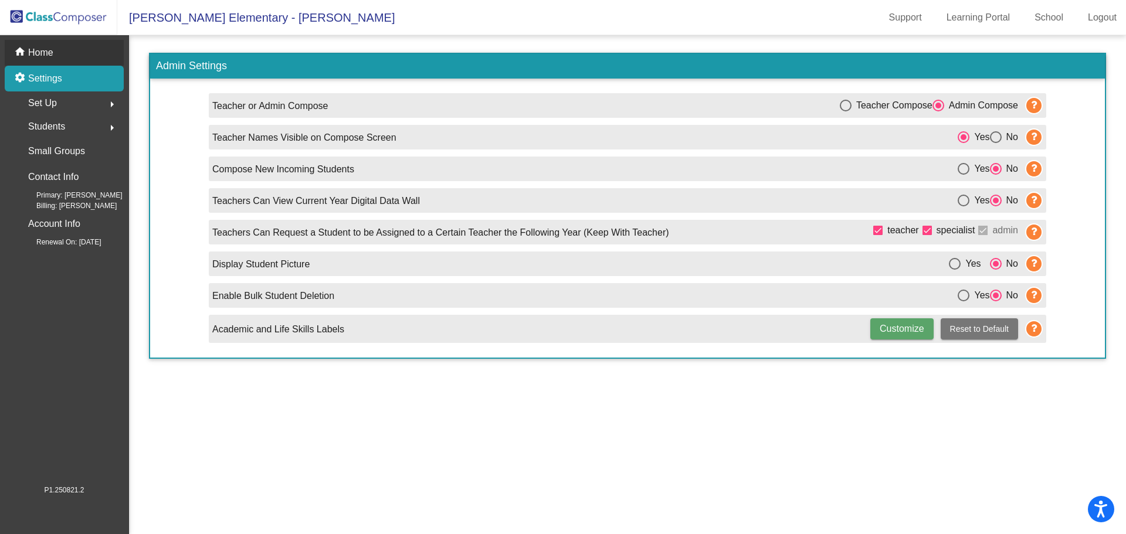
click at [48, 52] on p "Home" at bounding box center [40, 53] width 25 height 14
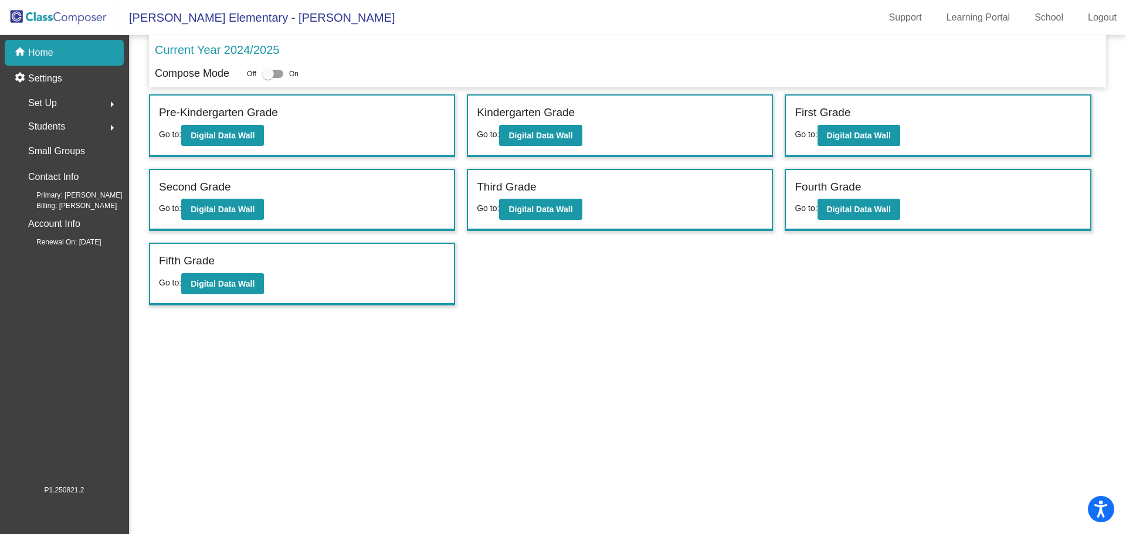
click at [274, 73] on div at bounding box center [272, 74] width 21 height 8
click at [268, 78] on input "checkbox" at bounding box center [267, 78] width 1 height 1
checkbox input "true"
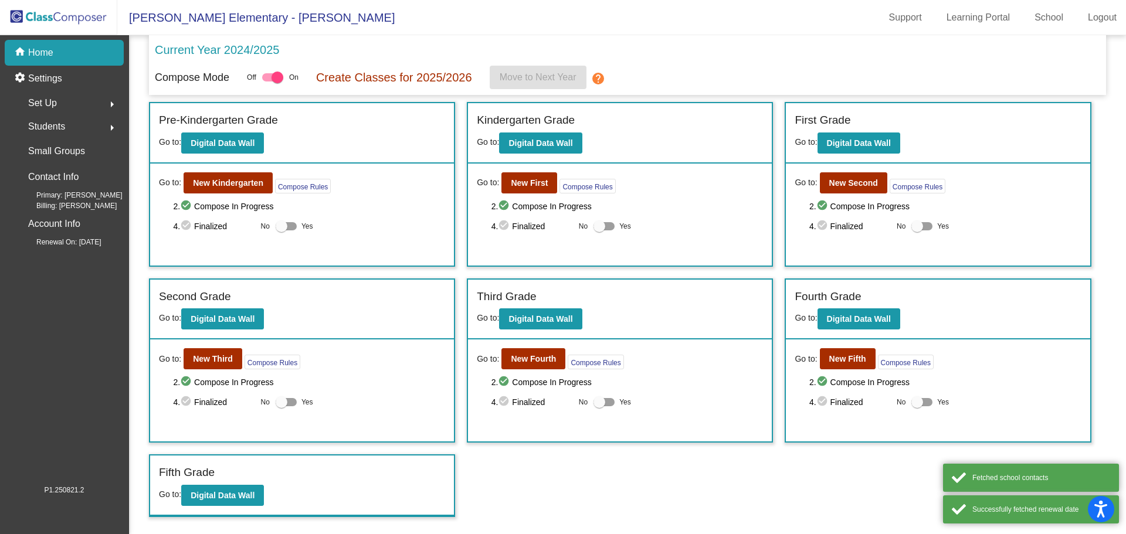
click at [600, 80] on mat-icon "help" at bounding box center [598, 79] width 14 height 14
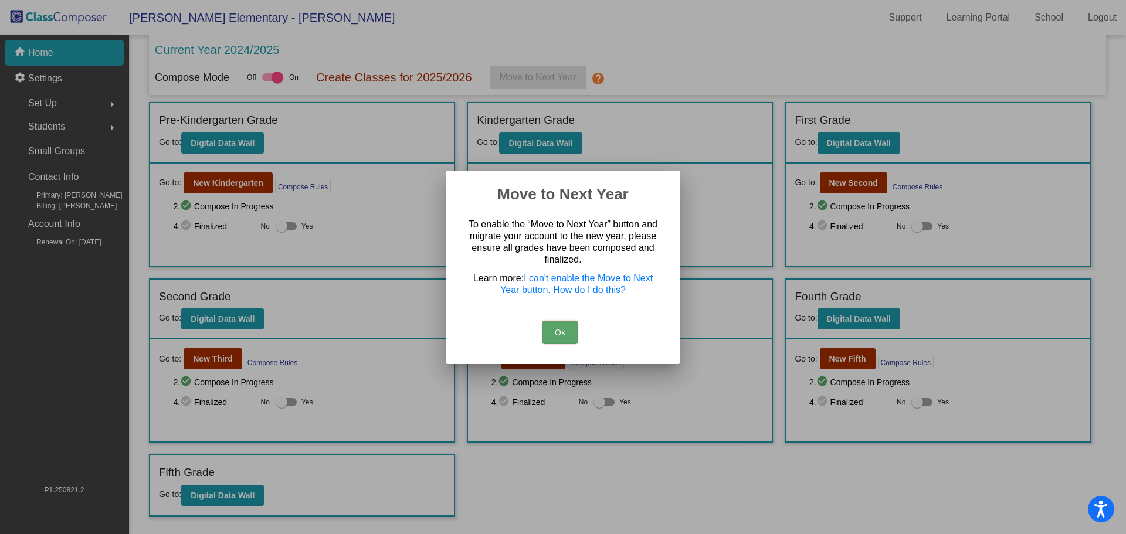
drag, startPoint x: 564, startPoint y: 334, endPoint x: 578, endPoint y: 334, distance: 14.1
click at [564, 334] on button "Ok" at bounding box center [559, 332] width 35 height 23
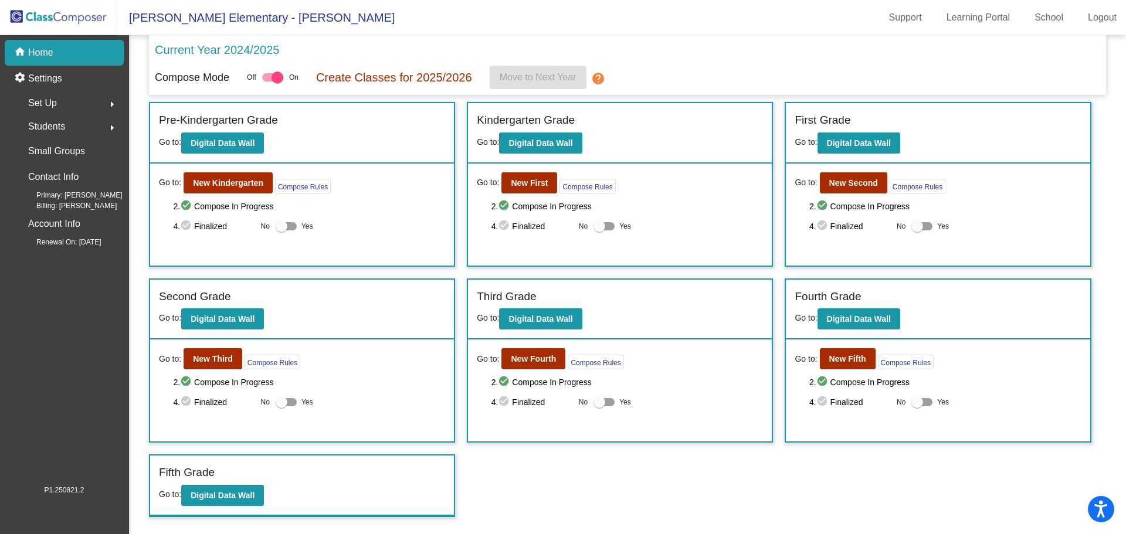
click at [58, 100] on div "Set Up arrow_right" at bounding box center [68, 102] width 112 height 23
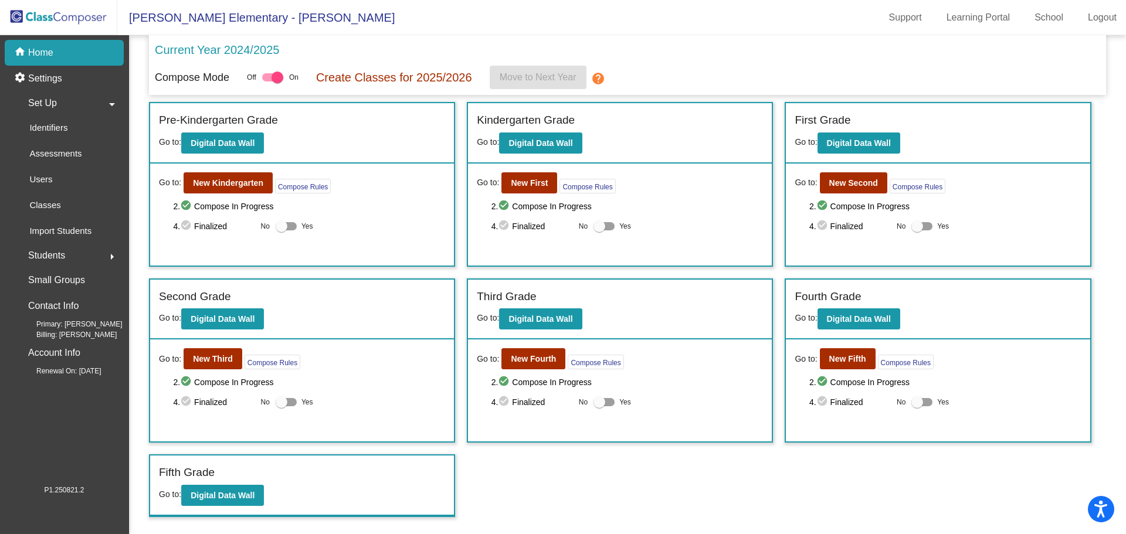
click at [45, 101] on span "Set Up" at bounding box center [42, 103] width 29 height 16
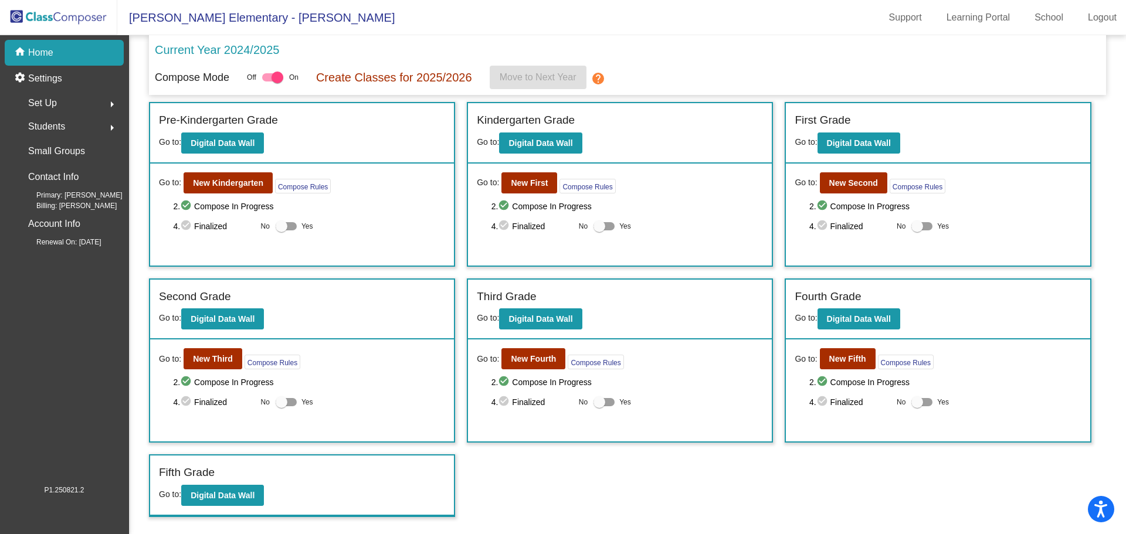
click at [45, 101] on span "Set Up" at bounding box center [42, 103] width 29 height 16
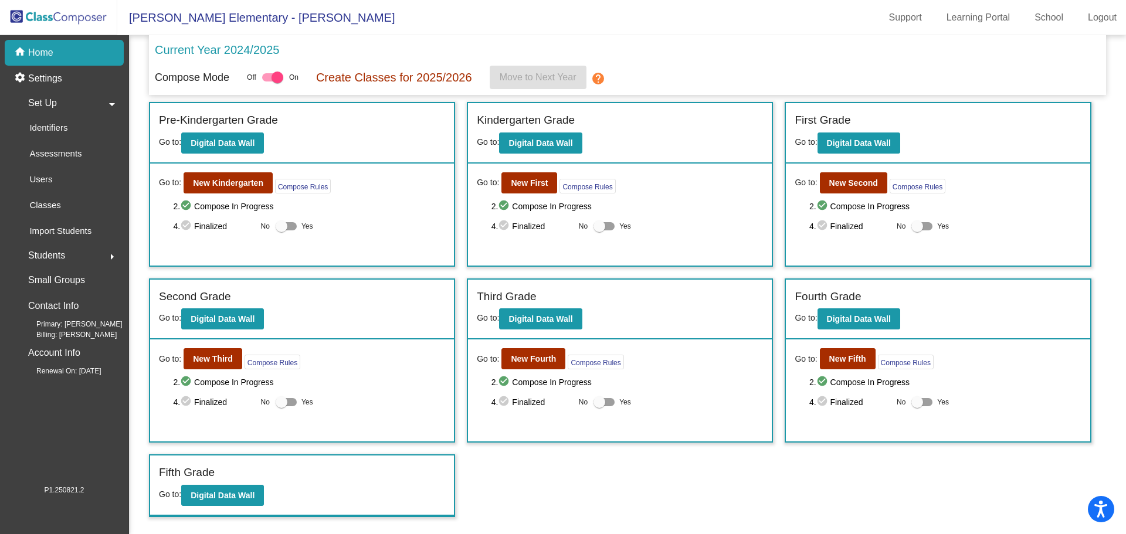
click at [43, 97] on span "Set Up" at bounding box center [42, 103] width 29 height 16
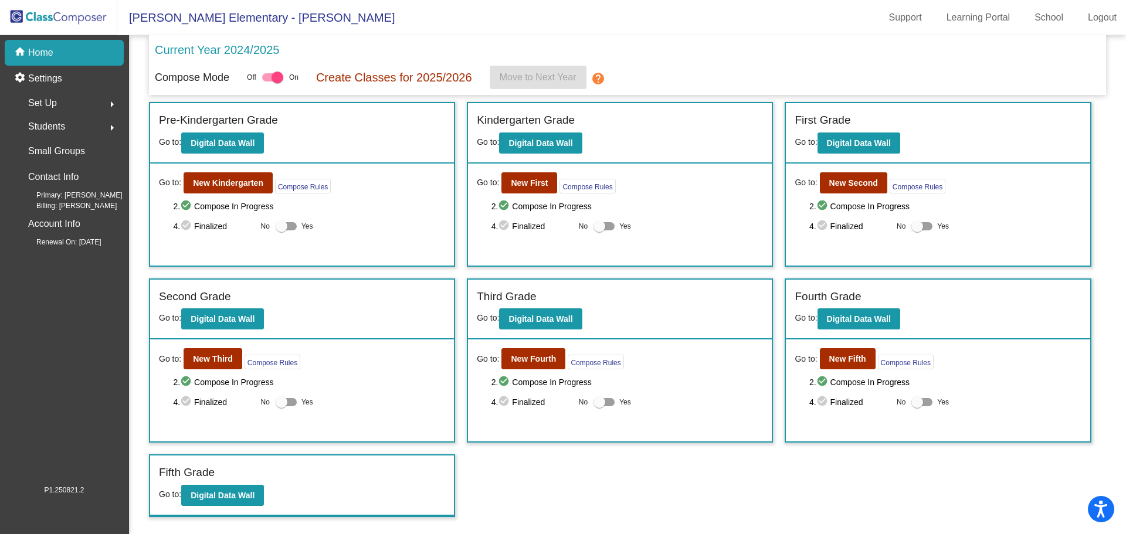
click at [297, 225] on label "Yes" at bounding box center [295, 226] width 38 height 14
click at [281, 230] on input "Yes" at bounding box center [281, 230] width 1 height 1
checkbox input "true"
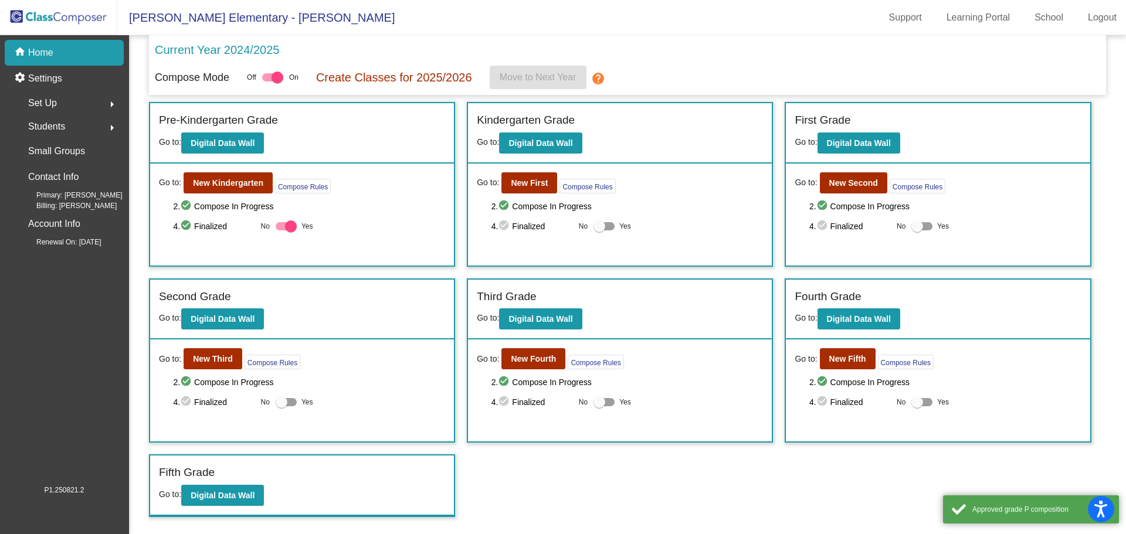
click at [613, 226] on div at bounding box center [603, 226] width 21 height 8
click at [599, 230] on input "Yes" at bounding box center [599, 230] width 1 height 1
checkbox input "true"
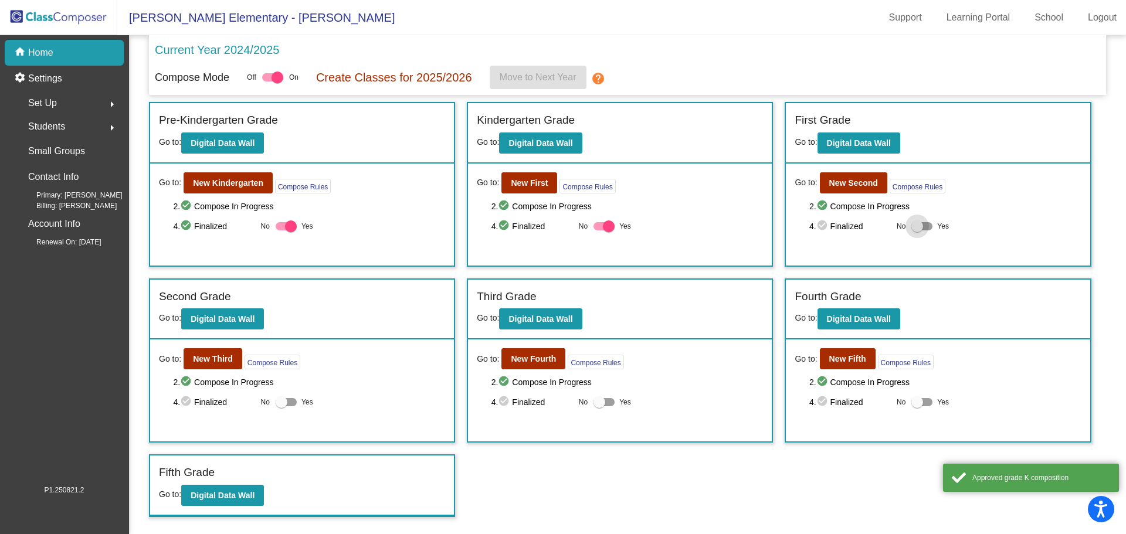
click at [924, 223] on div at bounding box center [921, 226] width 21 height 8
click at [917, 230] on input "Yes" at bounding box center [917, 230] width 1 height 1
checkbox input "true"
click at [923, 402] on div at bounding box center [921, 402] width 21 height 8
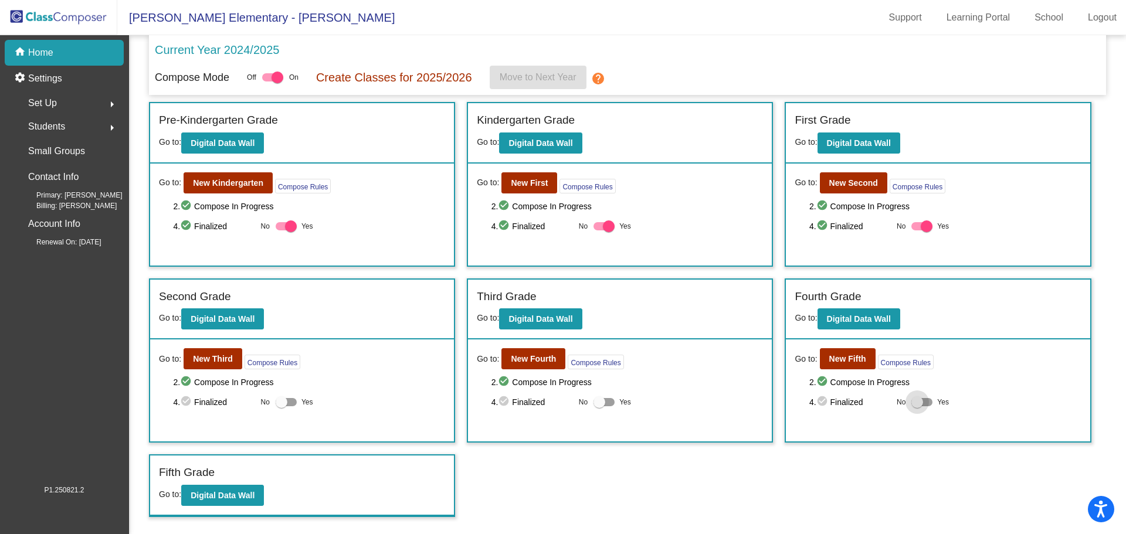
click at [923, 402] on div at bounding box center [917, 402] width 12 height 12
click at [917, 406] on input "Yes" at bounding box center [917, 406] width 1 height 1
checkbox input "true"
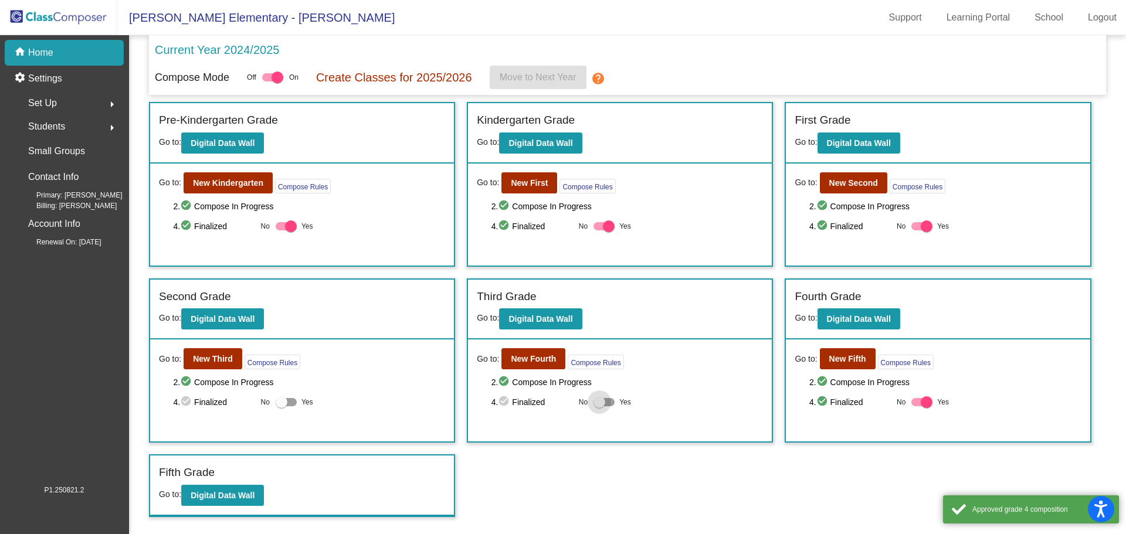
drag, startPoint x: 600, startPoint y: 400, endPoint x: 606, endPoint y: 399, distance: 6.6
click at [602, 401] on div at bounding box center [599, 402] width 12 height 12
click at [599, 406] on input "Yes" at bounding box center [599, 406] width 1 height 1
checkbox input "true"
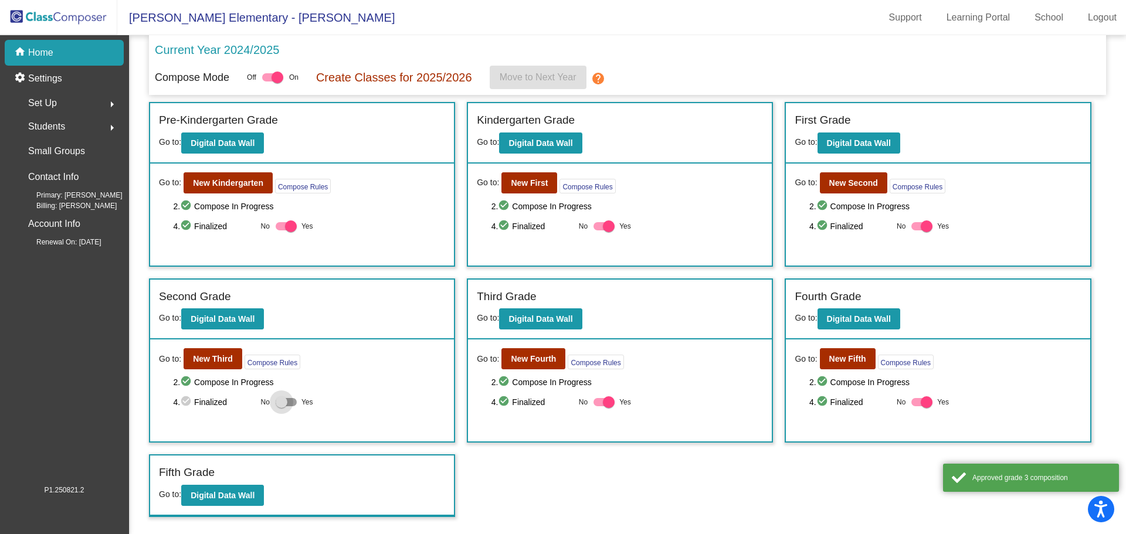
click at [283, 399] on div at bounding box center [282, 402] width 12 height 12
click at [281, 406] on input "Yes" at bounding box center [281, 406] width 1 height 1
checkbox input "true"
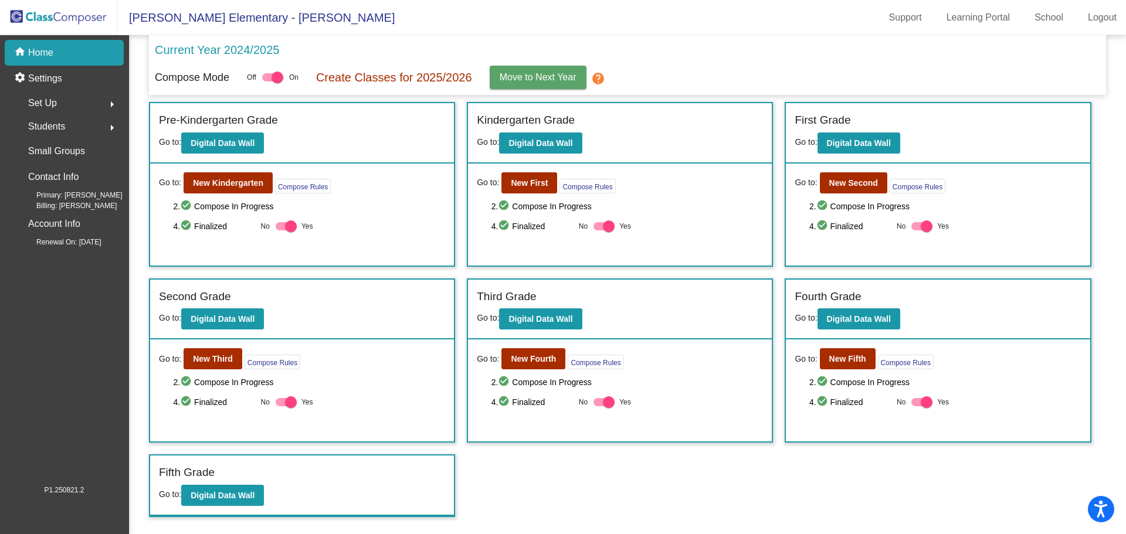
click at [550, 79] on span "Move to Next Year" at bounding box center [538, 77] width 77 height 10
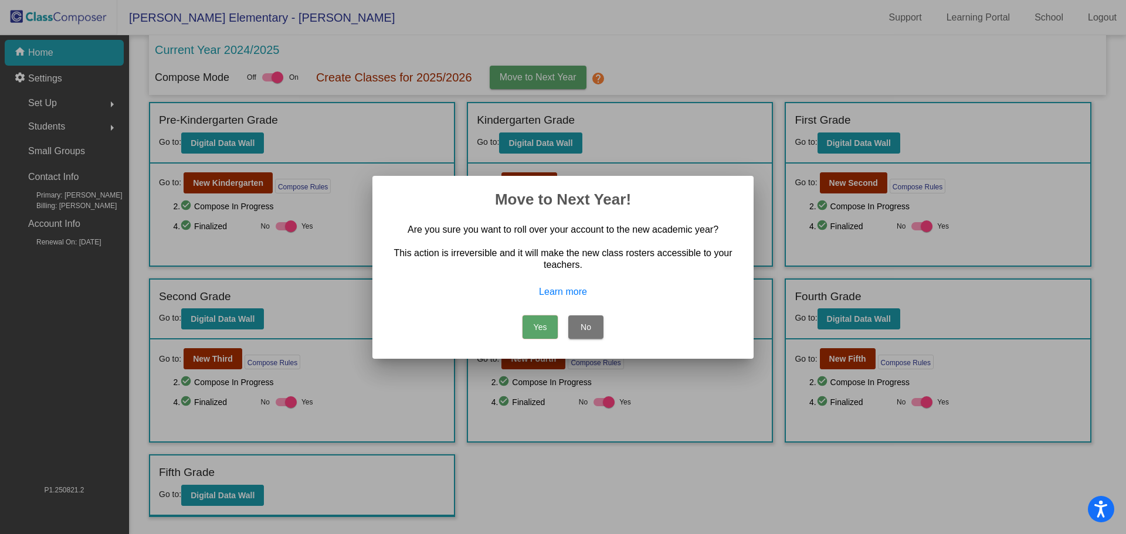
drag, startPoint x: 523, startPoint y: 340, endPoint x: 535, endPoint y: 338, distance: 12.0
click at [524, 340] on div "Yes No" at bounding box center [562, 324] width 353 height 41
click at [539, 321] on button "Yes" at bounding box center [540, 326] width 35 height 23
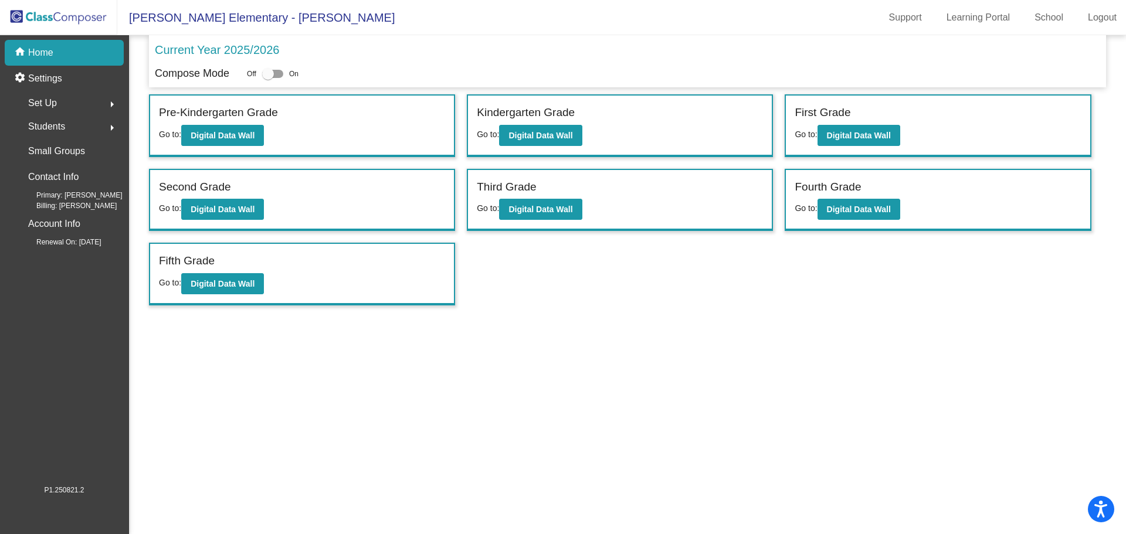
click at [592, 304] on div "Incoming (New students moving into lowest grade) Go to: Incoming Dashboard Pre-…" at bounding box center [627, 199] width 957 height 211
click at [40, 53] on p "Home" at bounding box center [40, 53] width 25 height 14
click at [239, 137] on b "Digital Data Wall" at bounding box center [223, 135] width 64 height 9
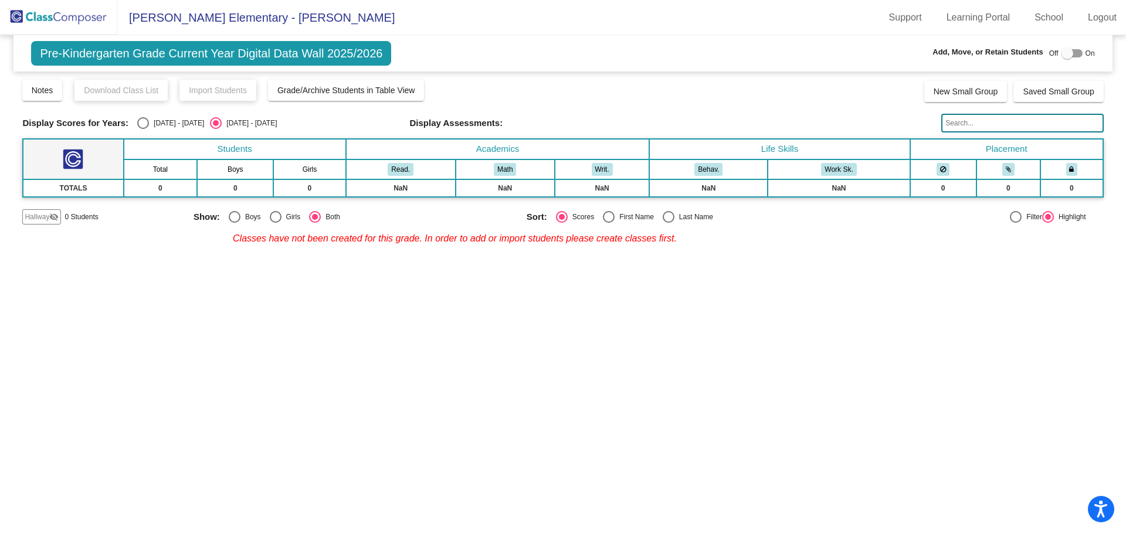
click at [20, 13] on img at bounding box center [58, 17] width 117 height 35
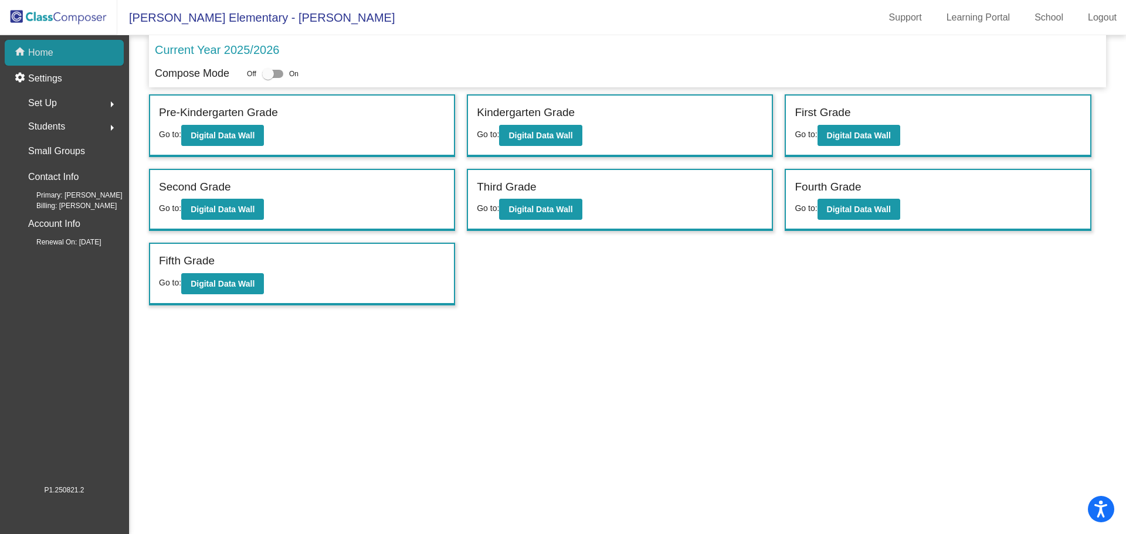
click at [48, 54] on p "Home" at bounding box center [40, 53] width 25 height 14
click at [49, 55] on p "Home" at bounding box center [40, 53] width 25 height 14
click at [40, 77] on p "Settings" at bounding box center [45, 79] width 34 height 14
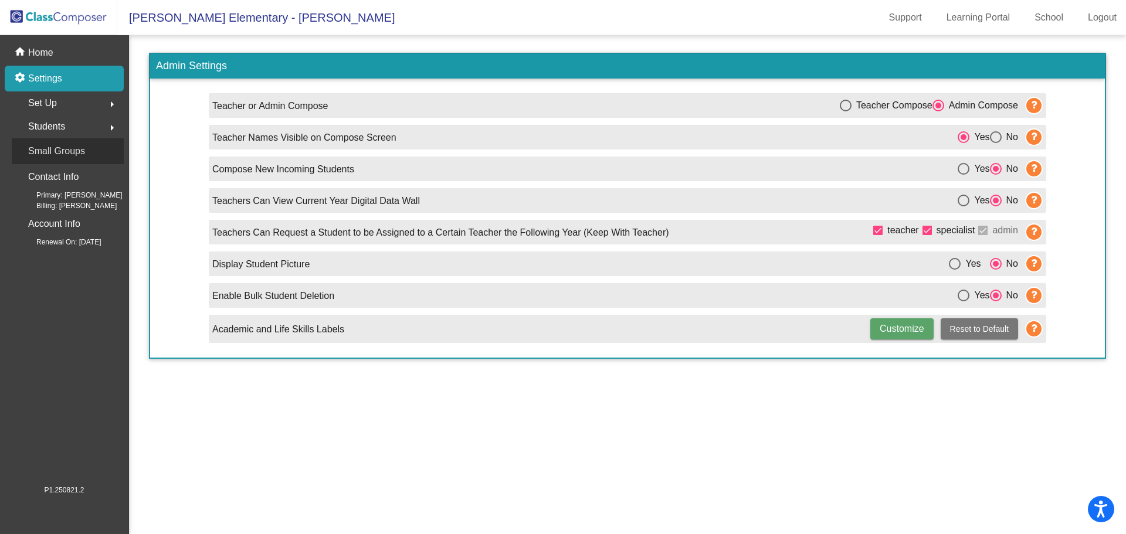
click at [62, 153] on p "Small Groups" at bounding box center [56, 151] width 57 height 16
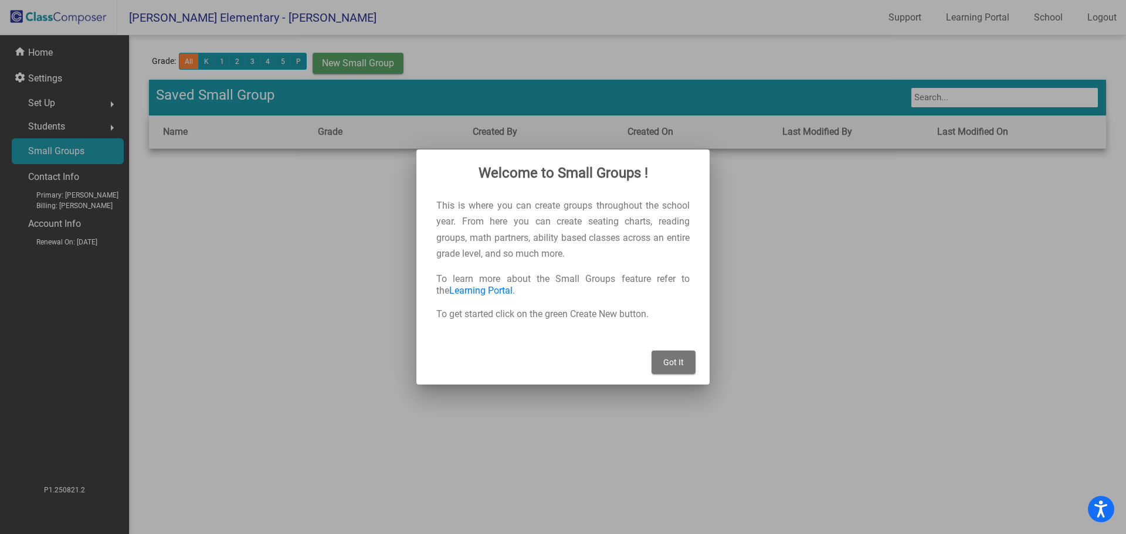
click at [667, 363] on span "Got It" at bounding box center [673, 362] width 21 height 9
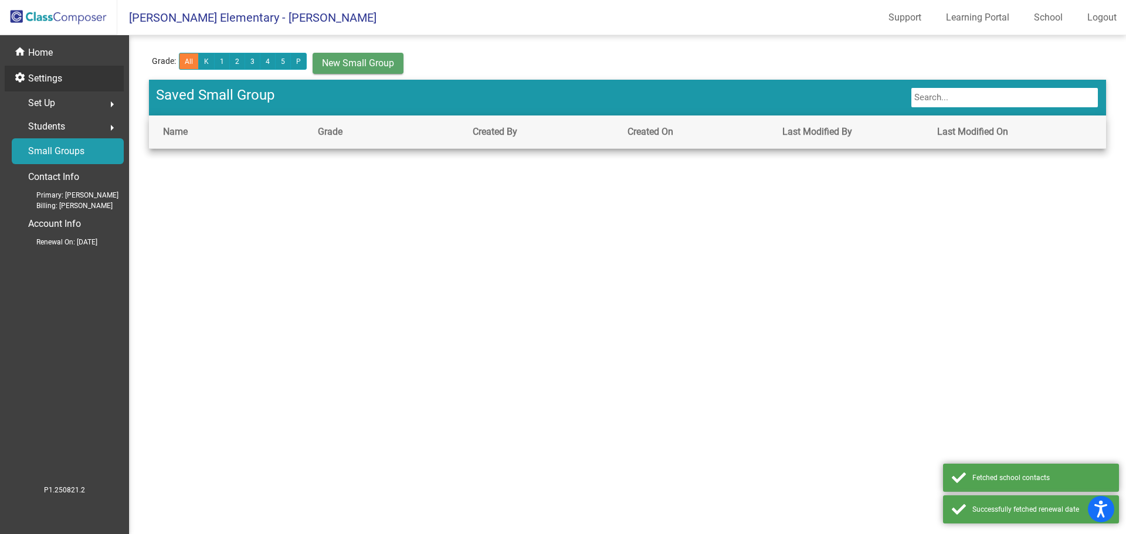
click at [53, 82] on p "Settings" at bounding box center [45, 79] width 34 height 14
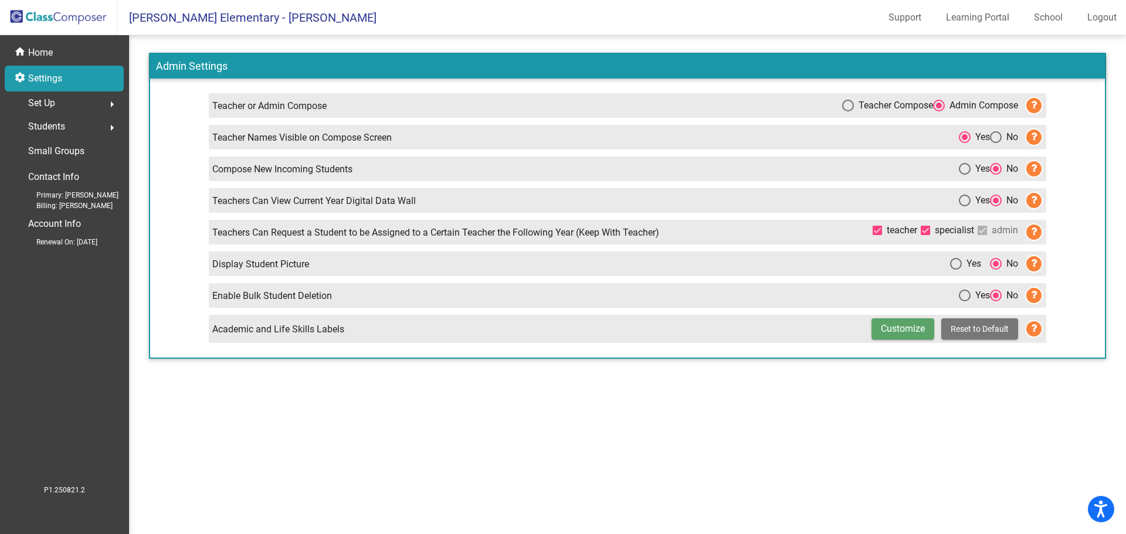
click at [46, 104] on span "Set Up" at bounding box center [41, 103] width 27 height 16
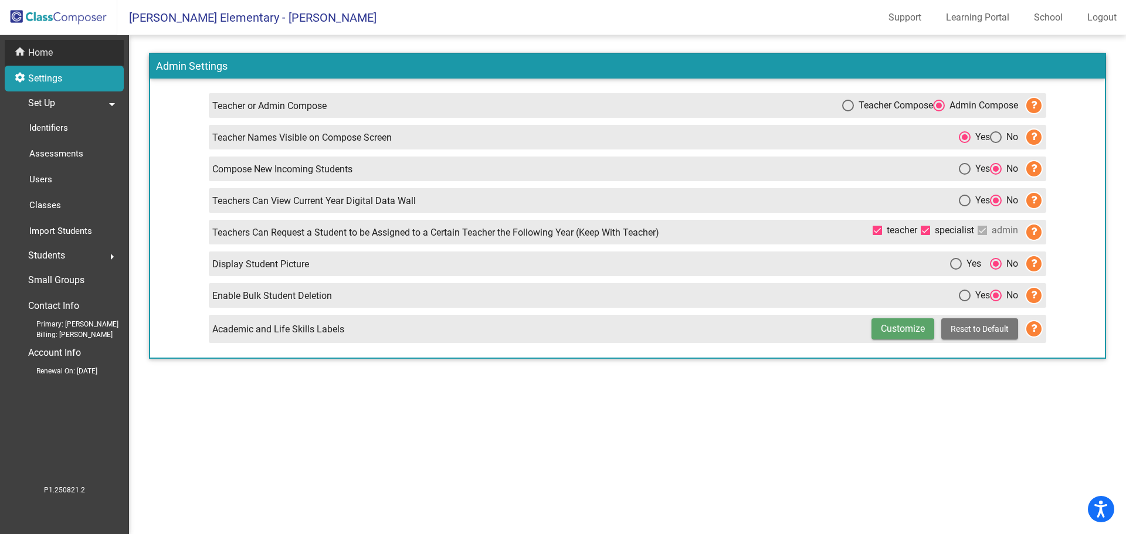
click at [50, 55] on p "Home" at bounding box center [40, 53] width 25 height 14
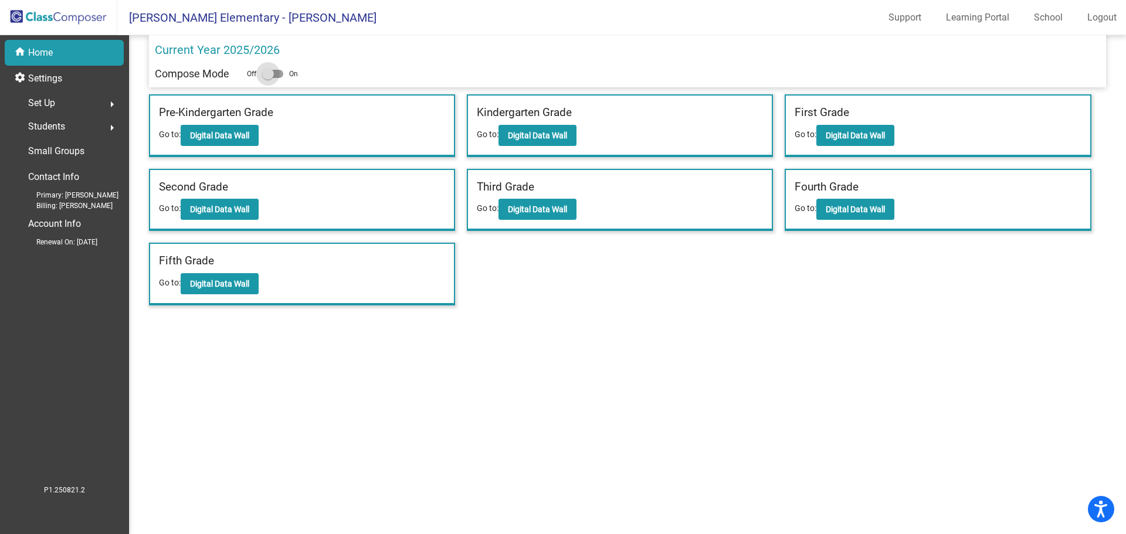
click at [277, 73] on div at bounding box center [272, 74] width 21 height 8
click at [268, 78] on input "checkbox" at bounding box center [267, 78] width 1 height 1
checkbox input "true"
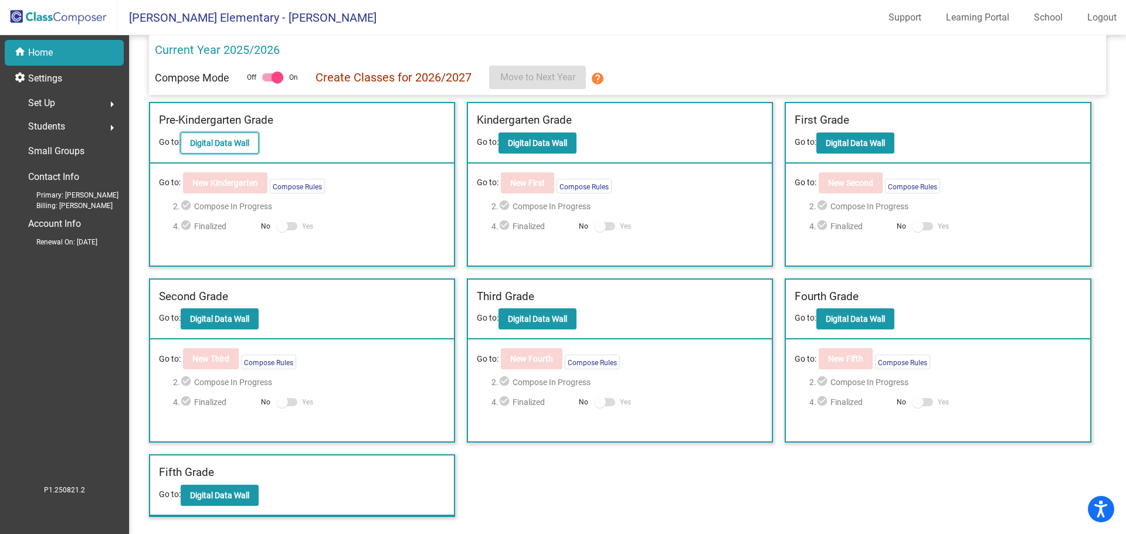
click at [203, 143] on b "Digital Data Wall" at bounding box center [219, 142] width 59 height 9
click at [281, 227] on div at bounding box center [282, 226] width 12 height 12
click at [287, 226] on div at bounding box center [282, 226] width 12 height 12
click at [870, 138] on b "Digital Data Wall" at bounding box center [855, 142] width 59 height 9
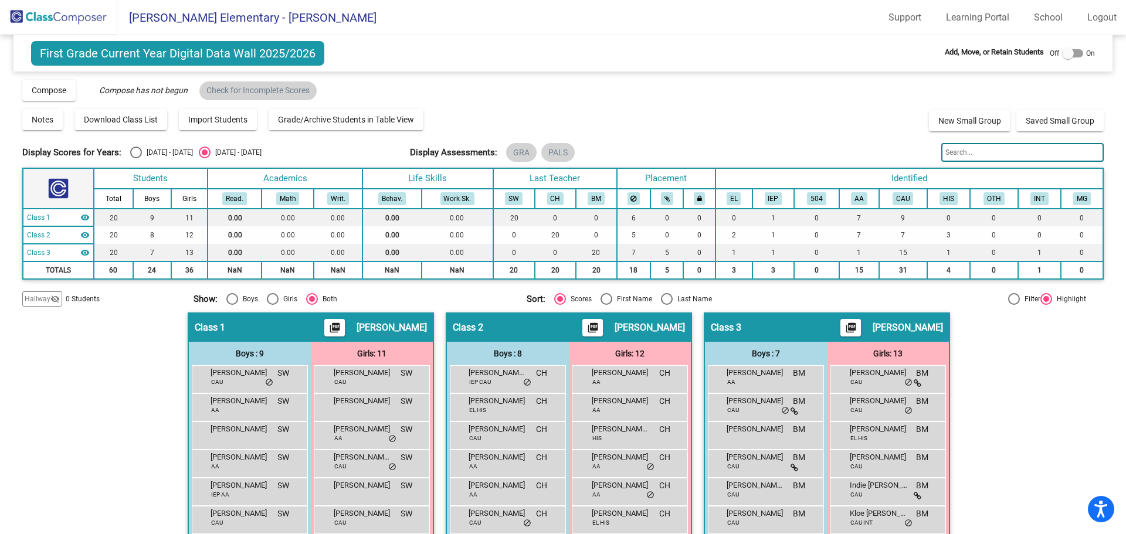
click at [808, 105] on div "Display Scores for Years: [DATE] - [DATE] [DATE] - [DATE] Grade/Archive Student…" at bounding box center [562, 193] width 1081 height 228
click at [478, 94] on div "Compose View Compose View & Edit Compose Submit Classes Compose has not begun C…" at bounding box center [562, 90] width 1081 height 22
click at [476, 88] on div "Compose View Compose View & Edit Compose Submit Classes Compose has not begun C…" at bounding box center [562, 90] width 1081 height 22
click at [27, 12] on img at bounding box center [58, 17] width 117 height 35
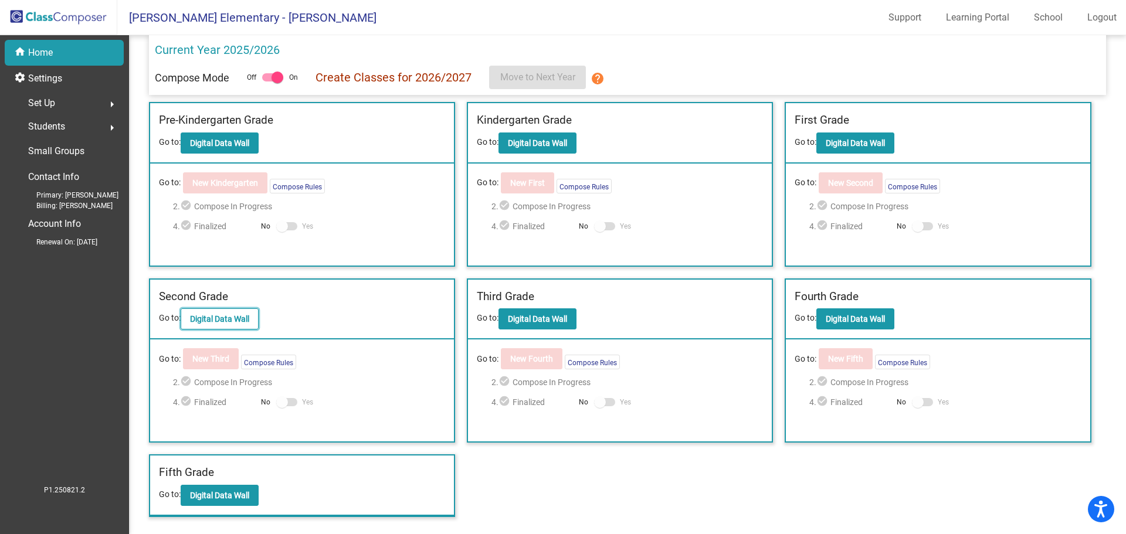
click at [225, 318] on b "Digital Data Wall" at bounding box center [219, 318] width 59 height 9
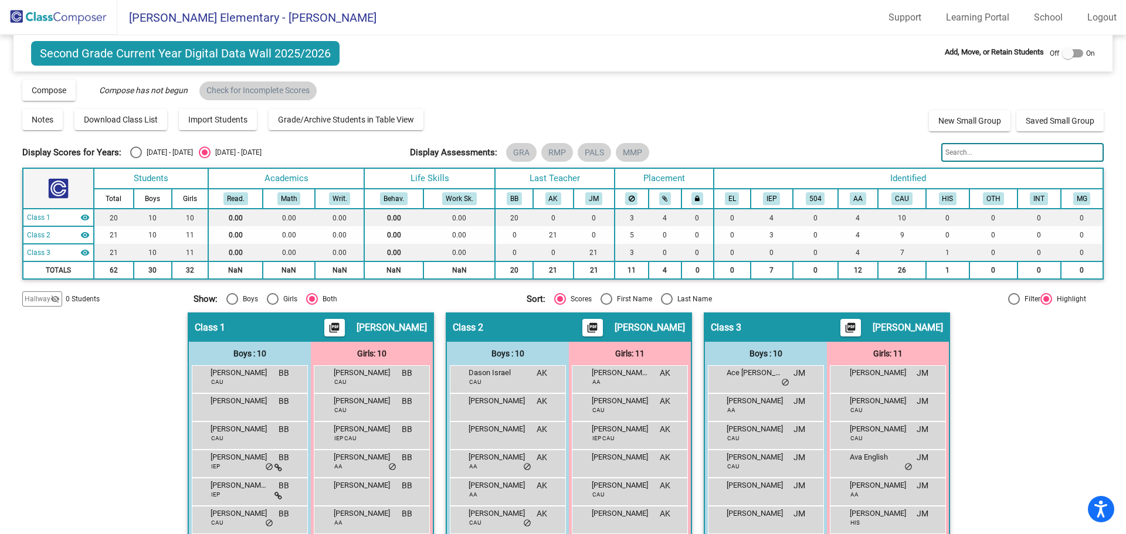
click at [18, 13] on img at bounding box center [58, 17] width 117 height 35
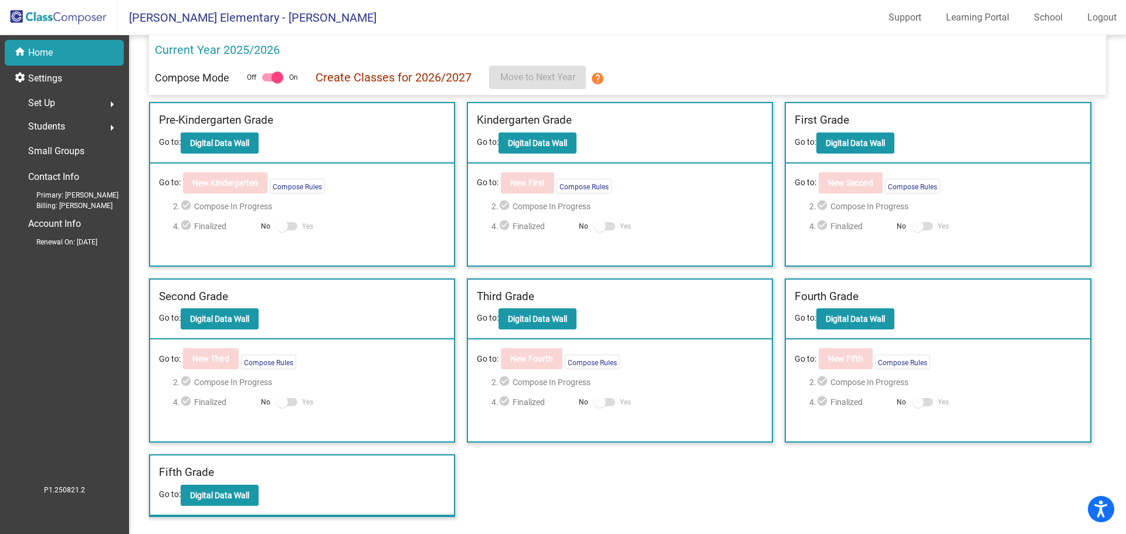
click at [769, 66] on div "Compose Mode Off On Create Classes for 2026/2027 Move to Next Year help" at bounding box center [627, 77] width 945 height 23
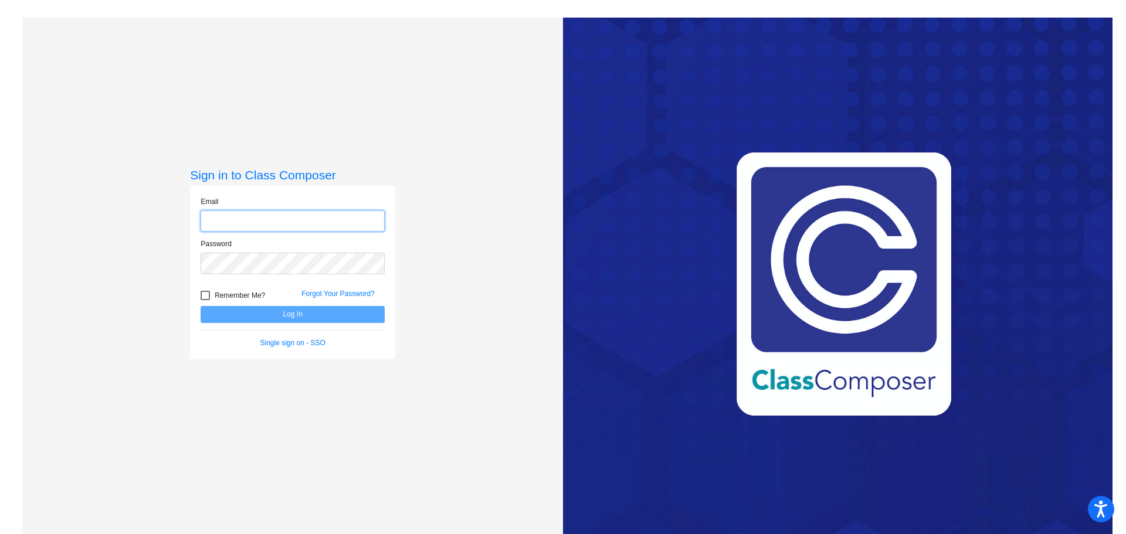
type input "[EMAIL_ADDRESS][DOMAIN_NAME]"
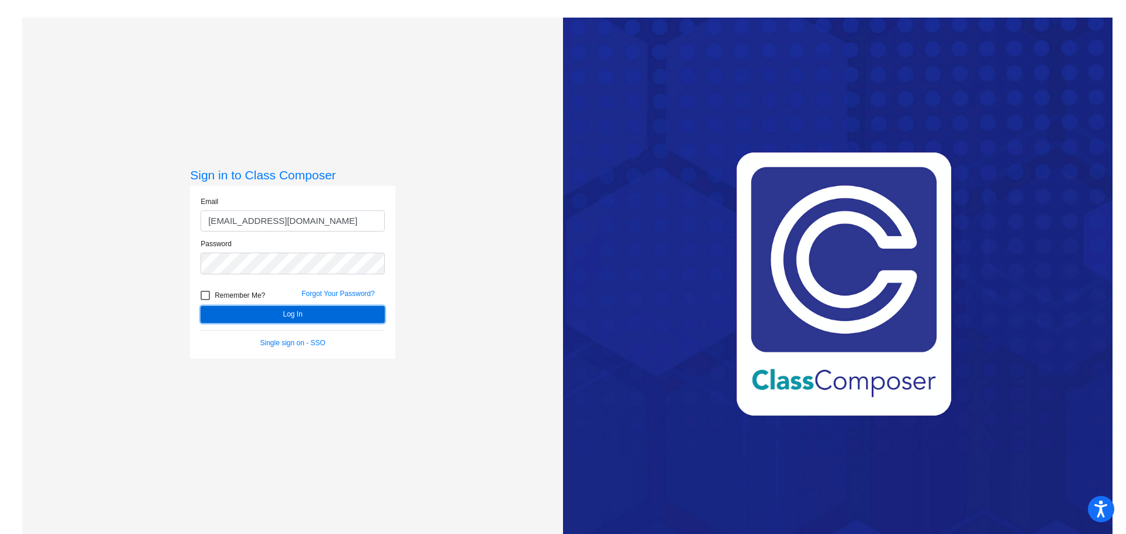
click at [298, 317] on button "Log In" at bounding box center [293, 314] width 184 height 17
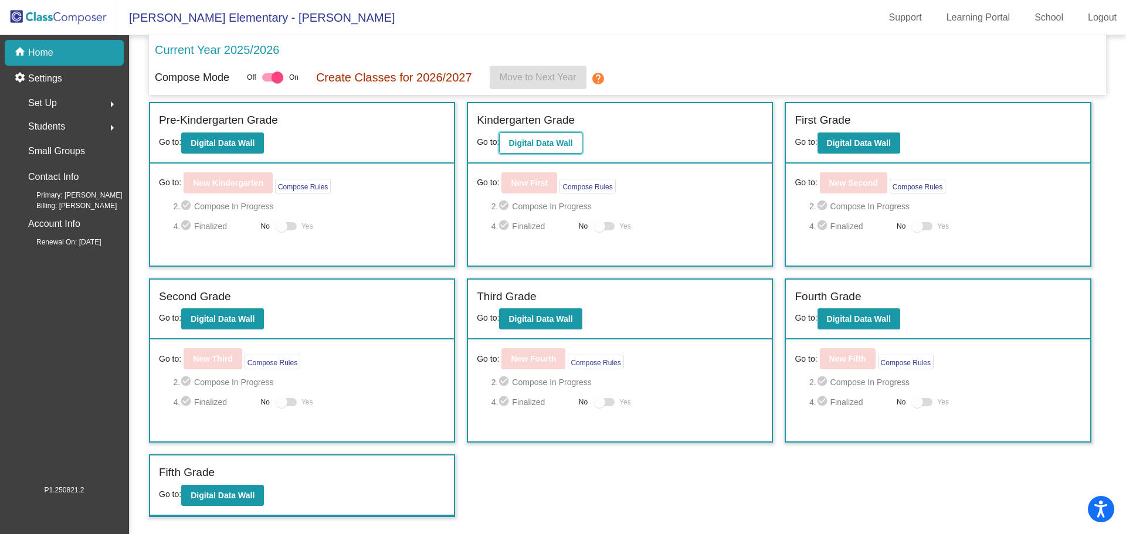
click at [535, 145] on b "Digital Data Wall" at bounding box center [540, 142] width 64 height 9
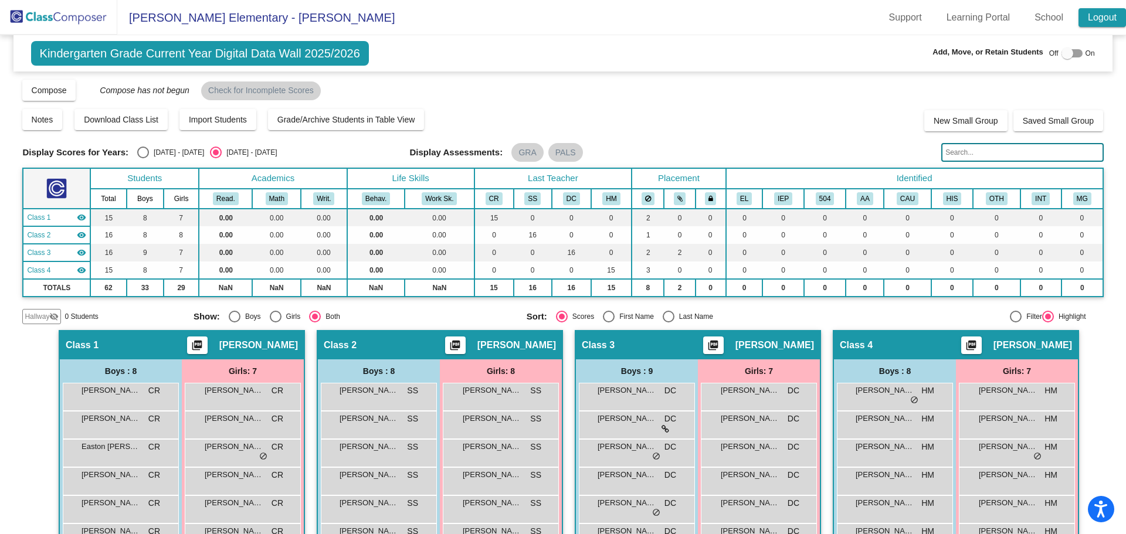
click at [1097, 18] on link "Logout" at bounding box center [1102, 17] width 48 height 19
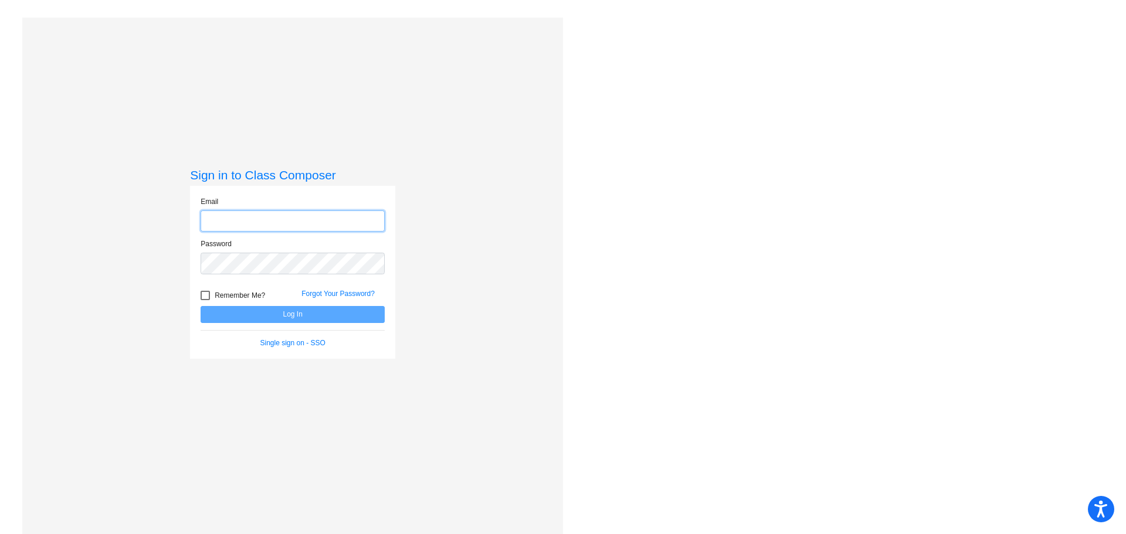
type input "[EMAIL_ADDRESS][DOMAIN_NAME]"
